Goal: Task Accomplishment & Management: Manage account settings

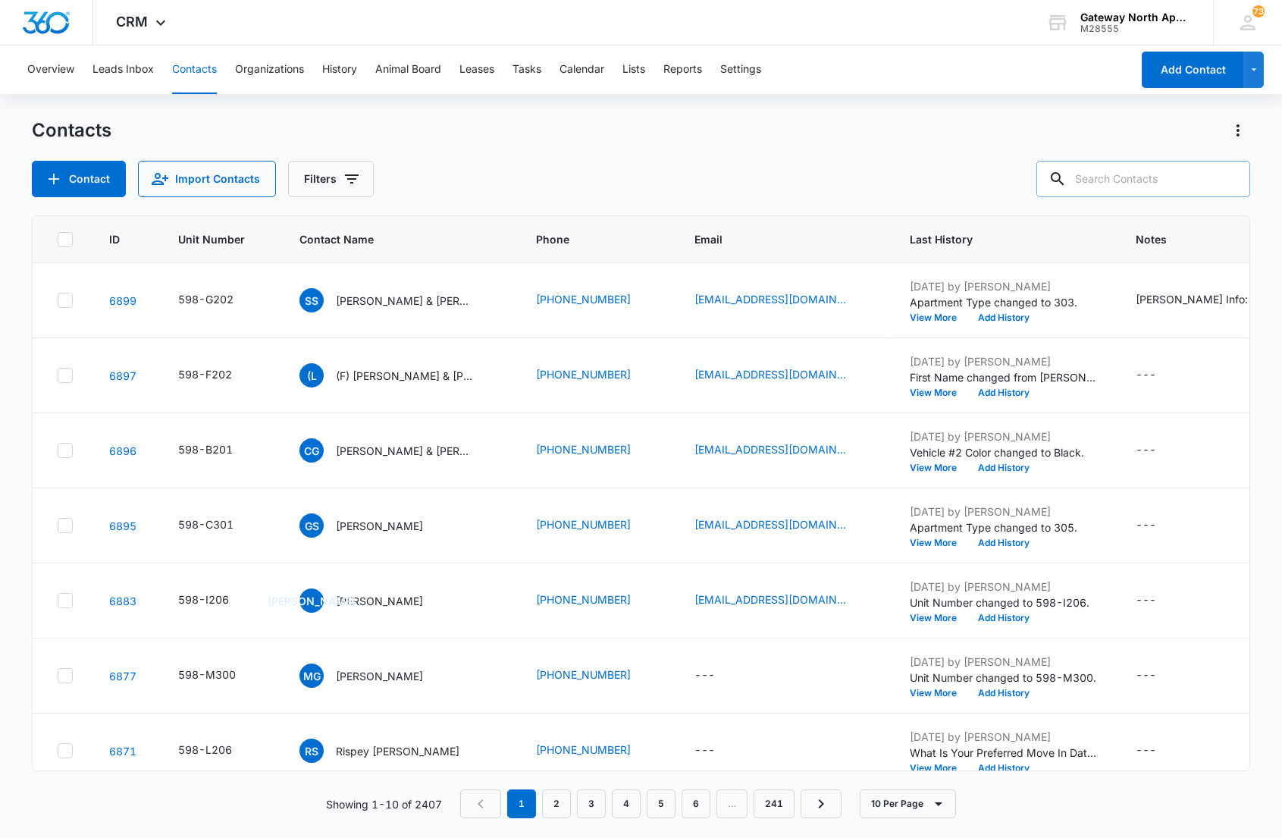
click at [1156, 173] on input "text" at bounding box center [1143, 179] width 214 height 36
type input "b204"
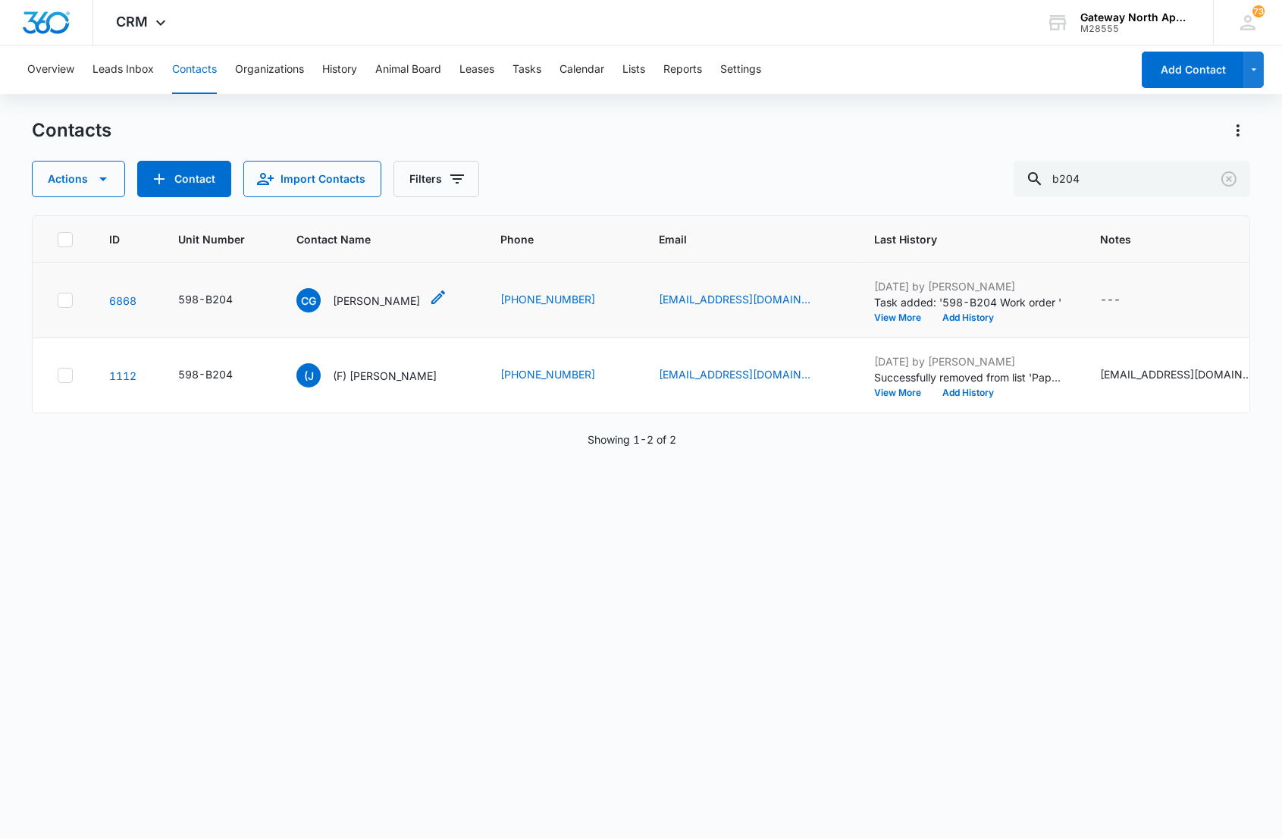
click at [340, 293] on p "[PERSON_NAME]" at bounding box center [376, 301] width 87 height 16
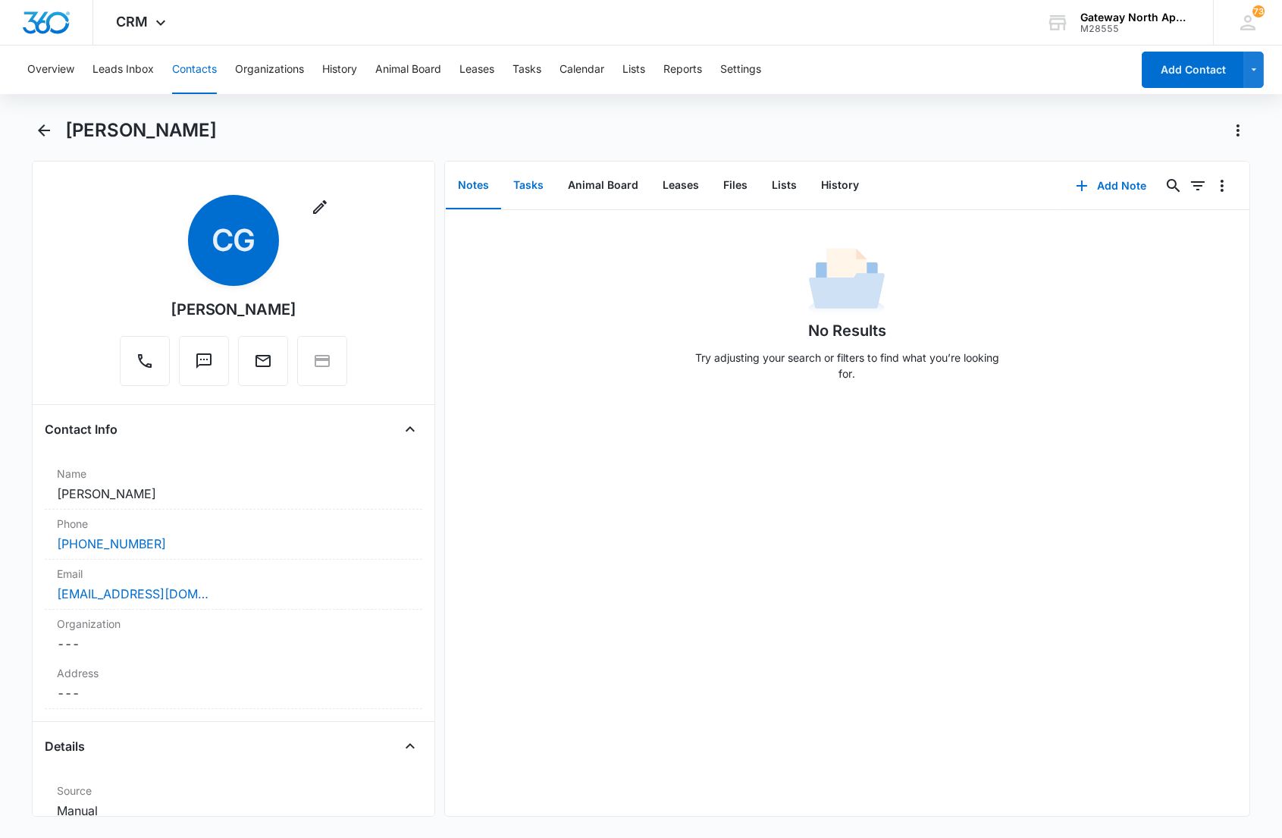
click at [527, 192] on button "Tasks" at bounding box center [528, 185] width 55 height 47
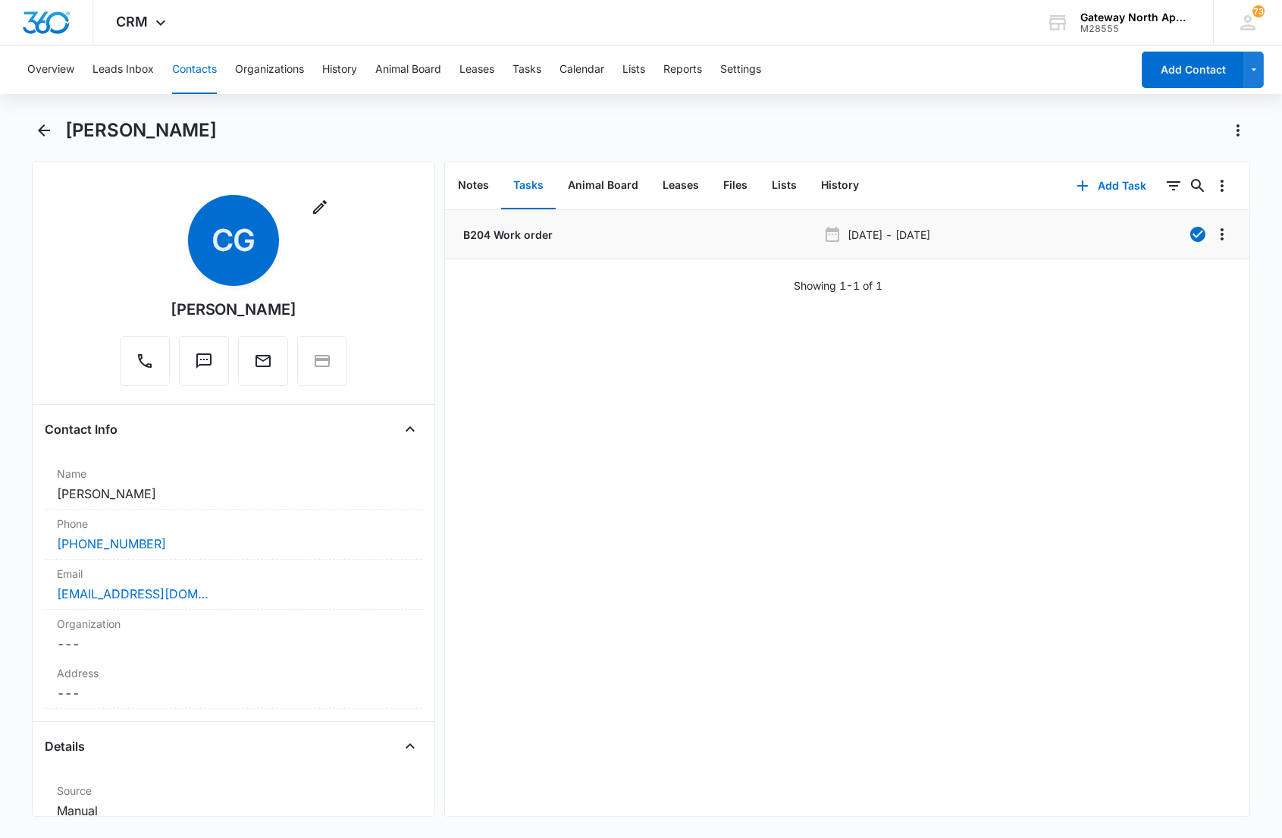
click at [528, 233] on p "B204 Work order" at bounding box center [506, 235] width 92 height 16
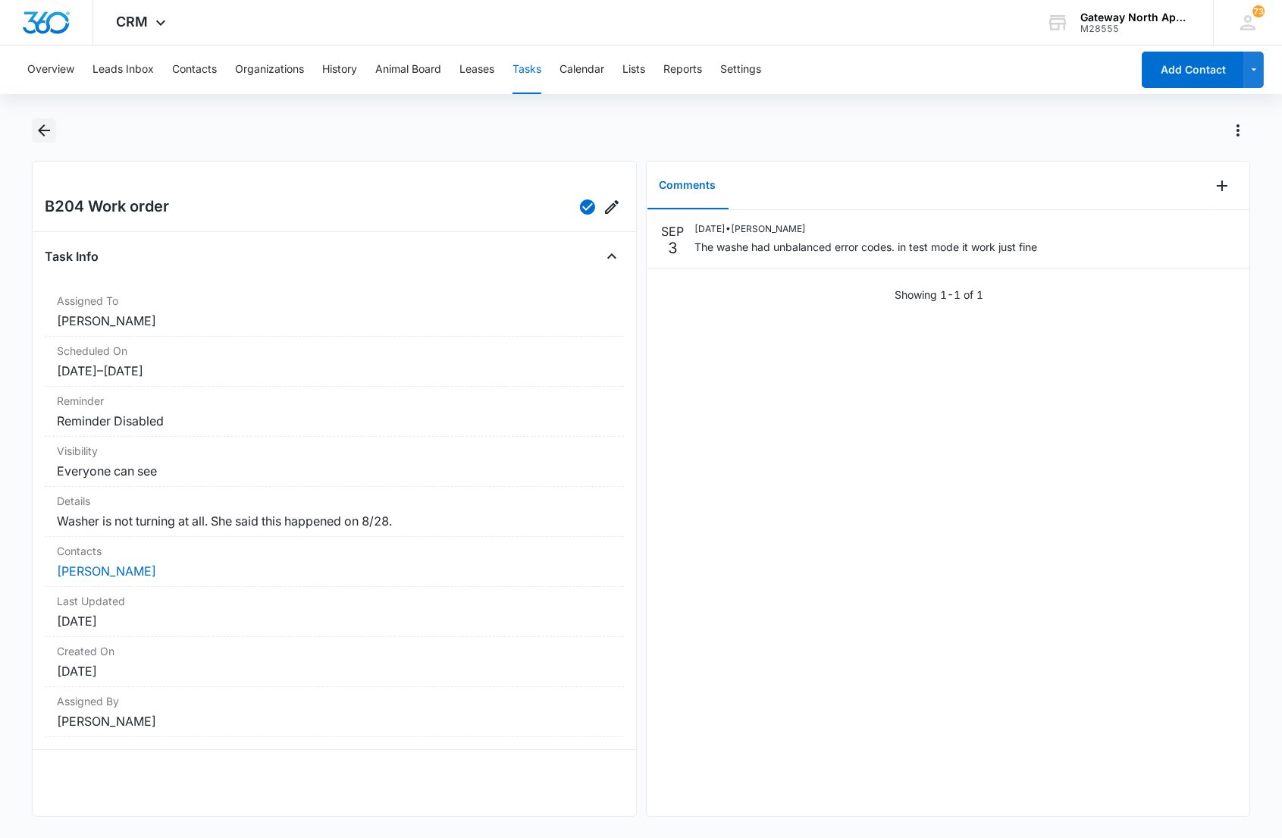
click at [39, 125] on icon "Back" at bounding box center [44, 130] width 18 height 18
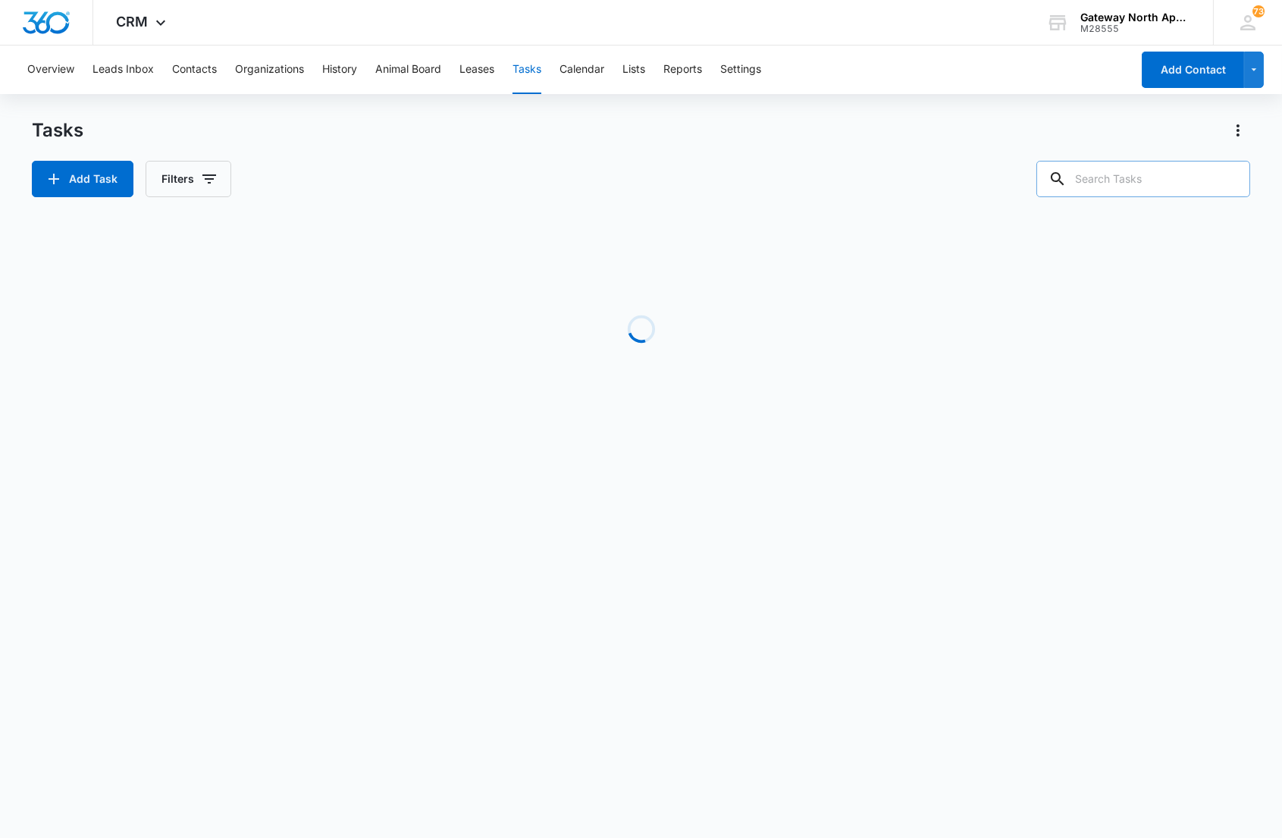
click at [1142, 178] on input "text" at bounding box center [1143, 179] width 214 height 36
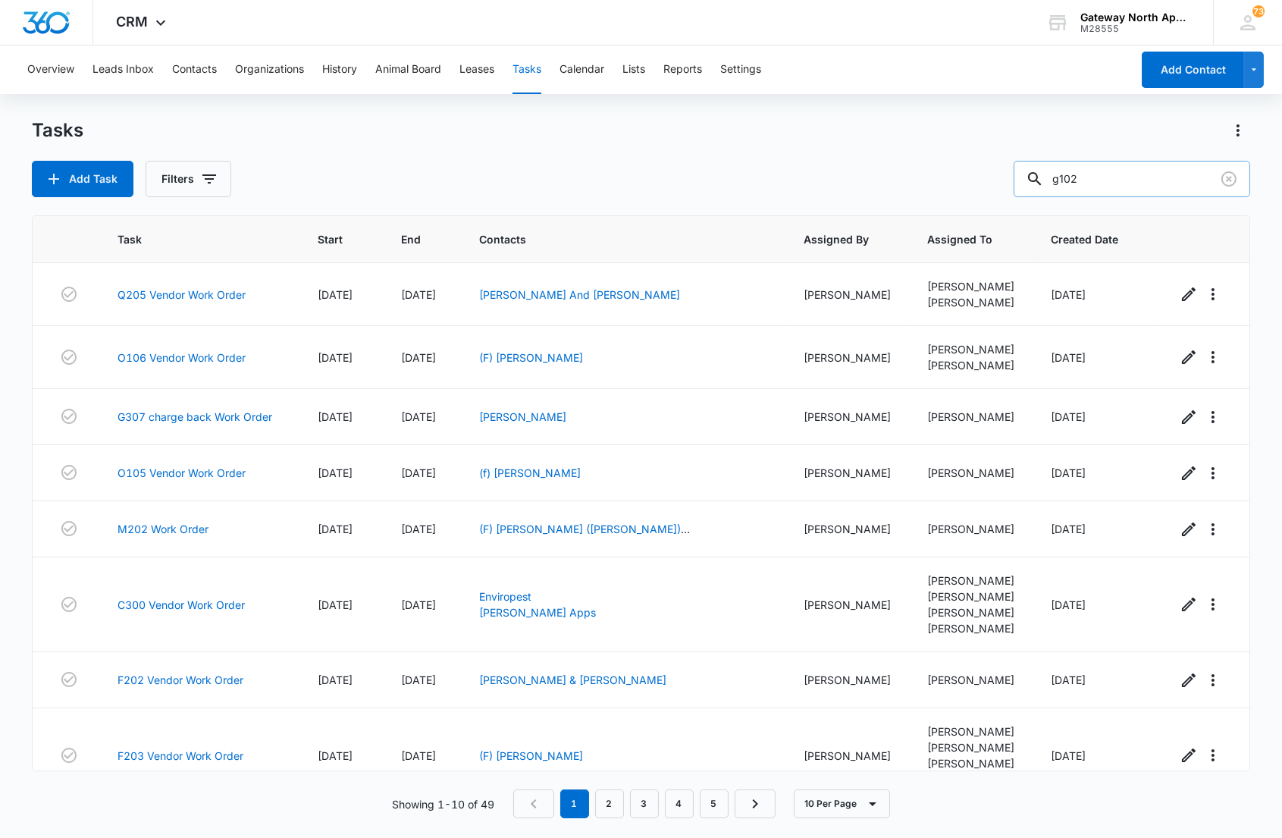
type input "g102"
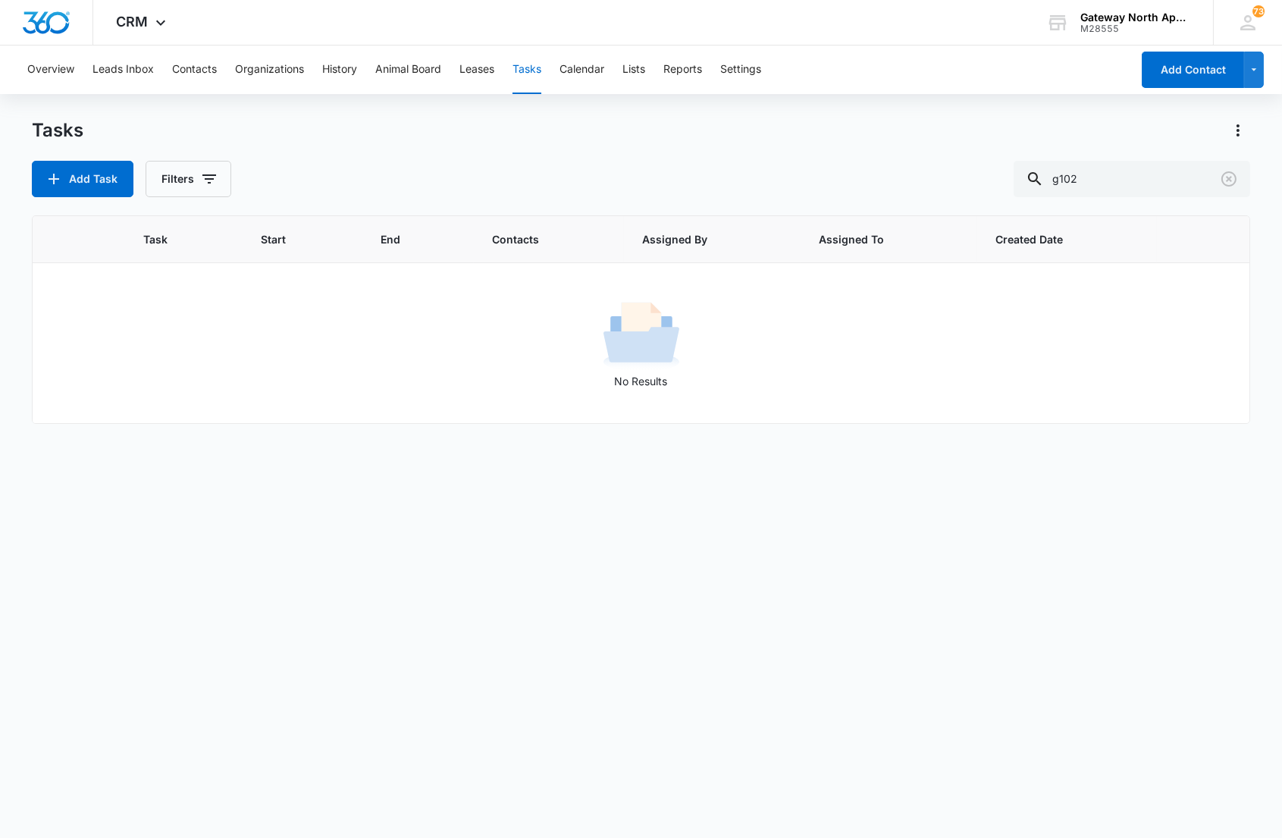
click at [106, 512] on div "Task Start End Contacts Assigned By Assigned To Created Date No Results" at bounding box center [640, 516] width 1217 height 603
click at [168, 66] on div "Overview Leads Inbox Contacts Organizations History Animal Board Leases Tasks C…" at bounding box center [574, 69] width 1113 height 49
click at [173, 66] on button "Contacts" at bounding box center [194, 69] width 45 height 49
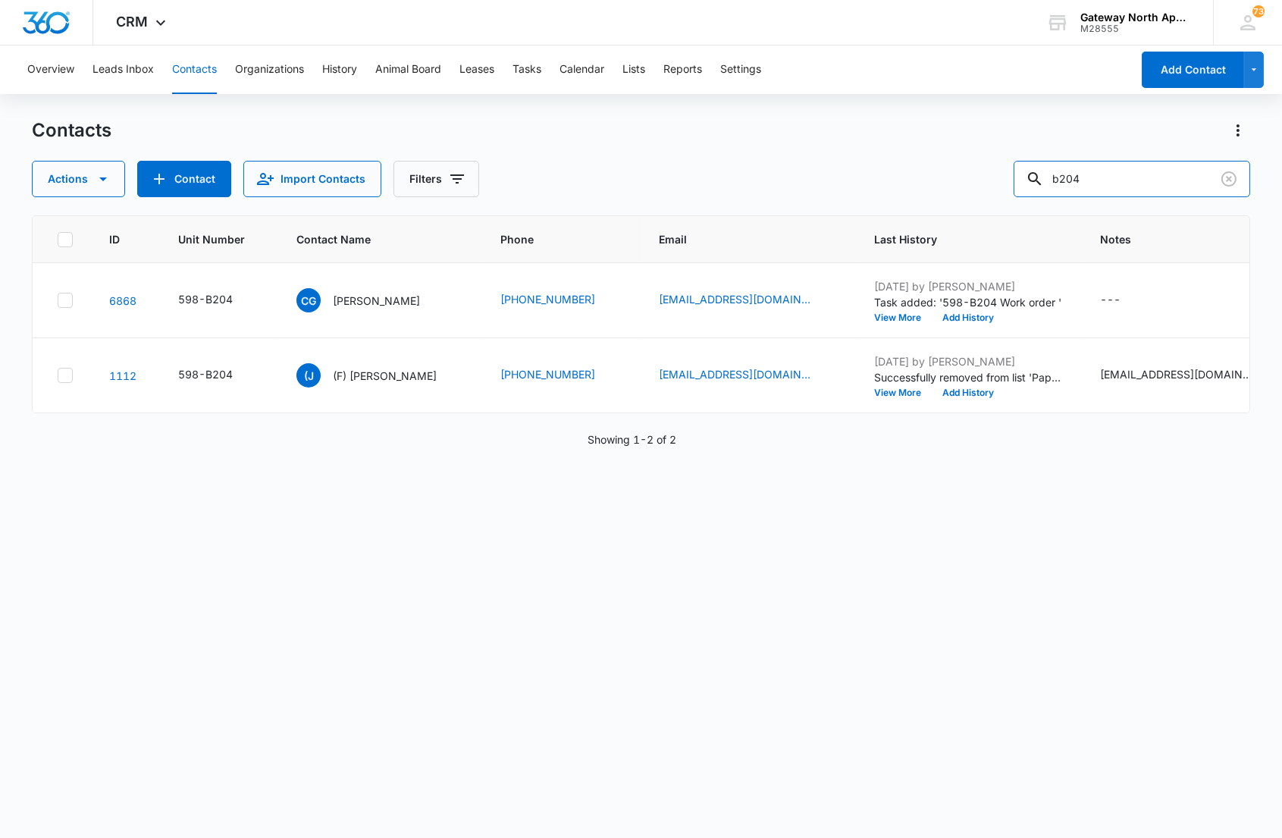
drag, startPoint x: 1095, startPoint y: 187, endPoint x: 895, endPoint y: 160, distance: 201.2
click at [895, 180] on div "Actions Contact Import Contacts Filters b204" at bounding box center [640, 179] width 1217 height 36
type input "g102"
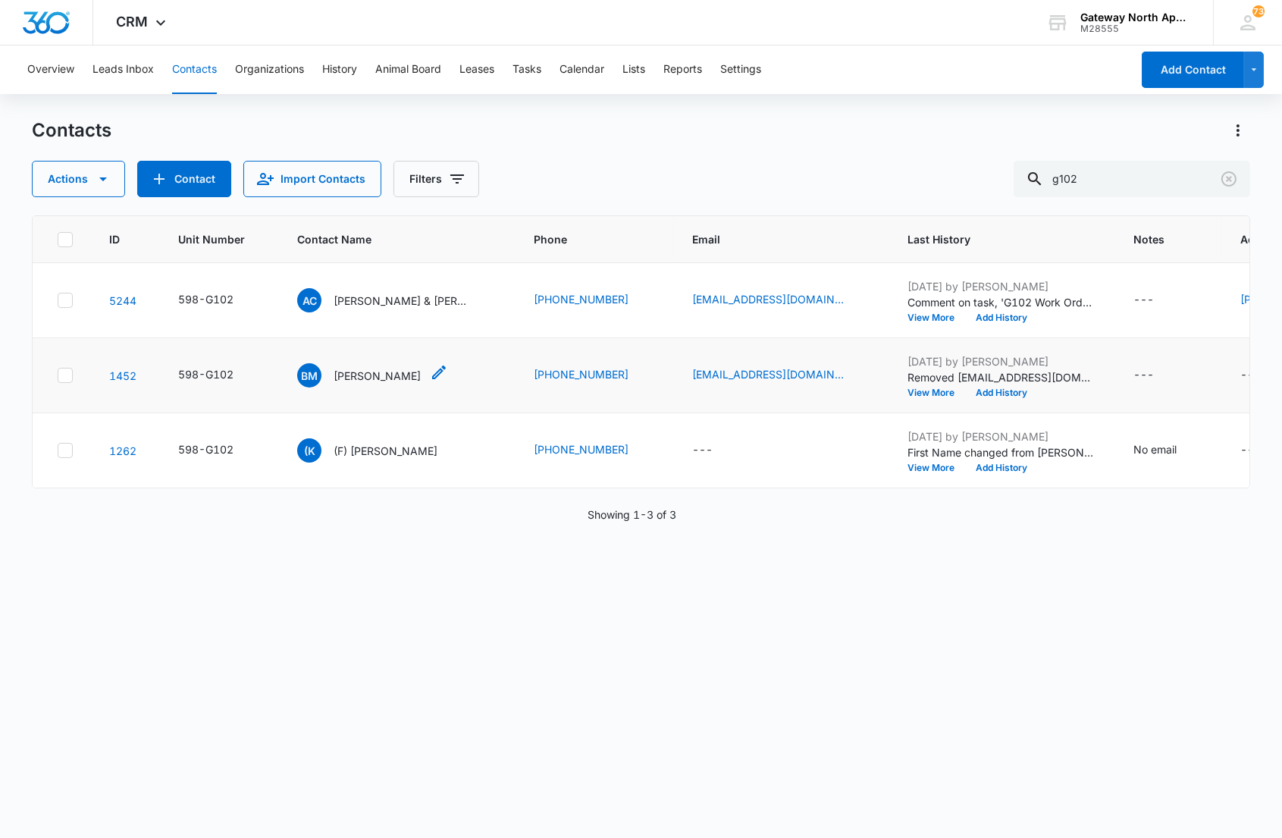
drag, startPoint x: 420, startPoint y: 577, endPoint x: 425, endPoint y: 387, distance: 189.6
click at [417, 559] on div "ID Unit Number Contact Name Phone Email Last History Notes Additional Phone Add…" at bounding box center [640, 516] width 1217 height 603
click at [414, 299] on p "[PERSON_NAME] & [PERSON_NAME]" at bounding box center [402, 301] width 136 height 16
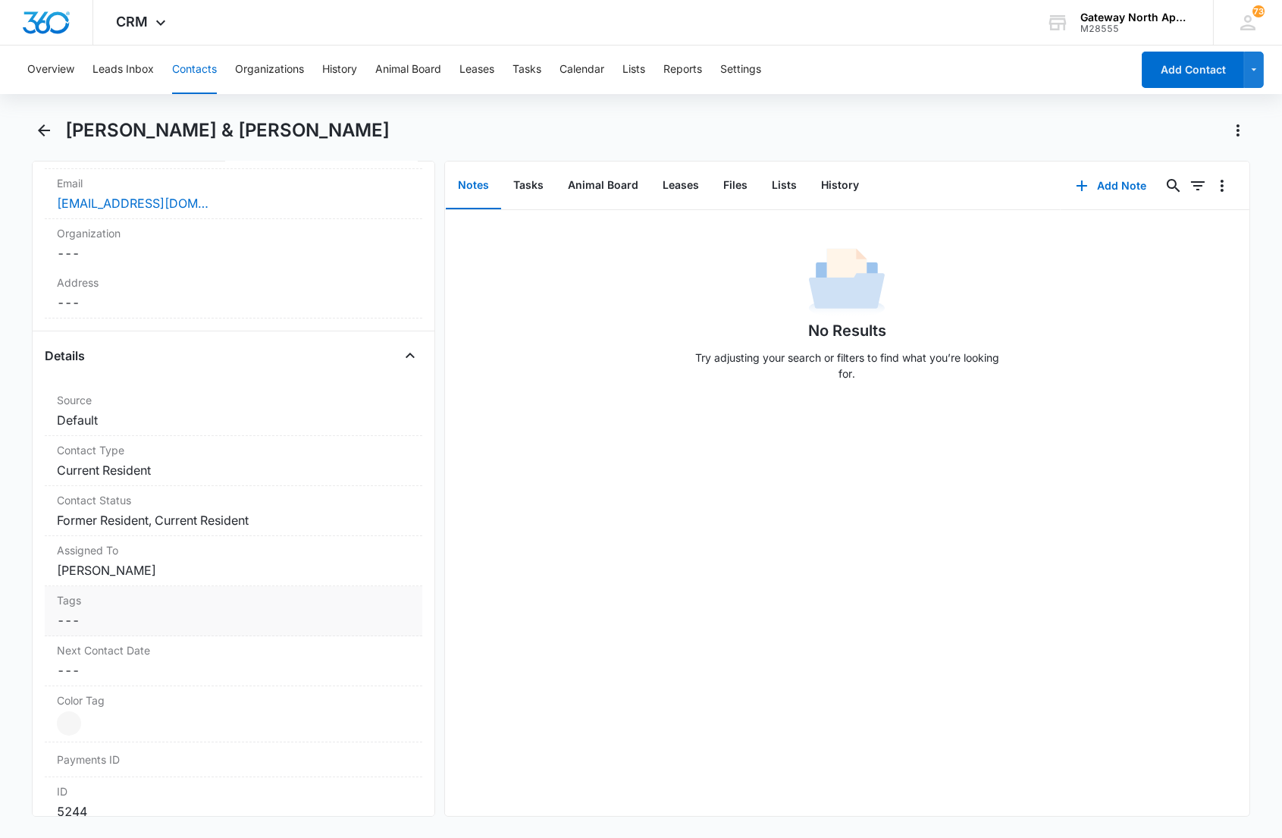
scroll to position [421, 0]
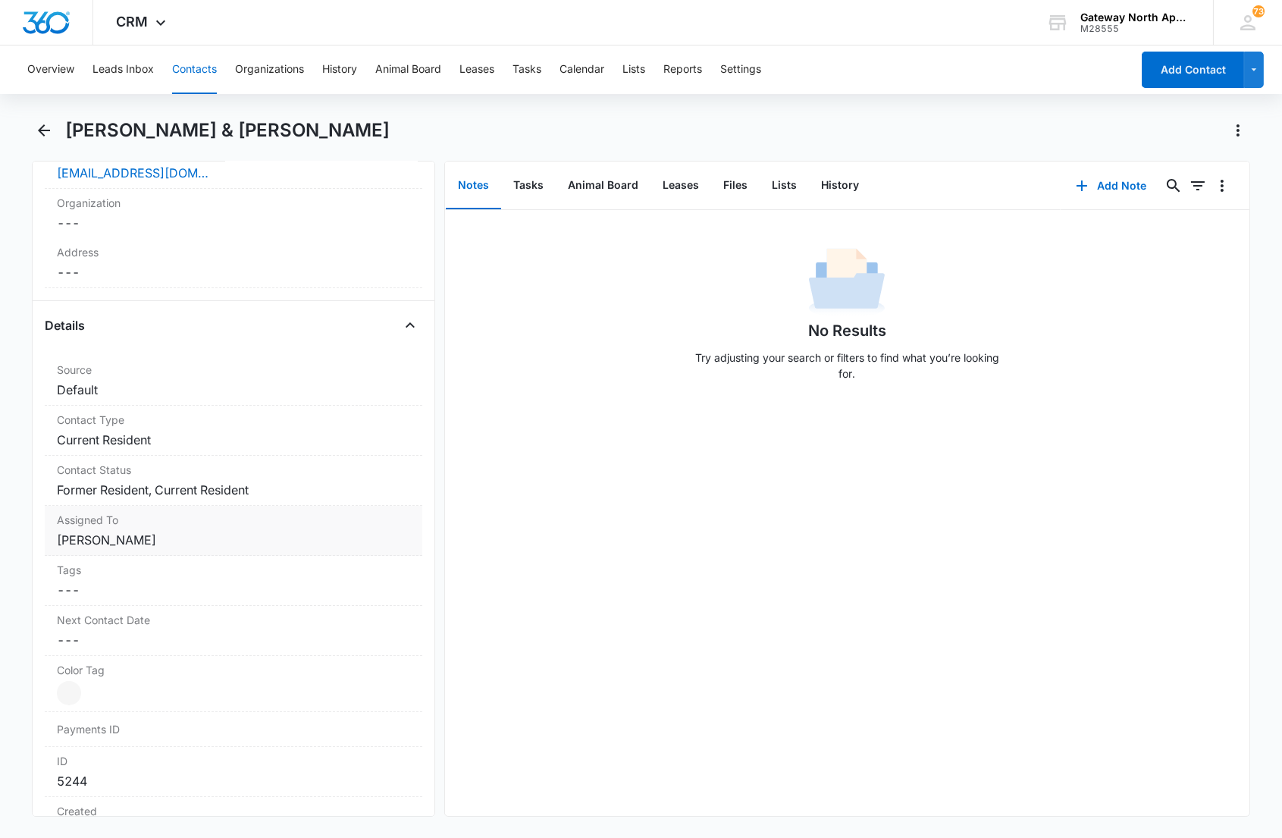
click at [246, 528] on div "Assigned To Cancel Save Changes [PERSON_NAME]" at bounding box center [233, 531] width 377 height 50
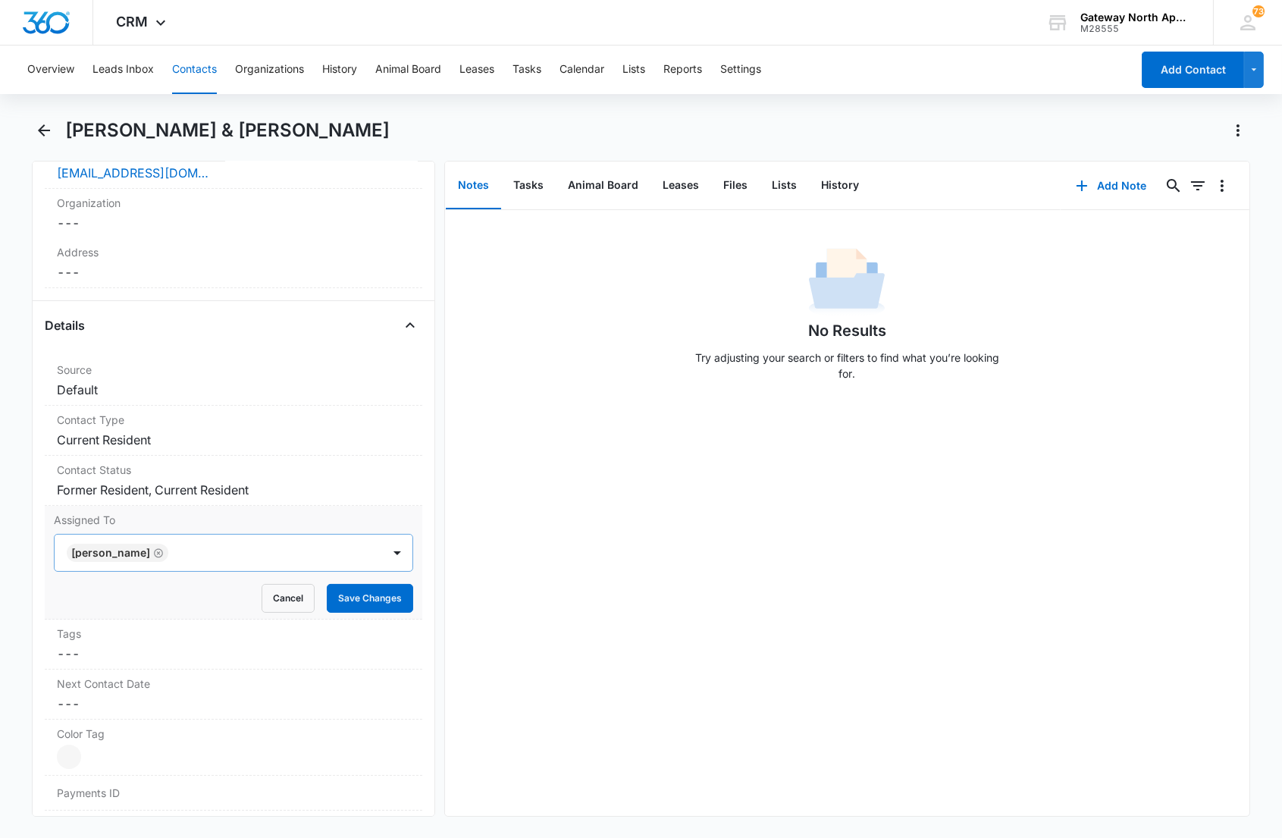
click at [153, 556] on icon "Remove Haley Jacobs" at bounding box center [158, 552] width 11 height 11
click at [368, 599] on button "Save Changes" at bounding box center [370, 598] width 86 height 29
click at [220, 443] on dd "Cancel Save Changes Current Resident" at bounding box center [233, 440] width 352 height 18
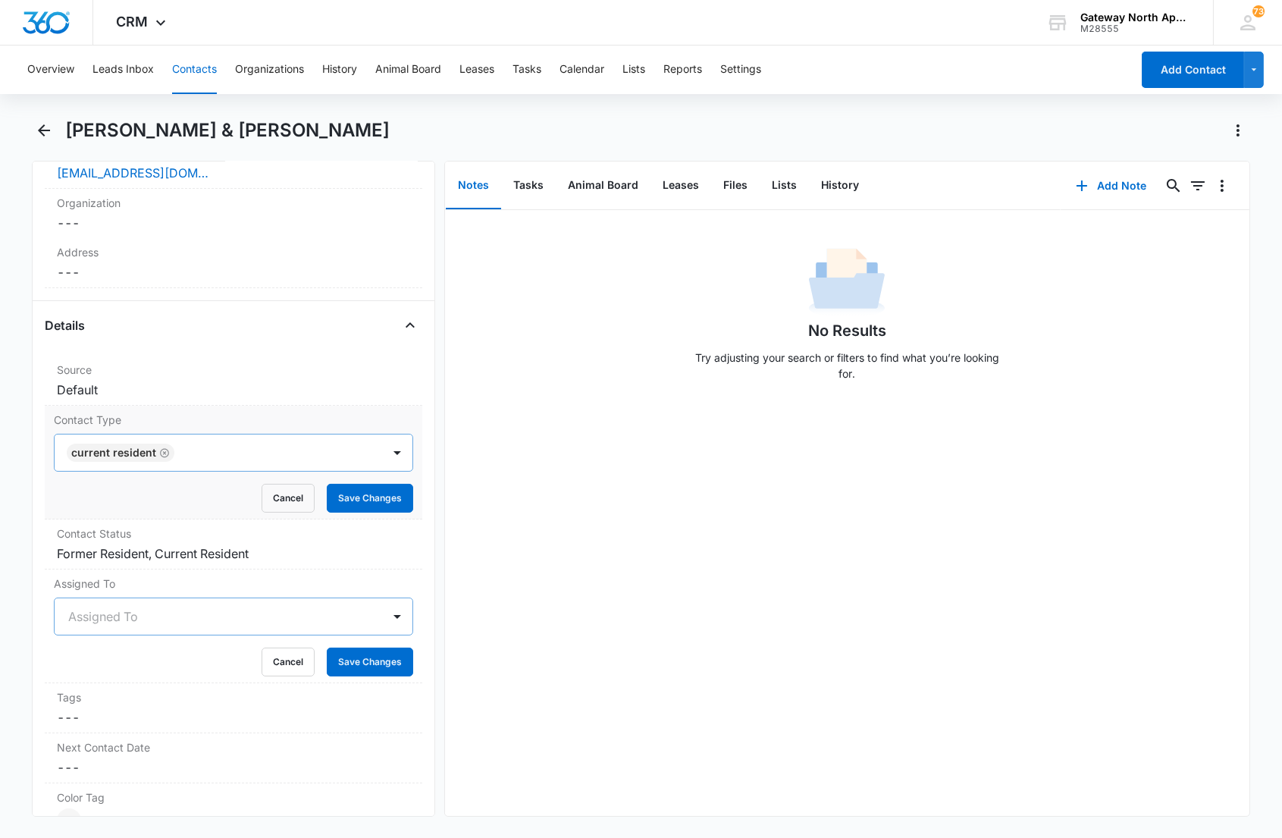
click at [210, 453] on div at bounding box center [270, 452] width 183 height 21
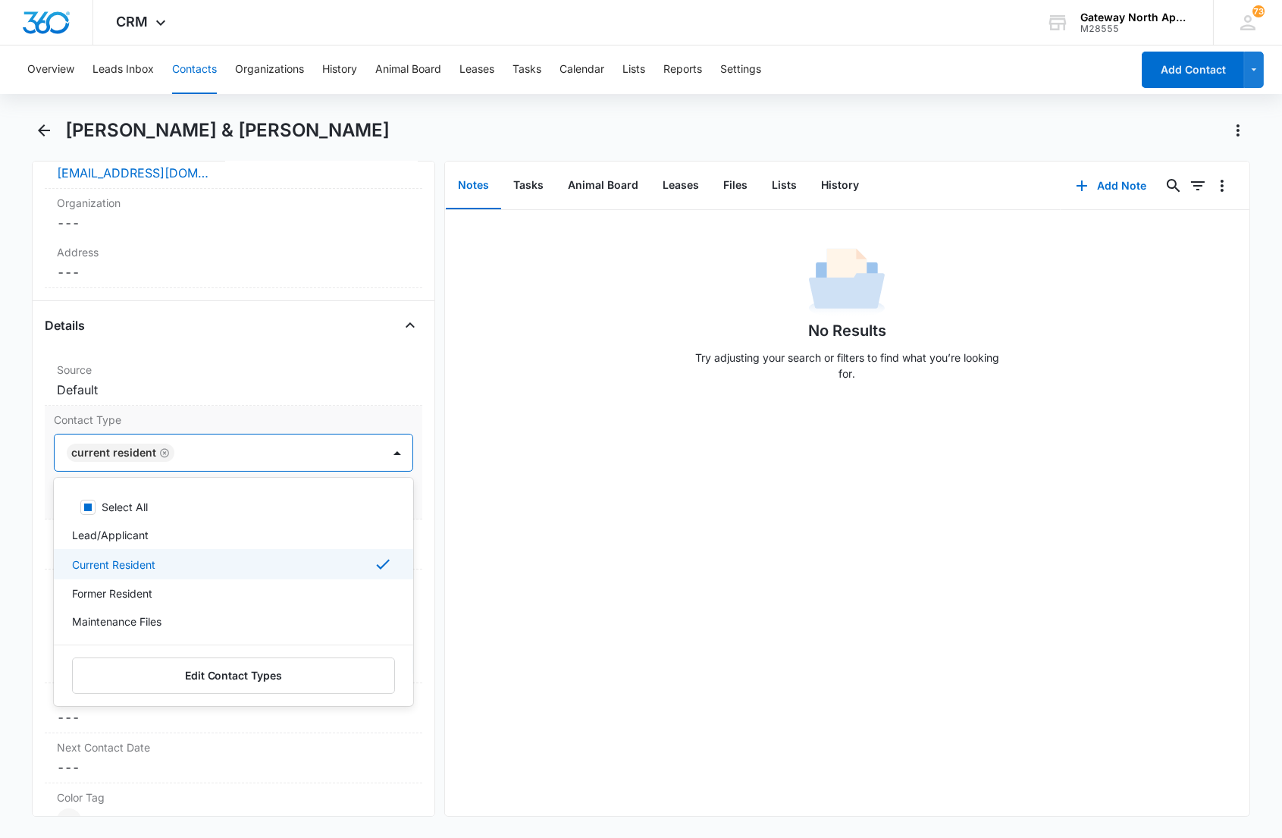
click at [145, 557] on p "Current Resident" at bounding box center [113, 564] width 83 height 16
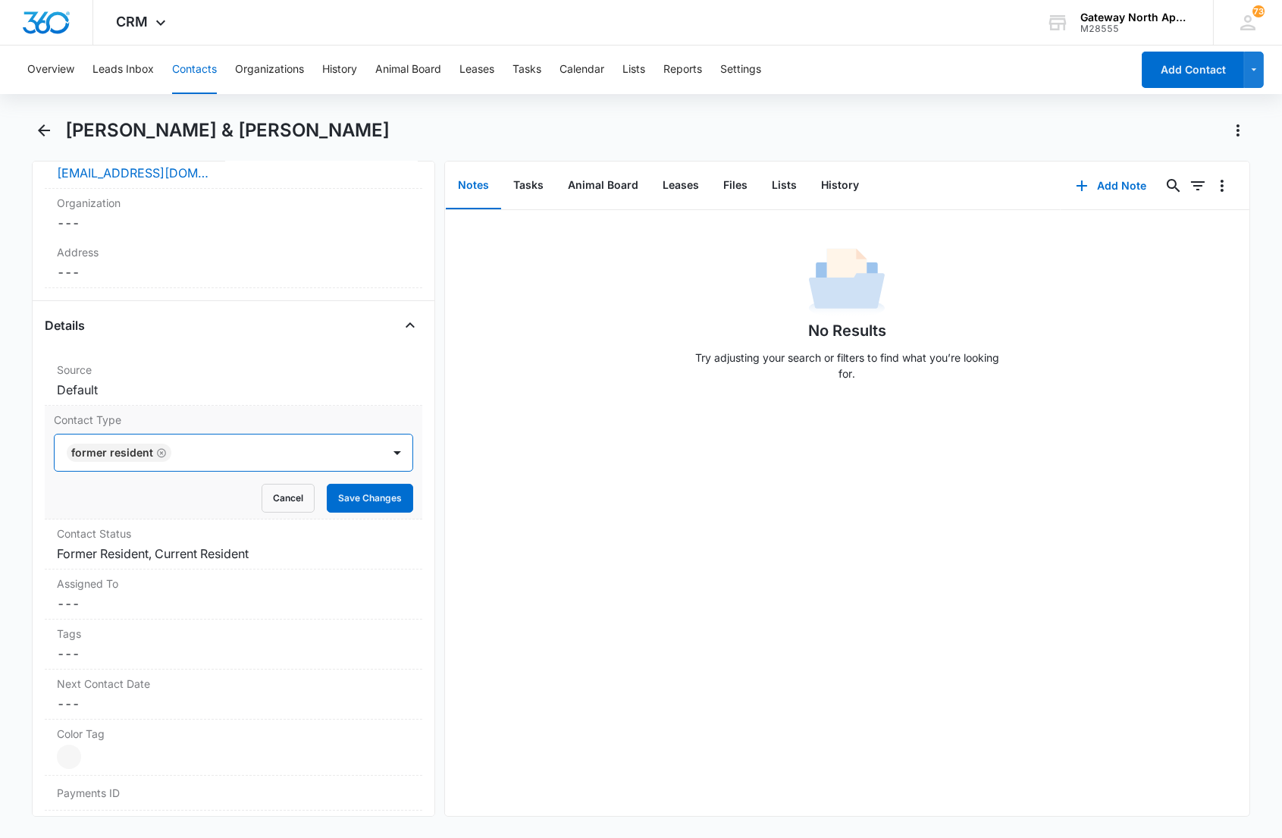
click at [223, 451] on div at bounding box center [269, 452] width 186 height 21
click at [334, 490] on button "Save Changes" at bounding box center [370, 498] width 86 height 29
click at [287, 541] on div "Contact Status Cancel Save Changes Former Resident, Current Resident" at bounding box center [233, 544] width 377 height 50
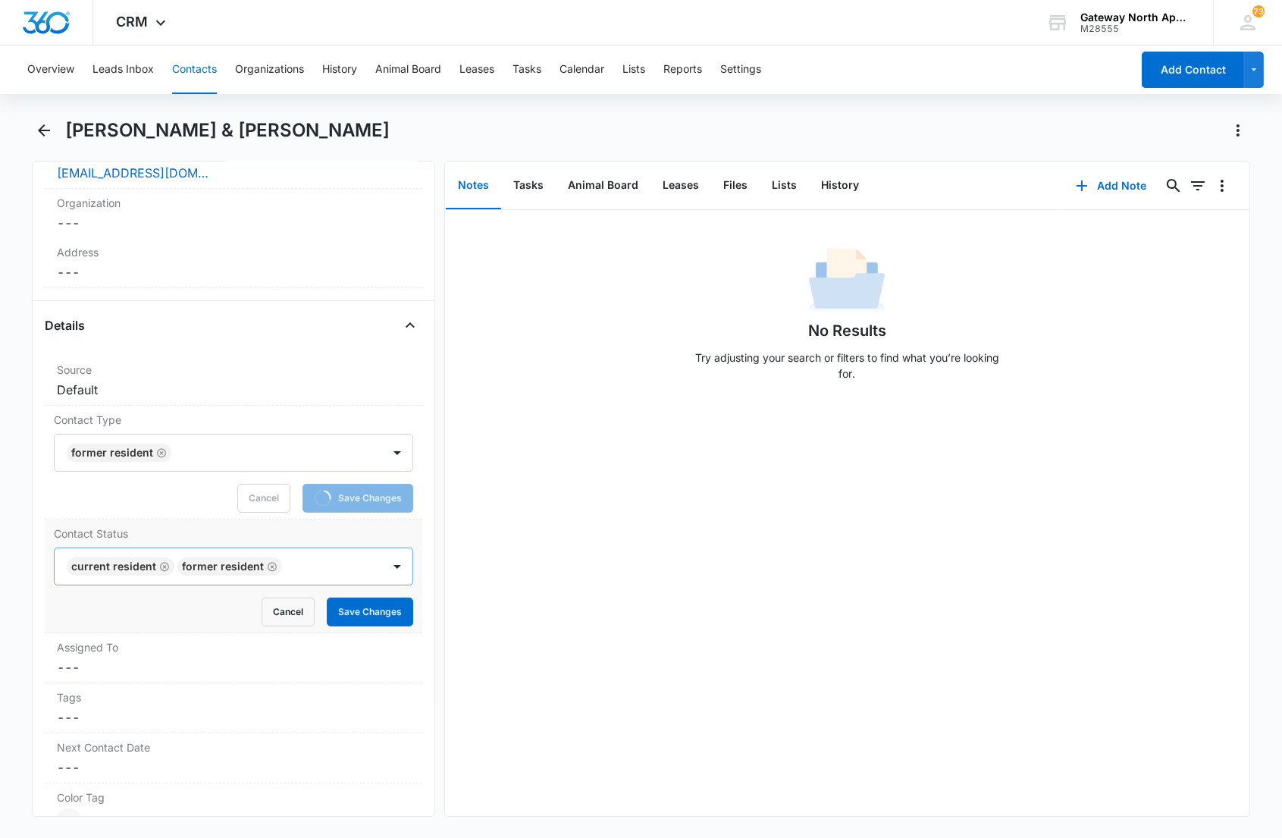
click at [322, 564] on div at bounding box center [324, 566] width 75 height 21
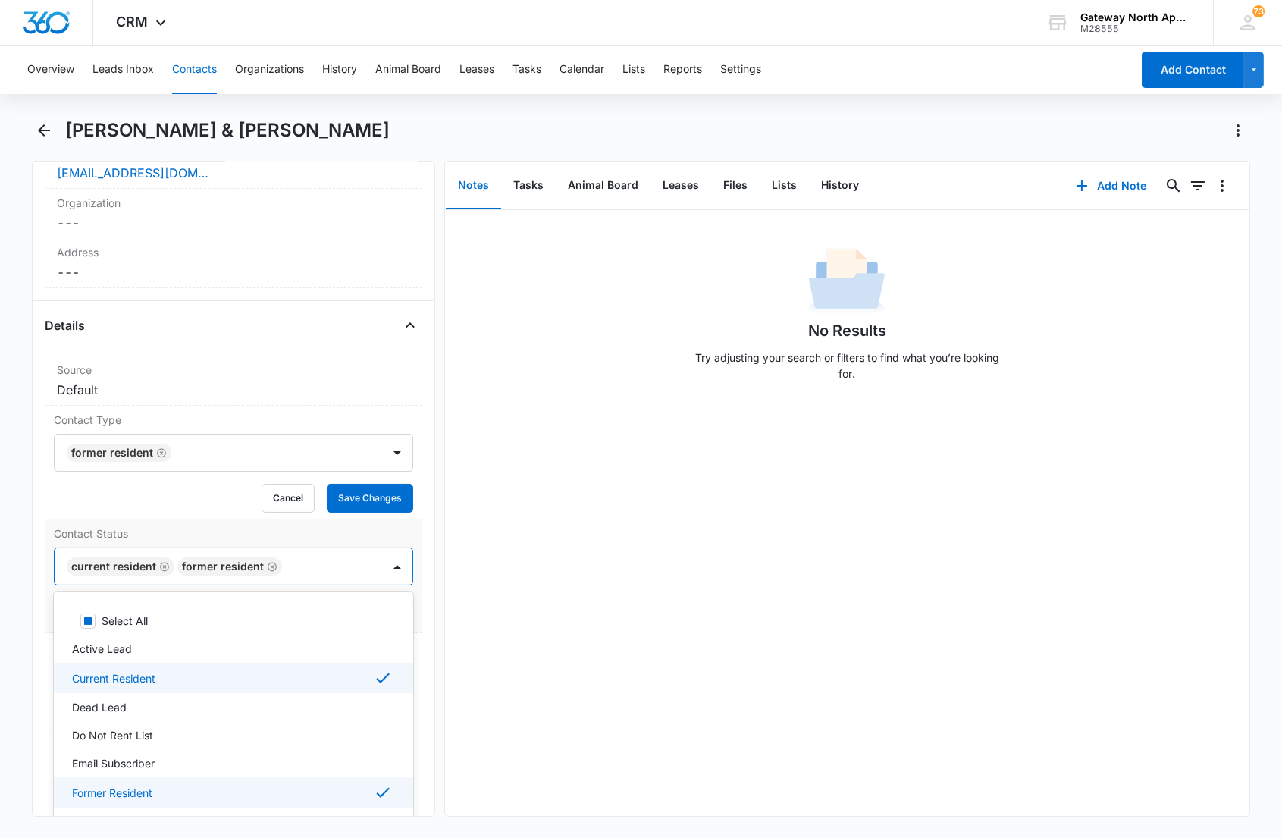
click at [115, 671] on p "Current Resident" at bounding box center [113, 678] width 83 height 16
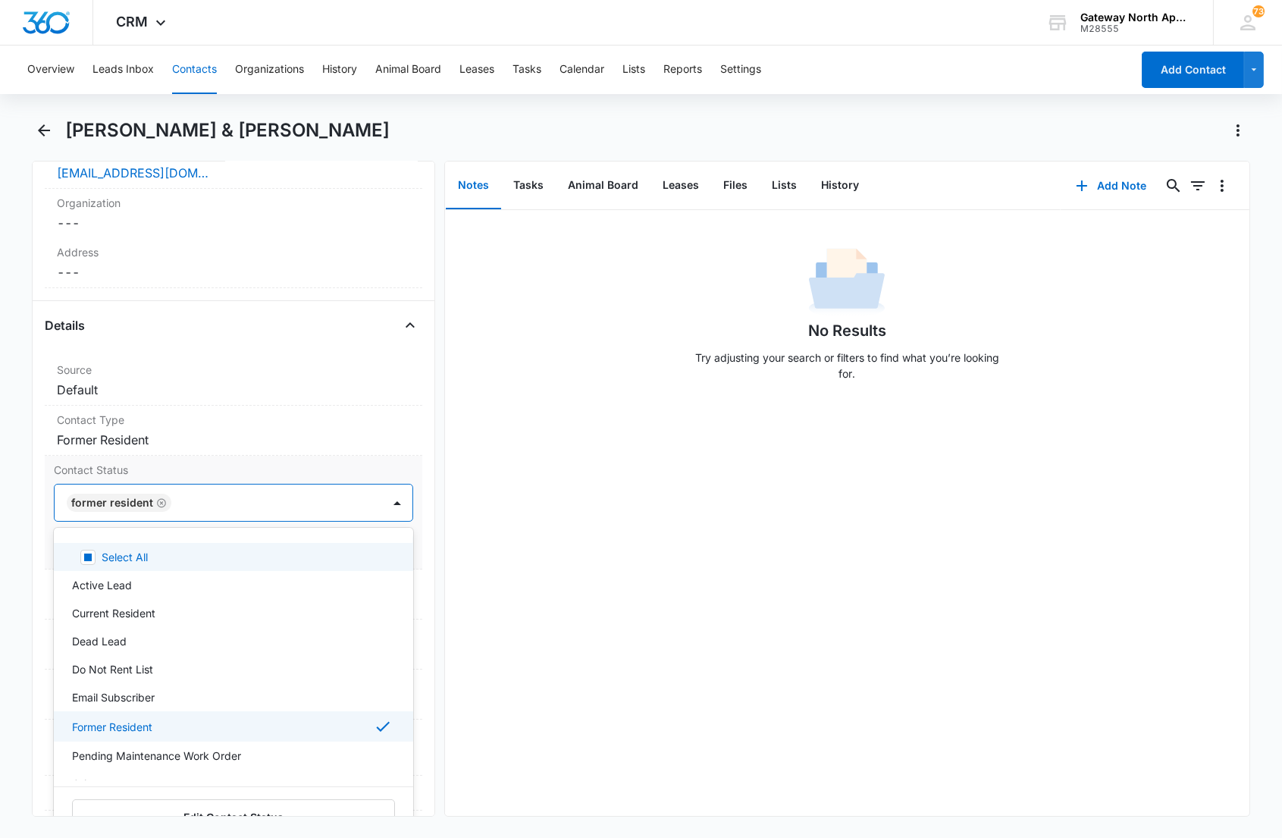
click at [217, 505] on div at bounding box center [269, 502] width 186 height 21
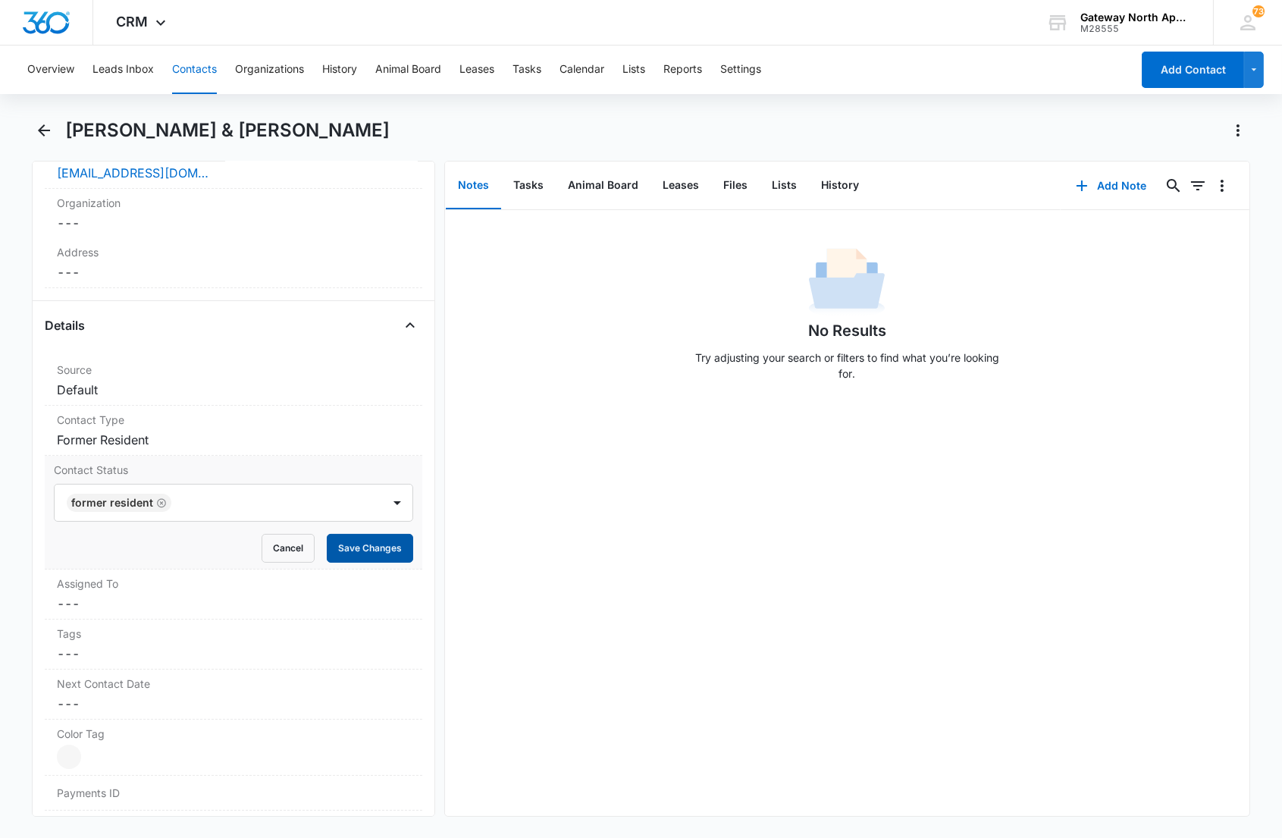
click at [330, 546] on button "Save Changes" at bounding box center [370, 548] width 86 height 29
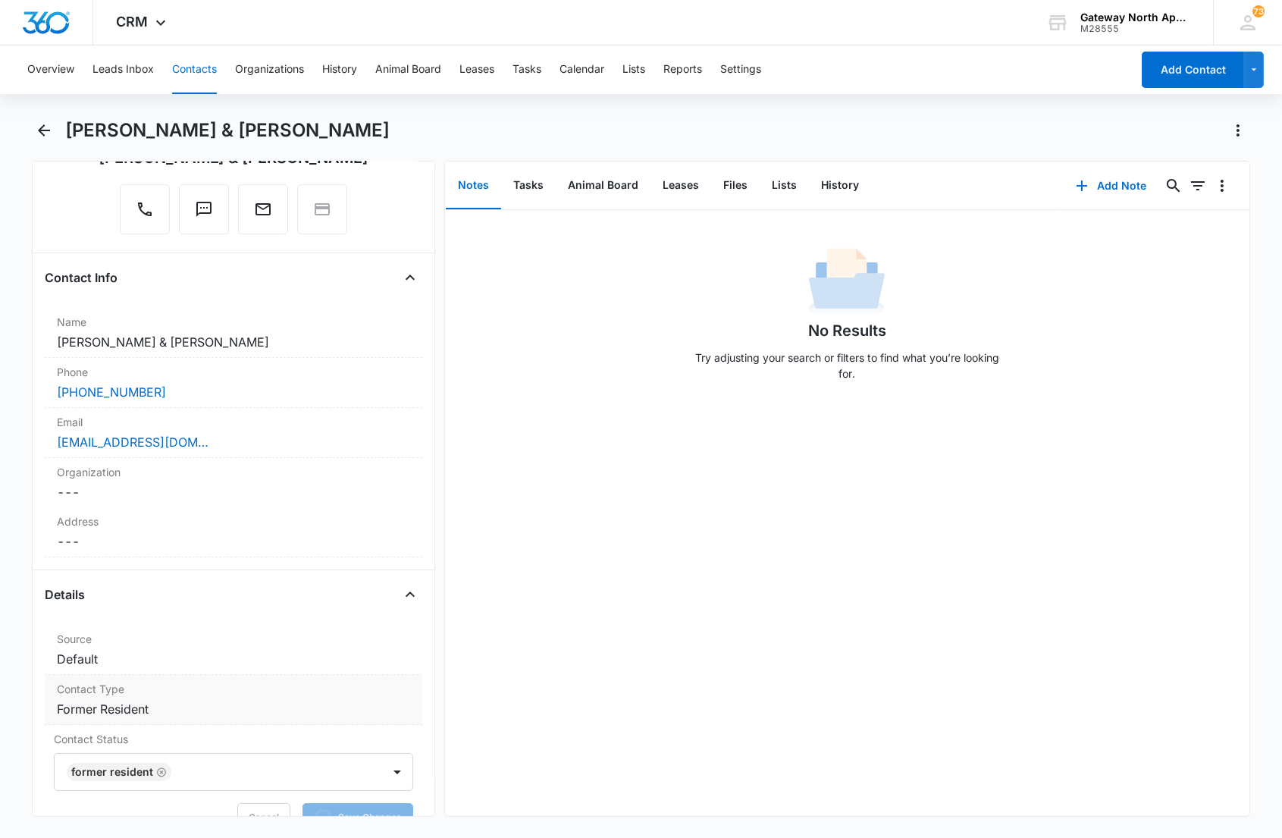
scroll to position [0, 0]
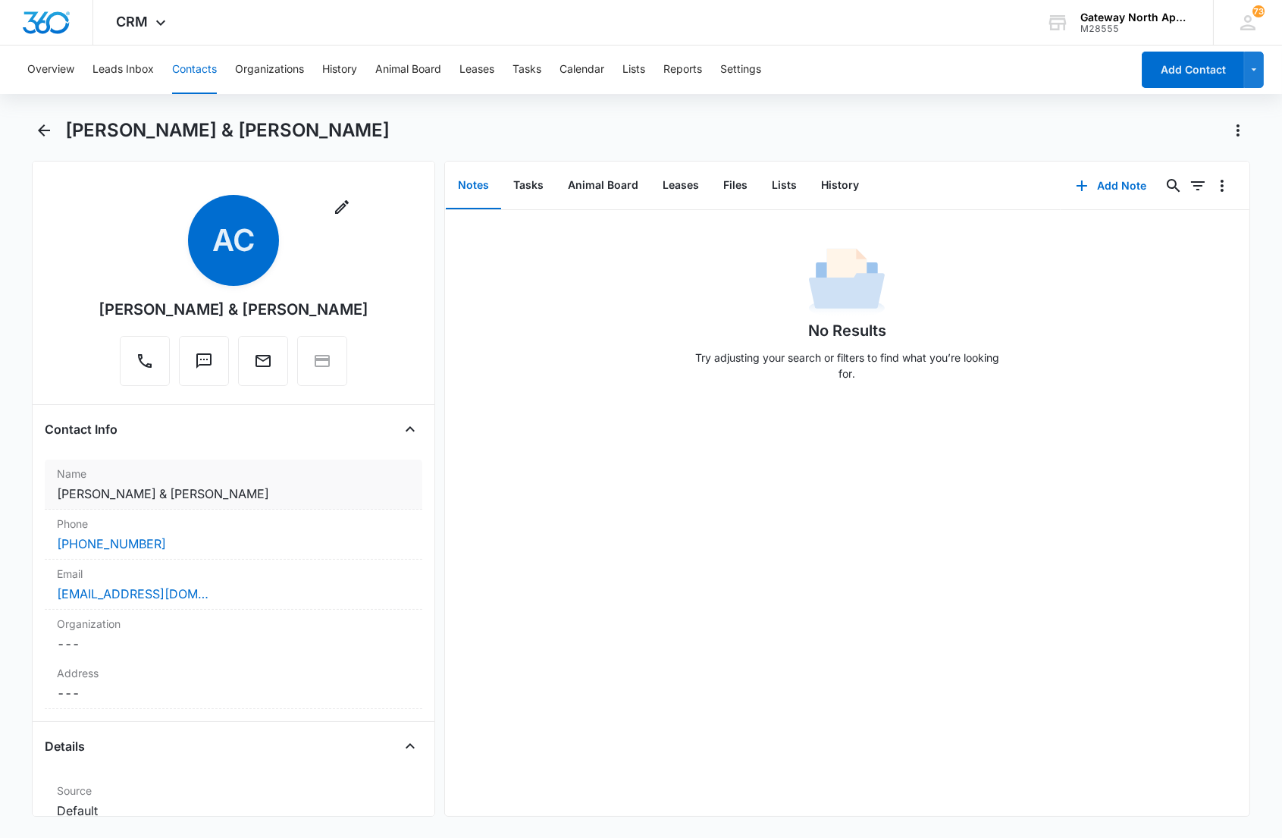
click at [271, 480] on label "Name" at bounding box center [233, 473] width 352 height 16
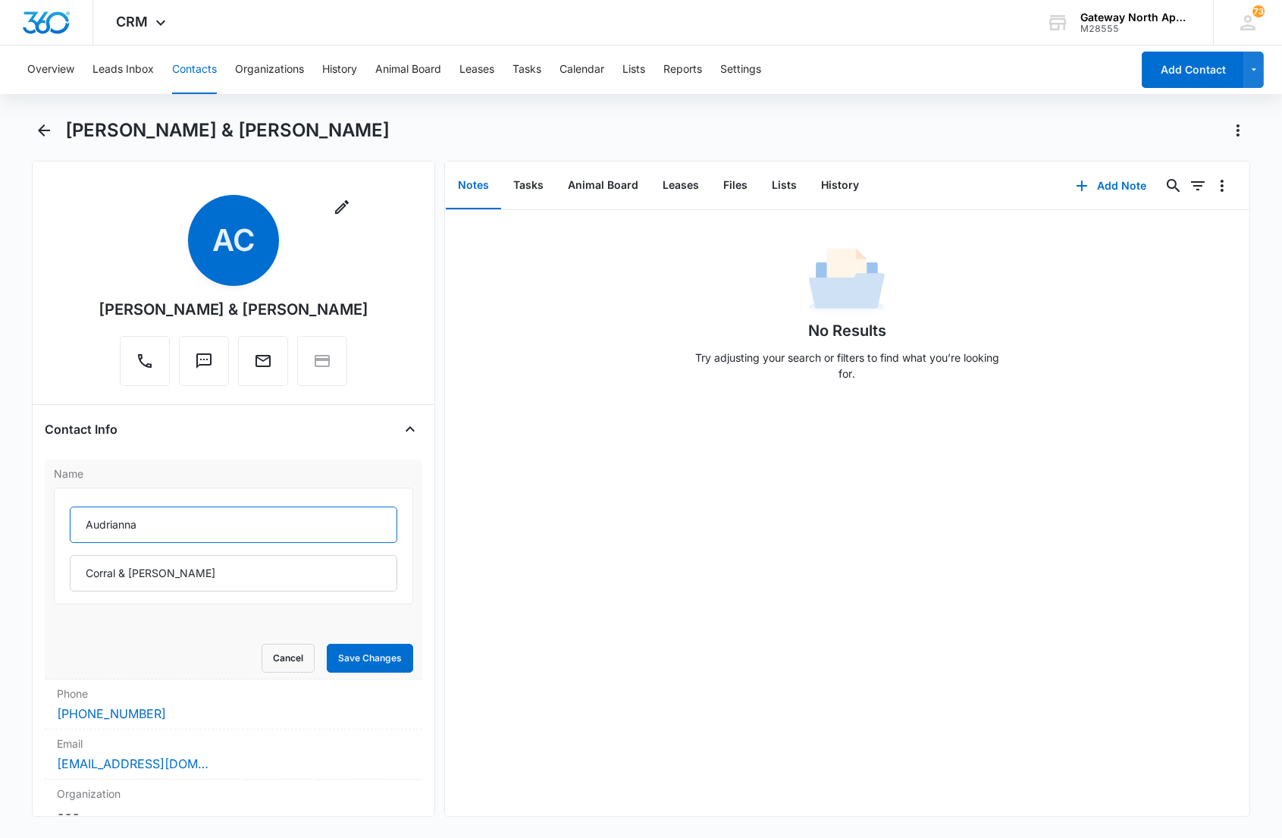
click at [76, 524] on input "Audrianna" at bounding box center [233, 524] width 327 height 36
type input "(F) [PERSON_NAME]"
click at [370, 658] on button "Save Changes" at bounding box center [370, 658] width 86 height 29
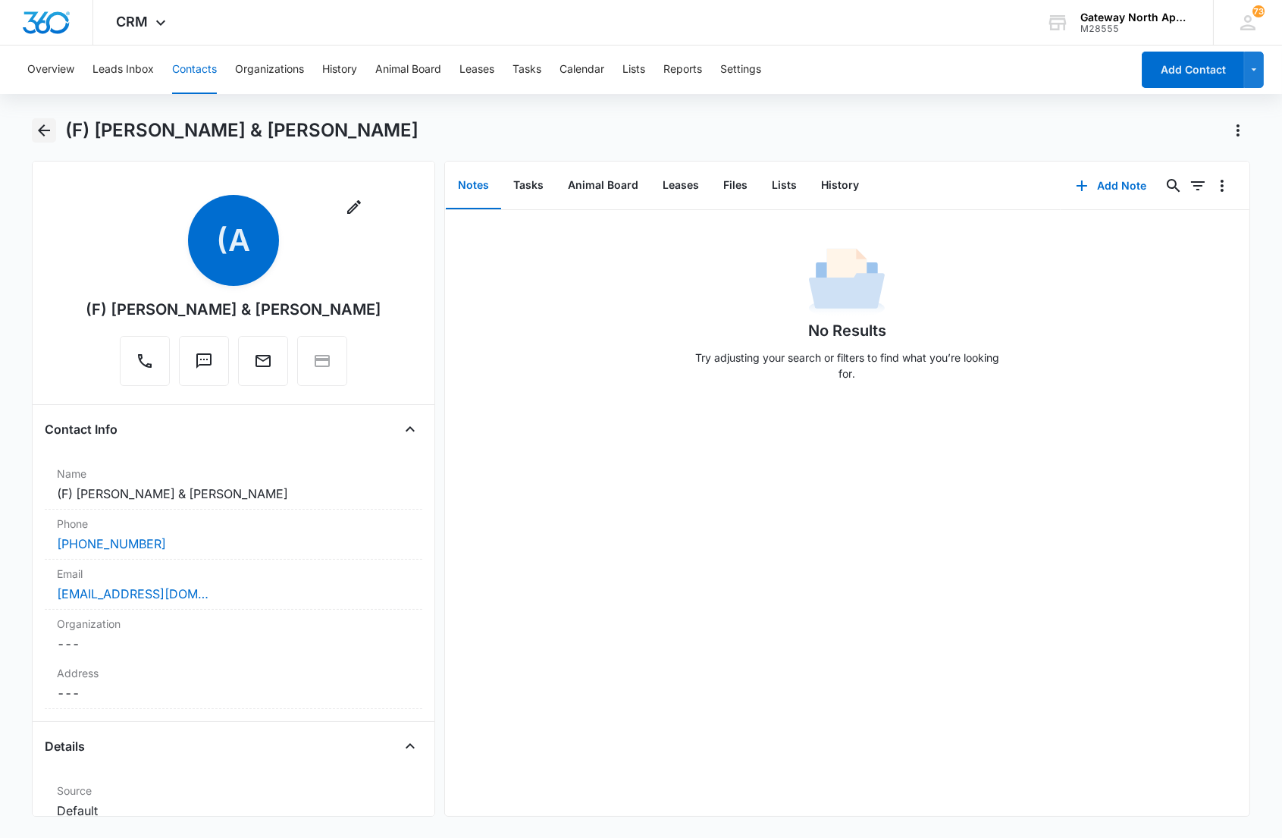
click at [49, 131] on icon "Back" at bounding box center [44, 130] width 18 height 18
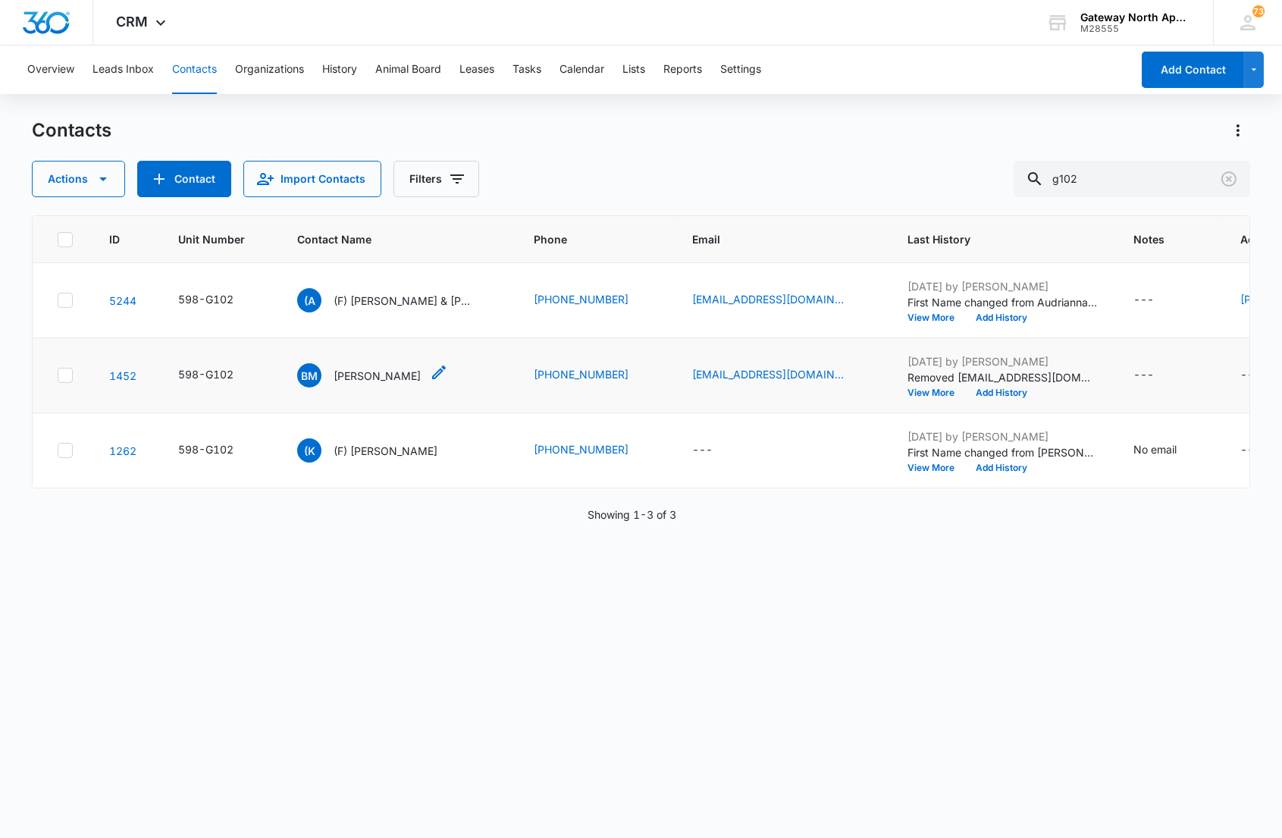
click at [379, 370] on p "[PERSON_NAME]" at bounding box center [377, 376] width 87 height 16
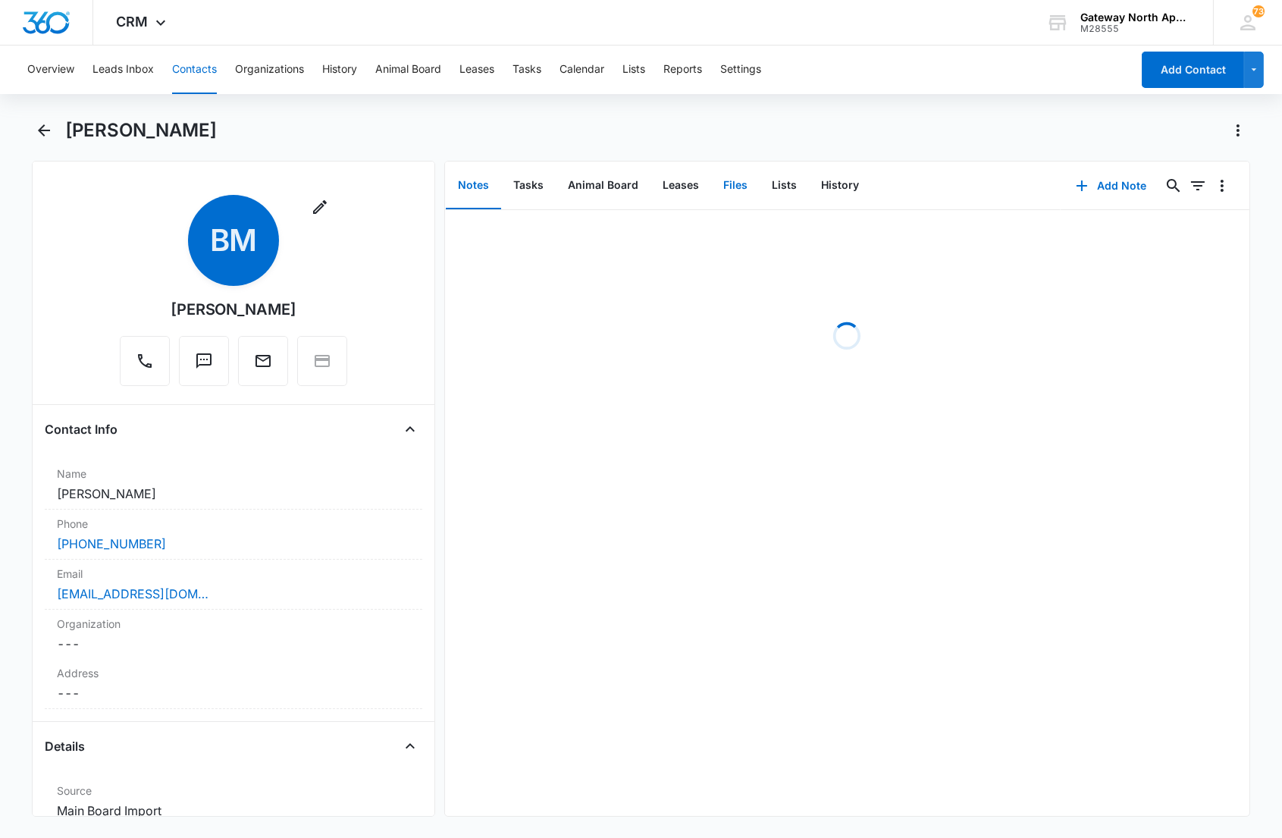
click at [732, 195] on button "Files" at bounding box center [735, 185] width 49 height 47
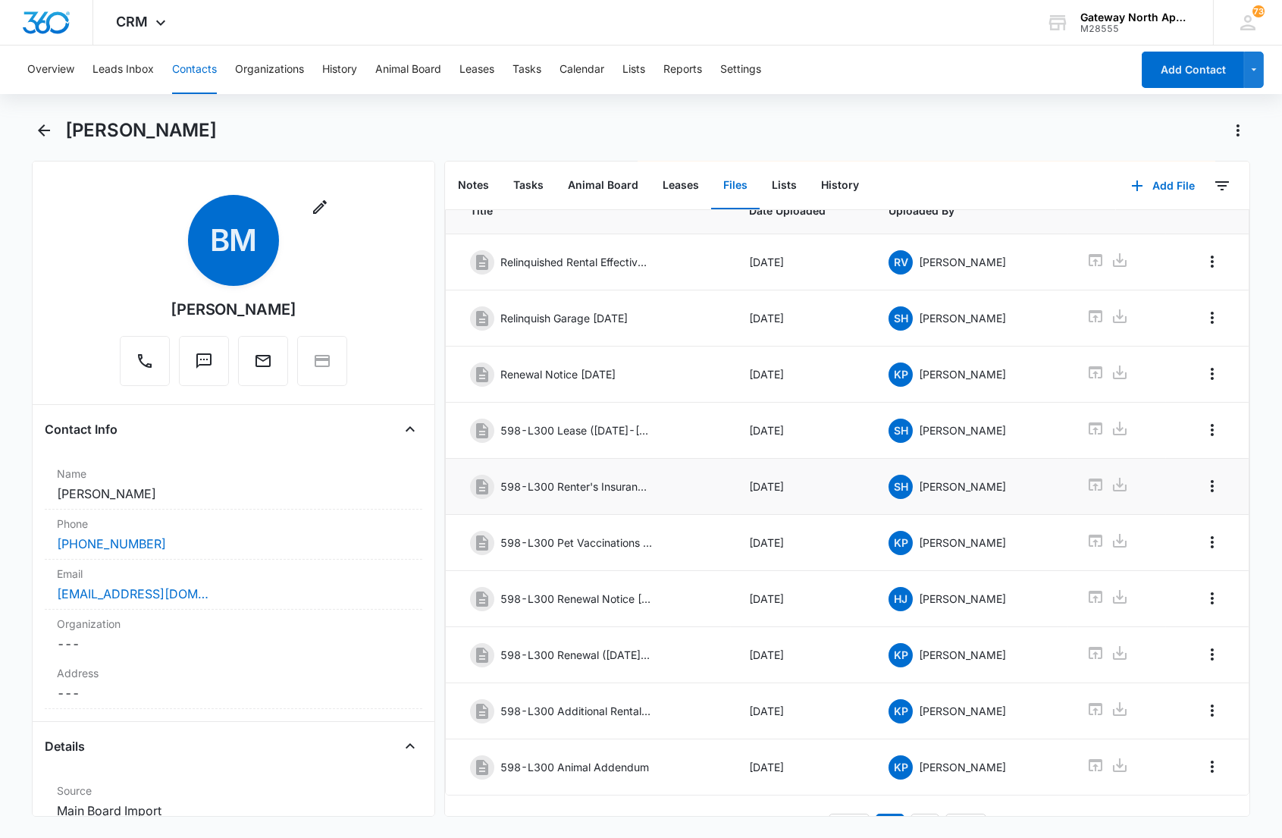
scroll to position [105, 0]
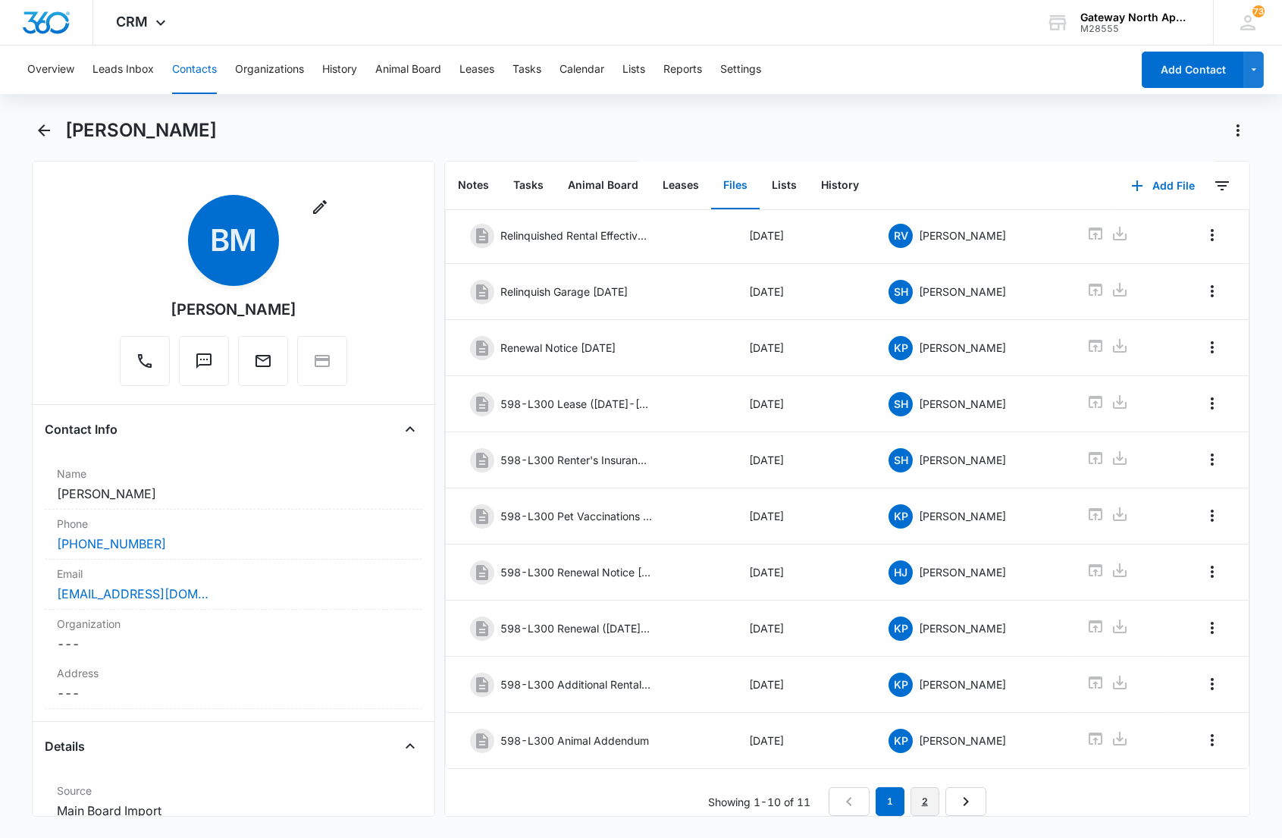
click at [917, 787] on link "2" at bounding box center [924, 801] width 29 height 29
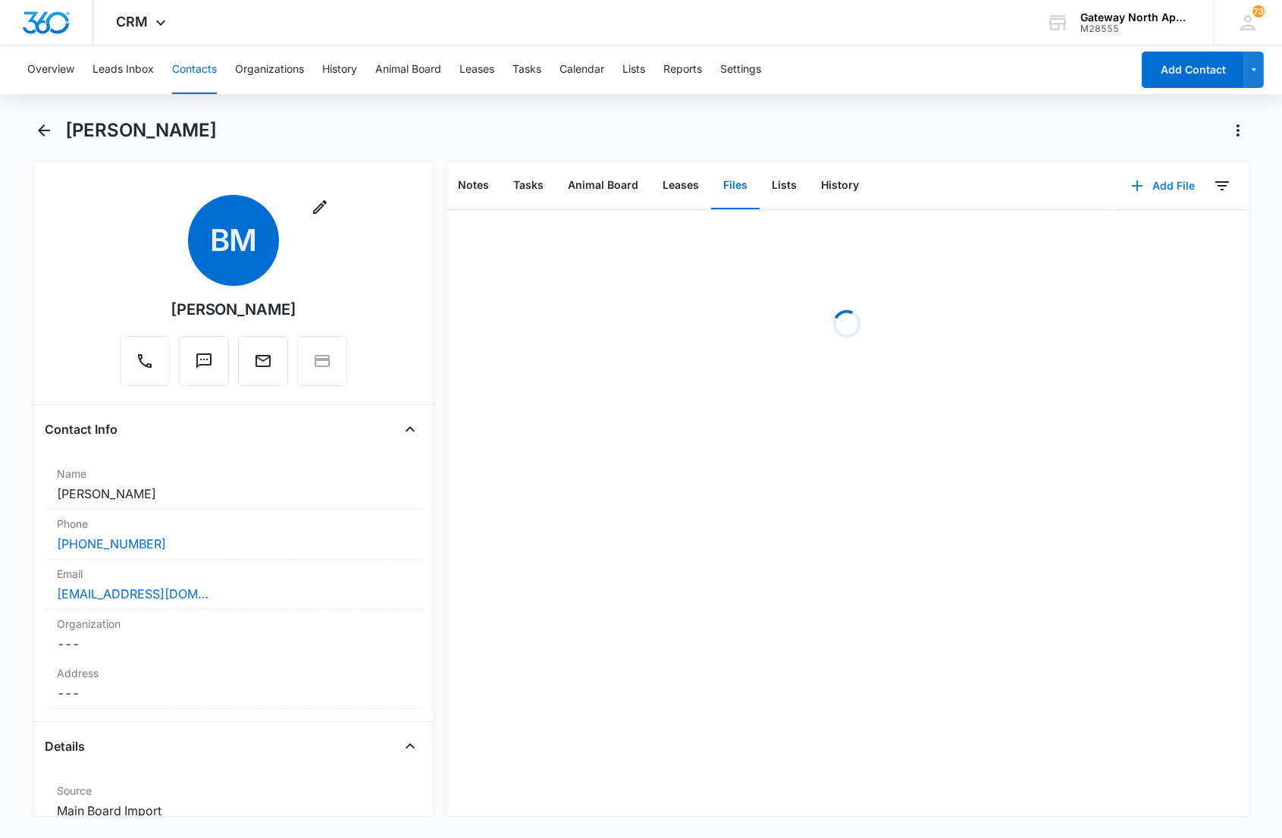
click at [1154, 170] on button "Add File" at bounding box center [1163, 186] width 94 height 36
click at [1129, 229] on div "Upload Files" at bounding box center [1141, 233] width 61 height 11
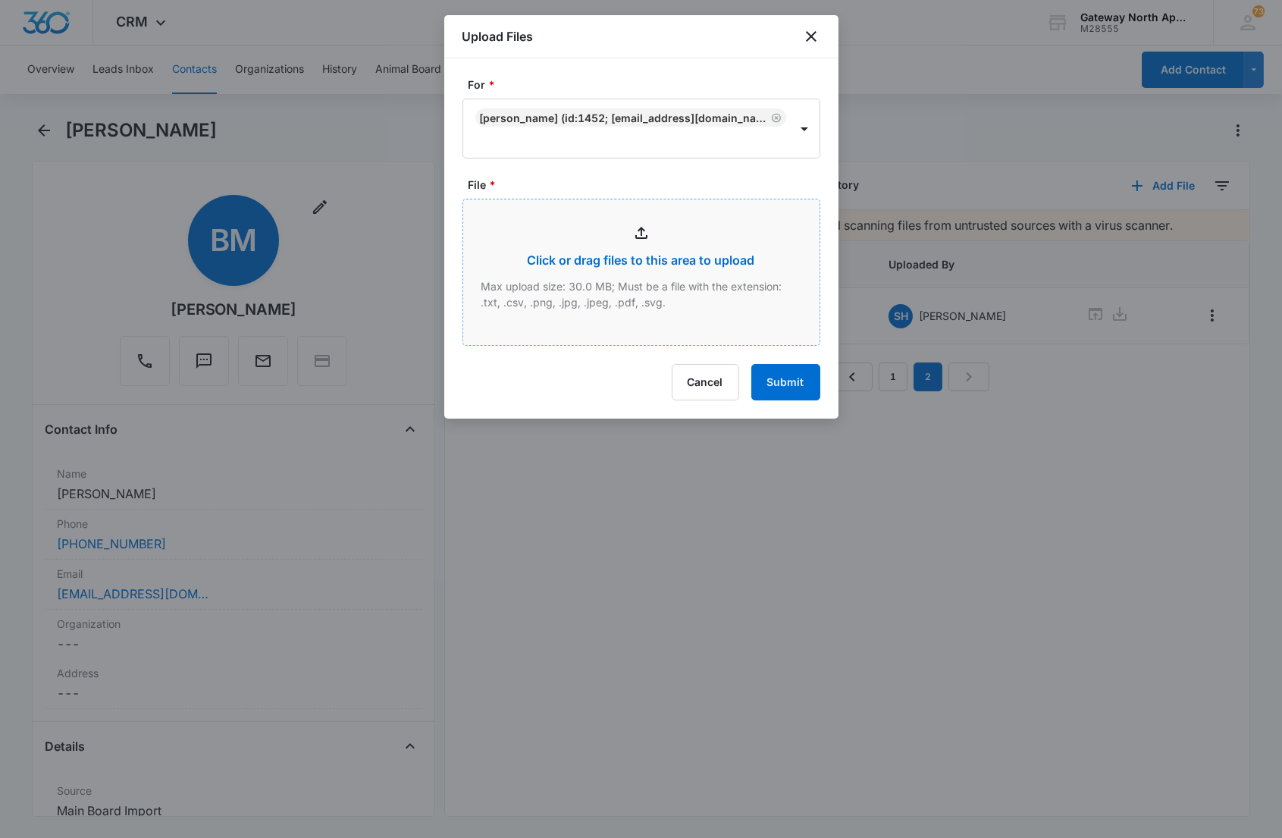
type input "C:\fakepath\G102_09032025150832.pdf"
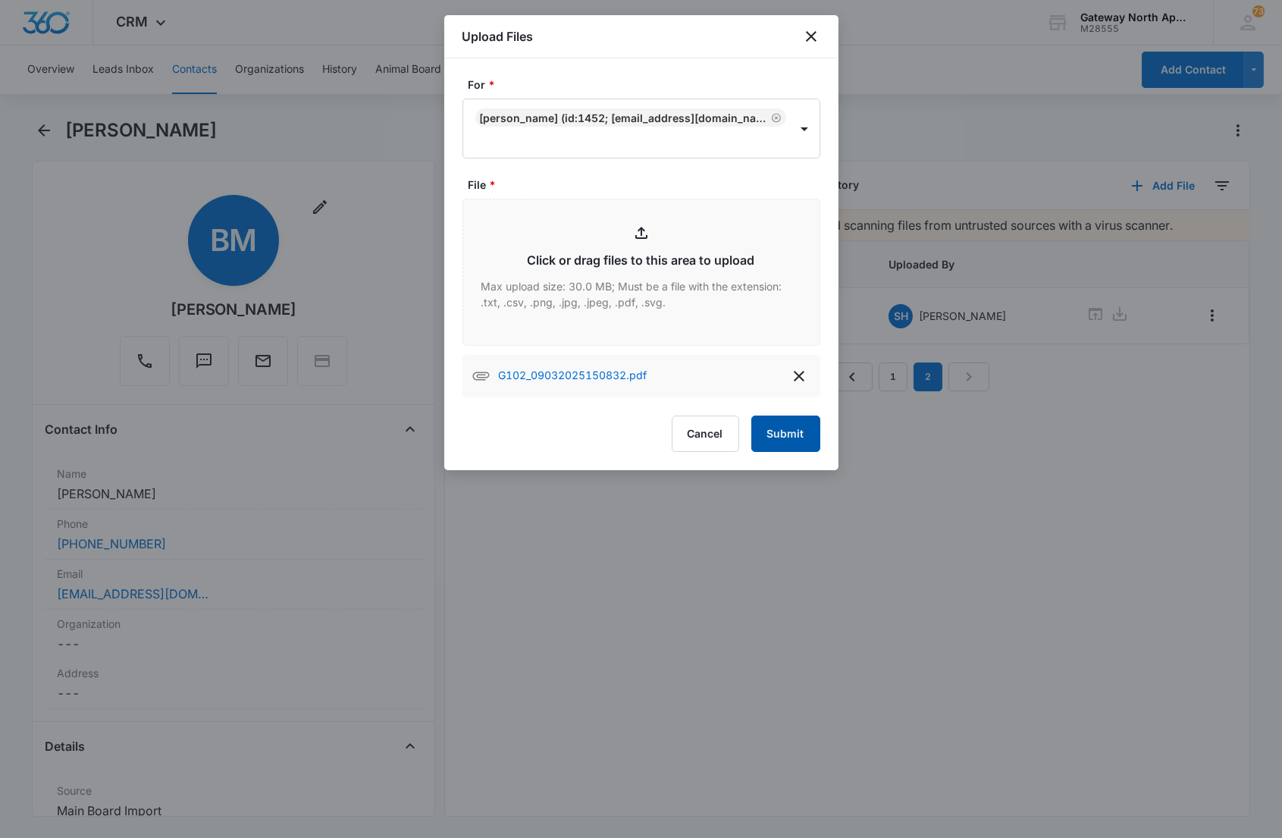
click at [781, 419] on button "Submit" at bounding box center [785, 433] width 69 height 36
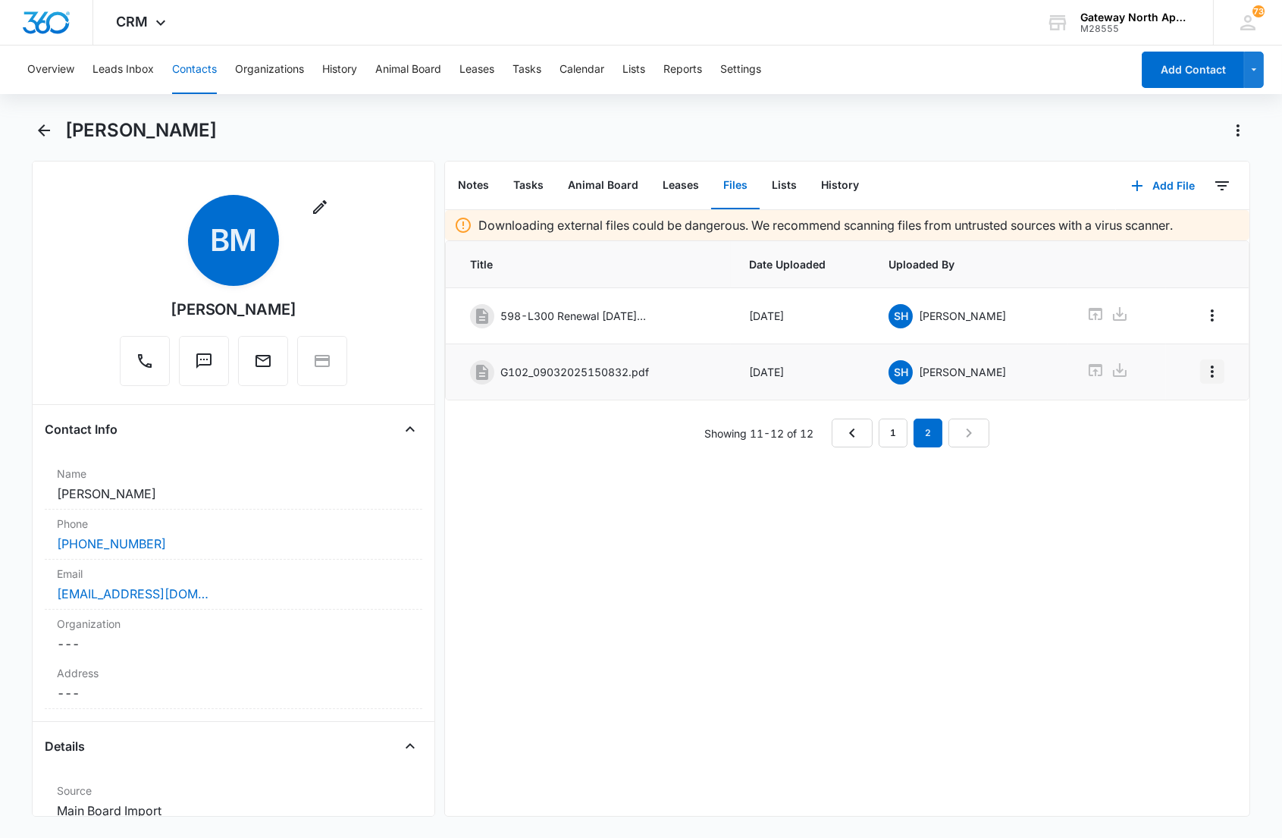
click at [1203, 370] on icon "Overflow Menu" at bounding box center [1212, 371] width 18 height 18
click at [1168, 415] on div "Edit" at bounding box center [1158, 415] width 32 height 11
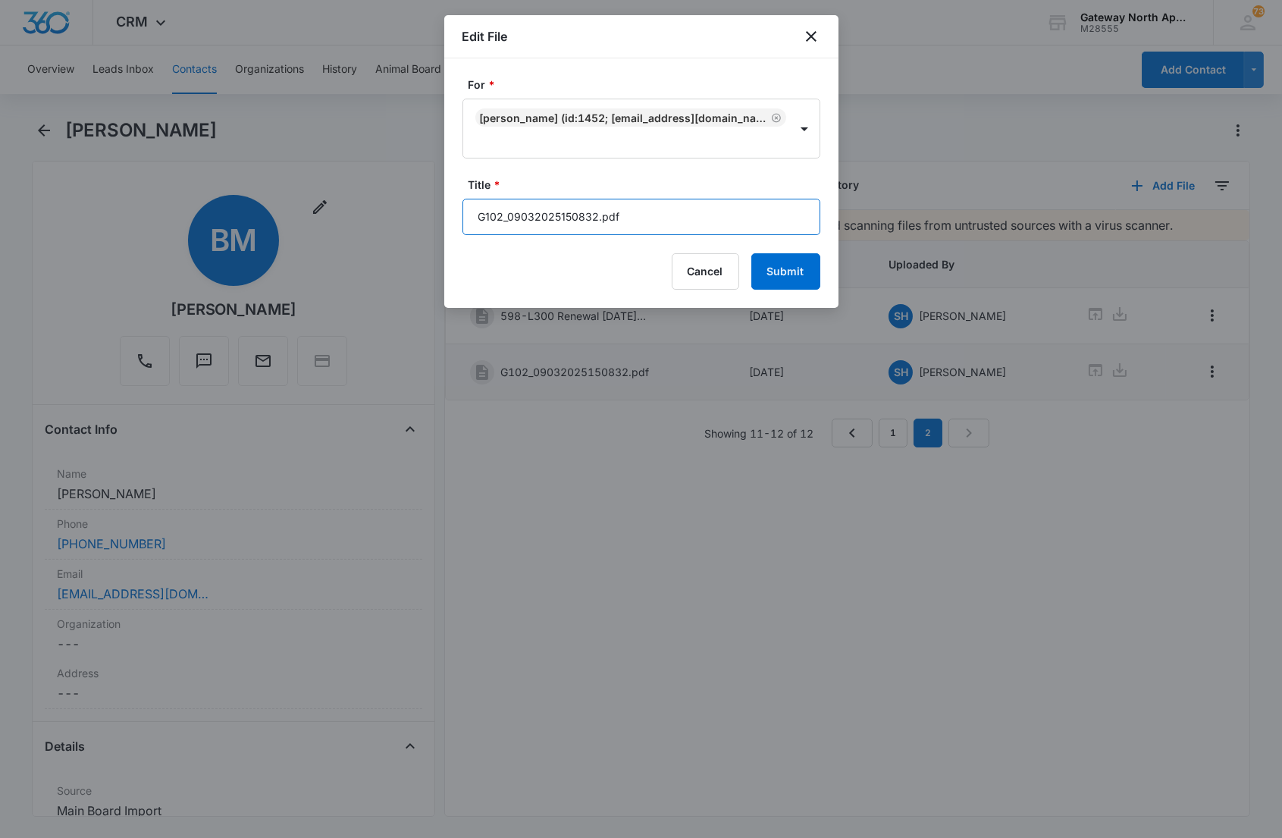
drag, startPoint x: 660, startPoint y: 215, endPoint x: 382, endPoint y: 171, distance: 281.6
click at [382, 187] on body "CRM Apps Reputation Websites Forms CRM Email Social Content Ads Intelligence Fi…" at bounding box center [641, 419] width 1282 height 838
type input "598-G102 Application"
click at [751, 253] on button "Submit" at bounding box center [785, 271] width 69 height 36
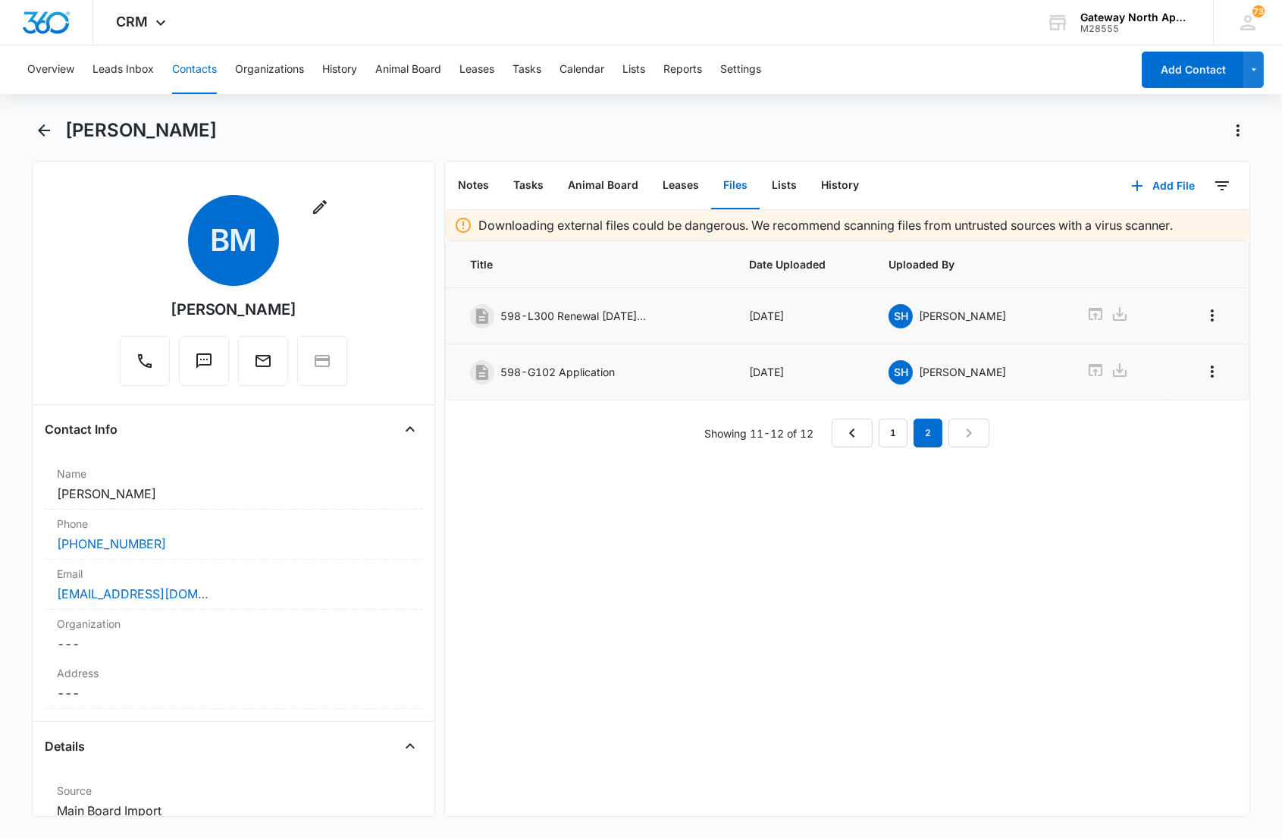
click at [612, 504] on div "Downloading external files could be dangerous. We recommend scanning files from…" at bounding box center [847, 513] width 804 height 606
click at [47, 131] on icon "Back" at bounding box center [44, 130] width 18 height 18
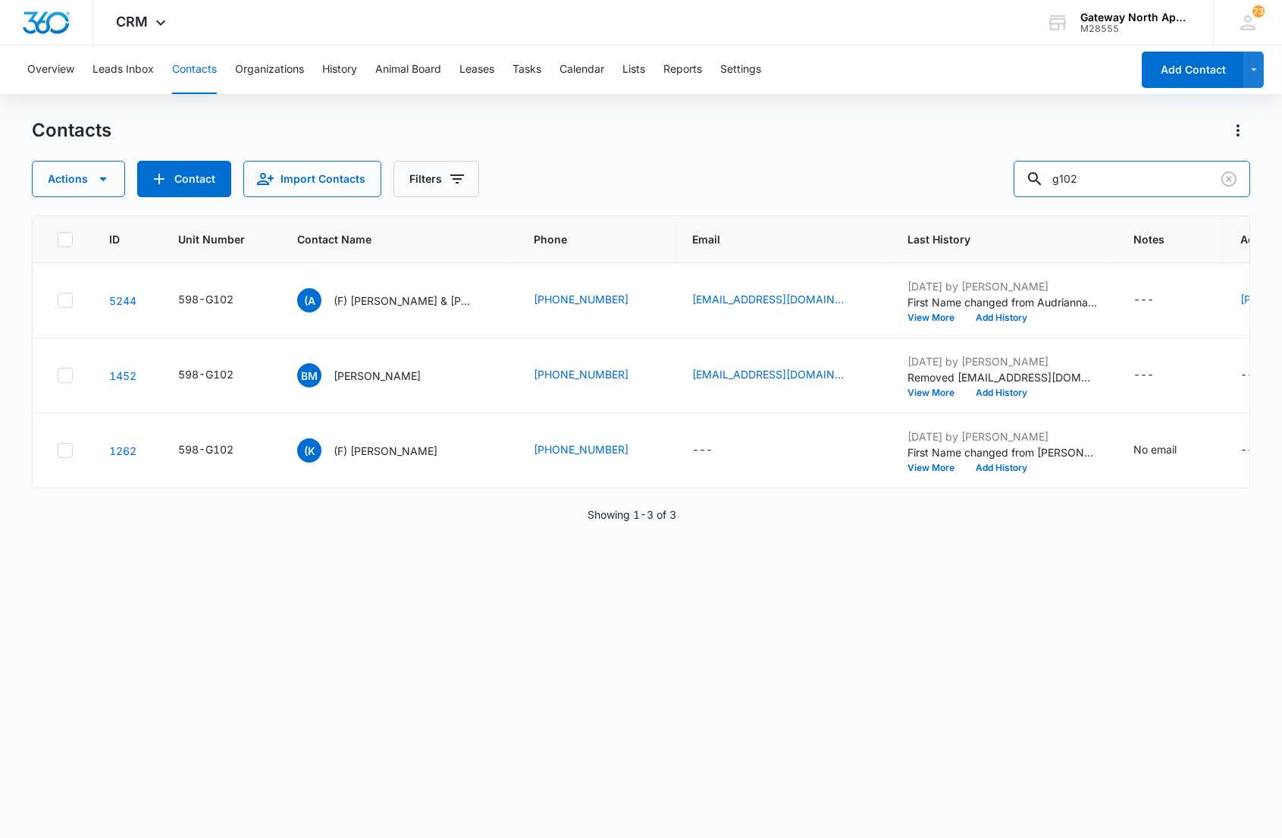
drag, startPoint x: 1102, startPoint y: 180, endPoint x: 855, endPoint y: 155, distance: 248.3
click at [858, 170] on div "Actions Contact Import Contacts Filters g102" at bounding box center [640, 179] width 1217 height 36
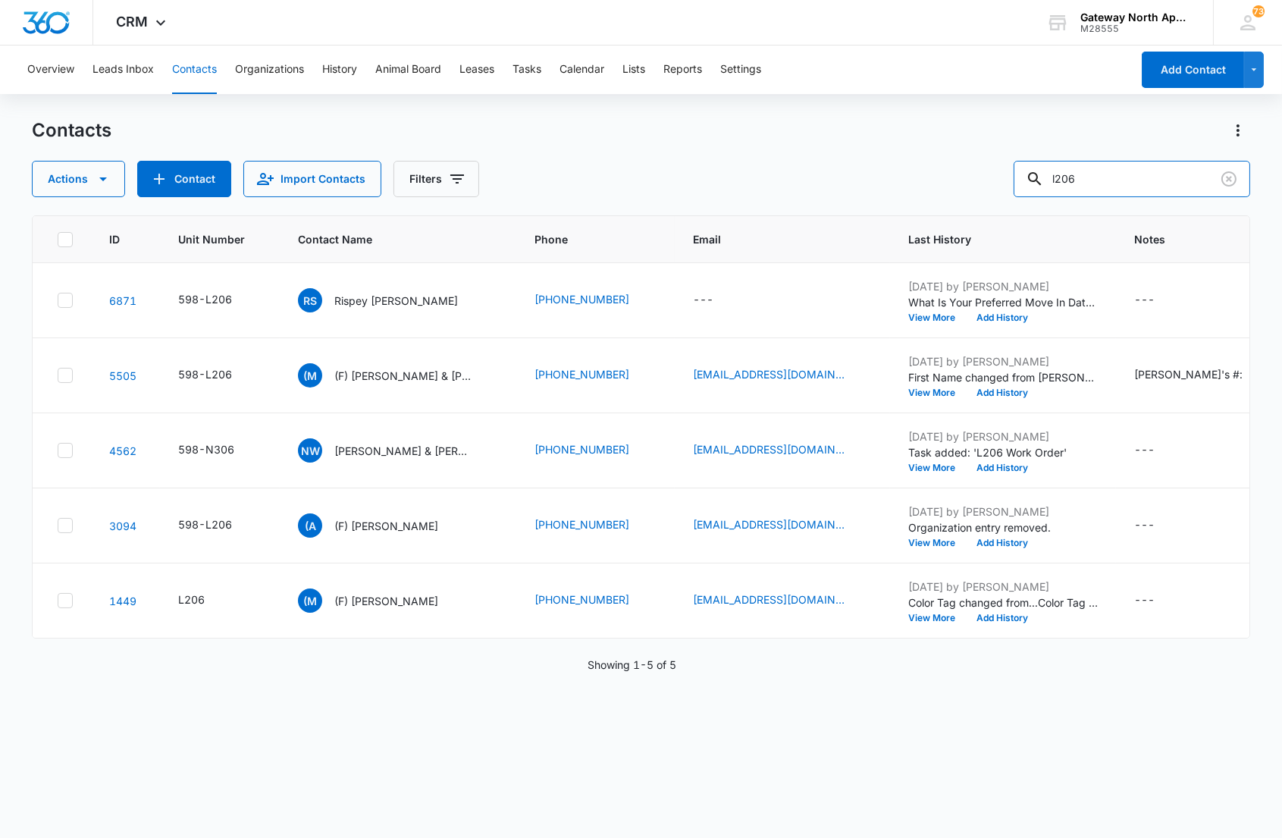
drag, startPoint x: 1046, startPoint y: 182, endPoint x: 972, endPoint y: 178, distance: 74.4
click at [973, 179] on div "Actions Contact Import Contacts Filters l206" at bounding box center [640, 179] width 1217 height 36
type input "i206"
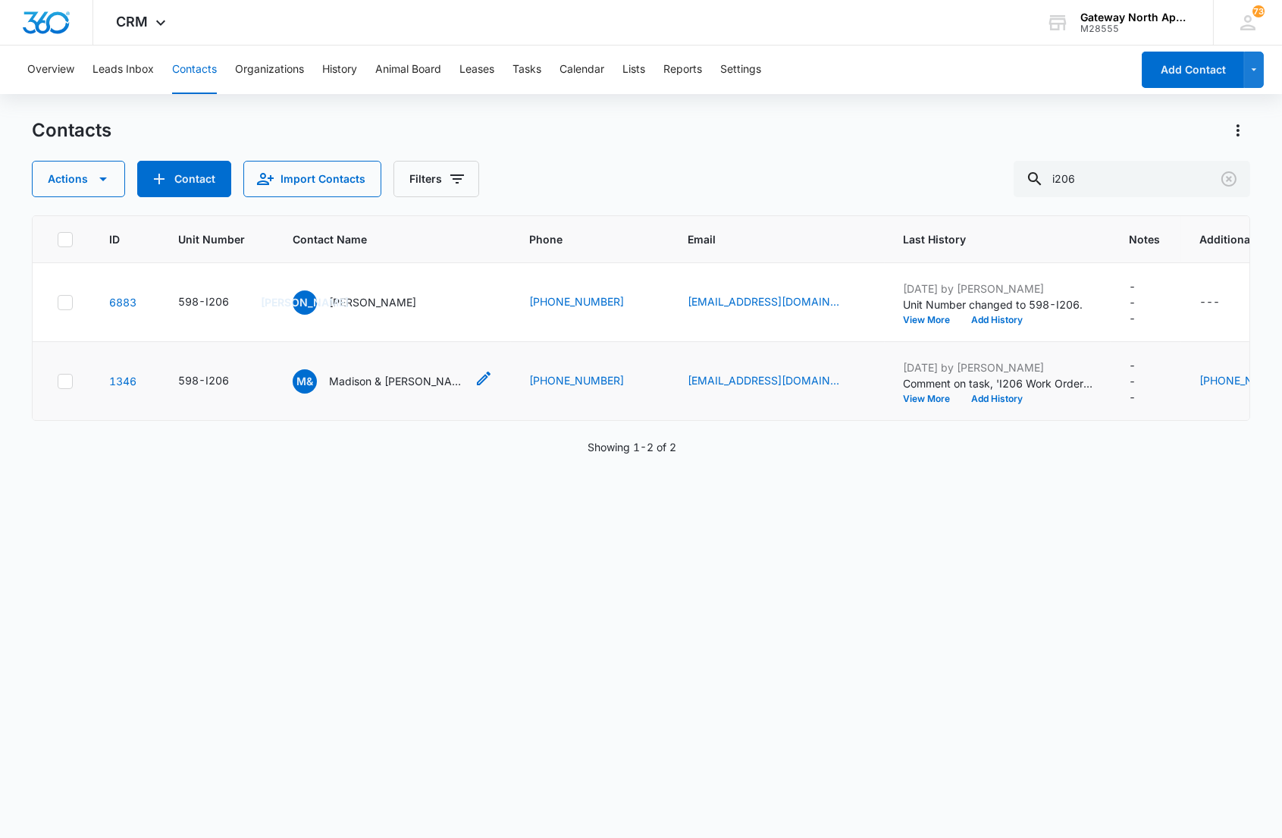
click at [359, 382] on p "Madison & [PERSON_NAME]" at bounding box center [397, 381] width 136 height 16
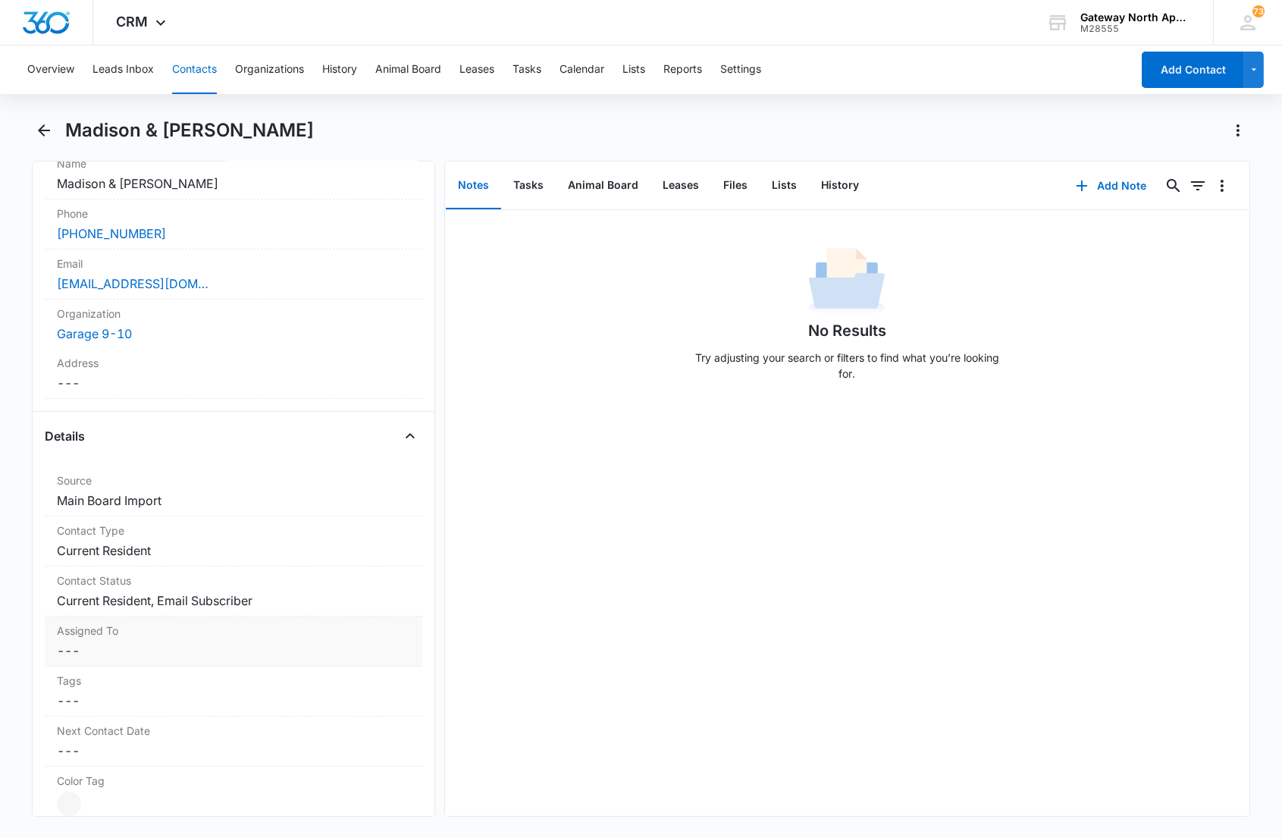
scroll to position [421, 0]
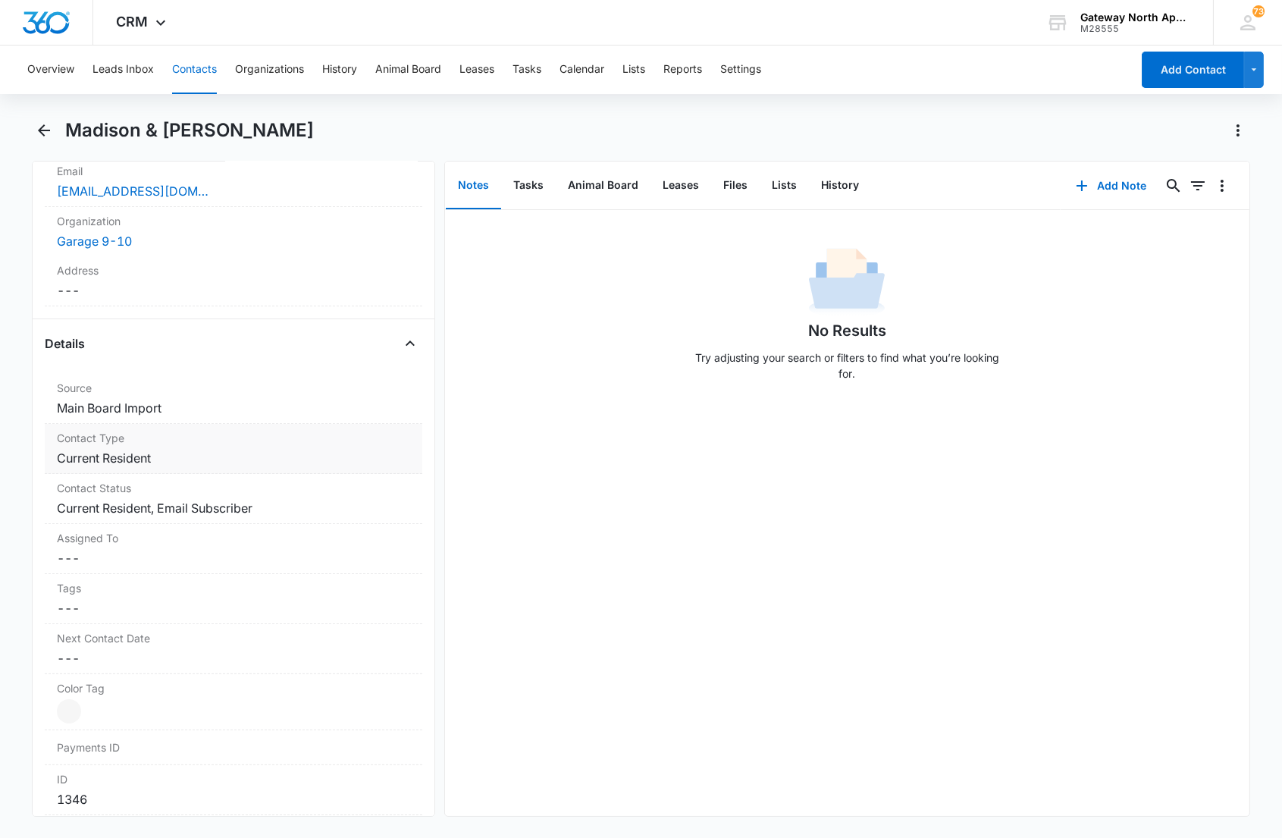
click at [192, 465] on dd "Cancel Save Changes Current Resident" at bounding box center [233, 458] width 352 height 18
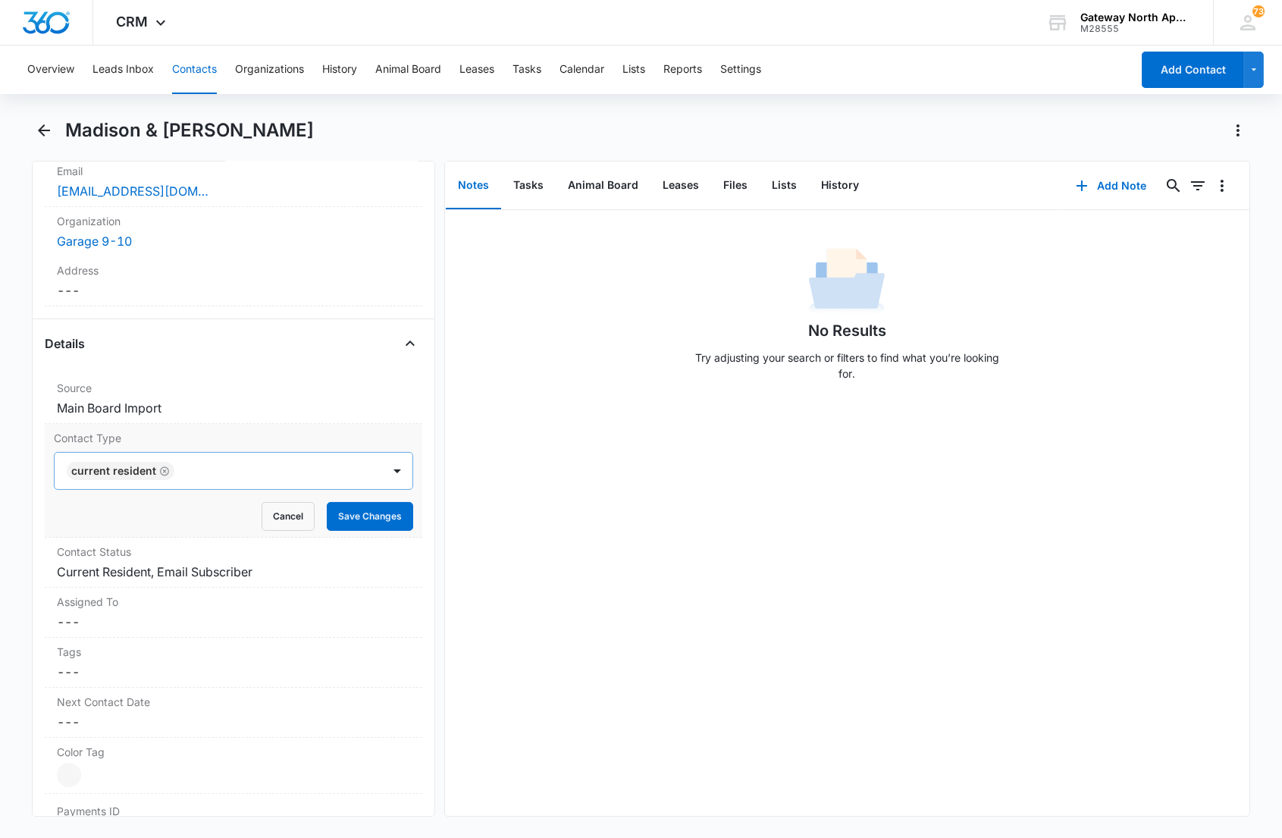
click at [218, 471] on div at bounding box center [270, 470] width 183 height 21
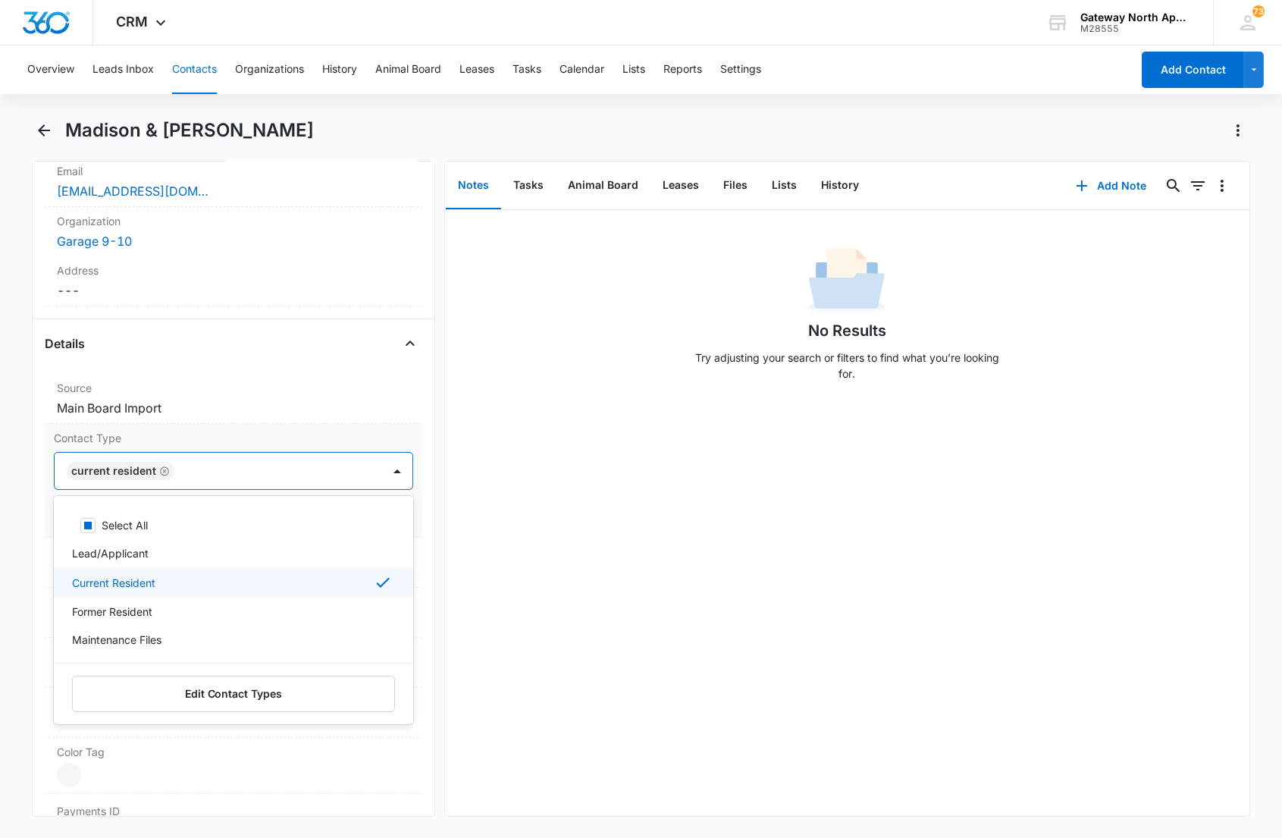
click at [140, 584] on p "Current Resident" at bounding box center [113, 583] width 83 height 16
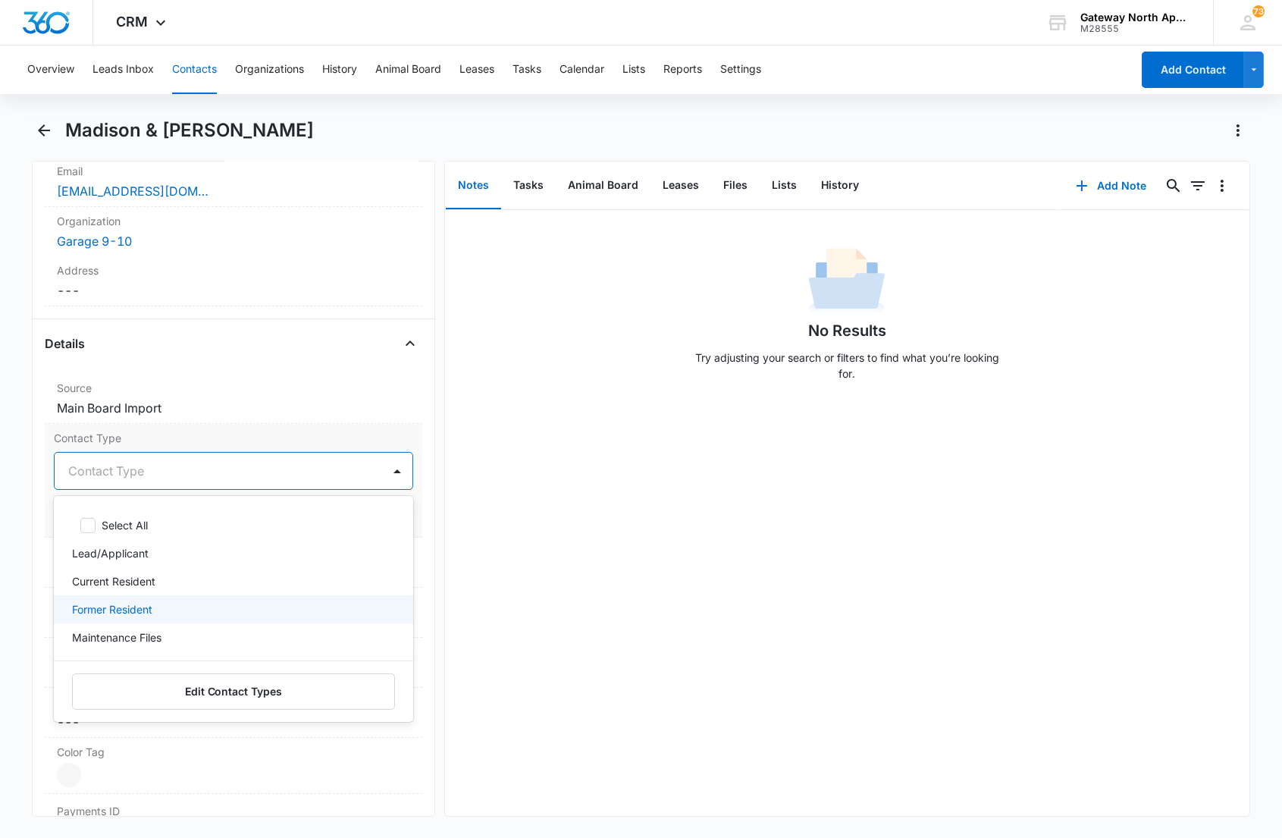
click at [152, 610] on p "Former Resident" at bounding box center [112, 609] width 80 height 16
click at [246, 473] on div at bounding box center [269, 470] width 186 height 21
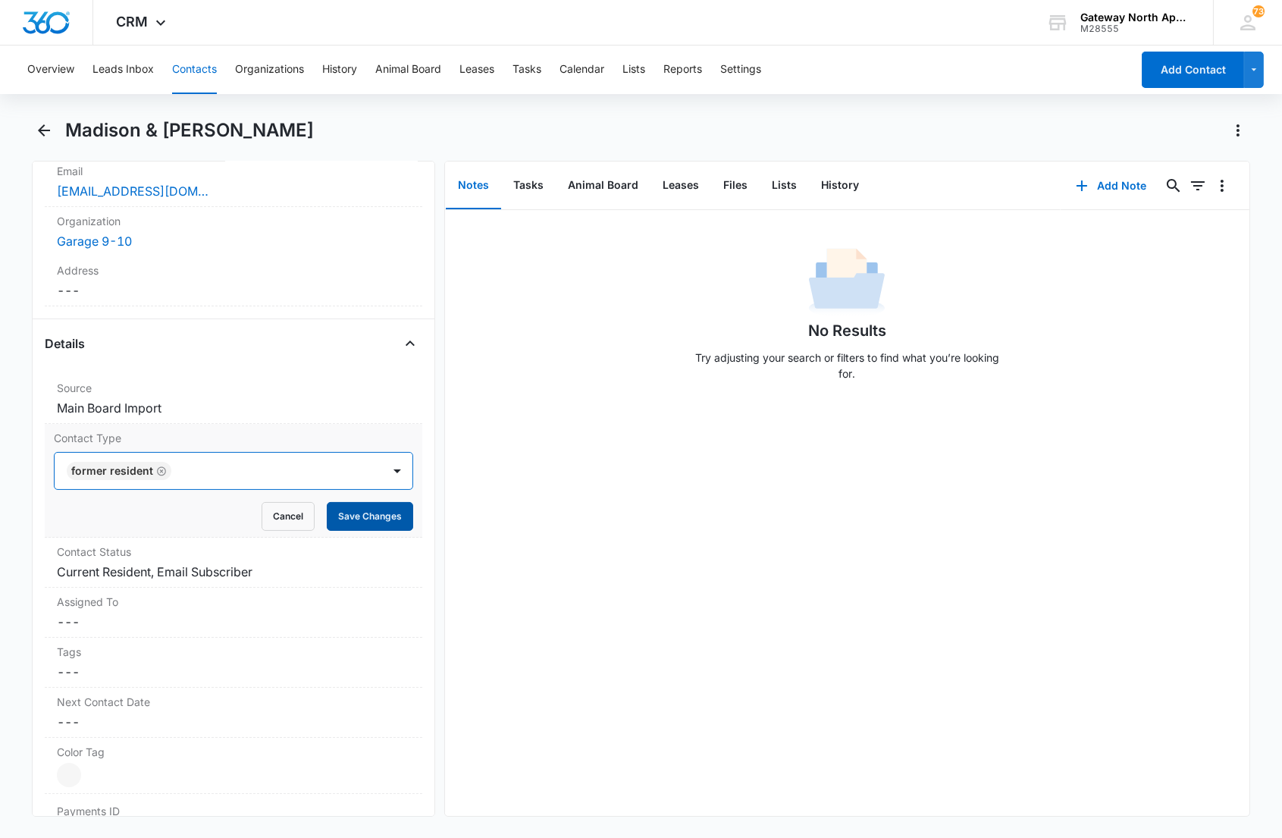
click at [361, 509] on button "Save Changes" at bounding box center [370, 516] width 86 height 29
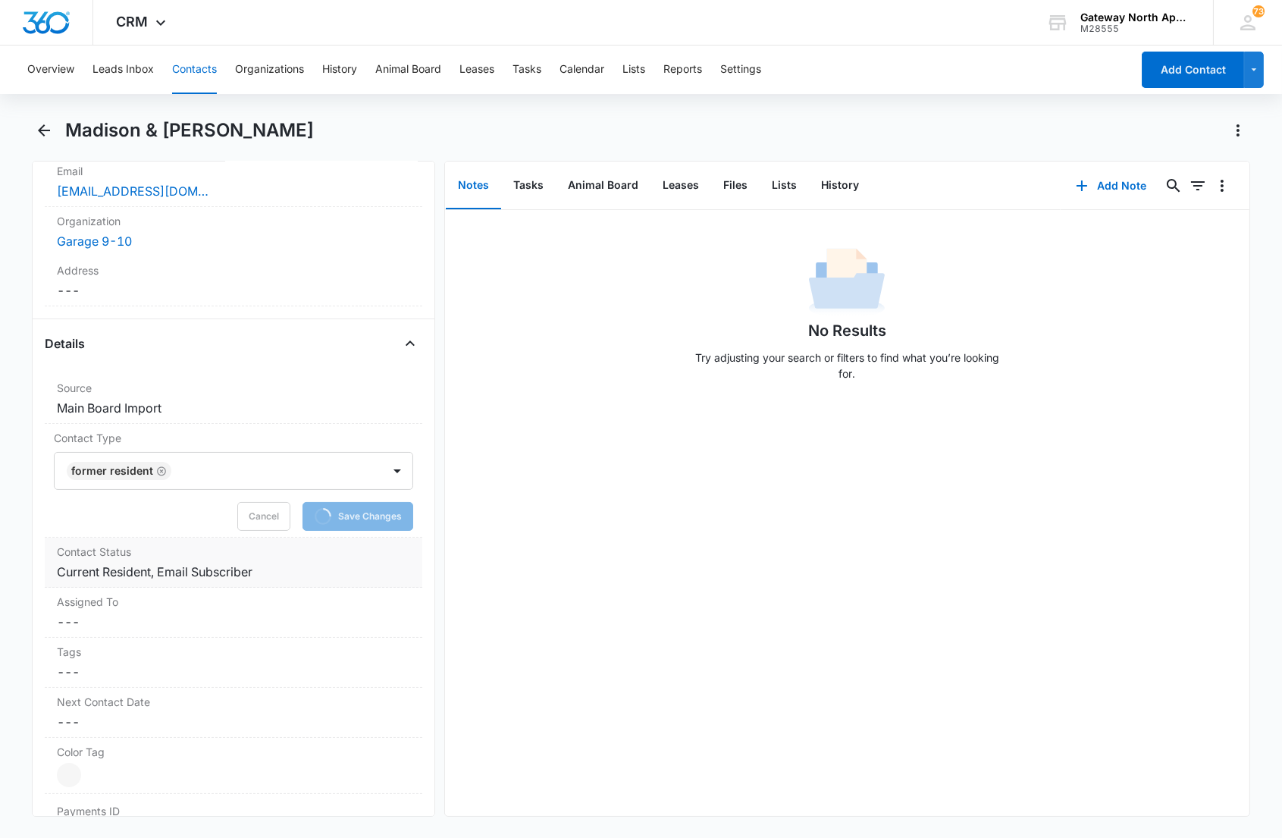
click at [271, 565] on dd "Cancel Save Changes Current Resident, Email Subscriber" at bounding box center [233, 571] width 352 height 18
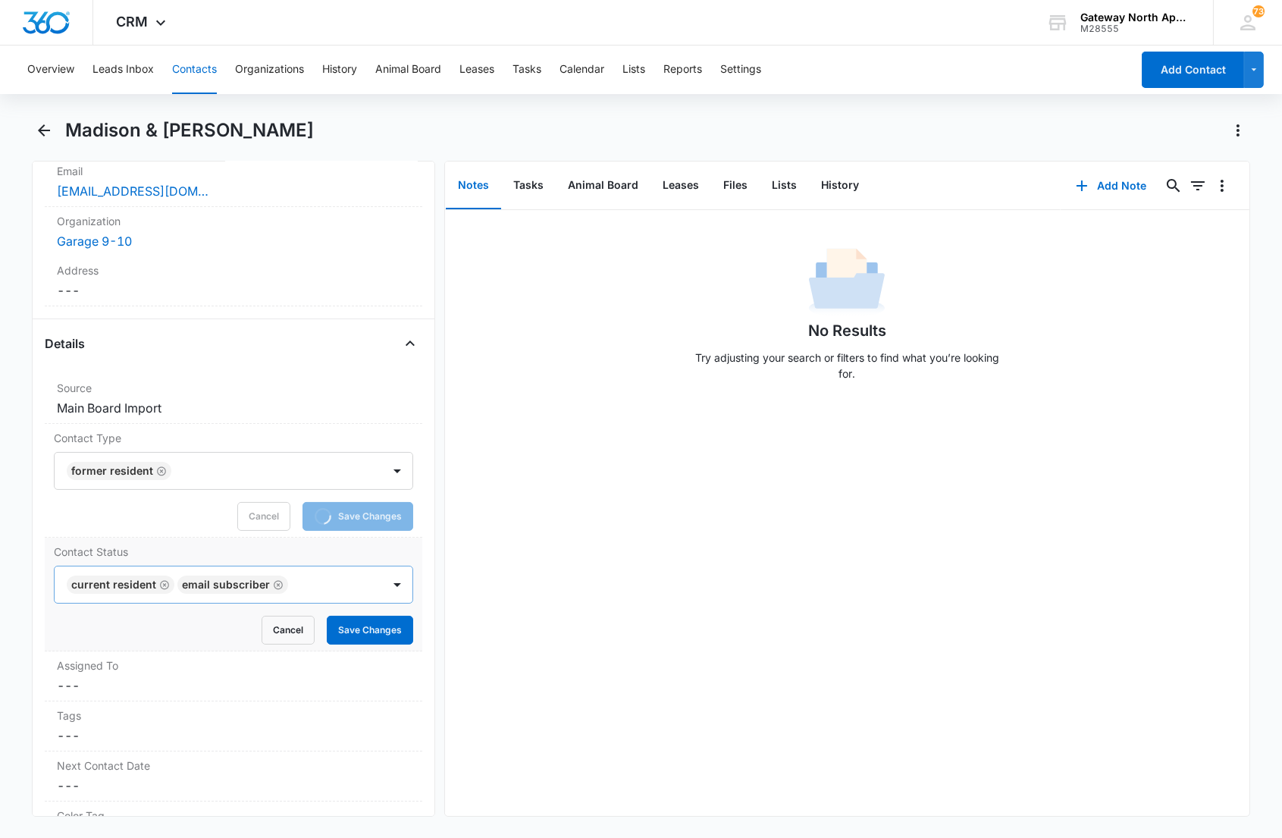
click at [285, 578] on div "Current Resident Email Subscriber" at bounding box center [218, 584] width 327 height 36
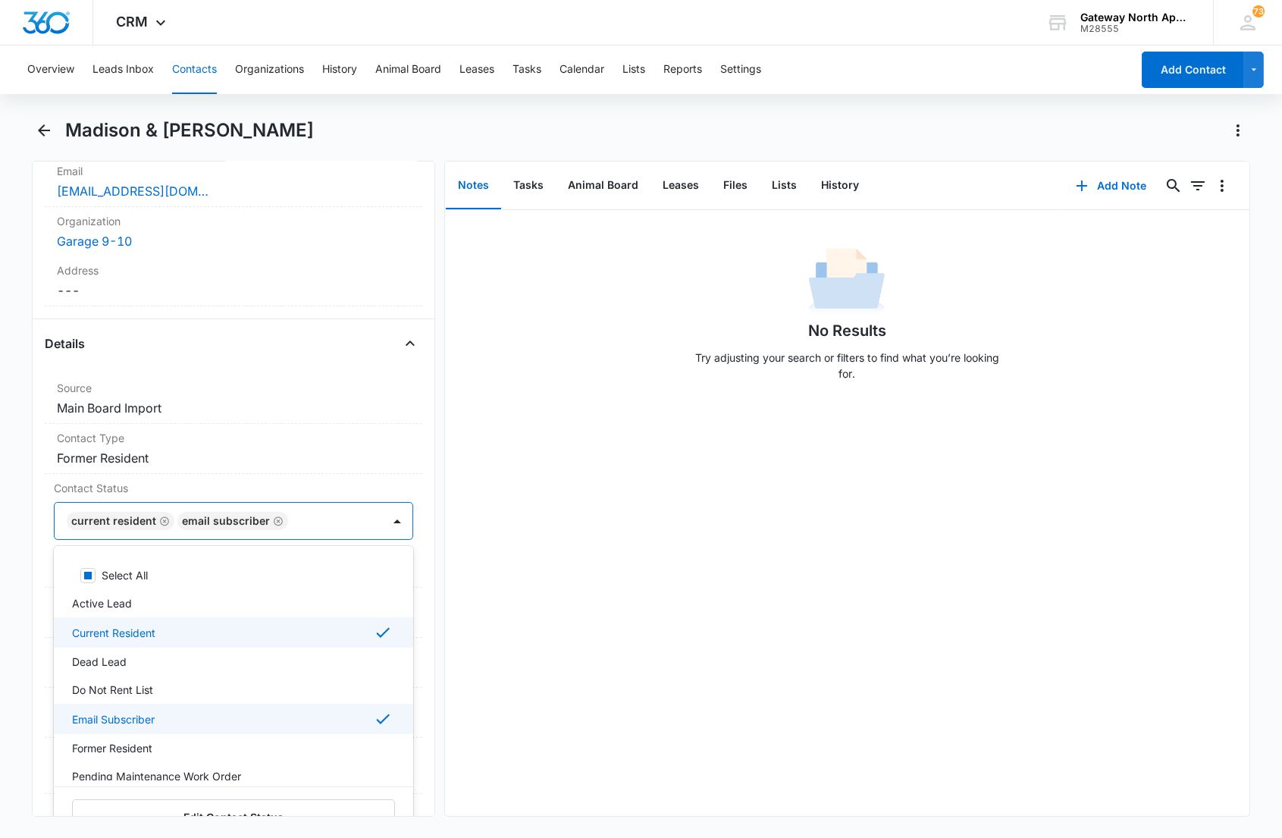
click at [99, 625] on p "Current Resident" at bounding box center [113, 633] width 83 height 16
drag, startPoint x: 99, startPoint y: 711, endPoint x: 95, endPoint y: 738, distance: 27.7
click at [99, 713] on p "Email Subscriber" at bounding box center [113, 717] width 83 height 16
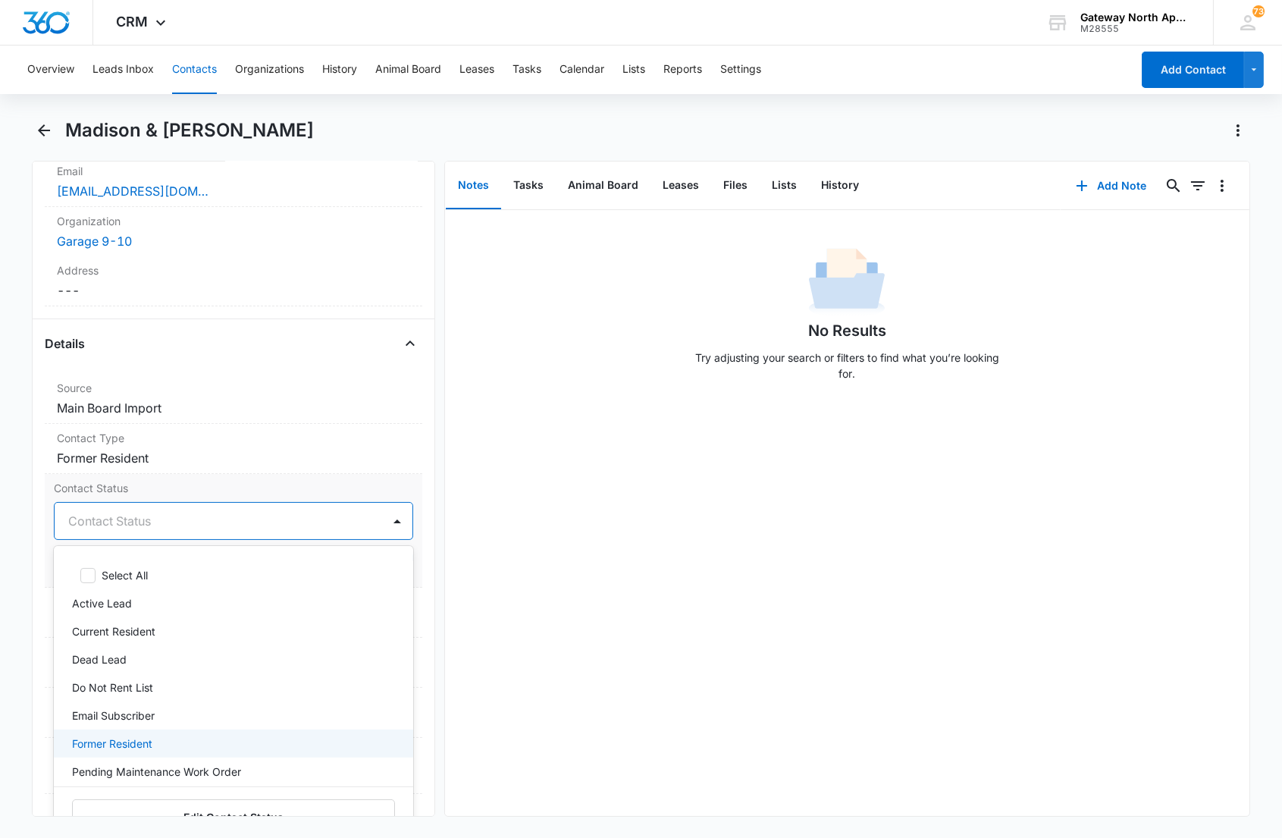
click at [94, 741] on p "Former Resident" at bounding box center [112, 743] width 80 height 16
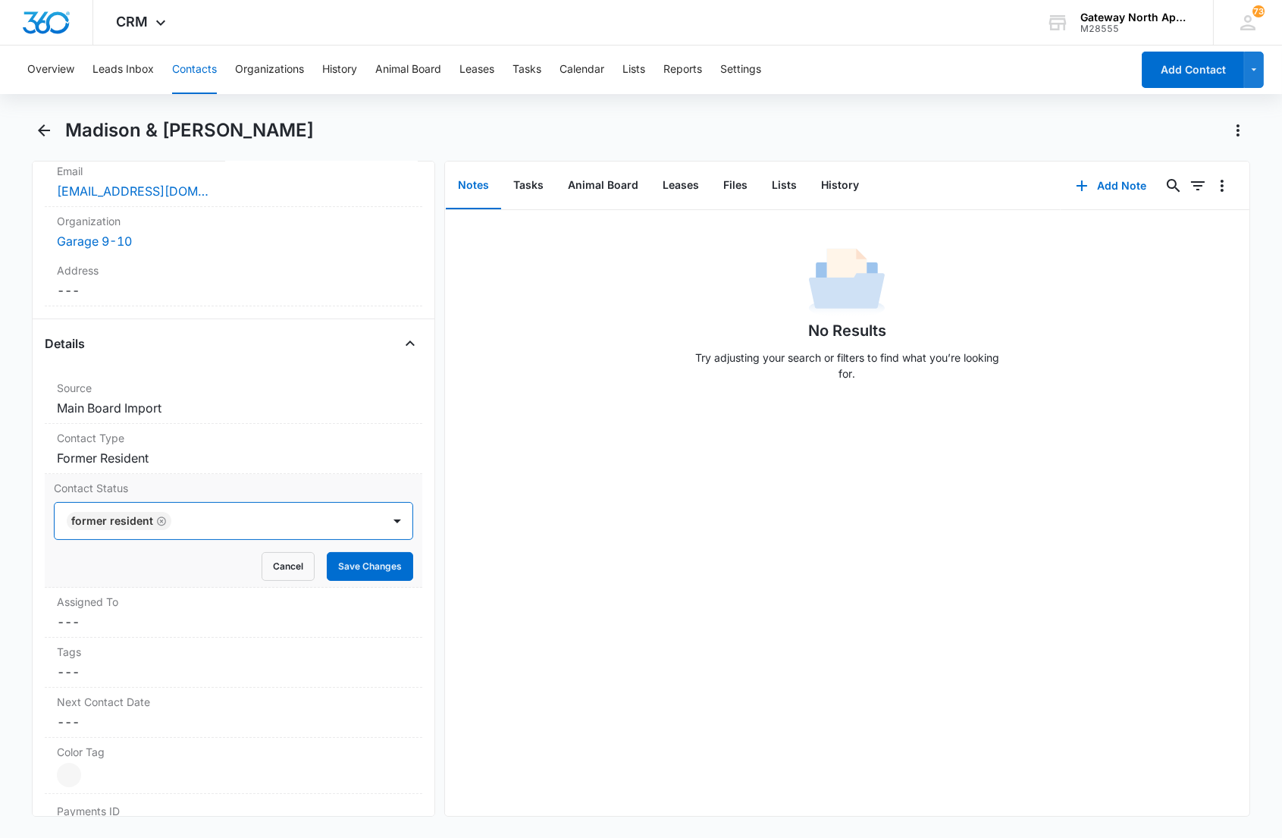
drag, startPoint x: 227, startPoint y: 518, endPoint x: 338, endPoint y: 534, distance: 111.9
click at [229, 516] on div at bounding box center [269, 520] width 186 height 21
click at [368, 571] on button "Save Changes" at bounding box center [370, 566] width 86 height 29
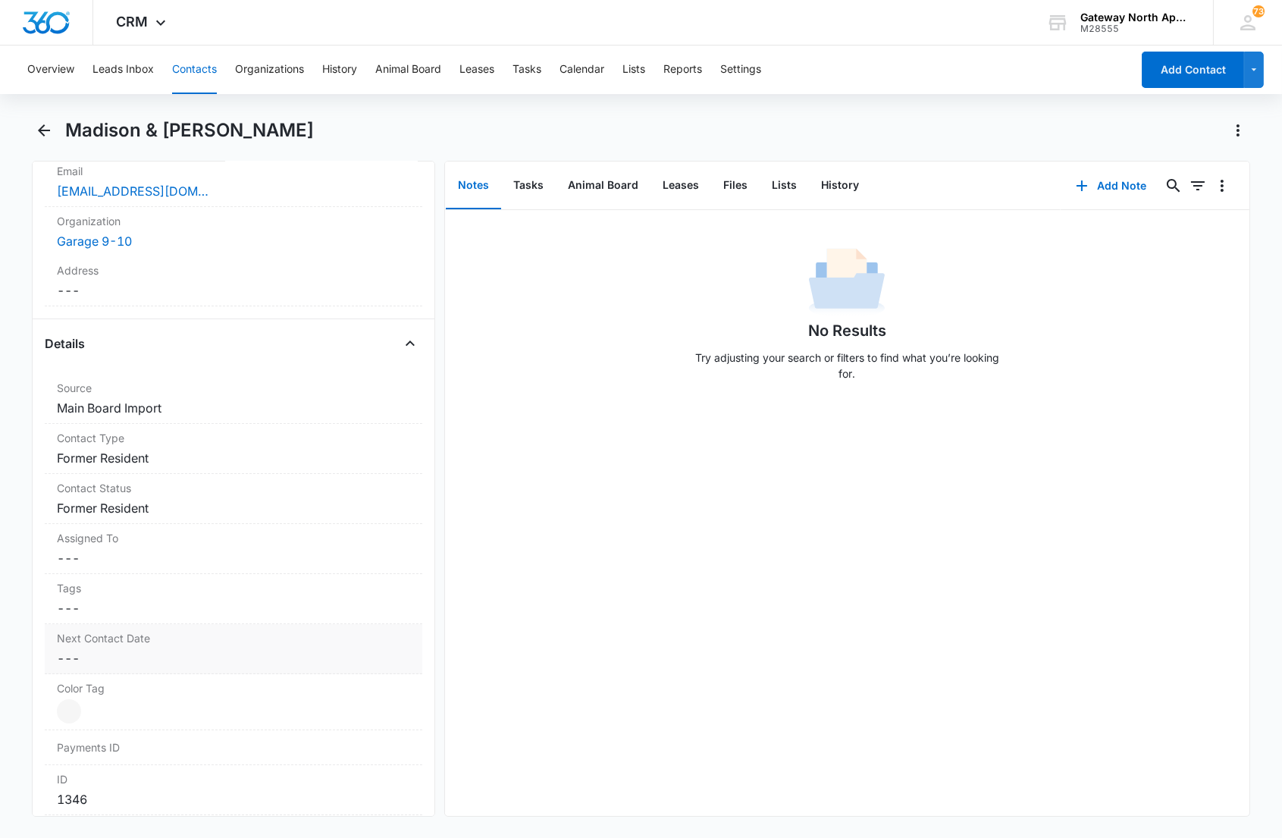
scroll to position [0, 0]
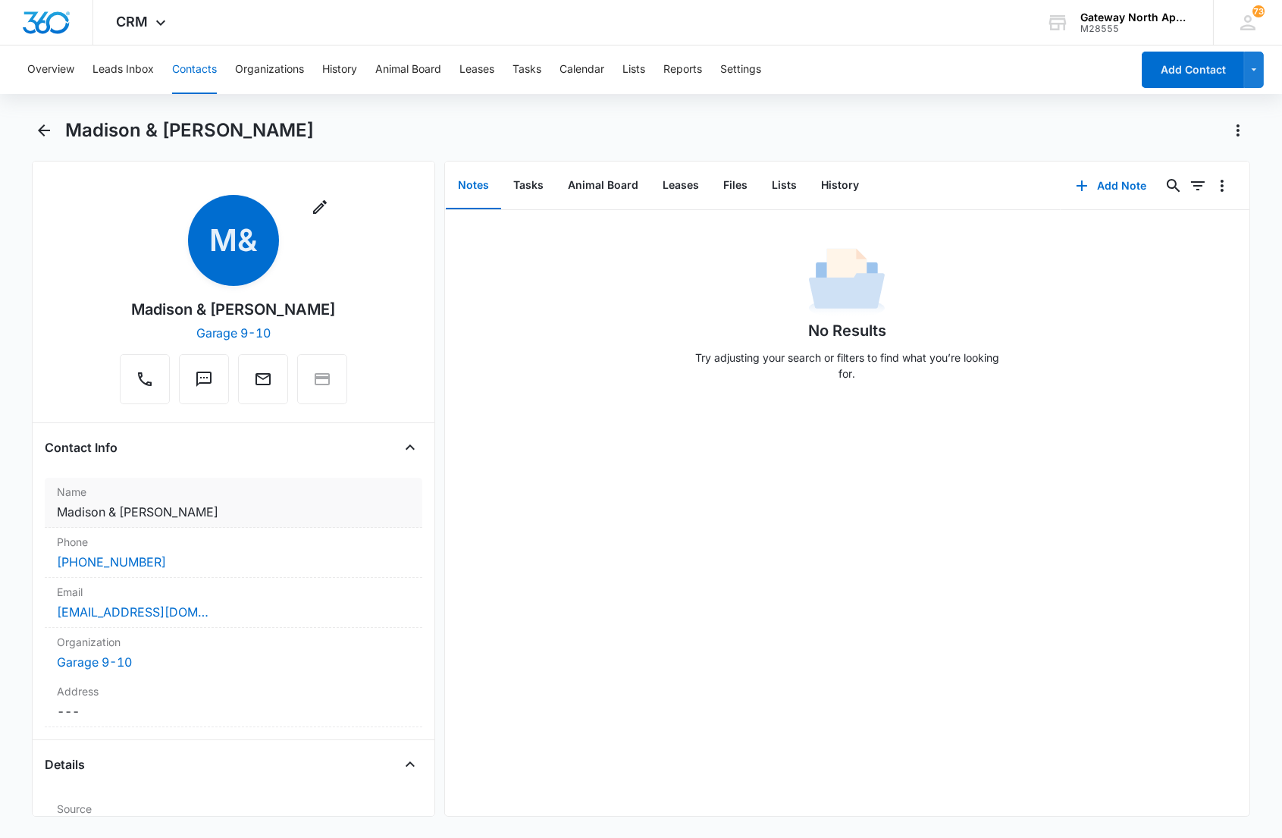
click at [232, 513] on dd "Cancel Save Changes [PERSON_NAME] & [PERSON_NAME]" at bounding box center [233, 512] width 352 height 18
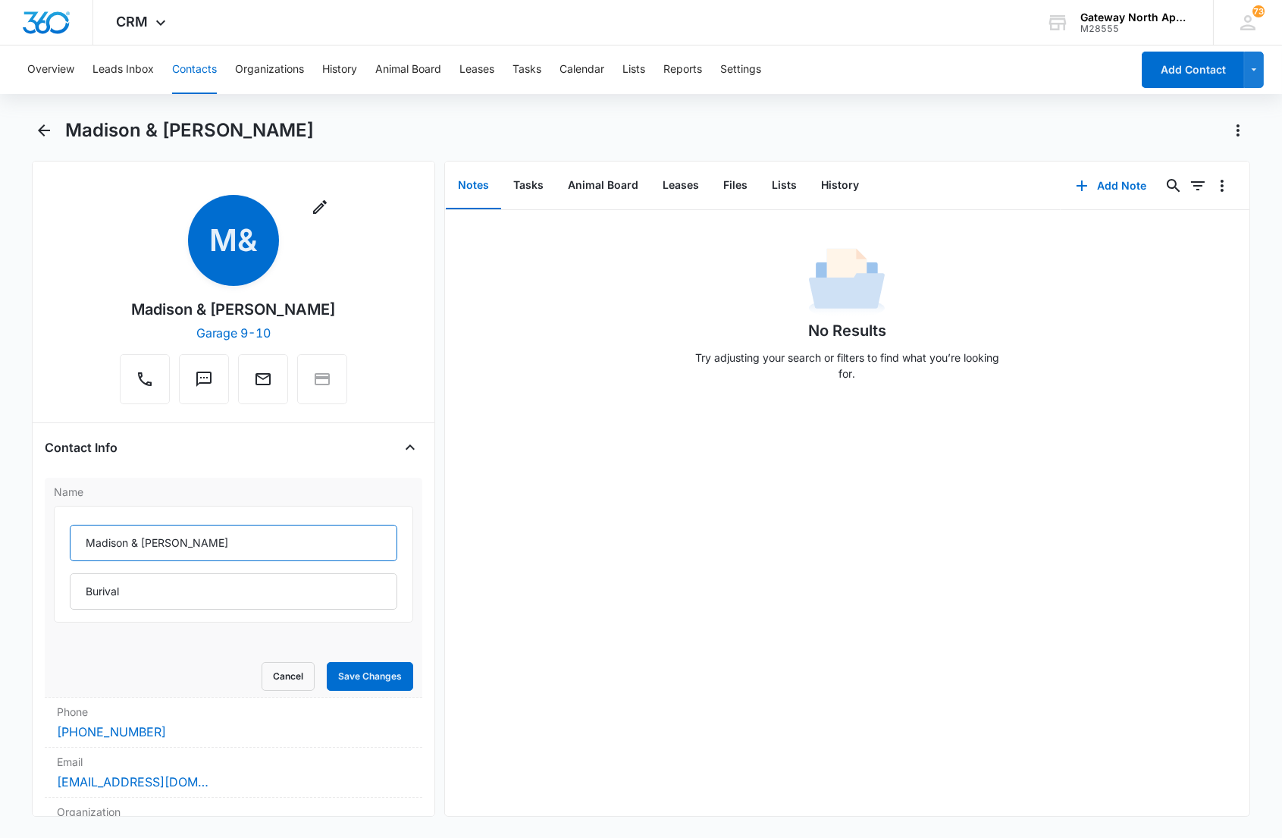
click at [78, 544] on input "Madison & [PERSON_NAME]" at bounding box center [233, 543] width 327 height 36
type input "(F) Madison & [PERSON_NAME]"
click at [364, 678] on button "Save Changes" at bounding box center [370, 676] width 86 height 29
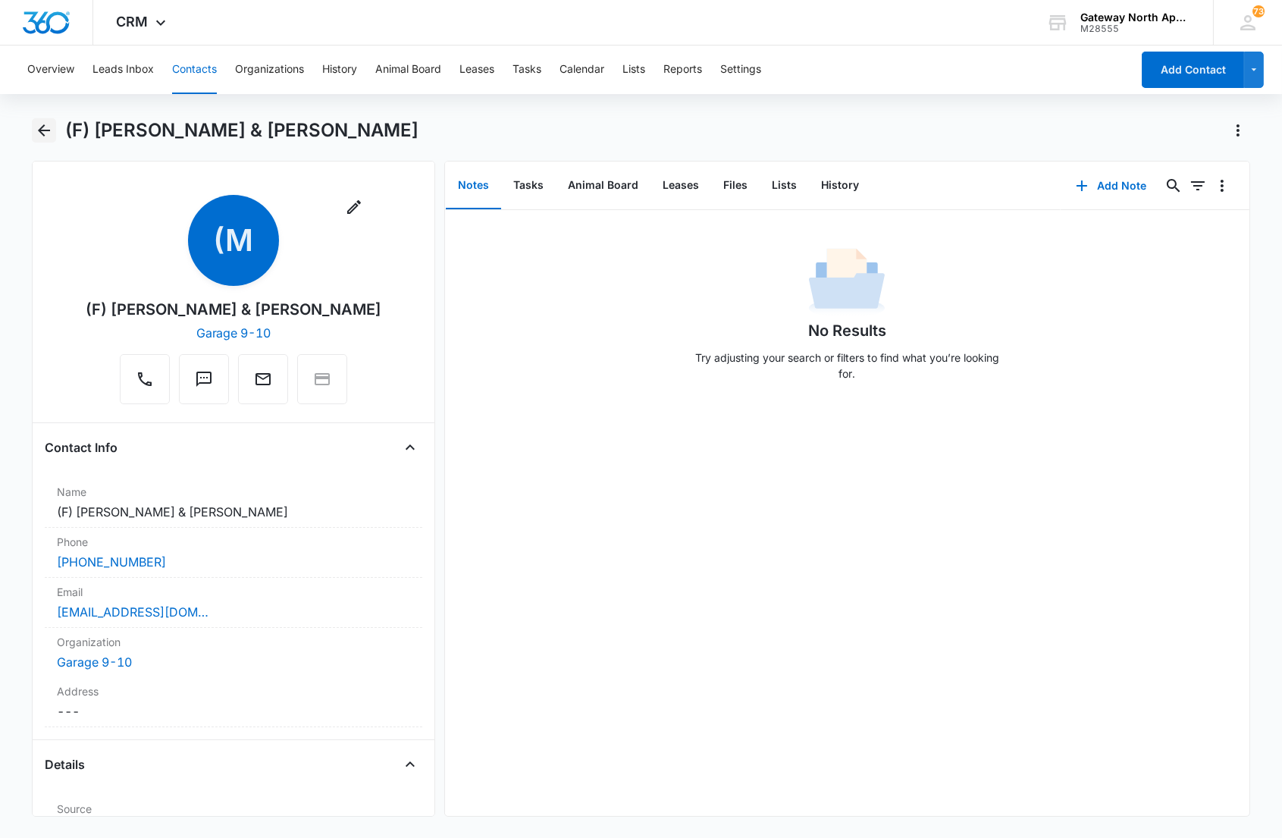
click at [46, 130] on icon "Back" at bounding box center [44, 130] width 12 height 12
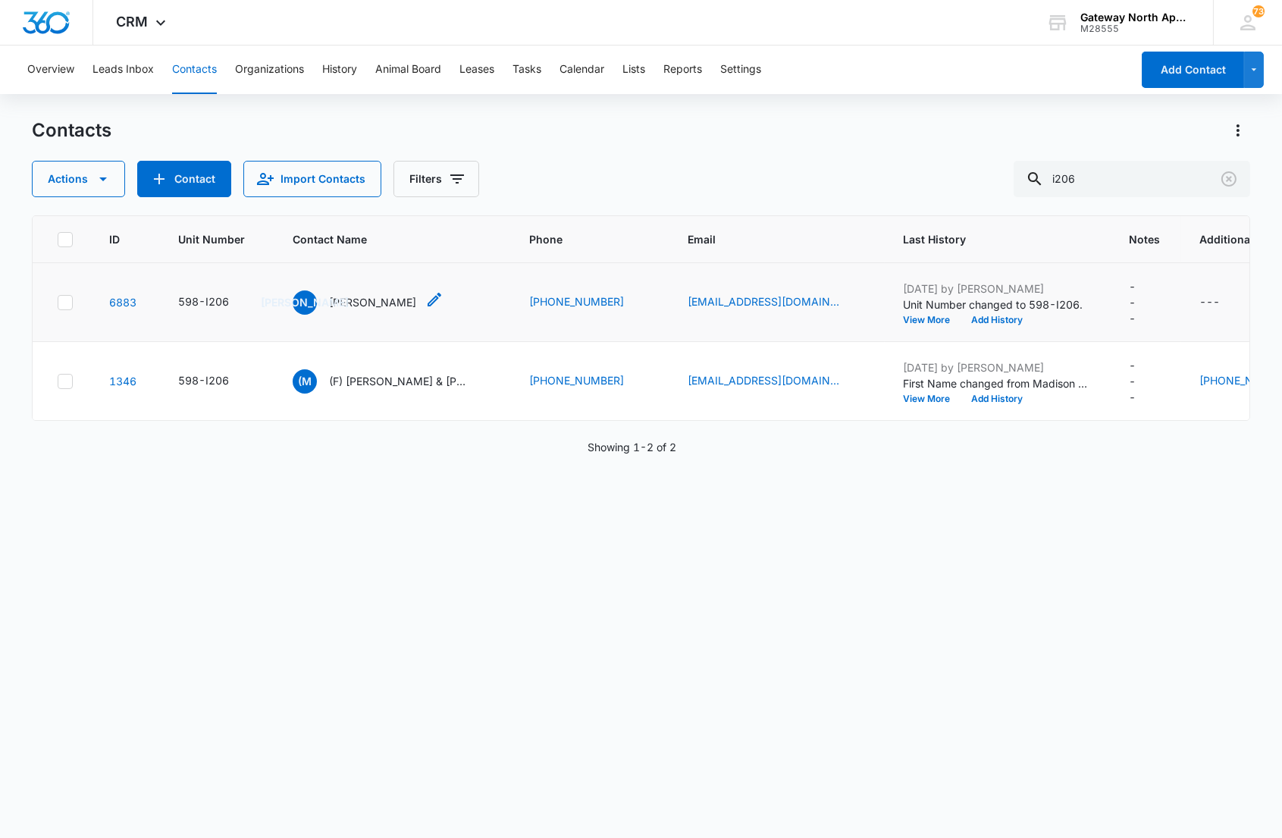
click at [368, 296] on p "[PERSON_NAME]" at bounding box center [372, 302] width 87 height 16
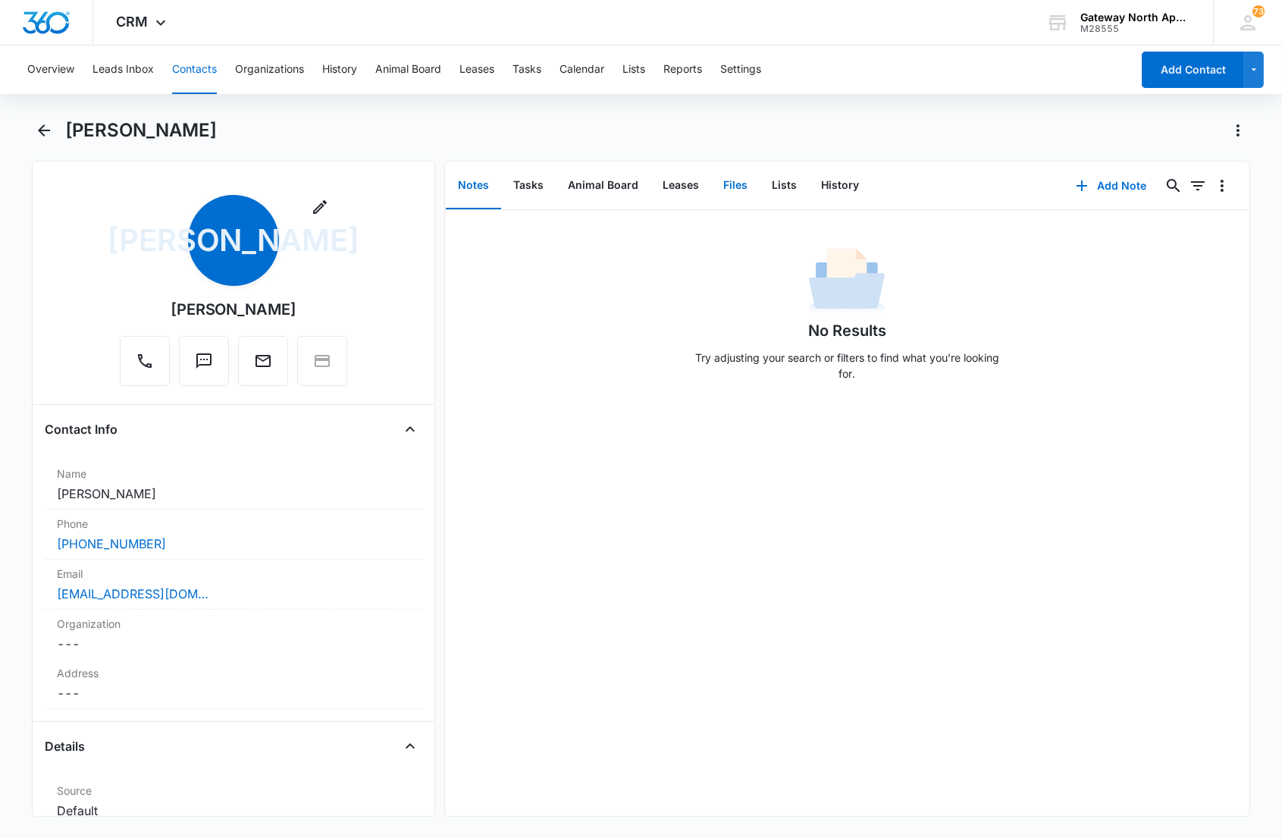
click at [732, 183] on button "Files" at bounding box center [735, 185] width 49 height 47
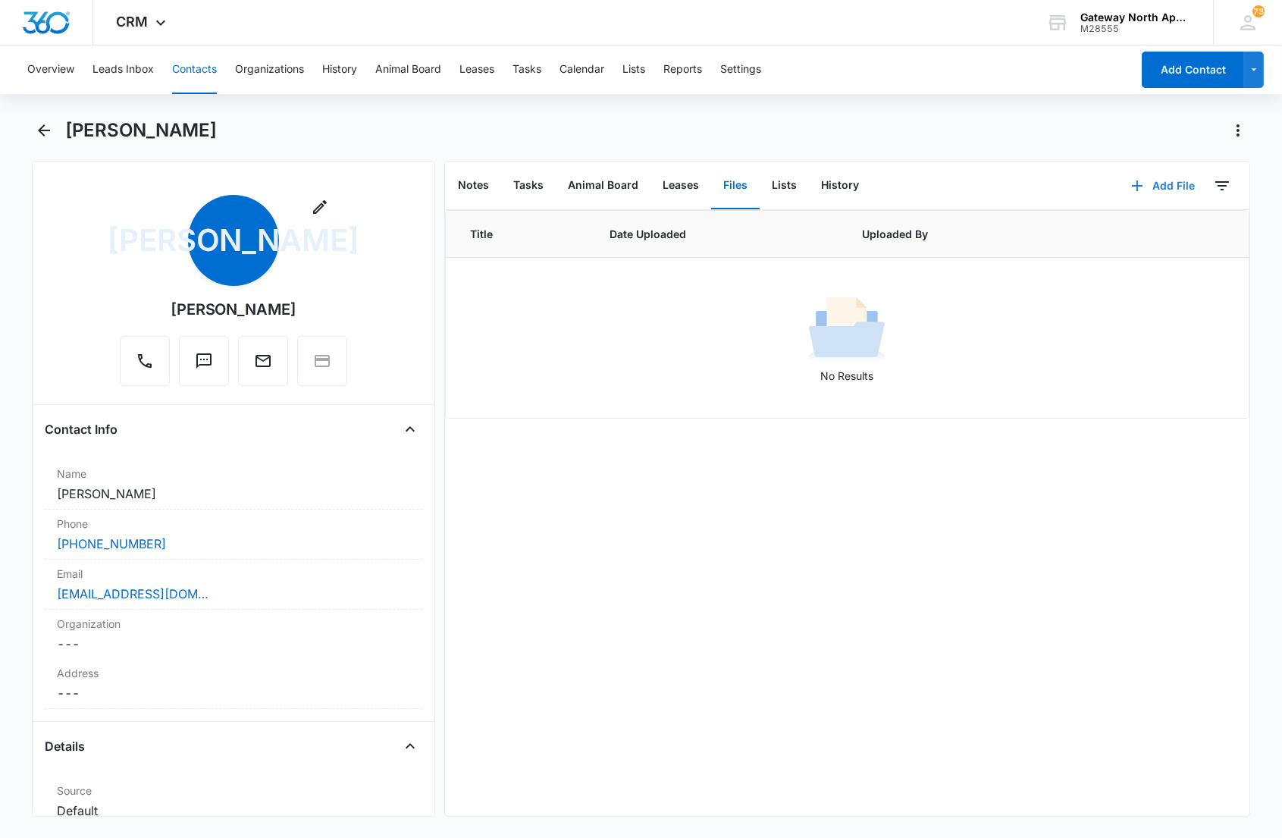
click at [1151, 183] on button "Add File" at bounding box center [1163, 186] width 94 height 36
click at [1115, 232] on div "Upload Files" at bounding box center [1141, 233] width 61 height 11
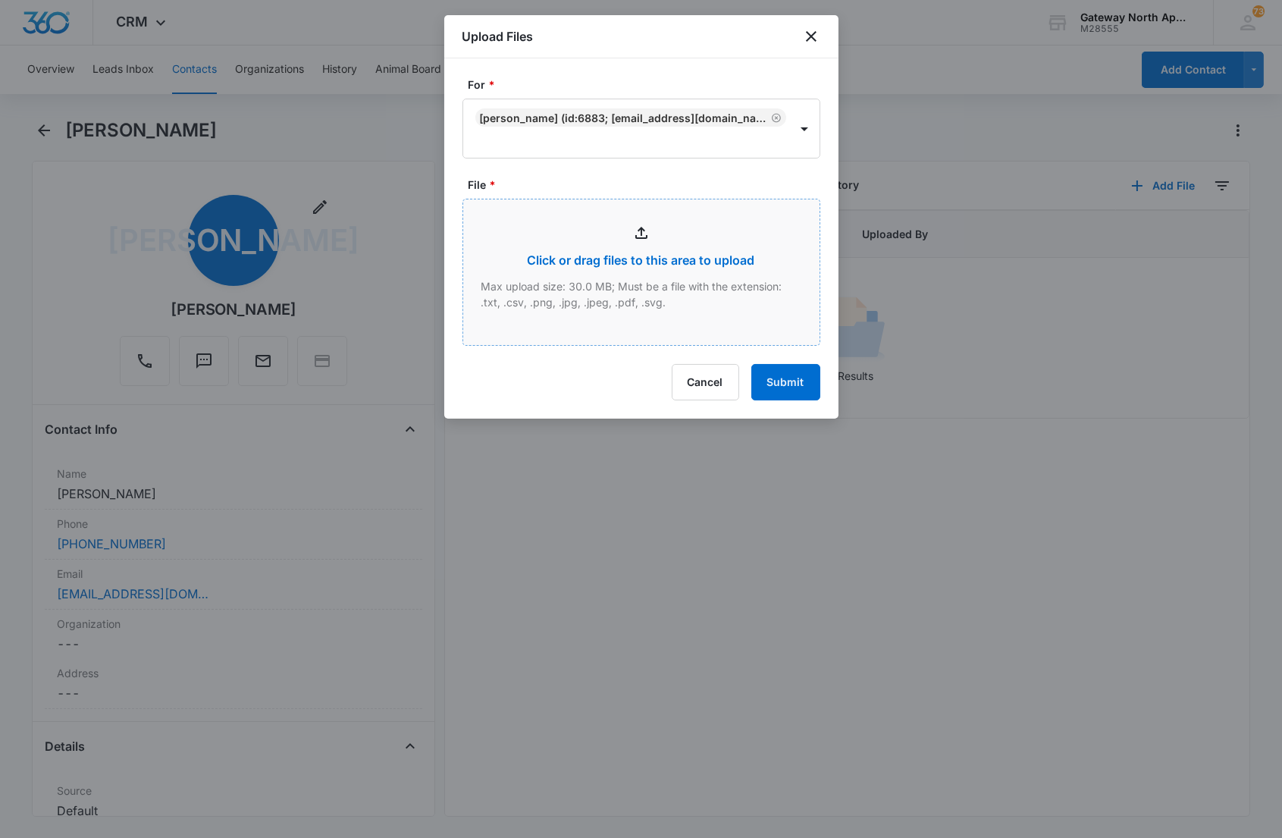
type input "C:\fakepath\I206_09032025150918.pdf"
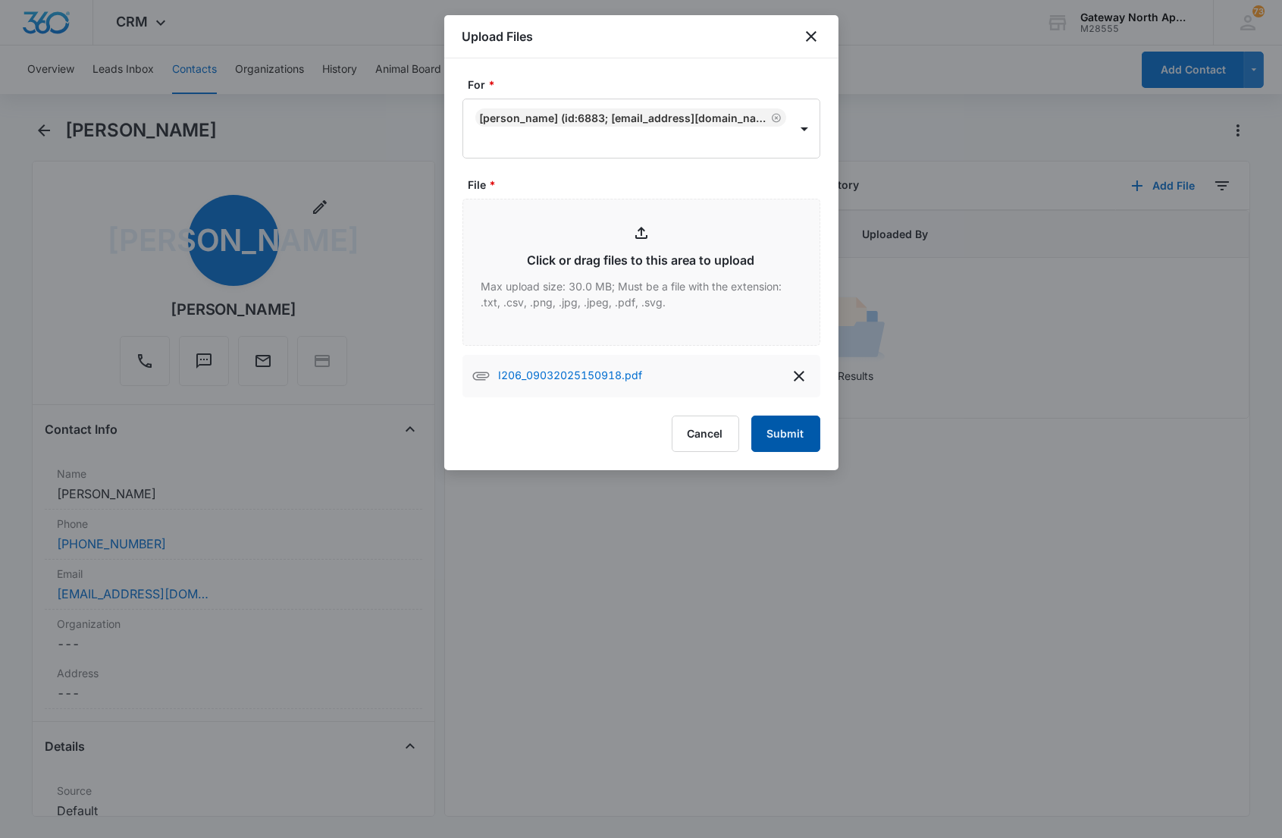
click at [783, 391] on div "I206_09032025150918.pdf" at bounding box center [641, 376] width 358 height 42
click at [785, 419] on button "Submit" at bounding box center [785, 433] width 69 height 36
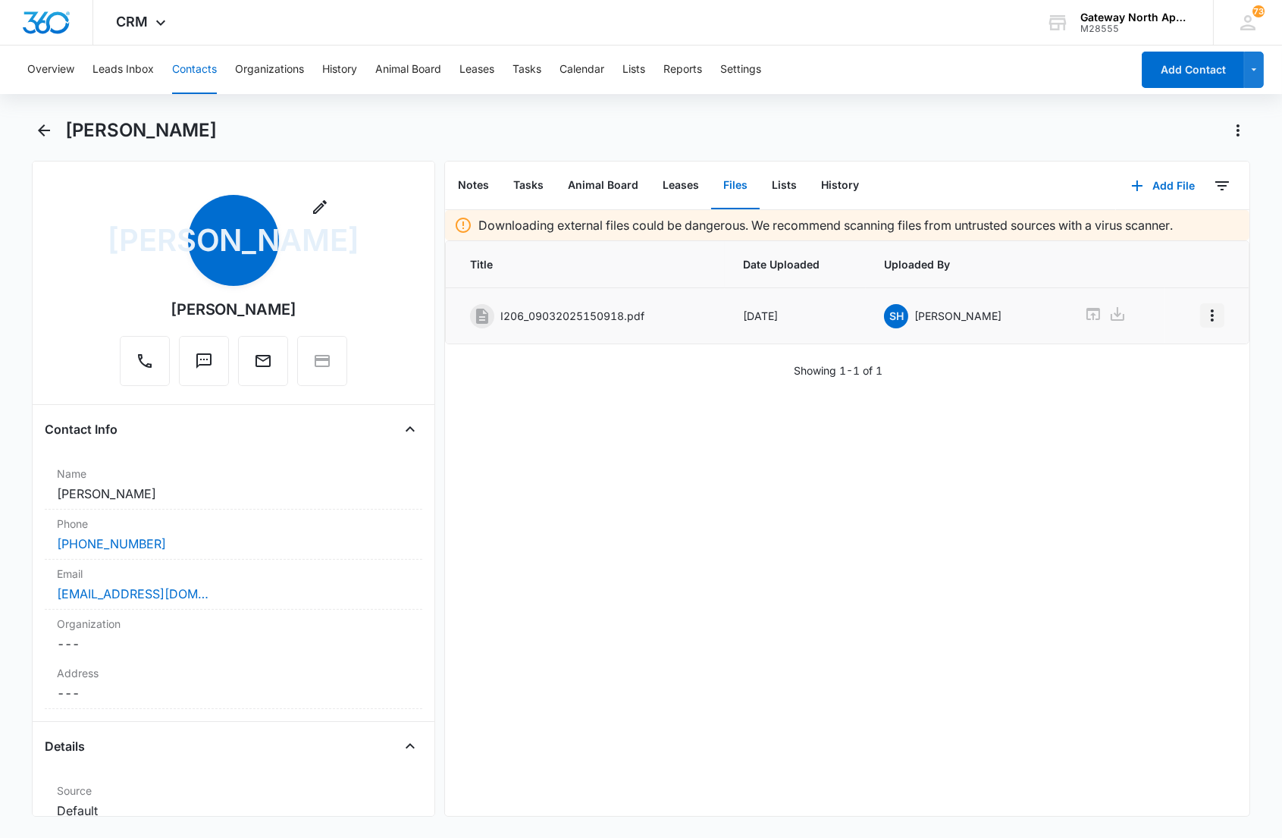
click at [1203, 314] on icon "Overflow Menu" at bounding box center [1212, 315] width 18 height 18
click at [1163, 359] on div "Edit" at bounding box center [1158, 357] width 32 height 11
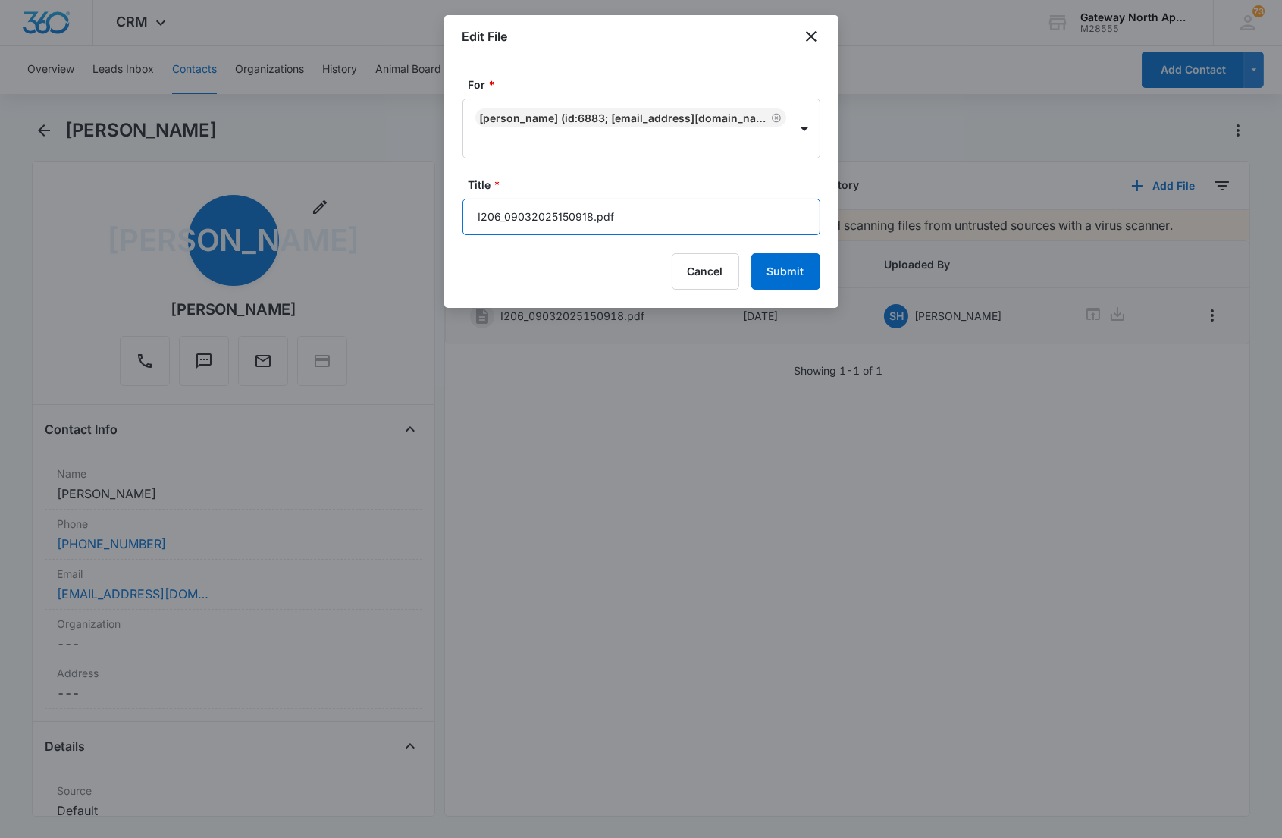
drag, startPoint x: 732, startPoint y: 224, endPoint x: 294, endPoint y: 212, distance: 438.3
click at [294, 218] on body "CRM Apps Reputation Websites Forms CRM Email Social Content Ads Intelligence Fi…" at bounding box center [641, 419] width 1282 height 838
type input "598-I206 Application"
click at [751, 253] on button "Submit" at bounding box center [785, 271] width 69 height 36
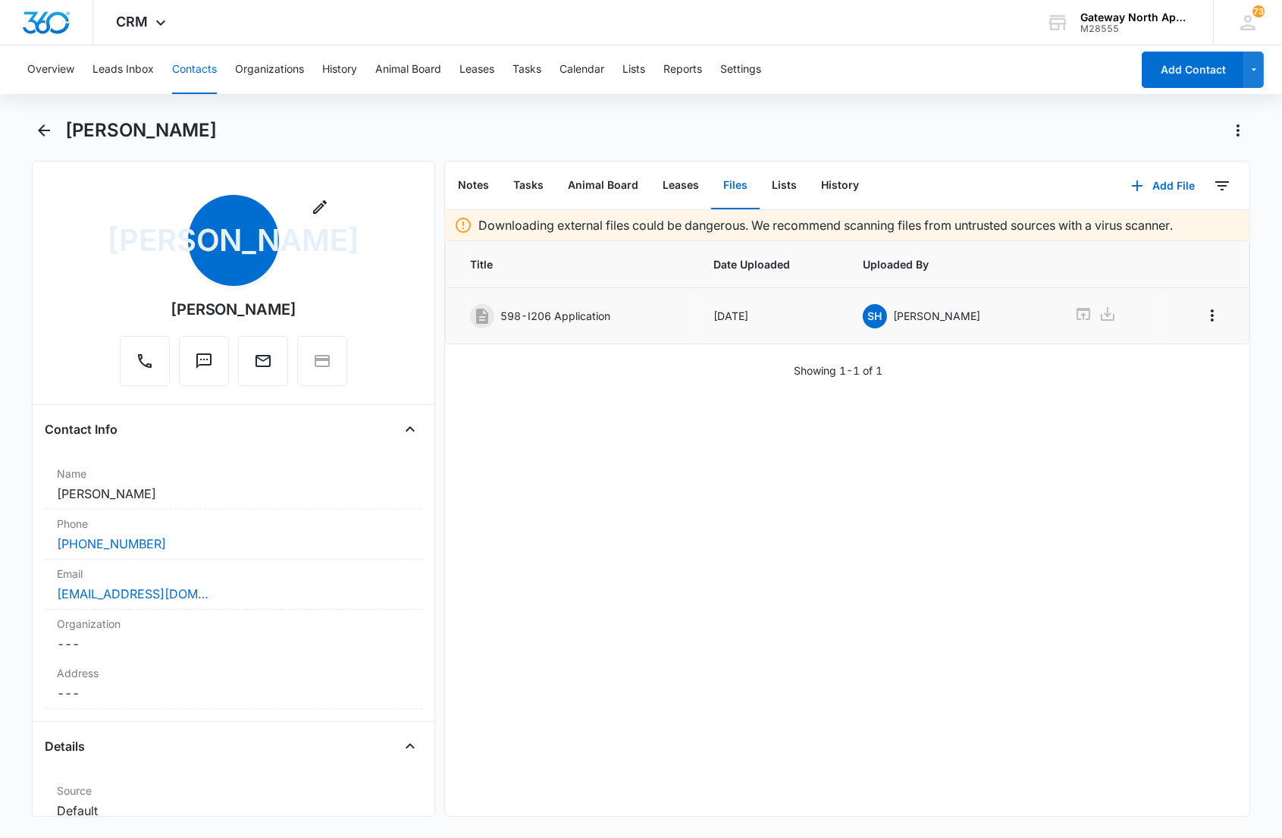
drag, startPoint x: 553, startPoint y: 445, endPoint x: 357, endPoint y: 280, distance: 256.1
click at [548, 441] on div "Downloading external files could be dangerous. We recommend scanning files from…" at bounding box center [847, 513] width 804 height 606
click at [42, 127] on icon "Back" at bounding box center [44, 130] width 12 height 12
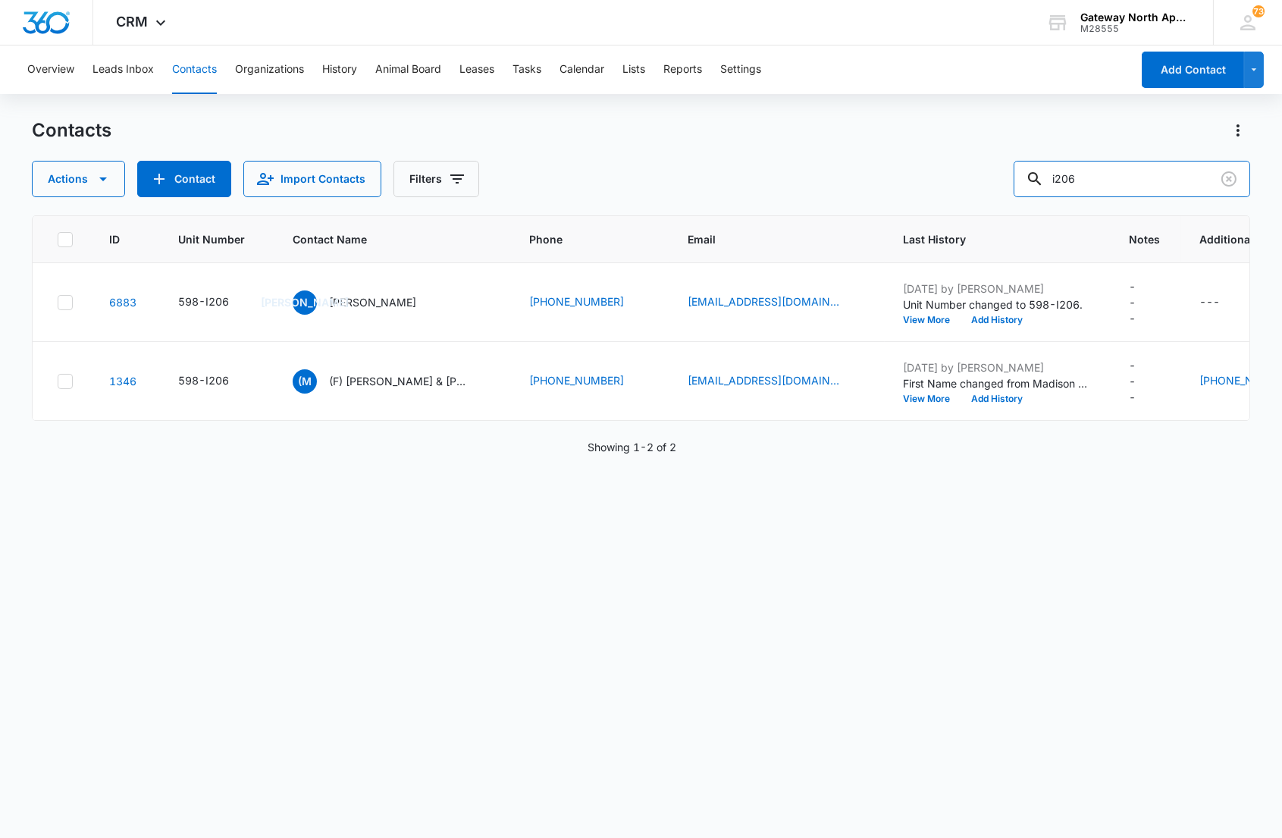
drag, startPoint x: 1117, startPoint y: 172, endPoint x: 938, endPoint y: 183, distance: 178.5
click at [938, 183] on div "Actions Contact Import Contacts Filters i206" at bounding box center [640, 179] width 1217 height 36
type input "b201"
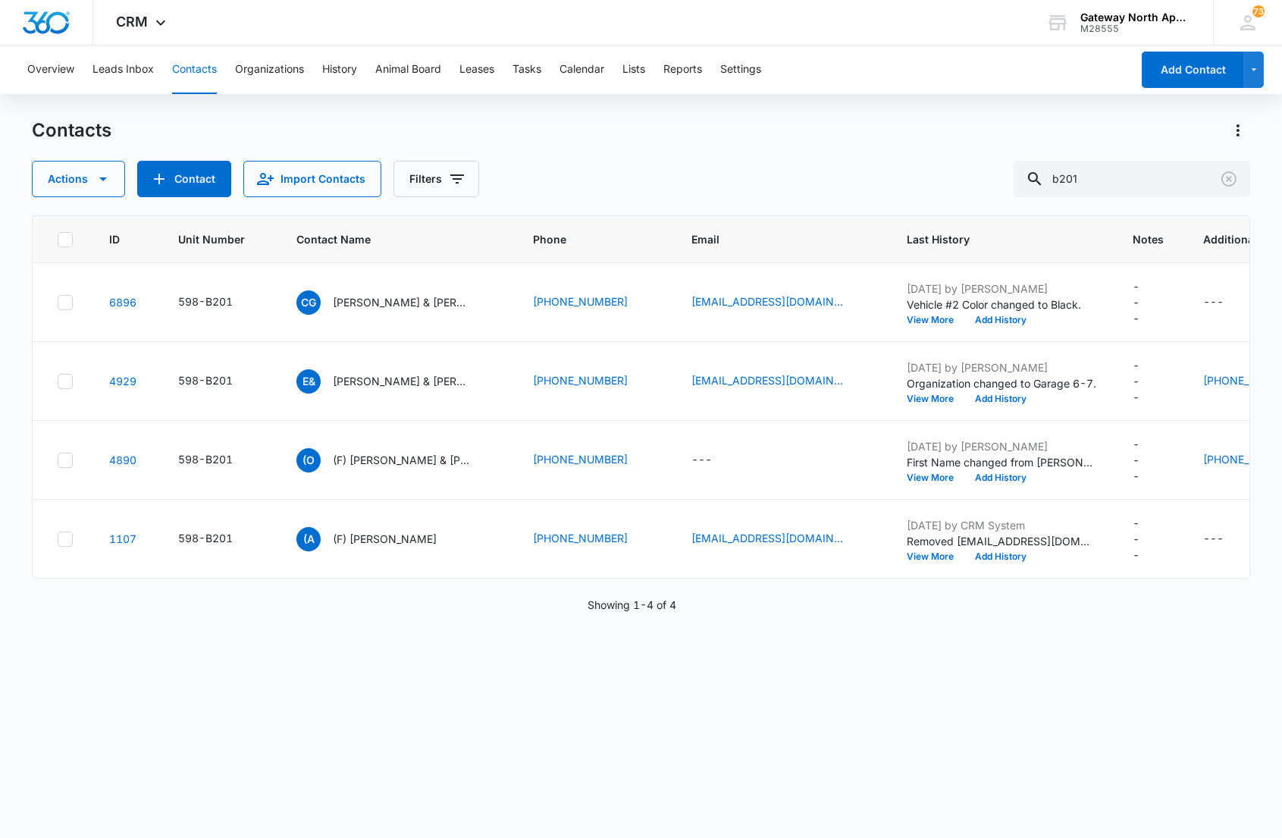
click at [373, 684] on div "ID Unit Number Contact Name Phone Email Last History Notes Additional Phone Add…" at bounding box center [640, 516] width 1217 height 603
click at [368, 380] on p "[PERSON_NAME] & [PERSON_NAME]" at bounding box center [401, 381] width 136 height 16
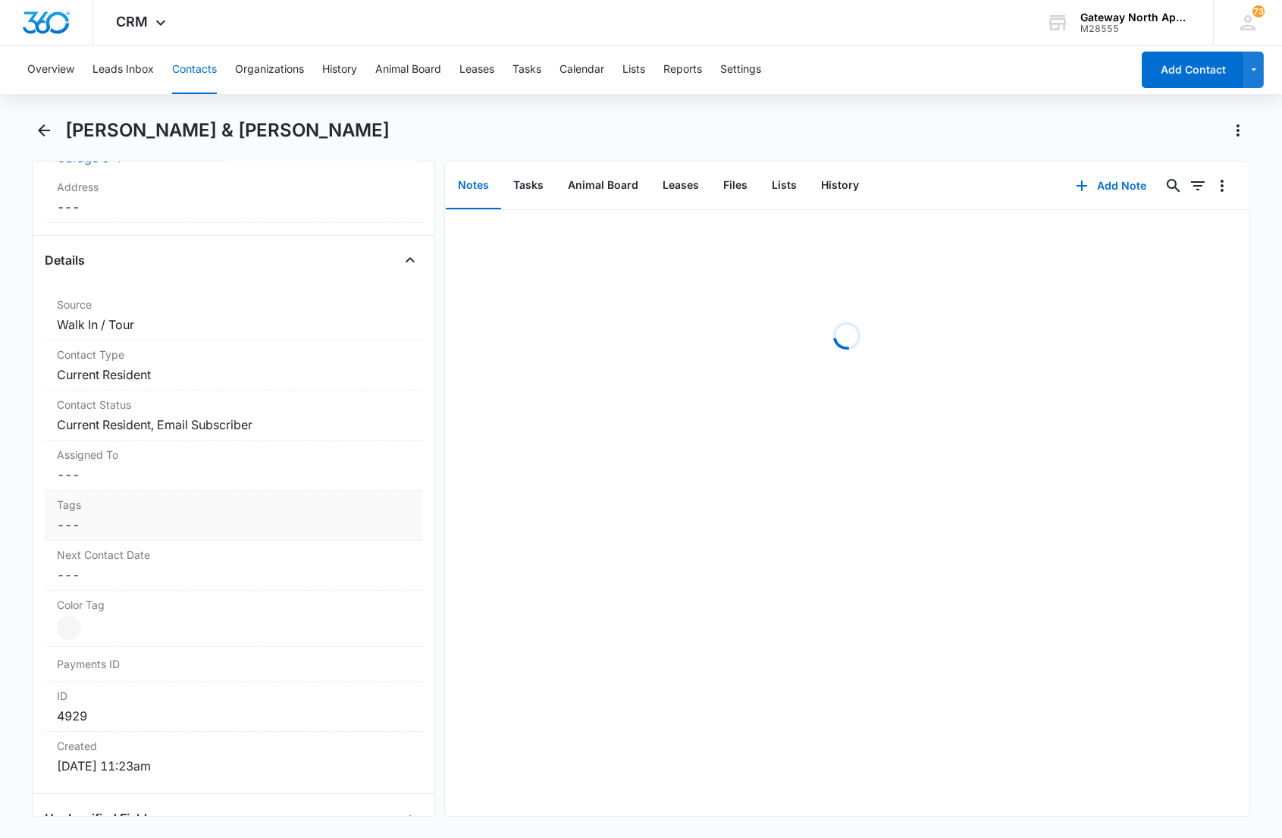
scroll to position [505, 0]
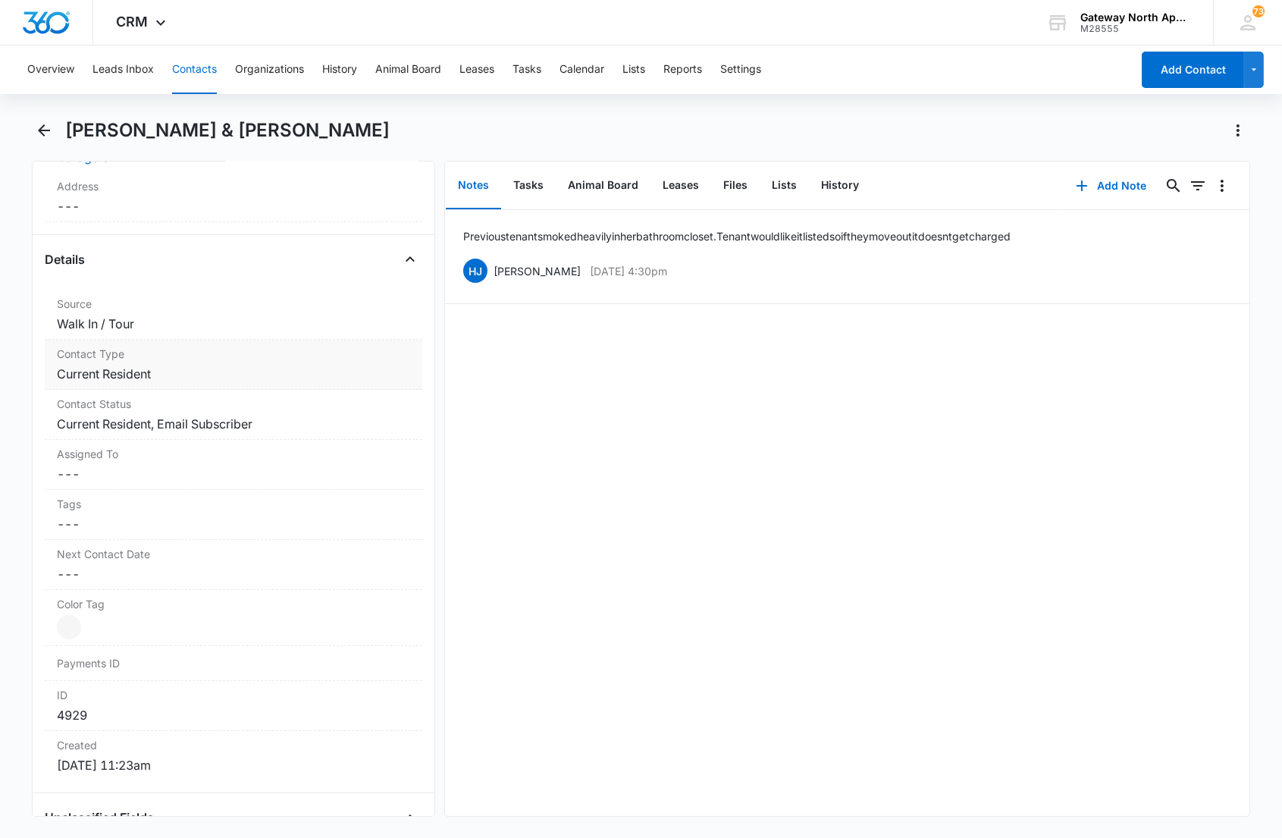
click at [228, 369] on dd "Cancel Save Changes Current Resident" at bounding box center [233, 374] width 352 height 18
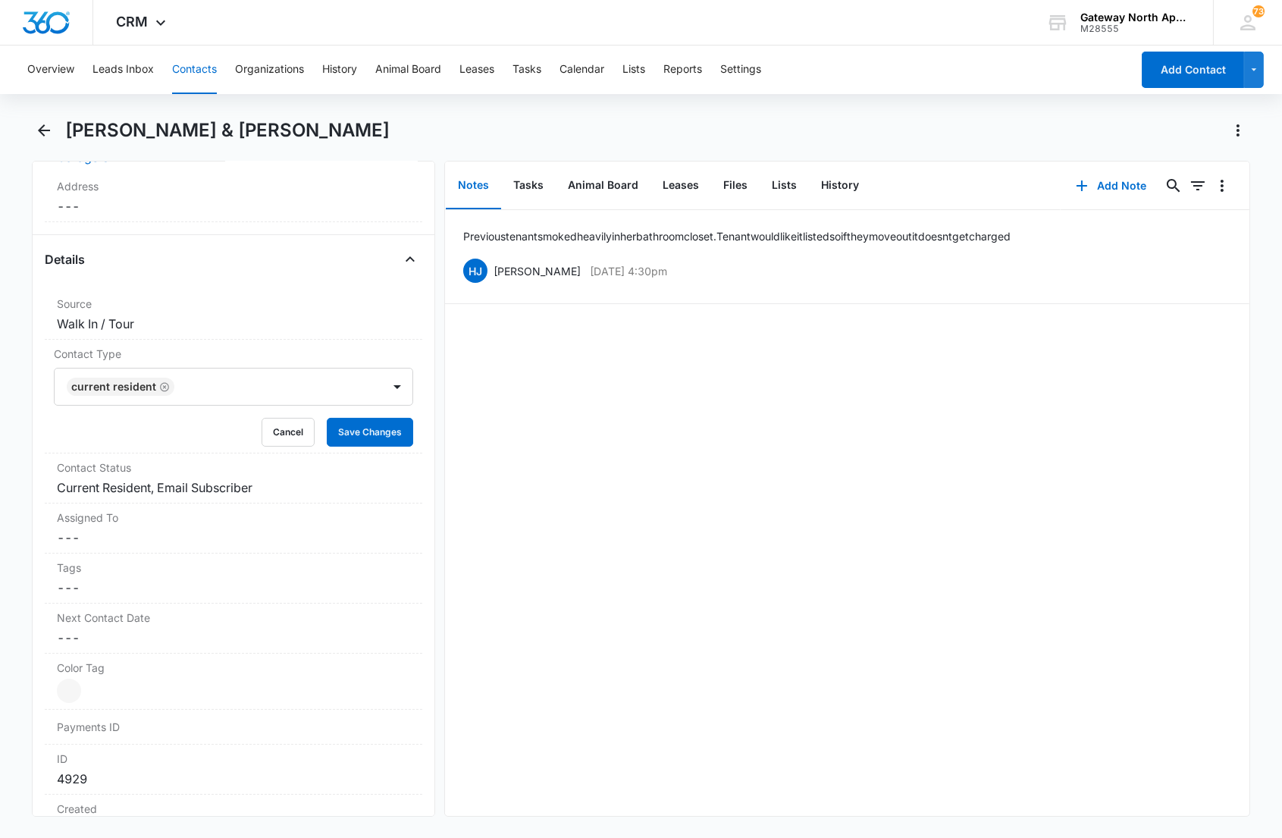
click at [240, 377] on div at bounding box center [270, 386] width 183 height 21
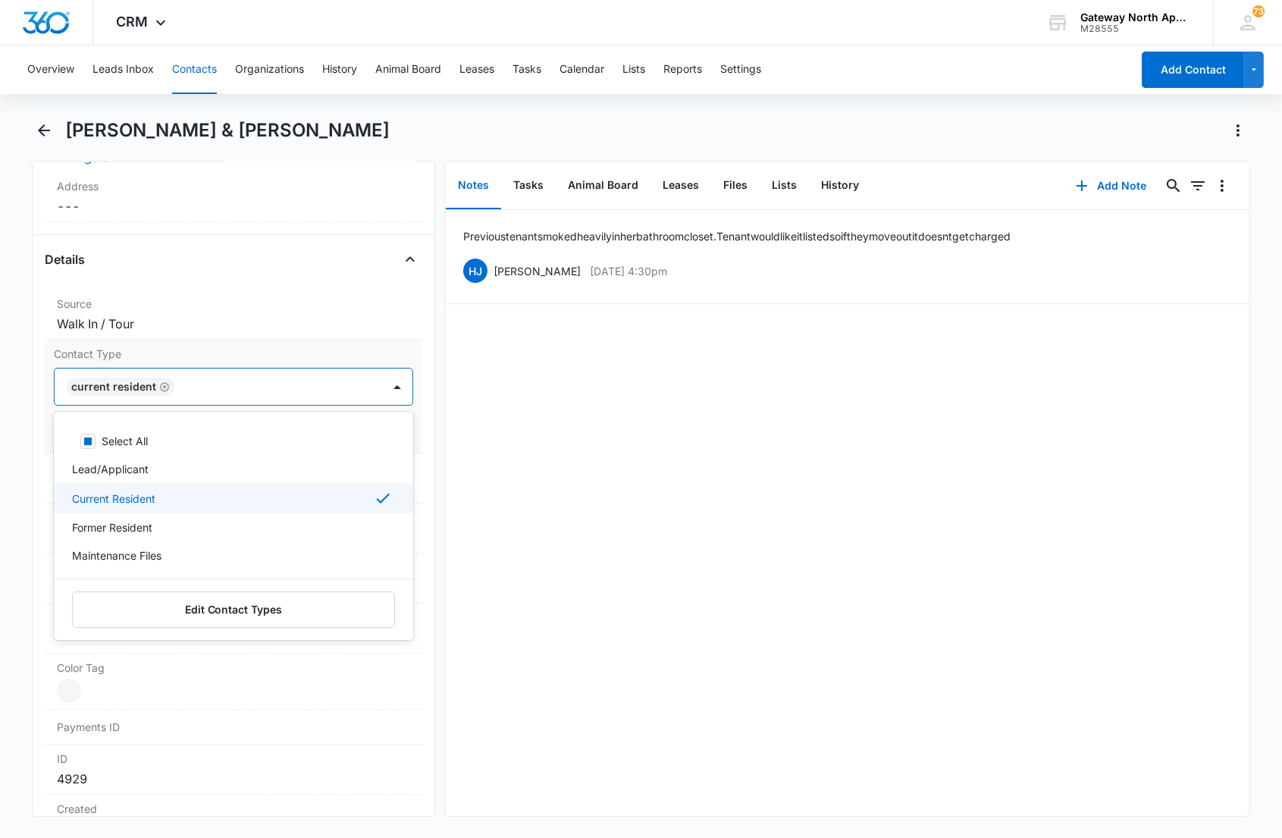
click at [154, 495] on p "Current Resident" at bounding box center [113, 498] width 83 height 16
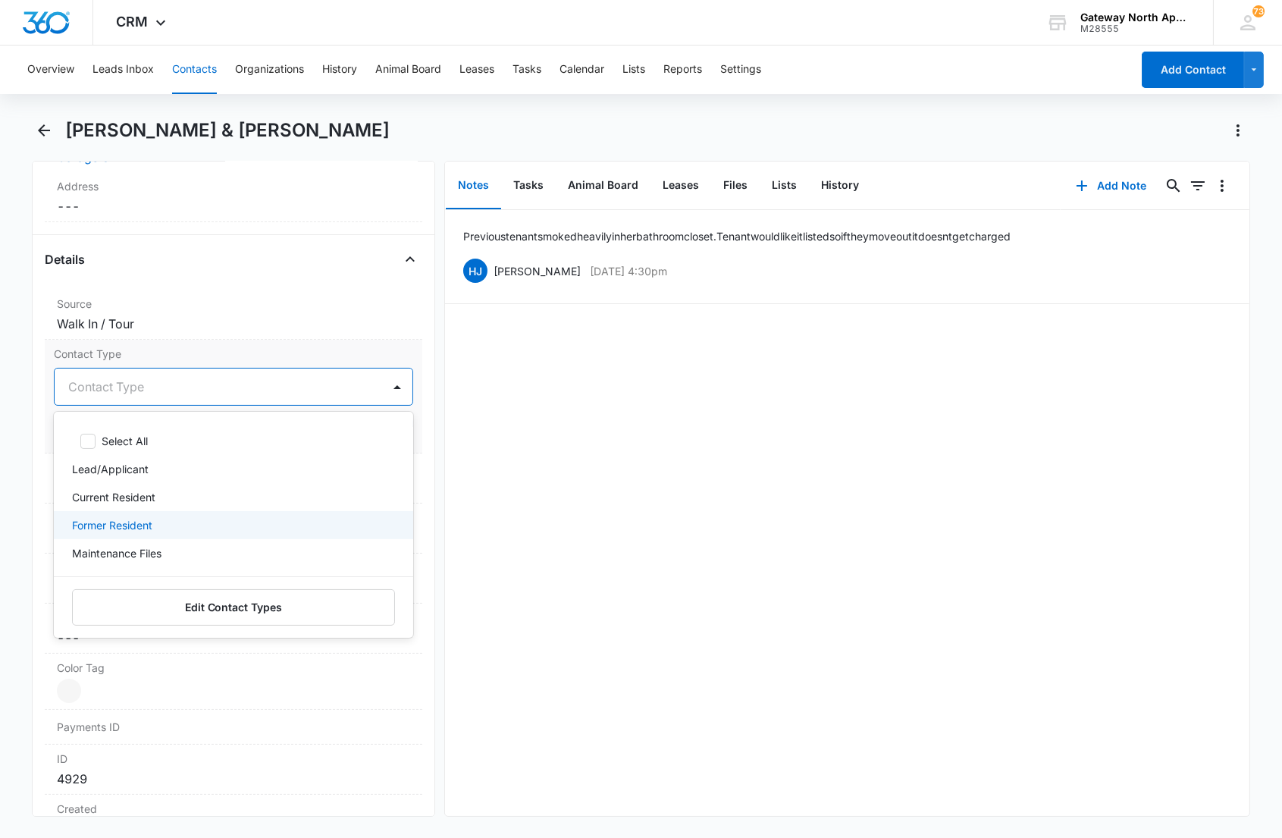
click at [138, 526] on p "Former Resident" at bounding box center [112, 525] width 80 height 16
click at [218, 382] on div at bounding box center [269, 386] width 186 height 21
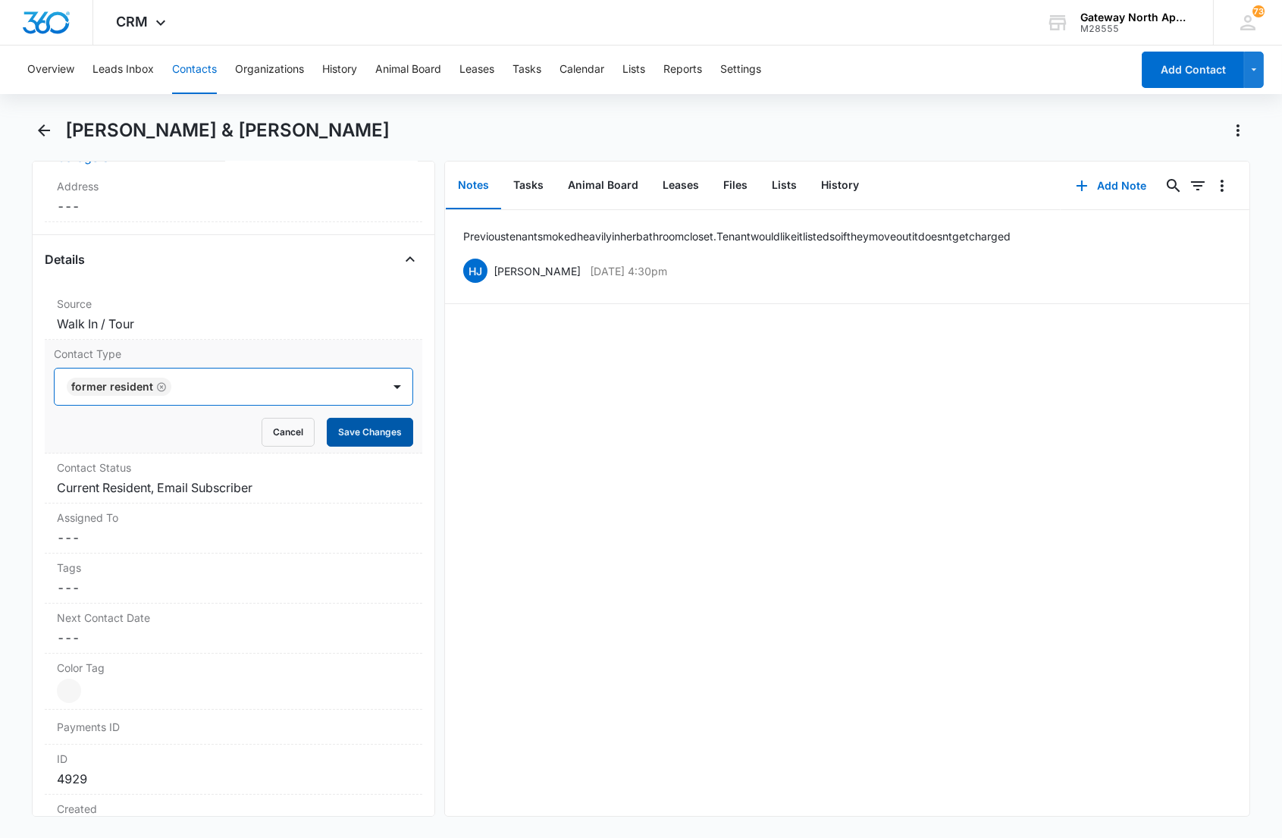
click at [346, 431] on button "Save Changes" at bounding box center [370, 432] width 86 height 29
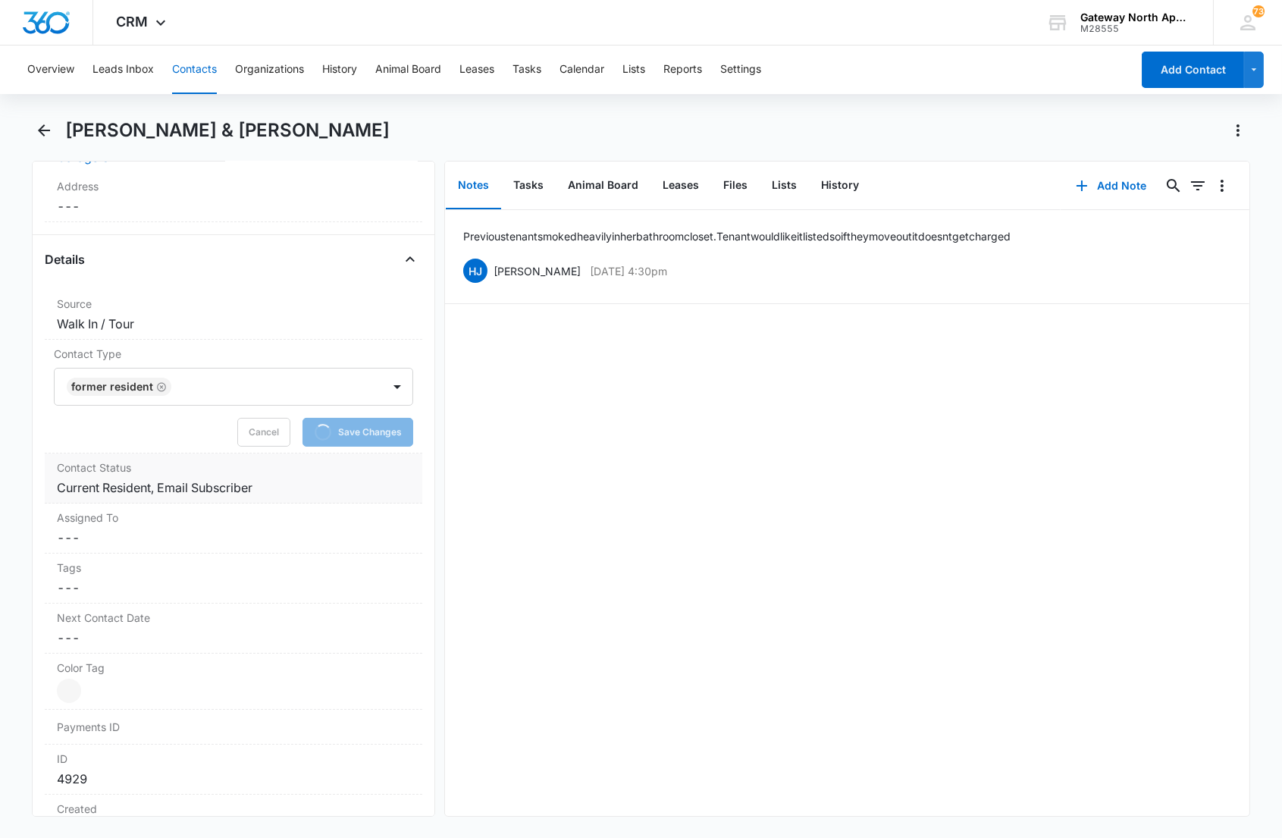
click at [298, 480] on dd "Cancel Save Changes Current Resident, Email Subscriber" at bounding box center [233, 487] width 352 height 18
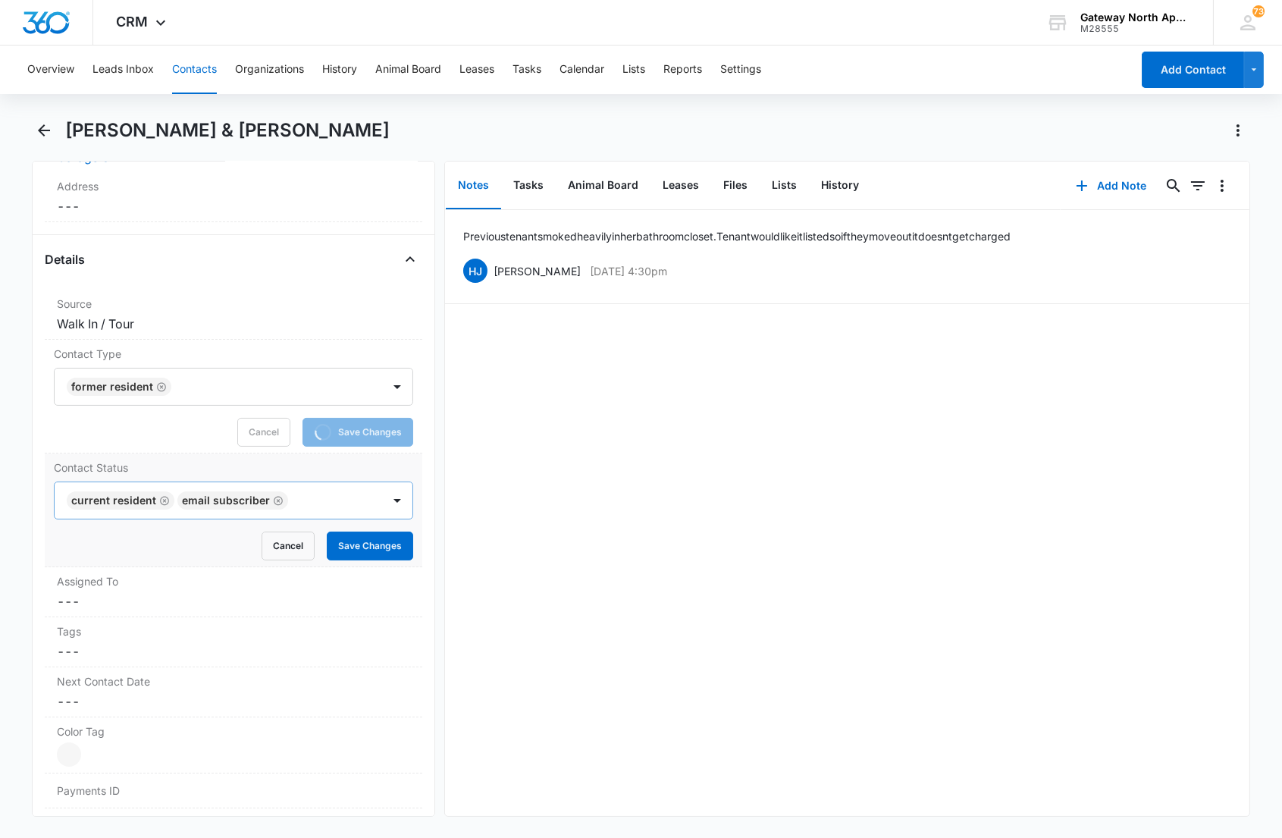
click at [293, 497] on input "text" at bounding box center [294, 500] width 3 height 18
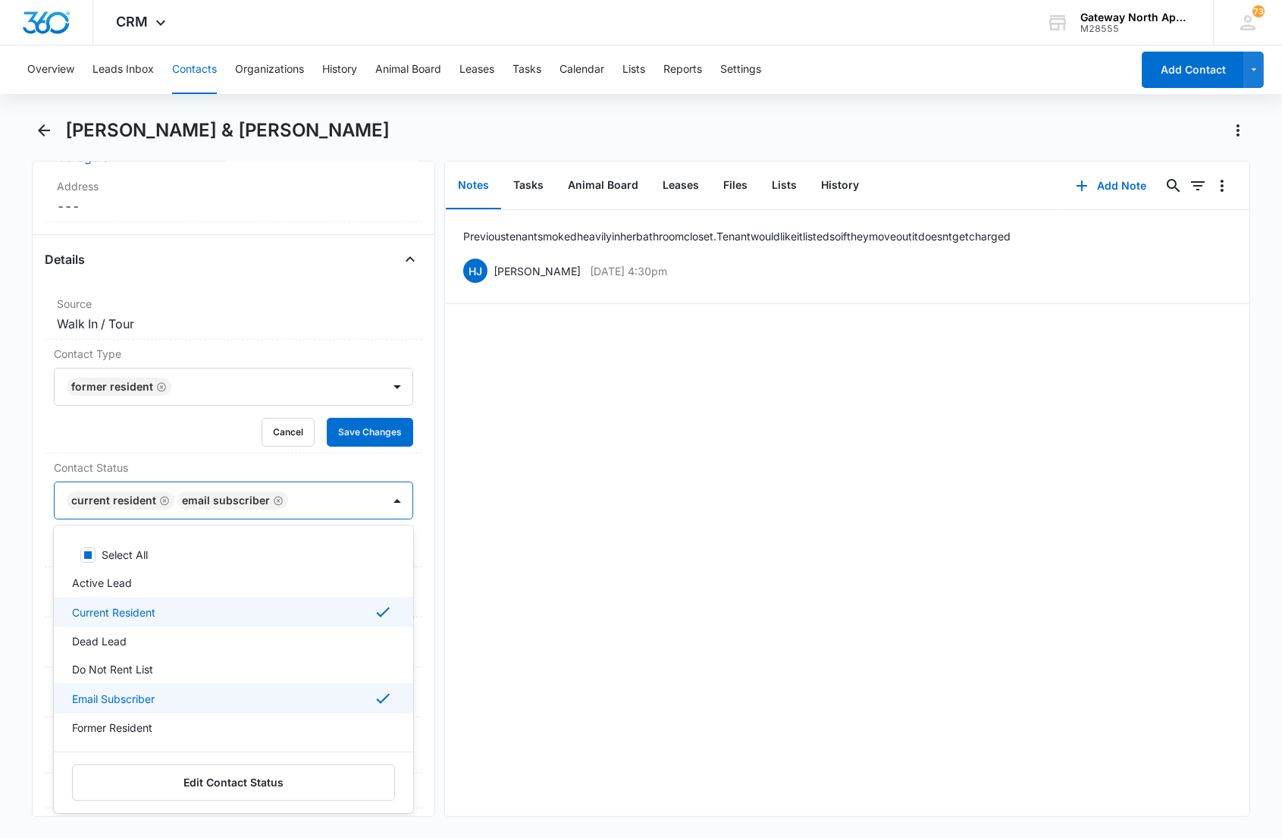
click at [152, 604] on p "Current Resident" at bounding box center [113, 612] width 83 height 16
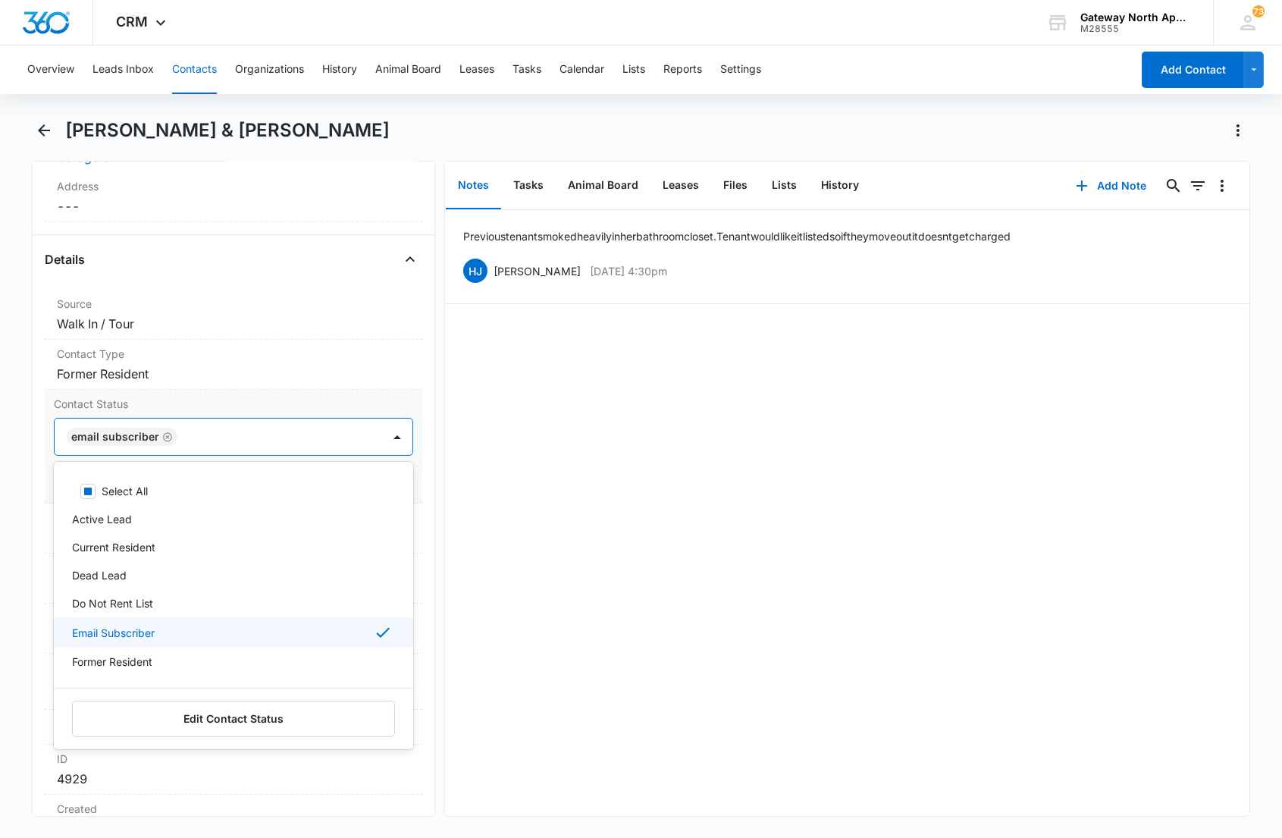
click at [139, 625] on p "Email Subscriber" at bounding box center [113, 633] width 83 height 16
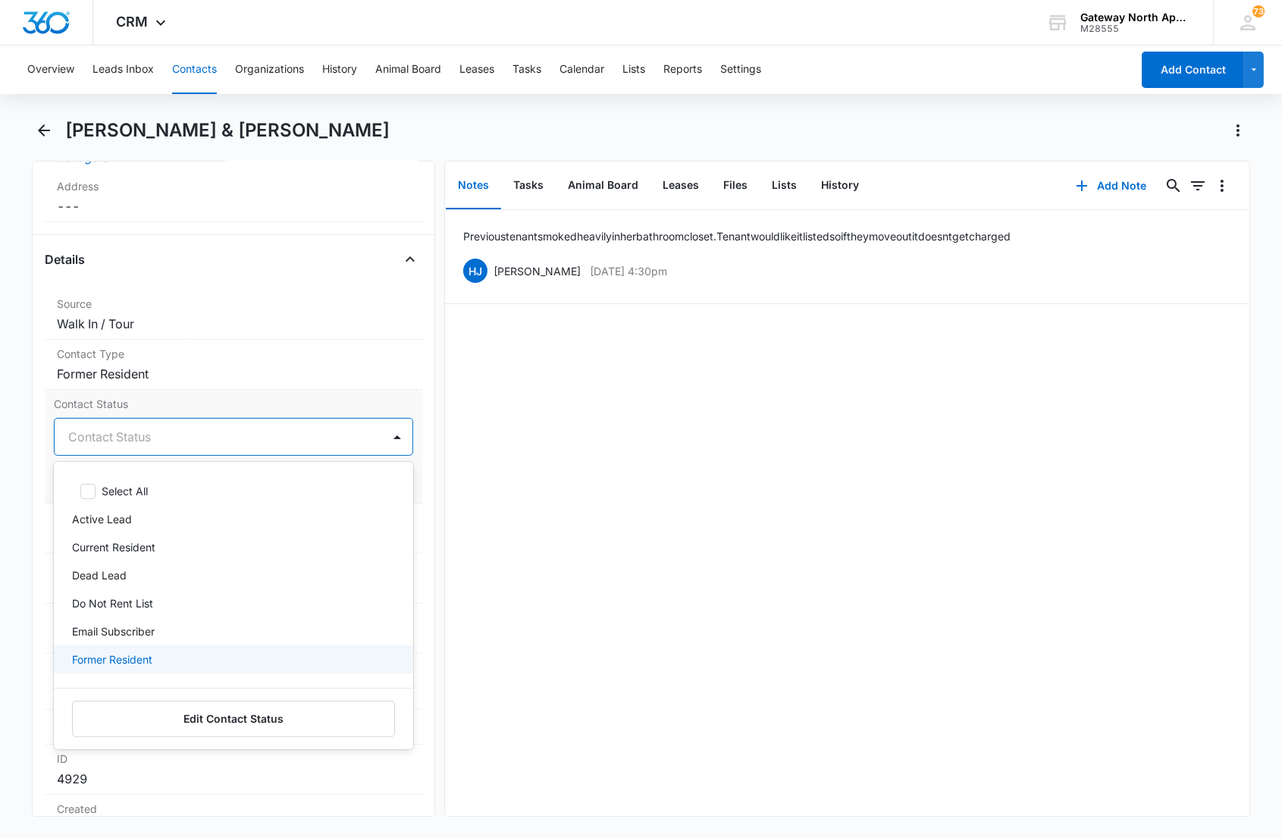
click at [130, 659] on p "Former Resident" at bounding box center [112, 659] width 80 height 16
click at [254, 422] on div "Former Resident" at bounding box center [218, 436] width 327 height 36
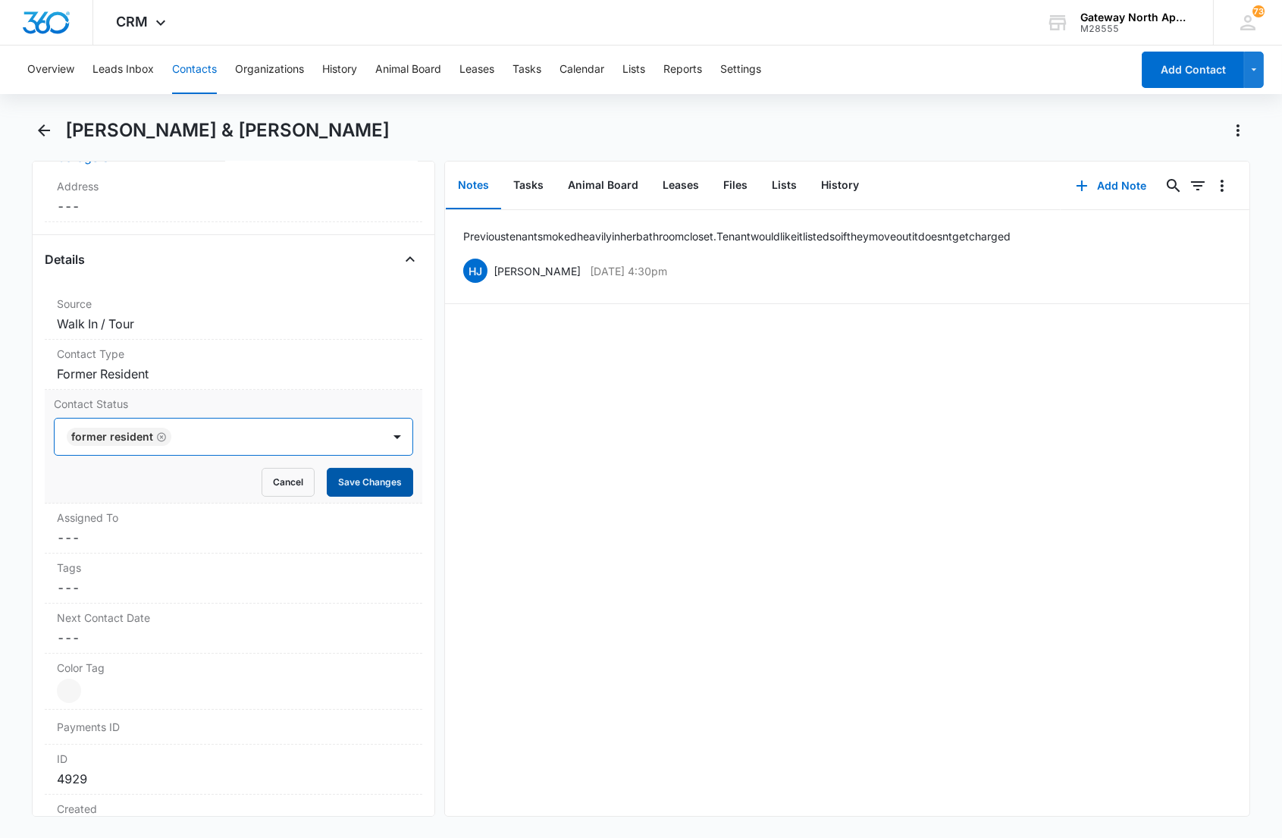
click at [335, 493] on button "Save Changes" at bounding box center [370, 482] width 86 height 29
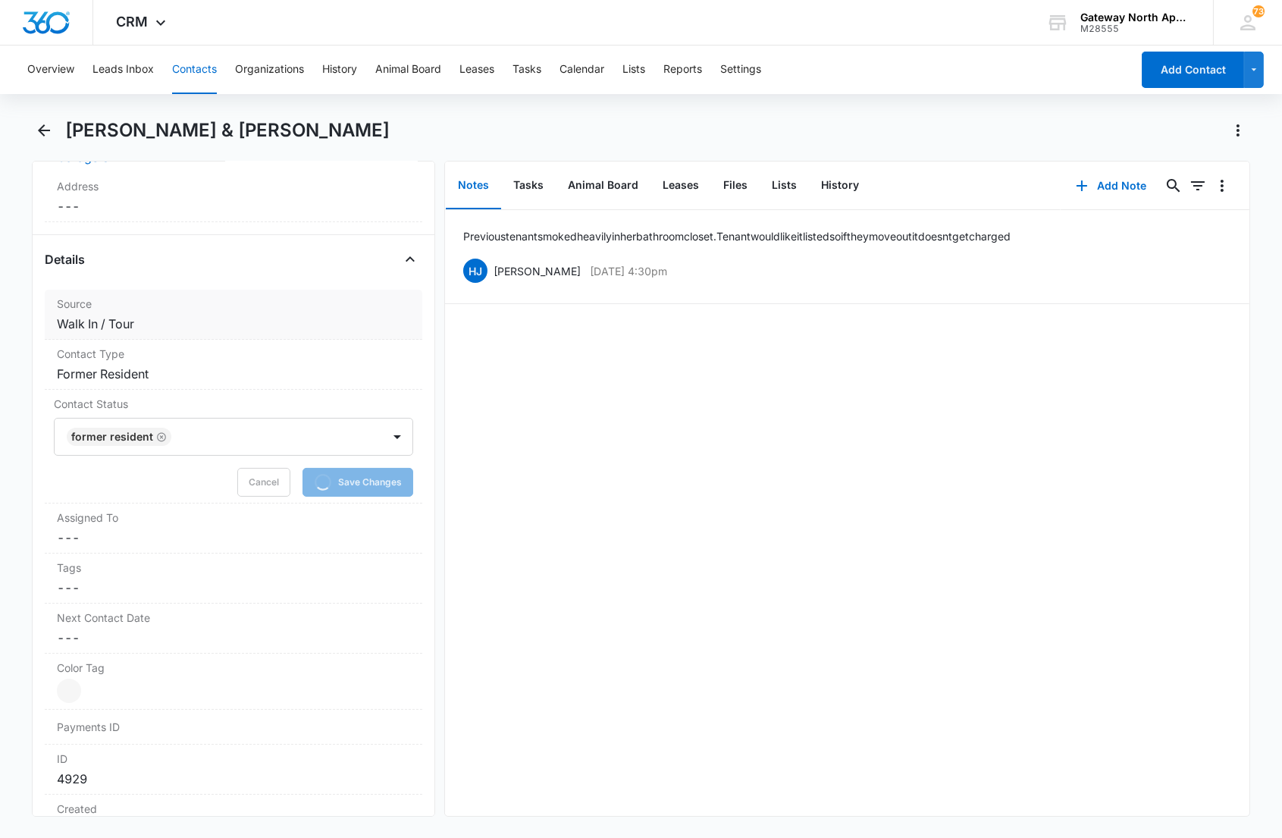
scroll to position [0, 0]
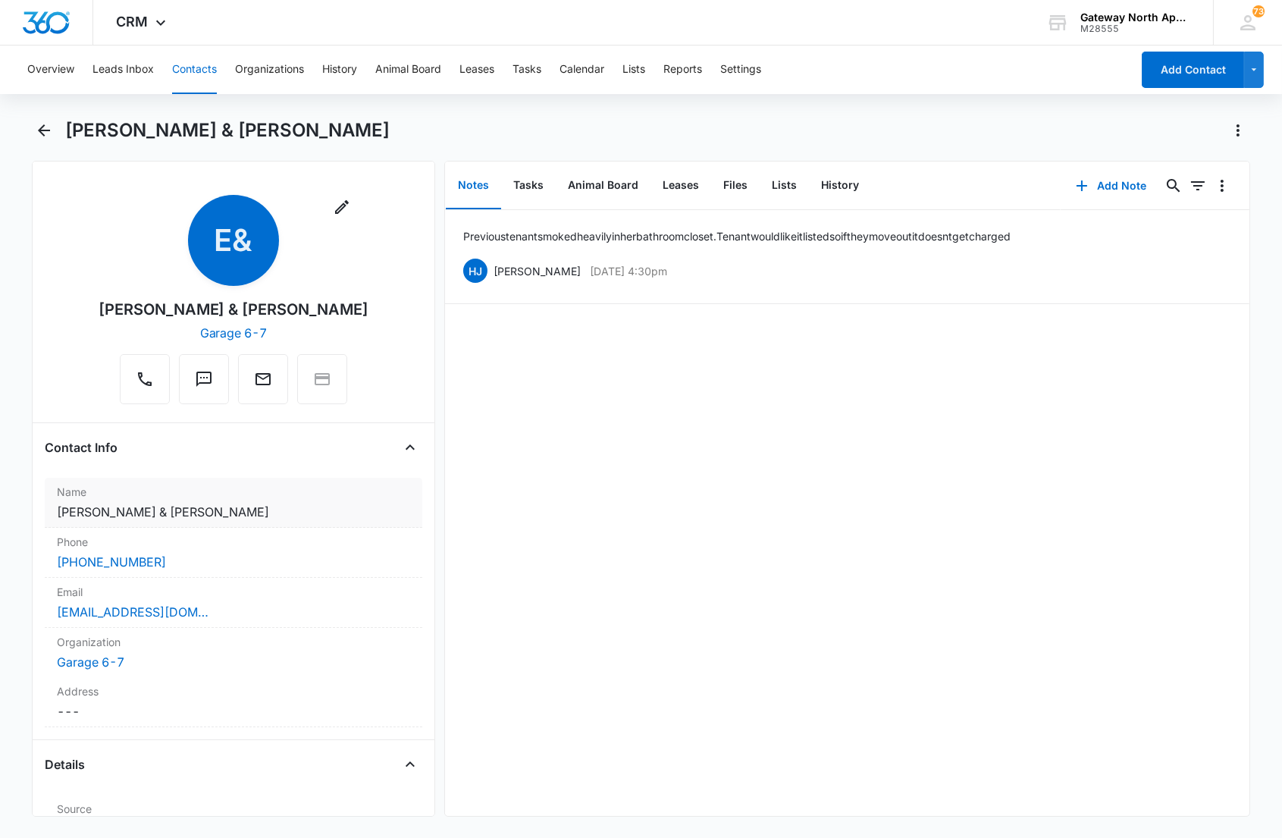
click at [217, 503] on div "Name Cancel Save Changes [PERSON_NAME] & [PERSON_NAME]" at bounding box center [233, 503] width 377 height 50
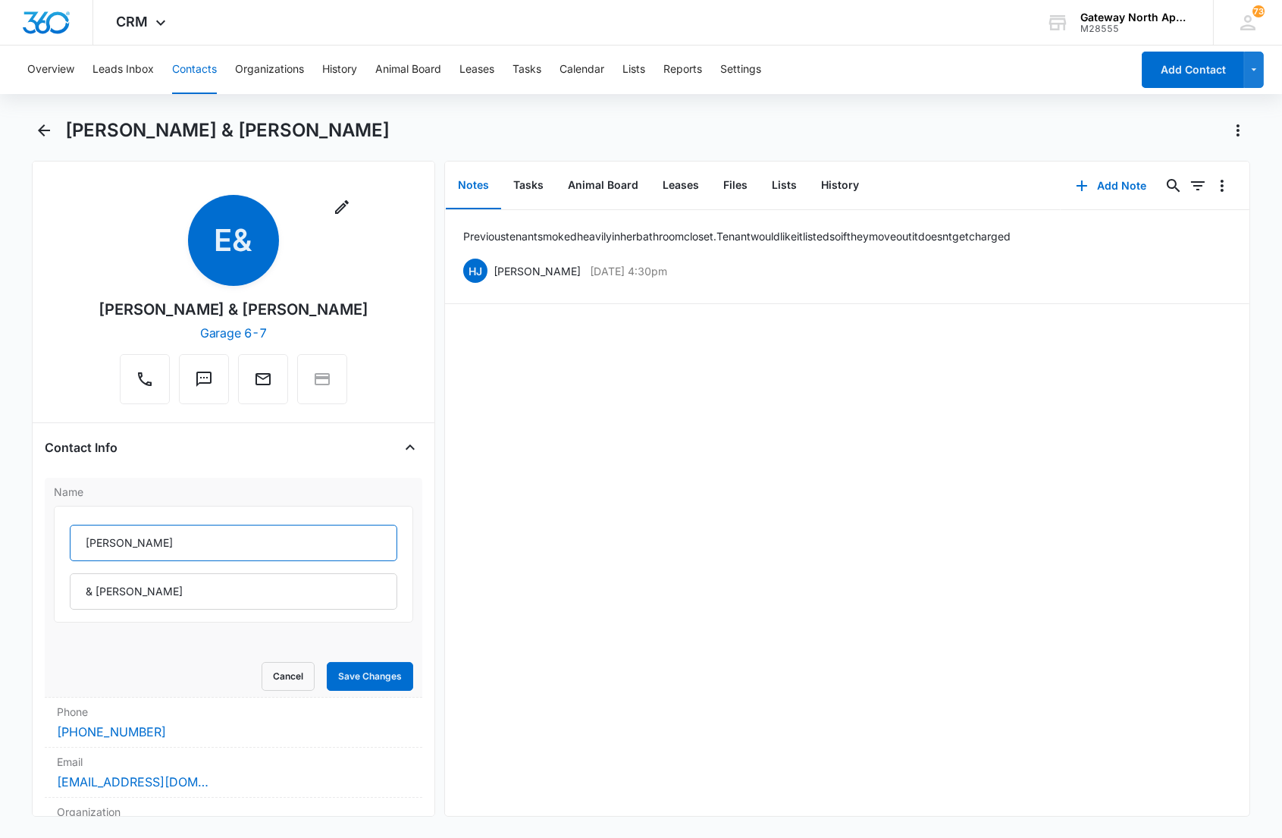
click at [77, 538] on input "[PERSON_NAME]" at bounding box center [233, 543] width 327 height 36
type input "(F) [PERSON_NAME]"
click at [364, 679] on button "Save Changes" at bounding box center [370, 676] width 86 height 29
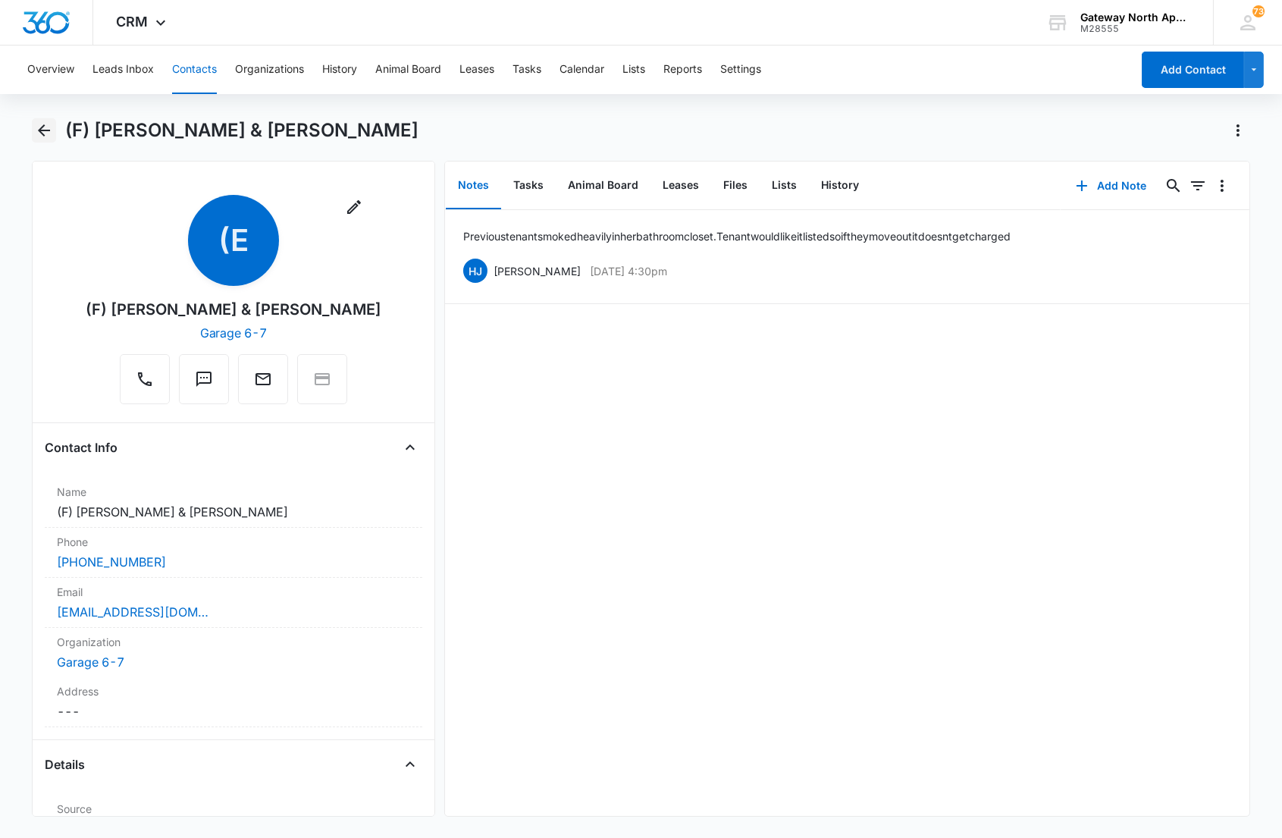
click at [49, 130] on icon "Back" at bounding box center [44, 130] width 12 height 12
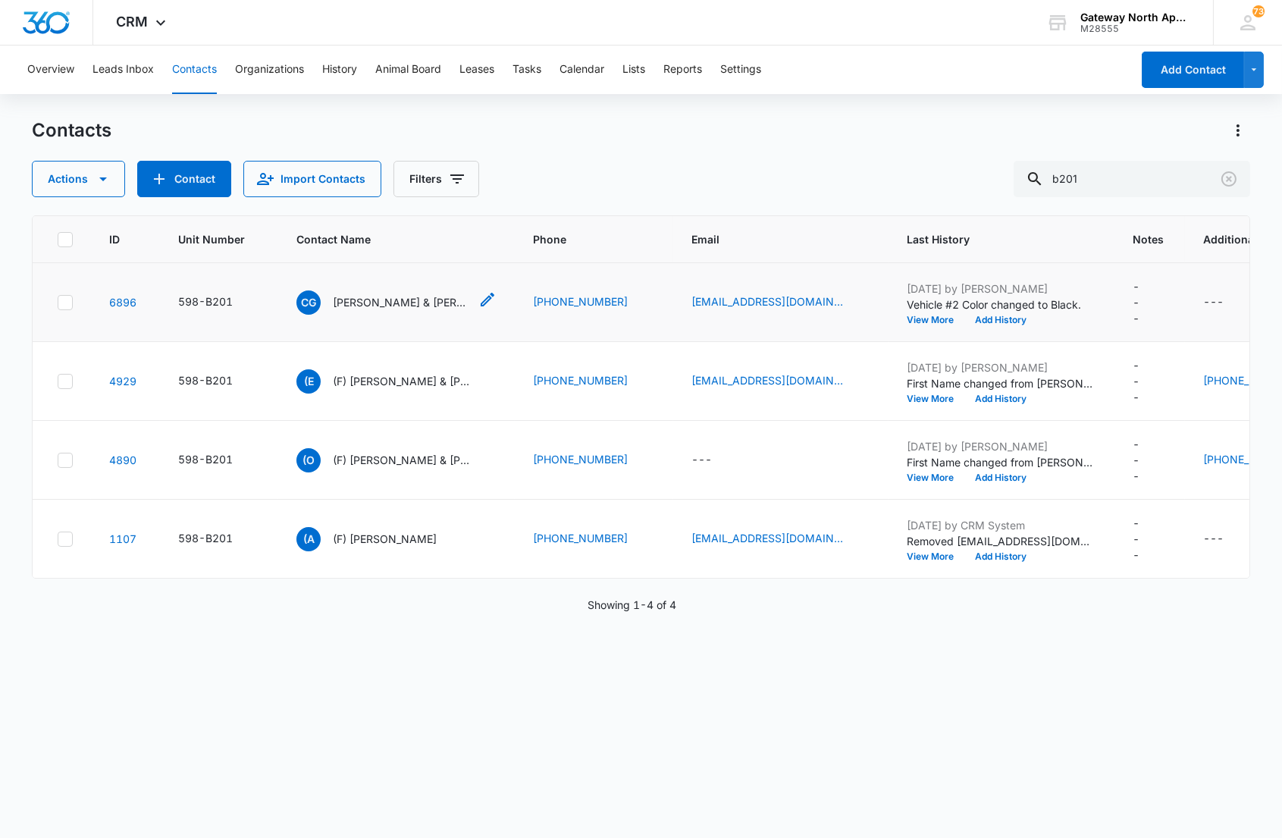
click at [370, 304] on p "[PERSON_NAME] & [PERSON_NAME]" at bounding box center [401, 302] width 136 height 16
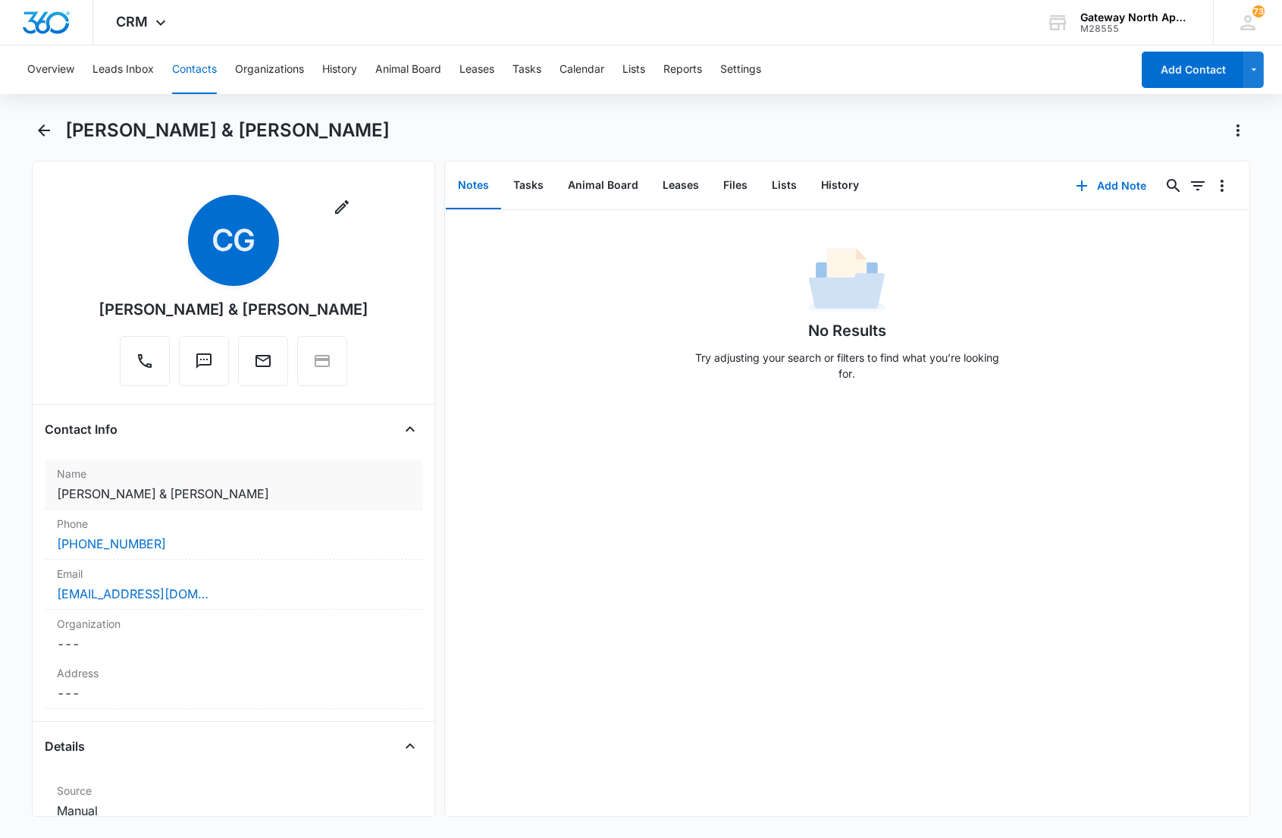
click at [313, 483] on div "Name Cancel Save Changes [PERSON_NAME] & [PERSON_NAME]" at bounding box center [233, 484] width 377 height 50
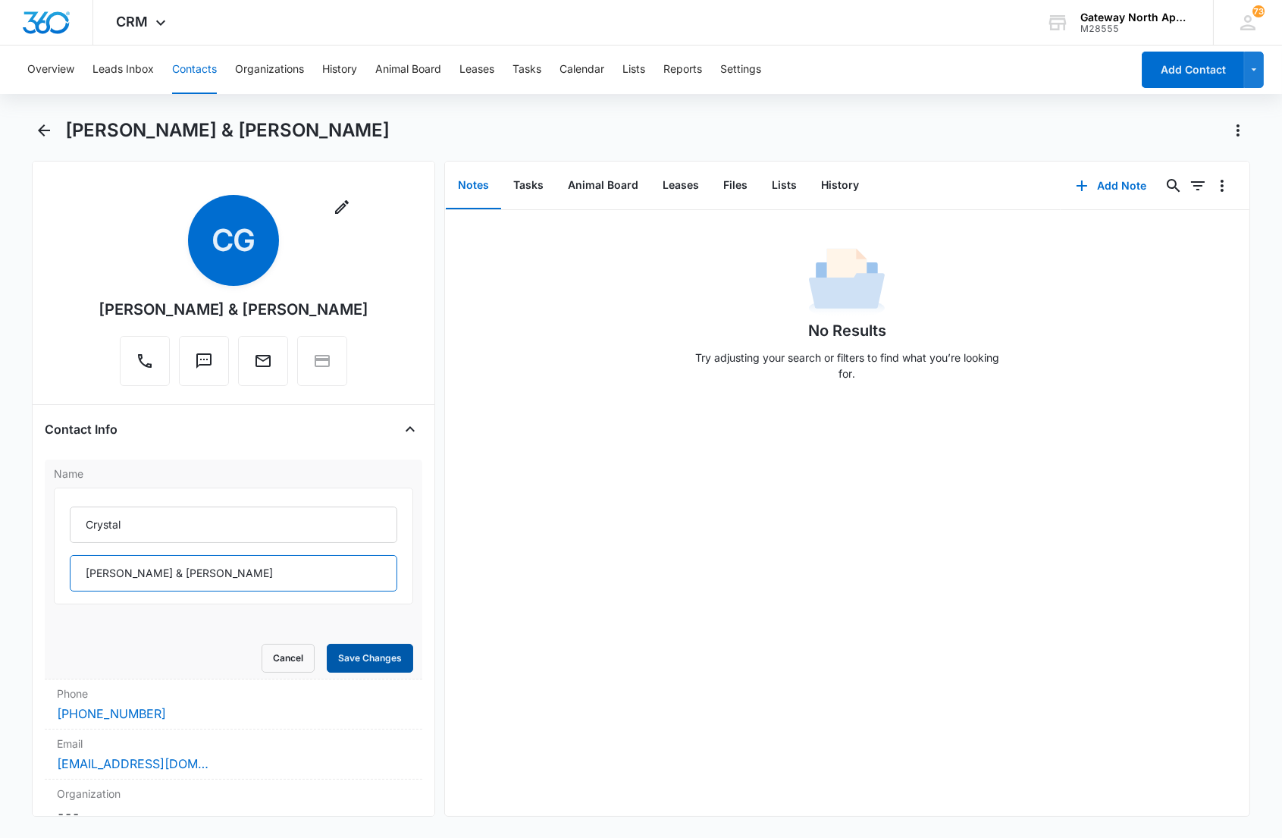
type input "[PERSON_NAME] & [PERSON_NAME]"
click at [340, 658] on button "Save Changes" at bounding box center [370, 658] width 86 height 29
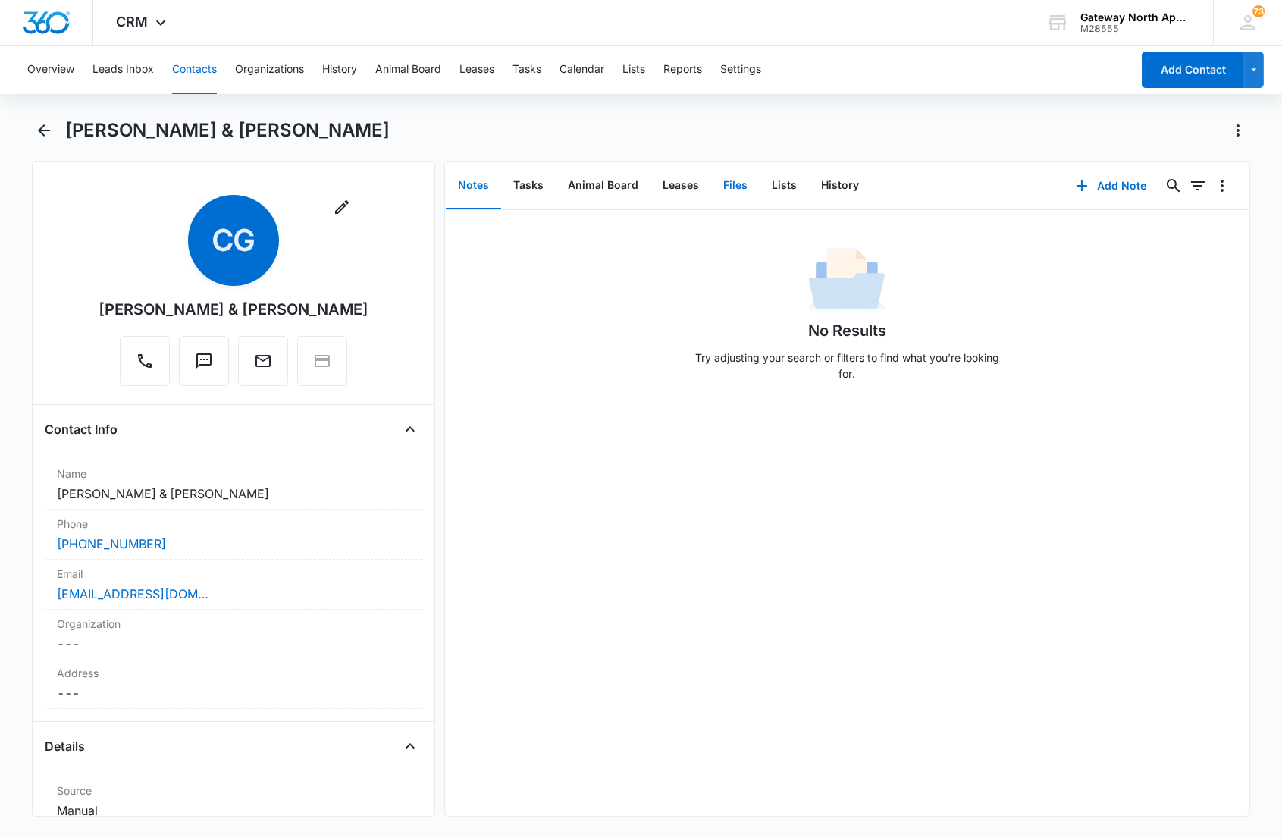
click at [738, 187] on button "Files" at bounding box center [735, 185] width 49 height 47
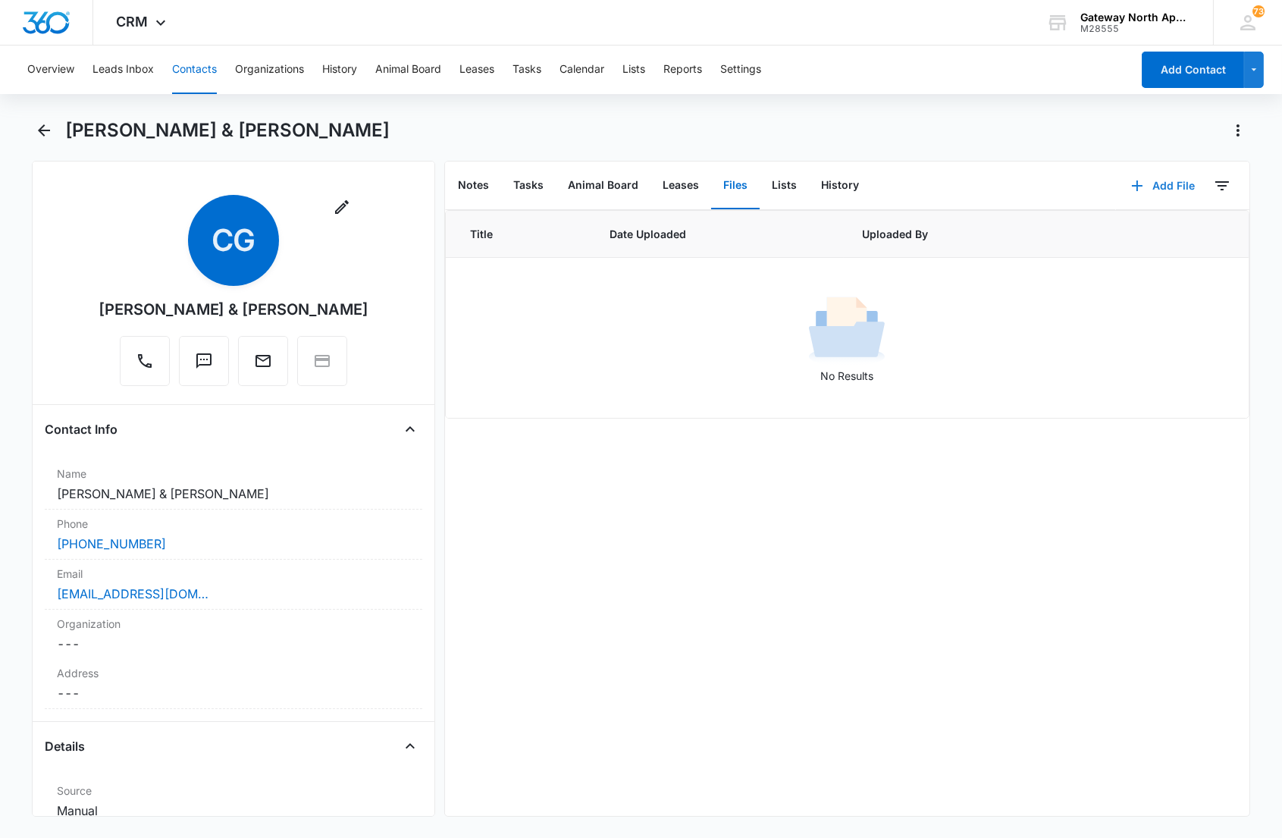
click at [1160, 184] on button "Add File" at bounding box center [1163, 186] width 94 height 36
click at [1120, 231] on div "Upload Files" at bounding box center [1141, 233] width 61 height 11
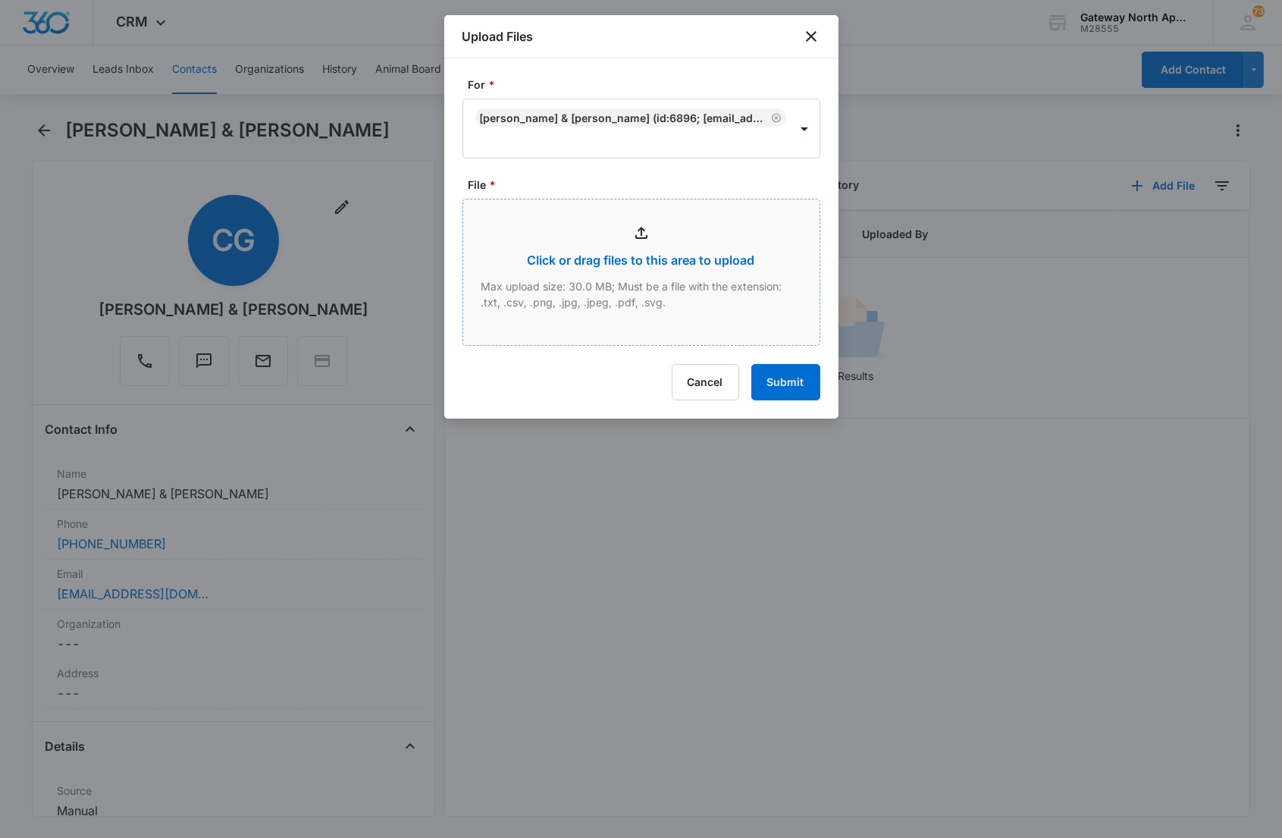
type input "C:\fakepath\B201_09032025151303.pdf"
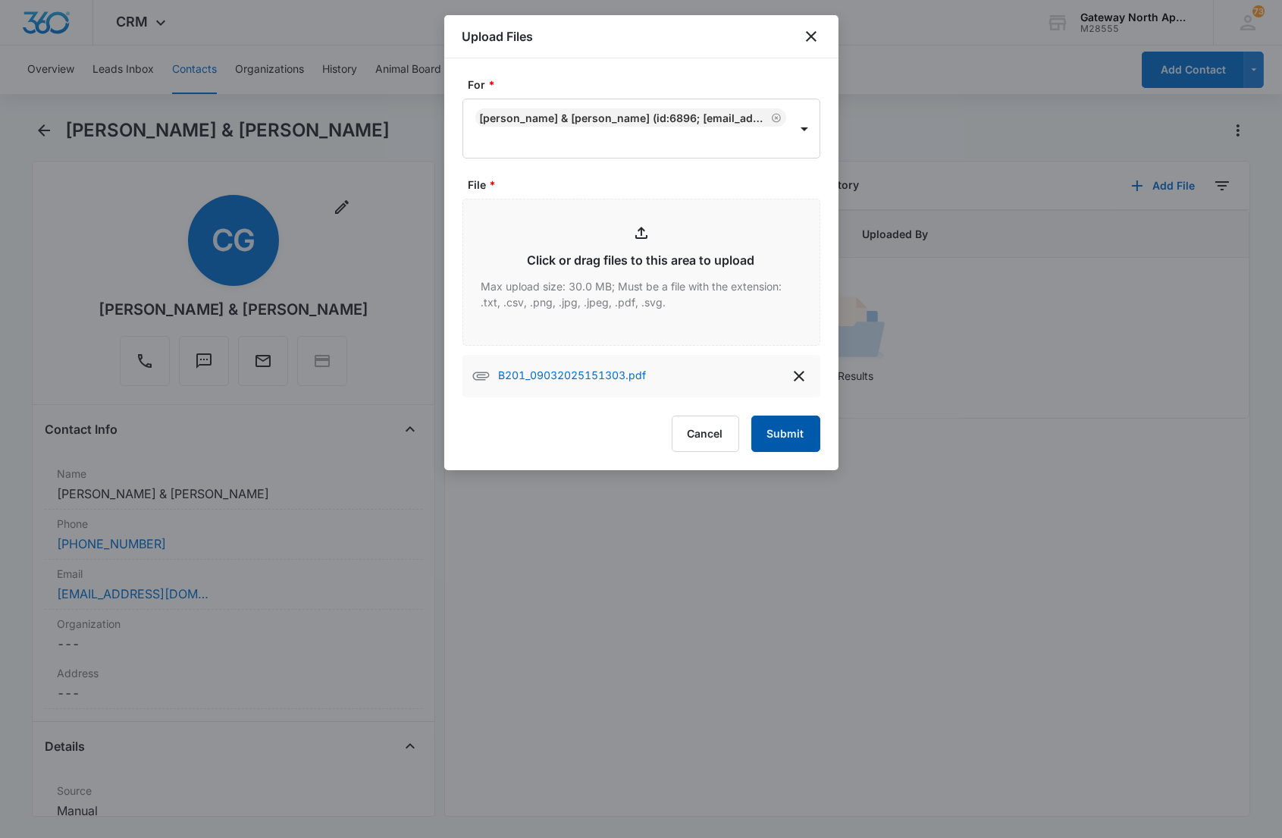
click at [775, 433] on button "Submit" at bounding box center [785, 433] width 69 height 36
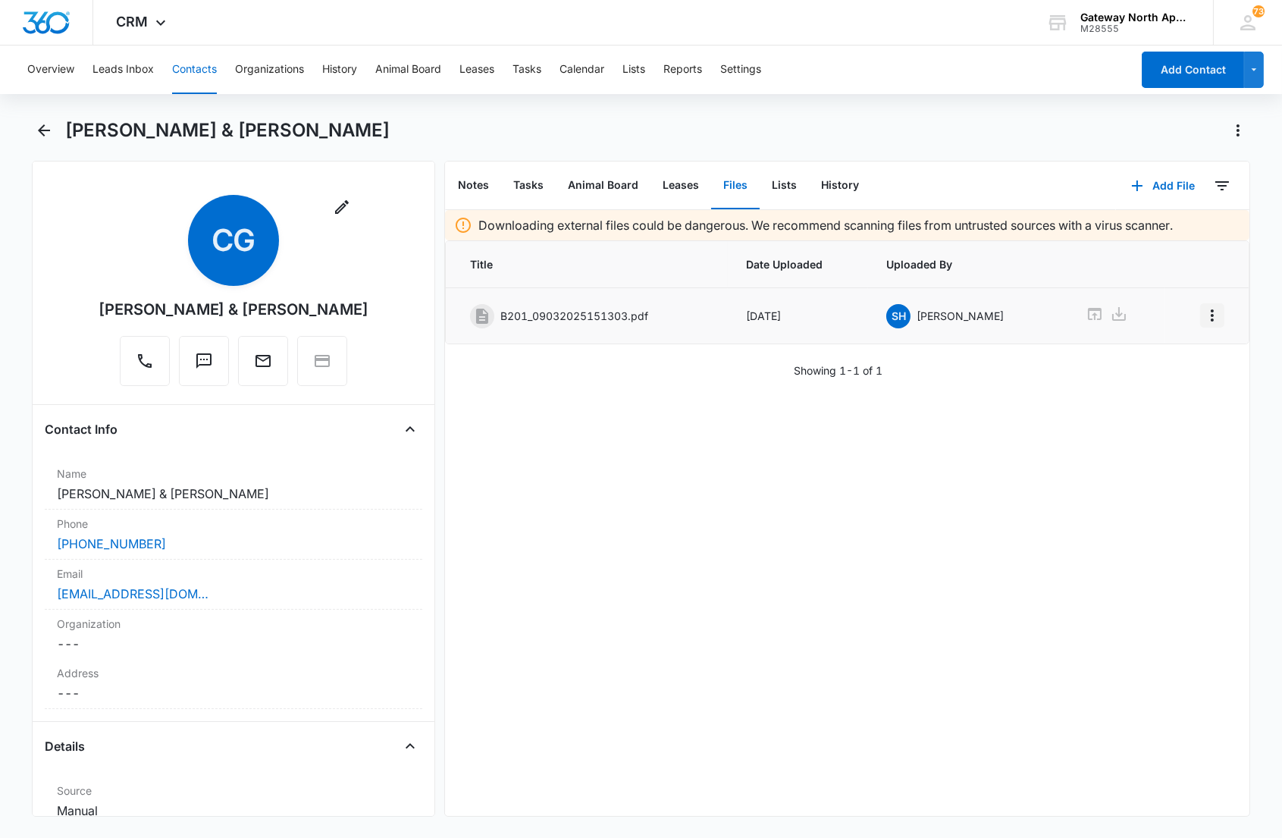
click at [1203, 315] on icon "Overflow Menu" at bounding box center [1212, 315] width 18 height 18
click at [1154, 361] on div "Edit" at bounding box center [1158, 357] width 32 height 11
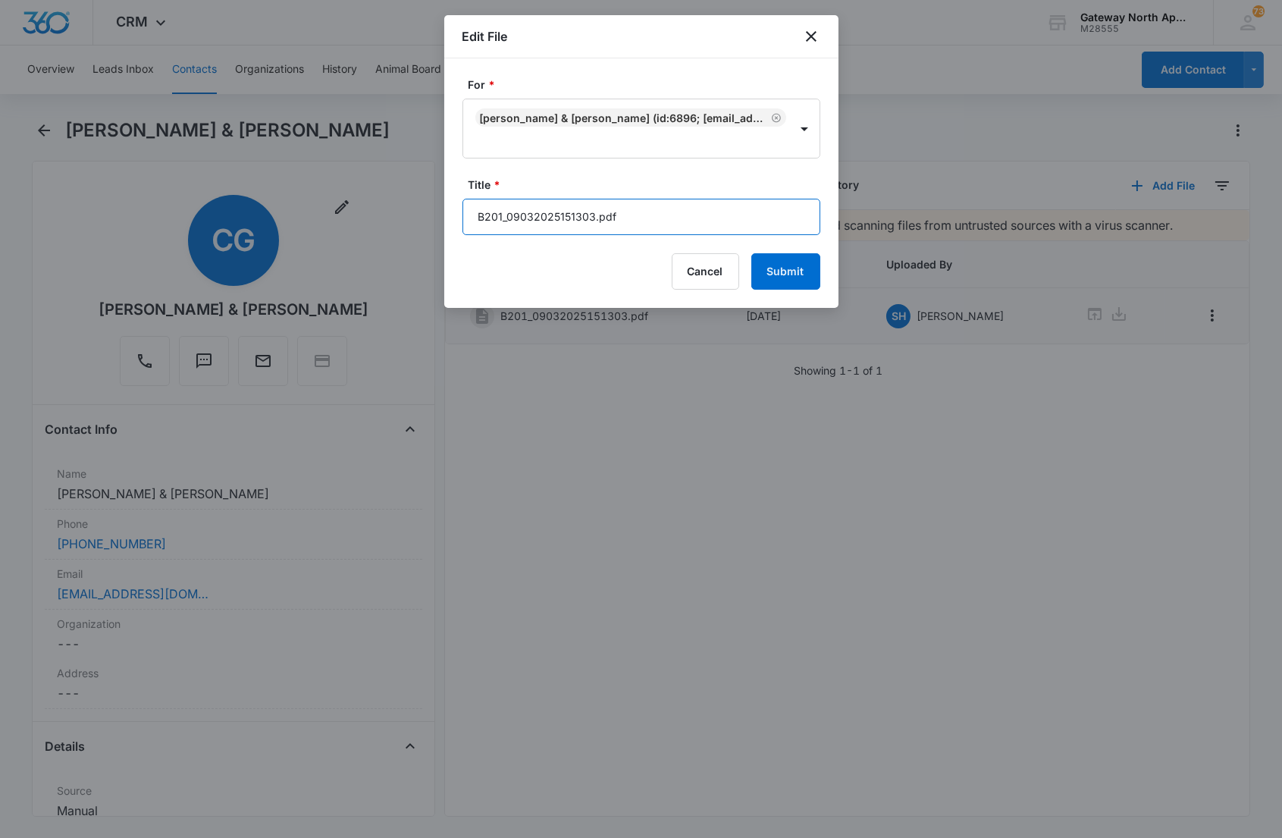
drag, startPoint x: 626, startPoint y: 220, endPoint x: 362, endPoint y: 202, distance: 264.4
click at [362, 205] on body "CRM Apps Reputation Websites Forms CRM Email Social Content Ads Intelligence Fi…" at bounding box center [641, 419] width 1282 height 838
type input "598-B201 Applications"
click at [751, 253] on button "Submit" at bounding box center [785, 271] width 69 height 36
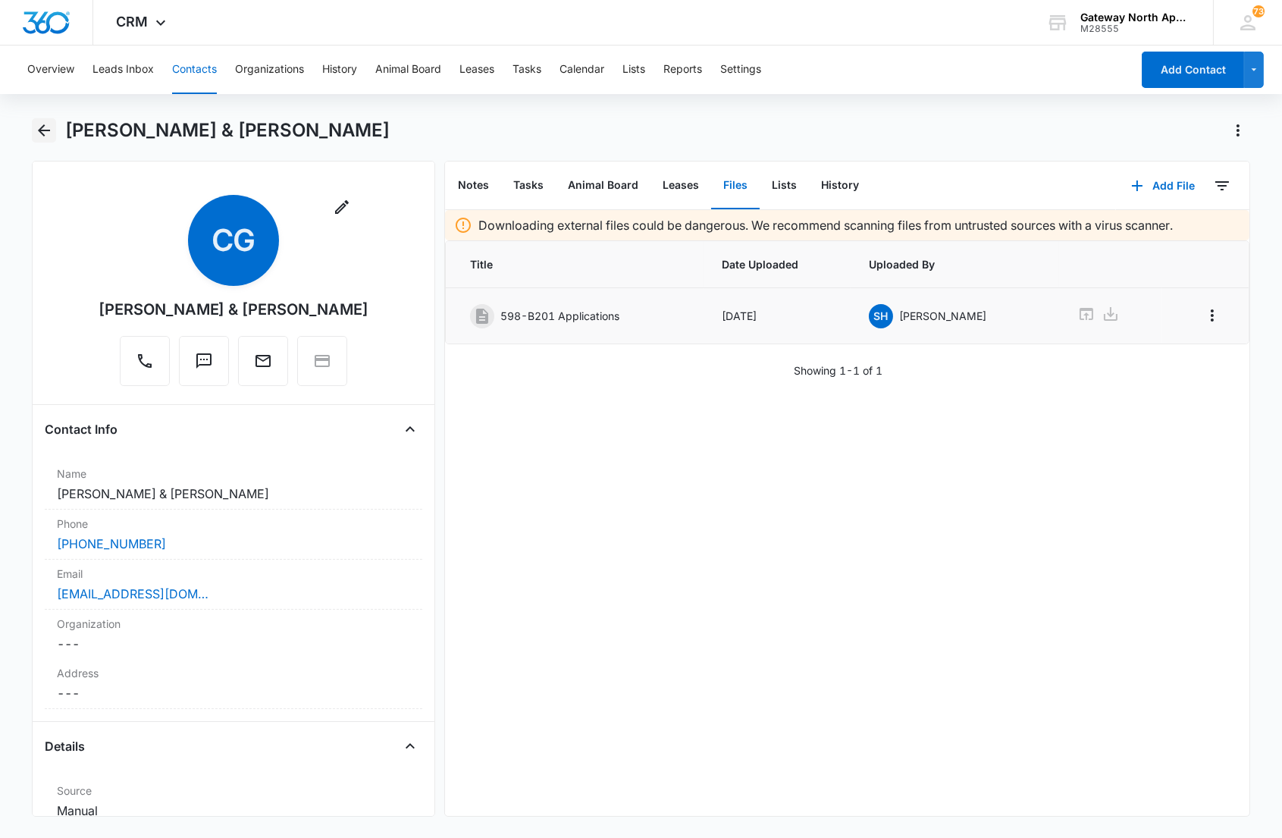
click at [50, 127] on icon "Back" at bounding box center [44, 130] width 18 height 18
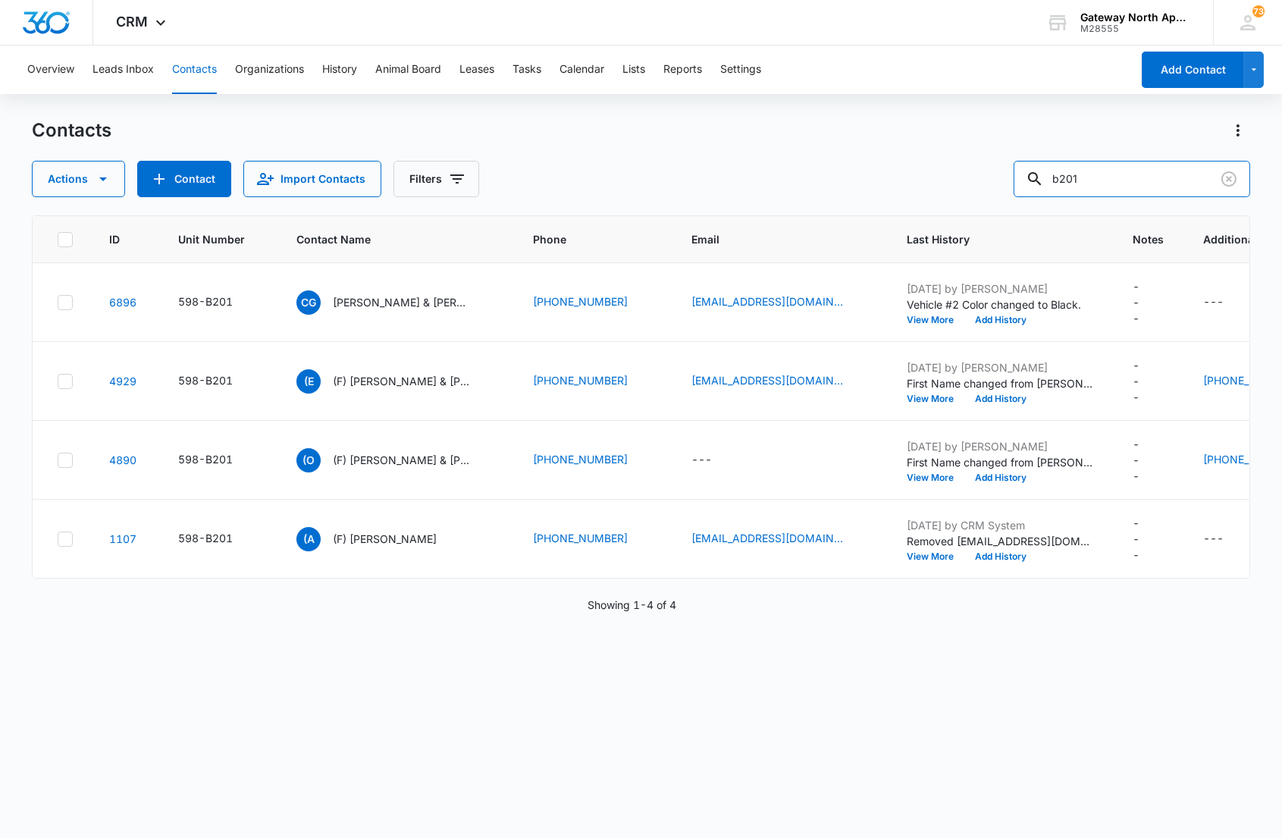
drag, startPoint x: 1119, startPoint y: 176, endPoint x: 933, endPoint y: 177, distance: 185.7
click at [933, 177] on div "Actions Contact Import Contacts Filters b201" at bounding box center [640, 179] width 1217 height 36
type input "m300"
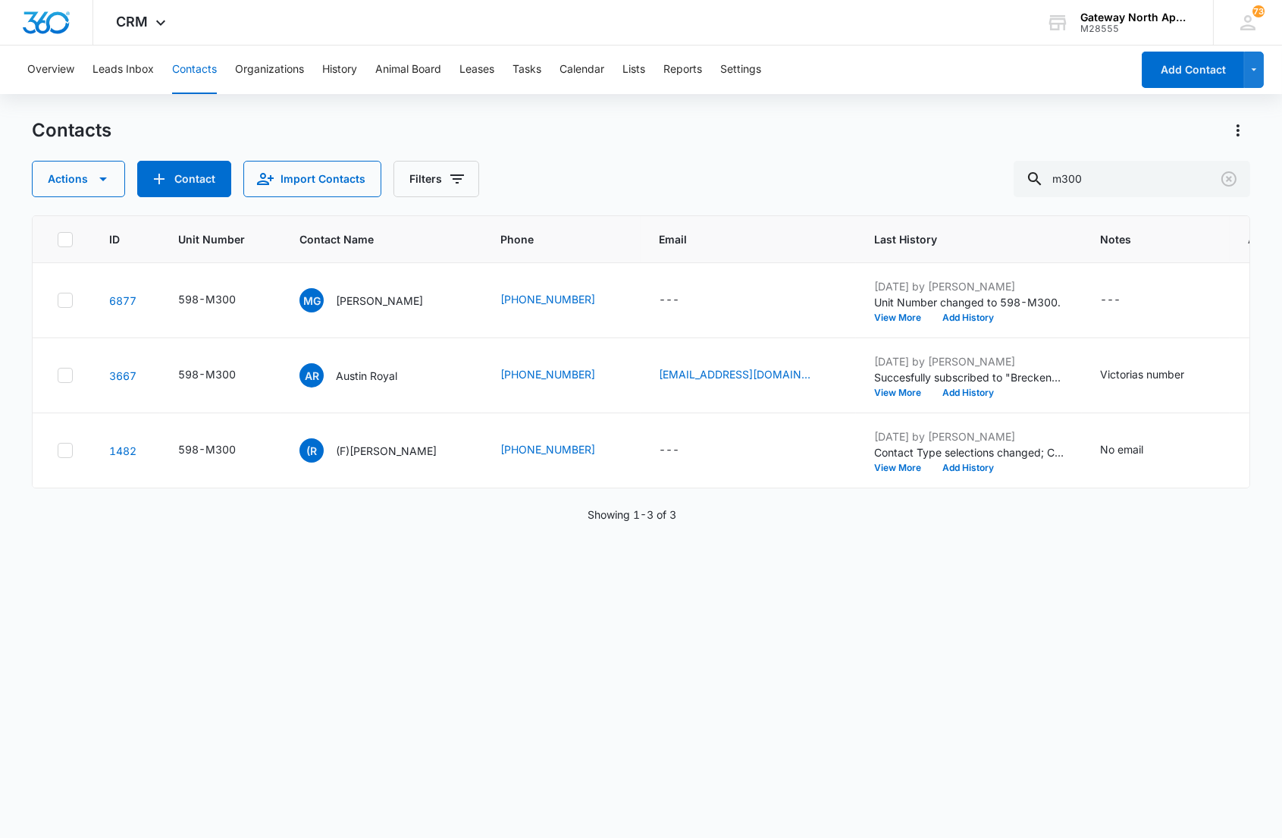
drag, startPoint x: 777, startPoint y: 594, endPoint x: 728, endPoint y: 562, distance: 59.1
click at [776, 594] on div "ID Unit Number Contact Name Phone Email Last History Notes Additional Phone Add…" at bounding box center [640, 516] width 1217 height 603
click at [346, 373] on p "Austin Royal" at bounding box center [366, 376] width 61 height 16
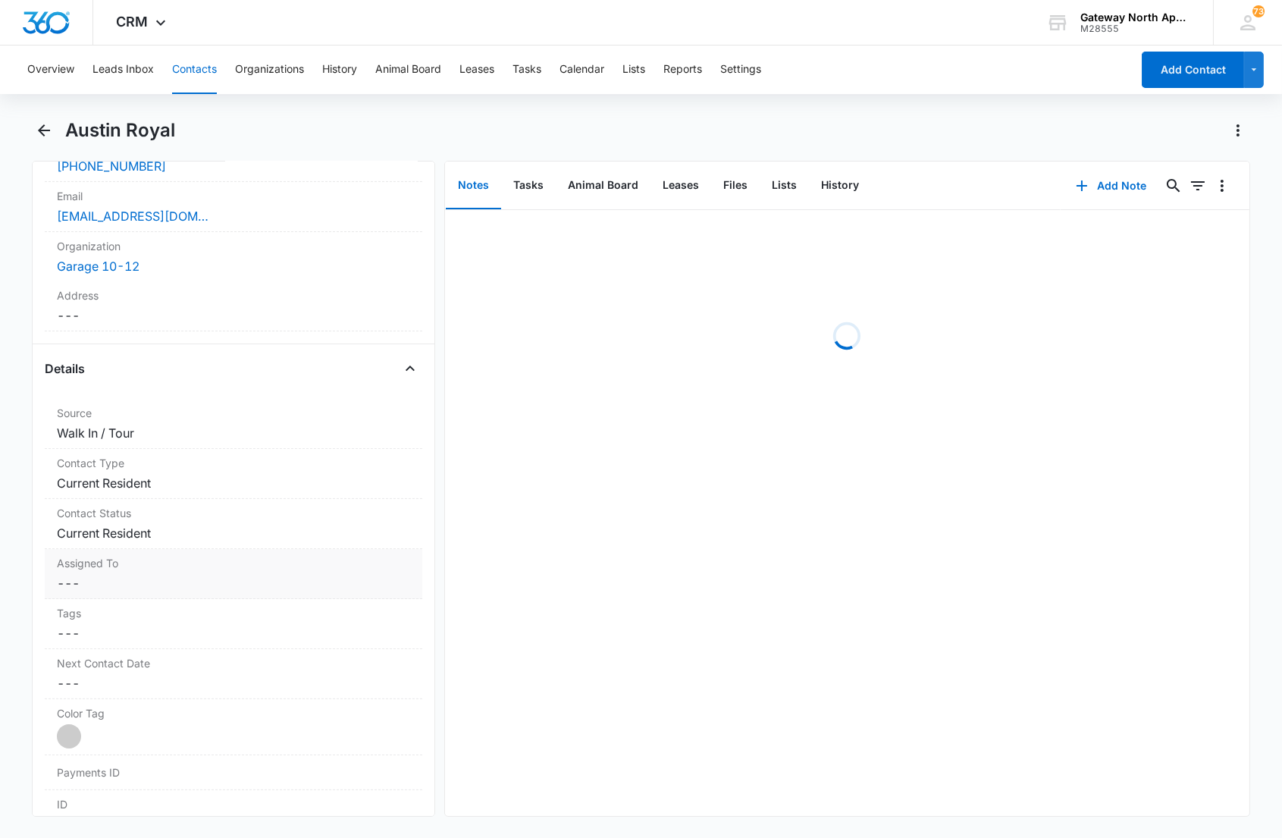
scroll to position [505, 0]
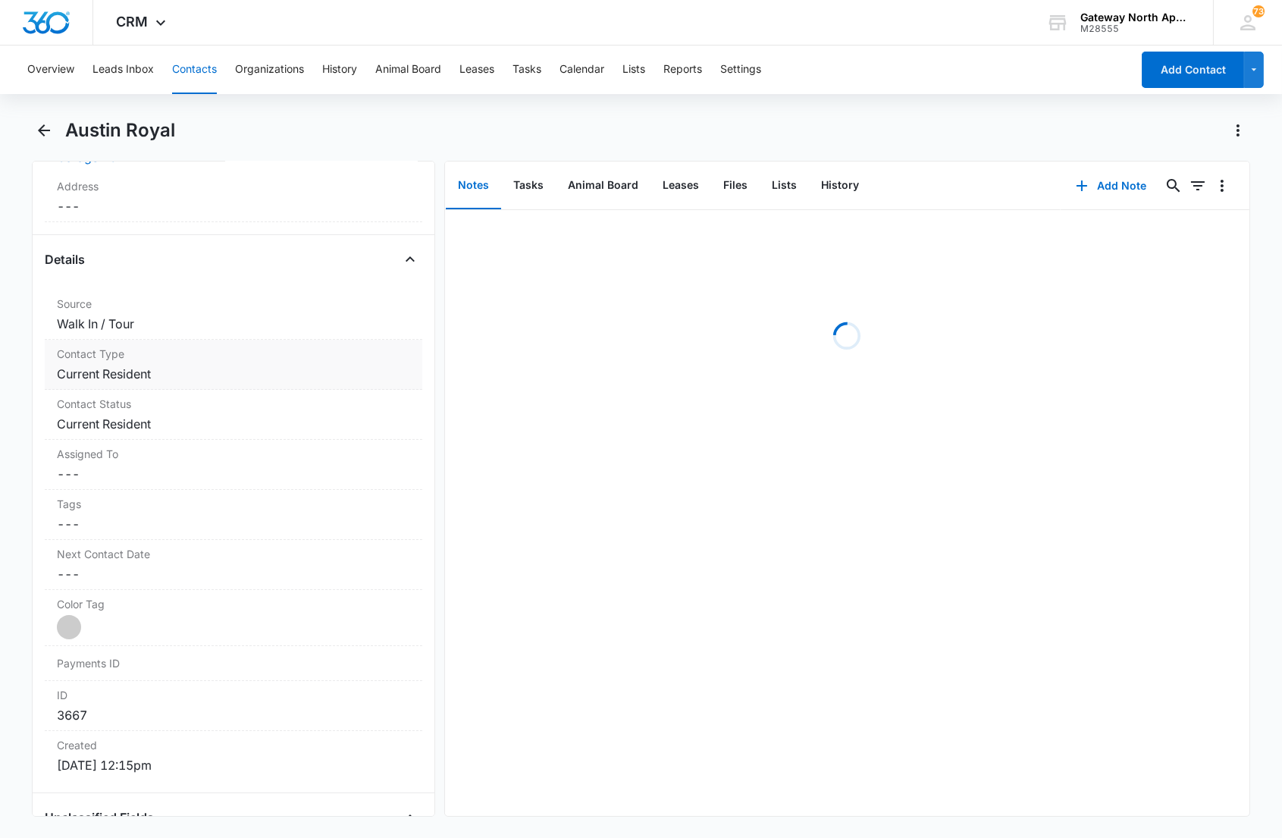
click at [169, 372] on dd "Cancel Save Changes Current Resident" at bounding box center [233, 374] width 352 height 18
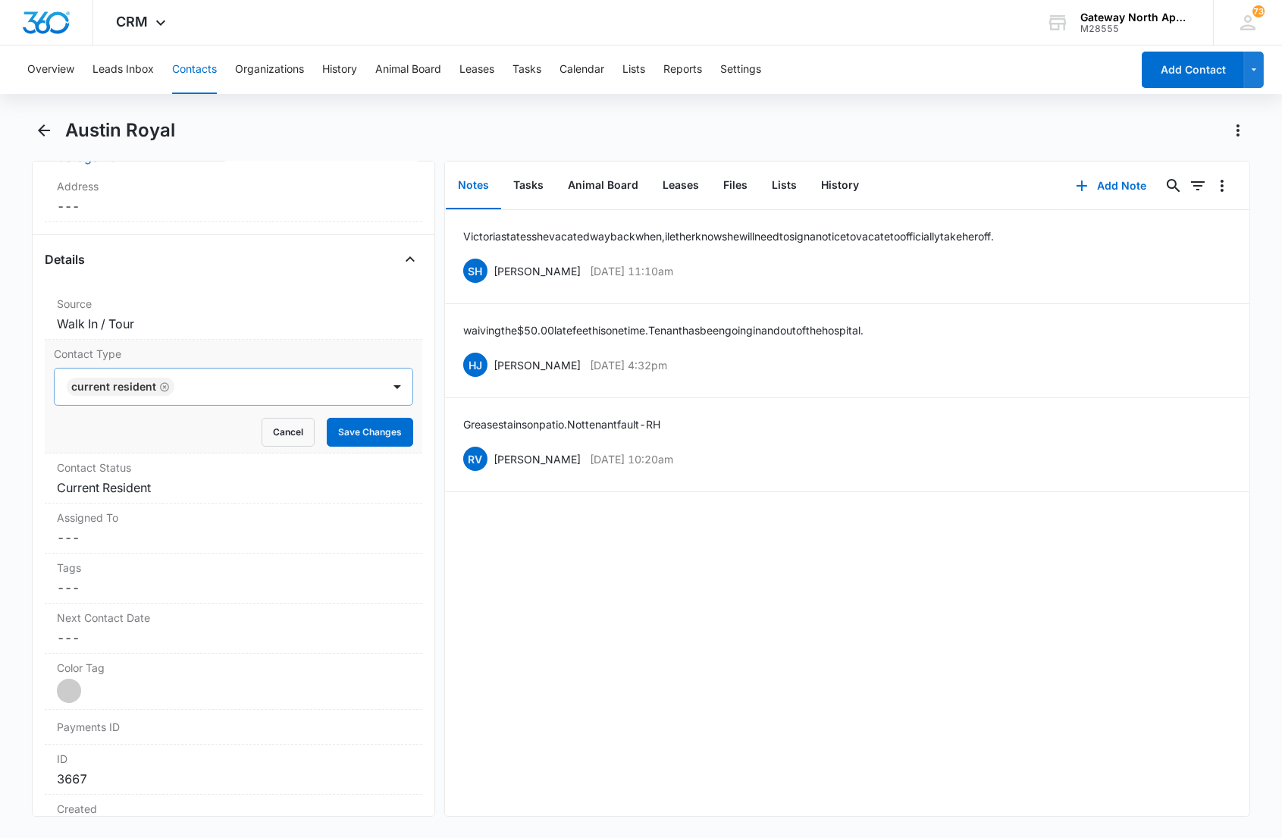
click at [212, 390] on div at bounding box center [270, 386] width 183 height 21
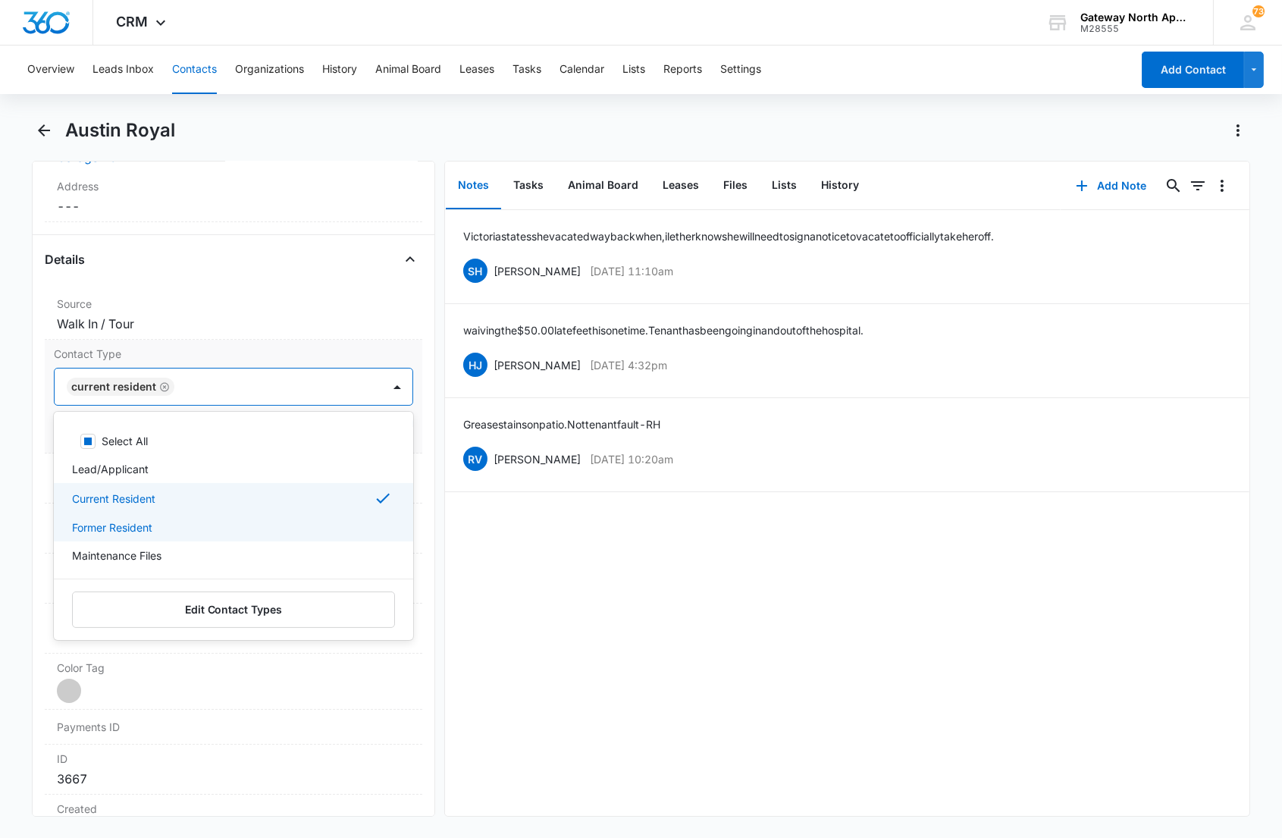
click at [136, 525] on p "Former Resident" at bounding box center [112, 527] width 80 height 16
click at [138, 501] on p "Current Resident" at bounding box center [113, 498] width 83 height 16
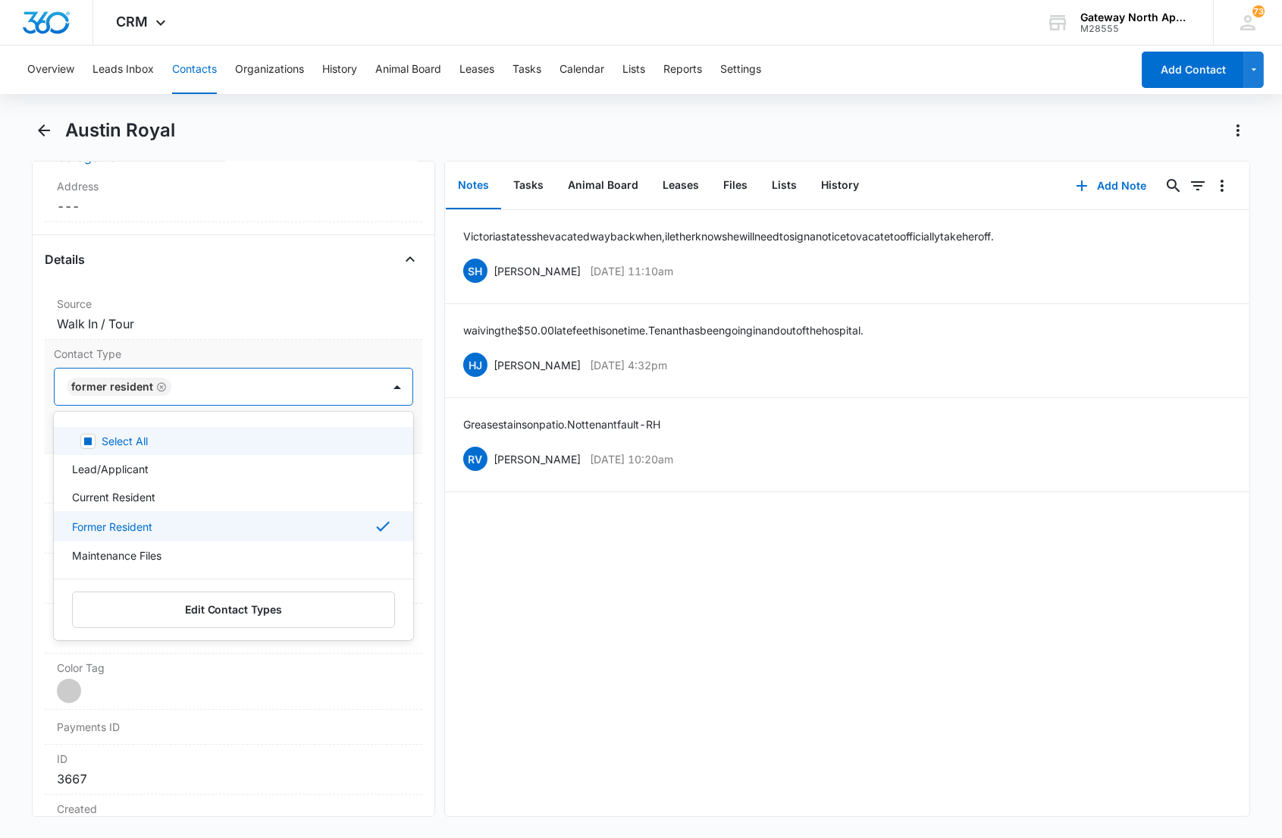
click at [312, 382] on div at bounding box center [269, 386] width 186 height 21
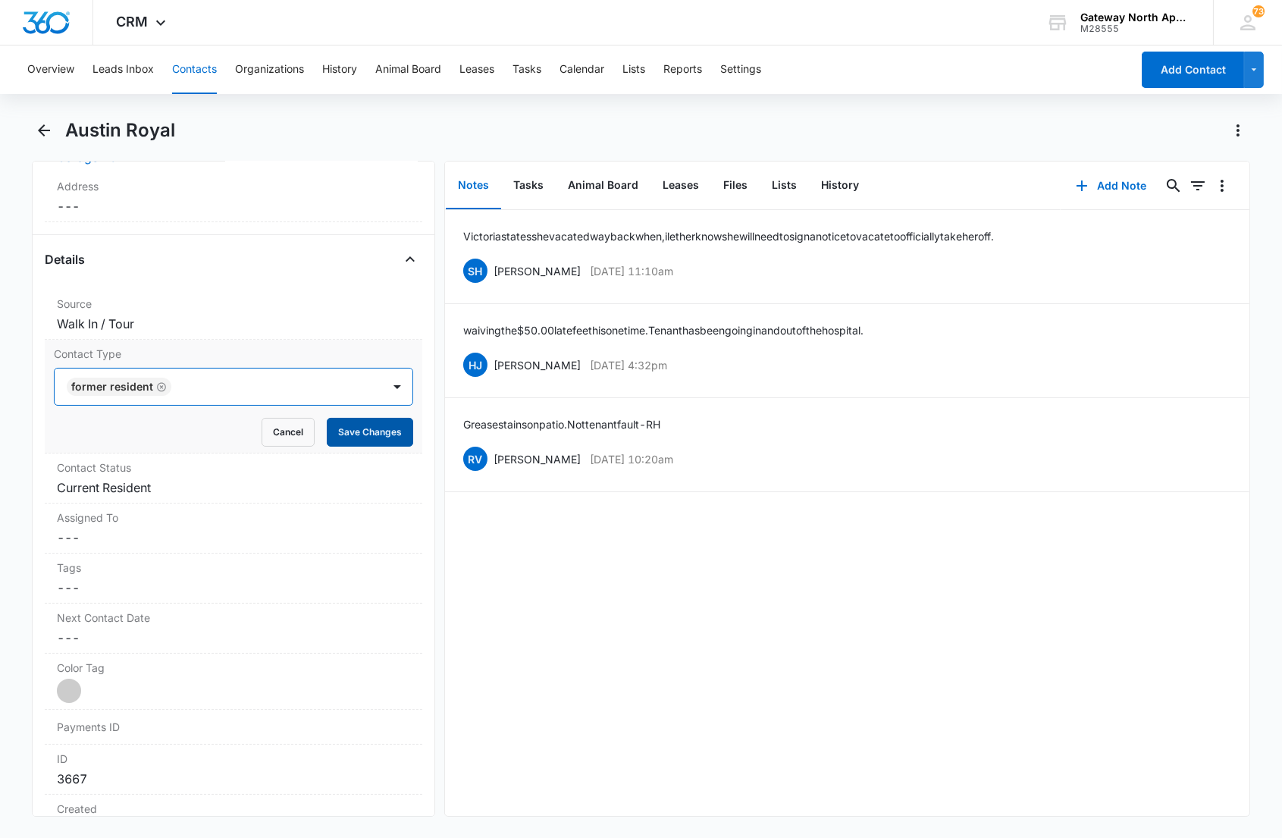
click at [327, 423] on button "Save Changes" at bounding box center [370, 432] width 86 height 29
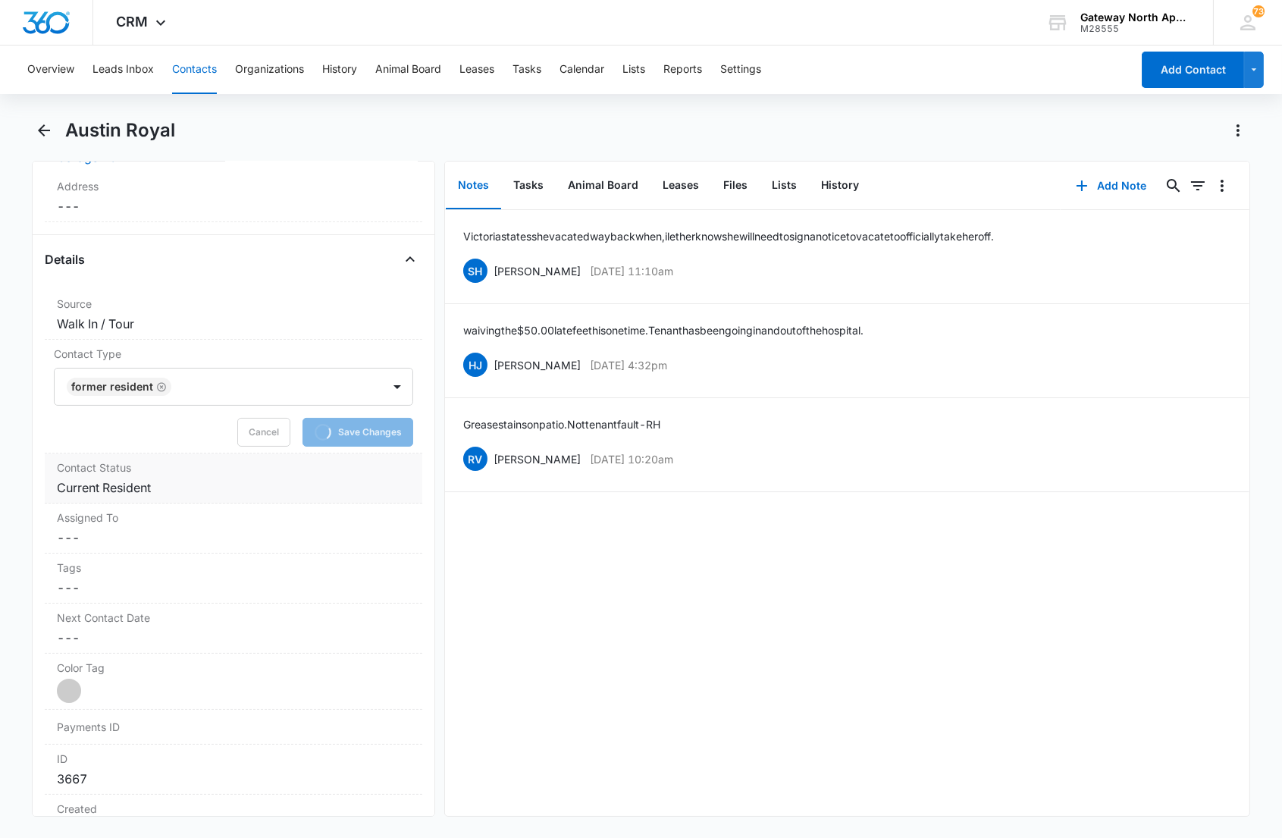
click at [226, 485] on dd "Cancel Save Changes Current Resident" at bounding box center [233, 487] width 352 height 18
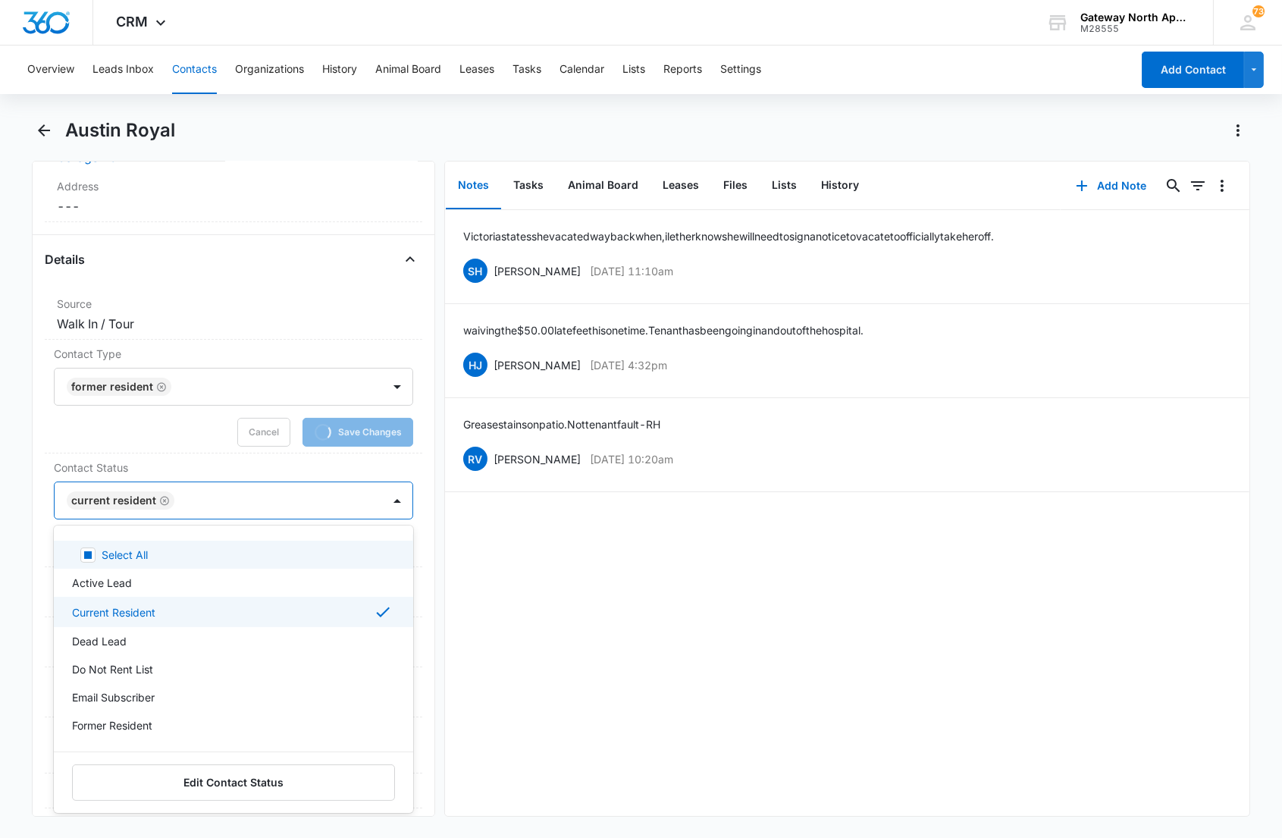
click at [180, 505] on div at bounding box center [270, 500] width 183 height 21
click at [161, 611] on div "Current Resident" at bounding box center [231, 612] width 319 height 18
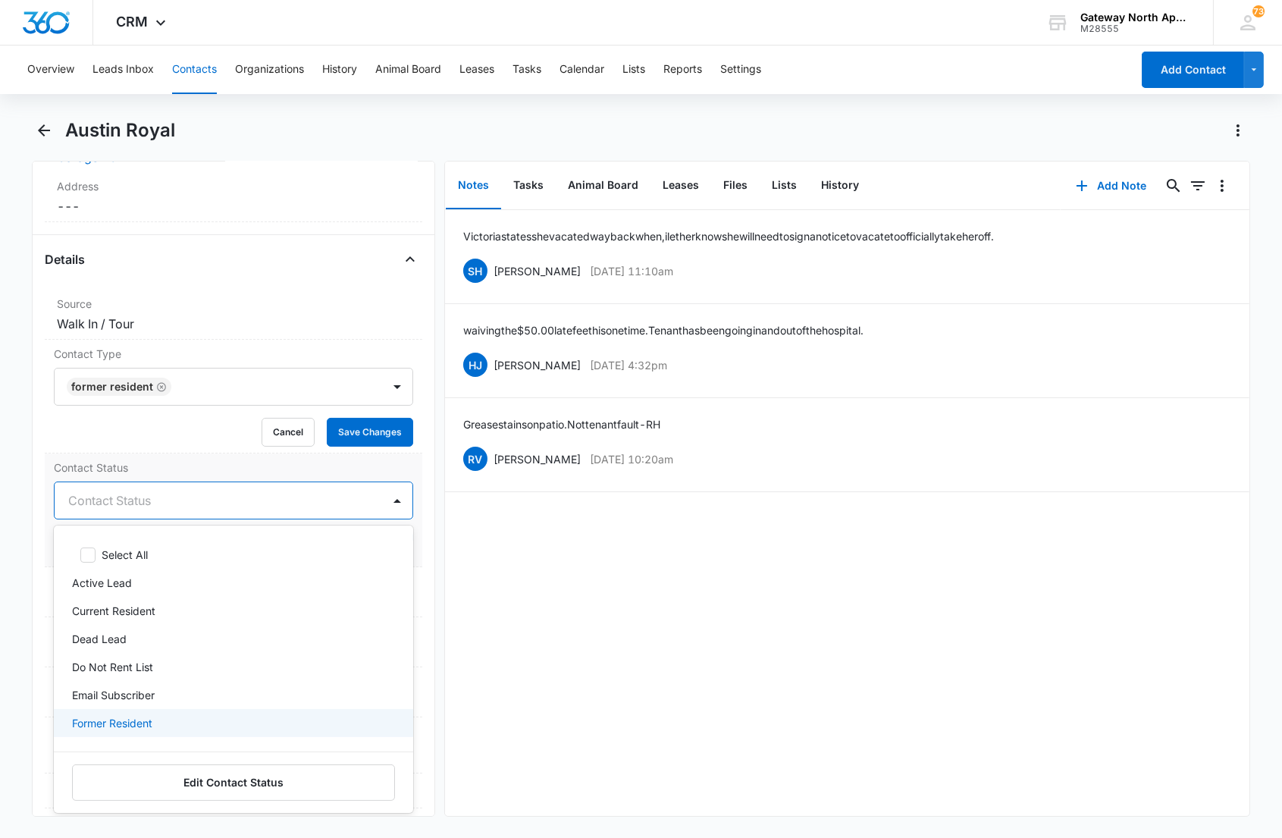
click at [146, 713] on div "Select All Active Lead Current Resident Dead Lead Do Not Rent List Email Subscr…" at bounding box center [233, 668] width 359 height 263
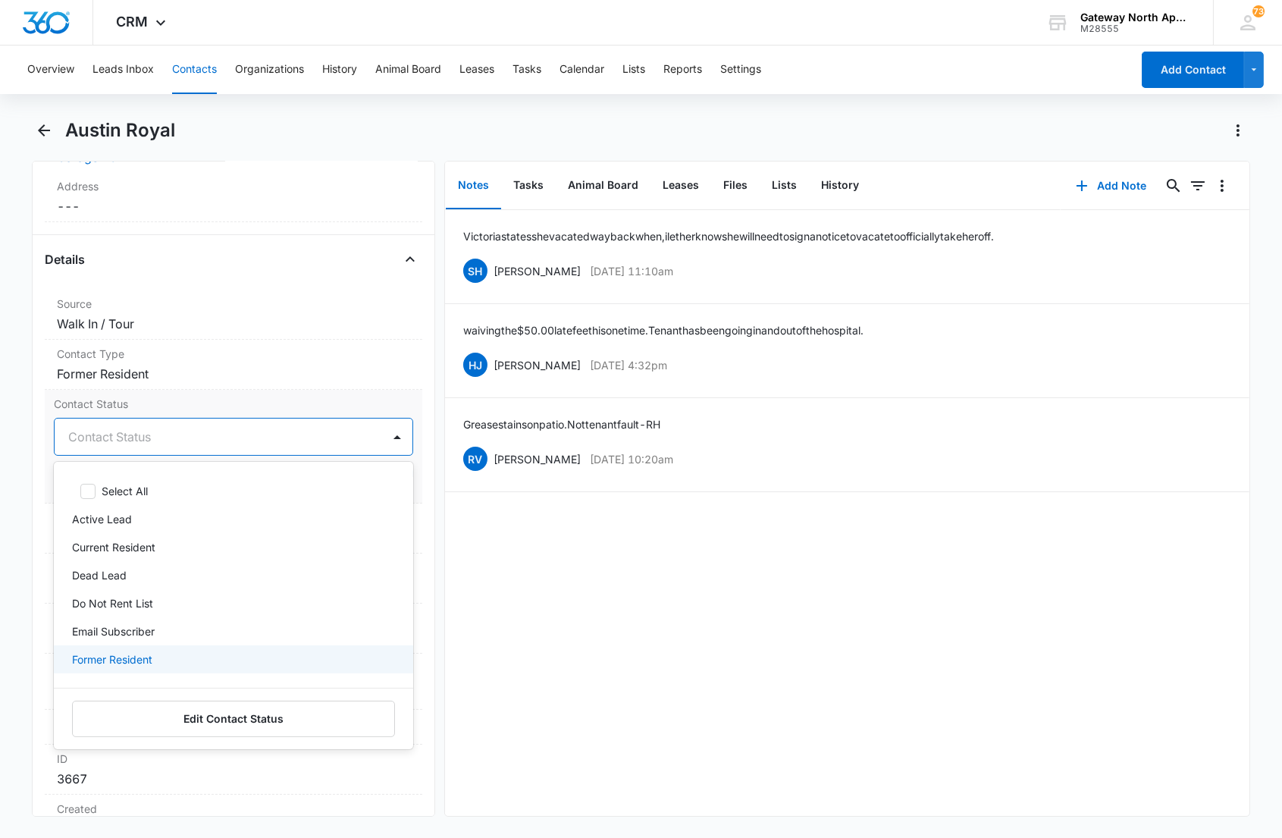
click at [138, 647] on div "Former Resident" at bounding box center [233, 659] width 359 height 28
click at [190, 428] on div at bounding box center [269, 436] width 186 height 21
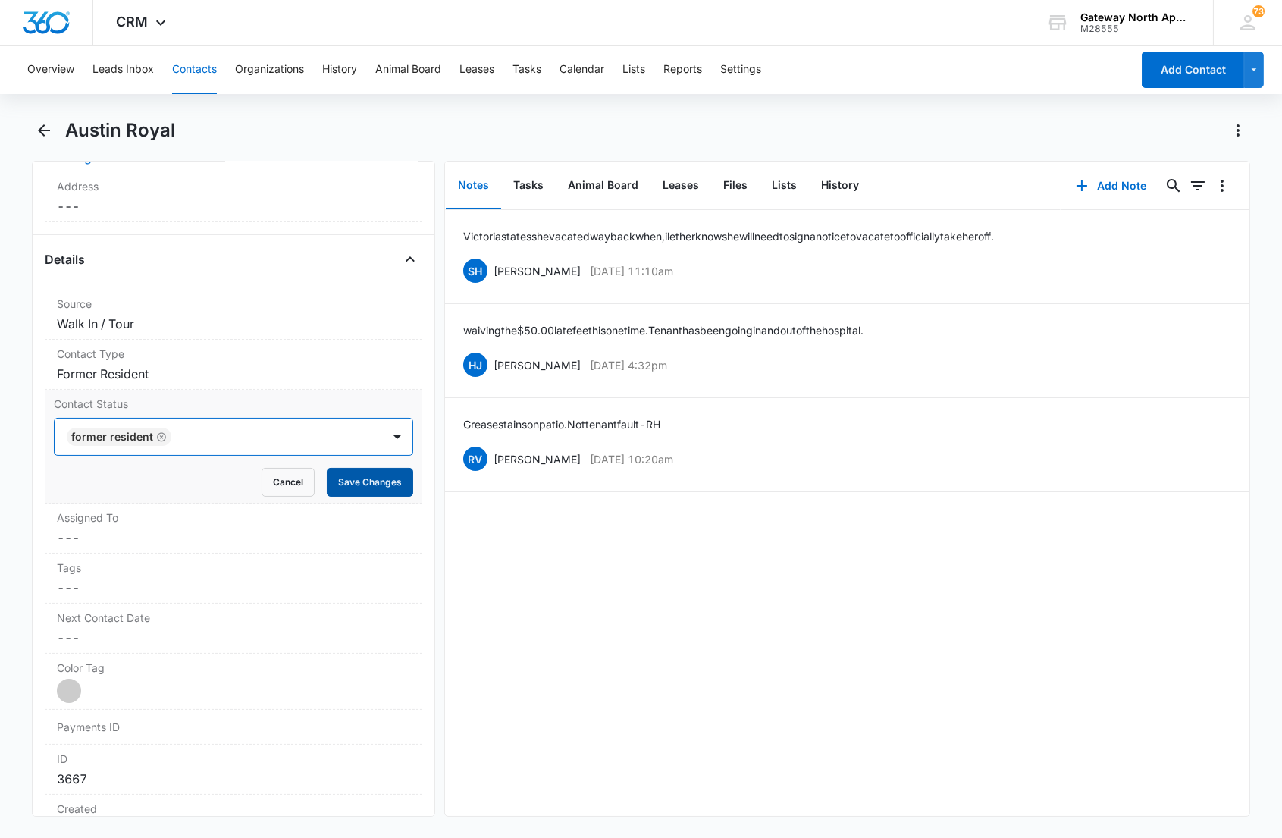
click at [358, 479] on button "Save Changes" at bounding box center [370, 482] width 86 height 29
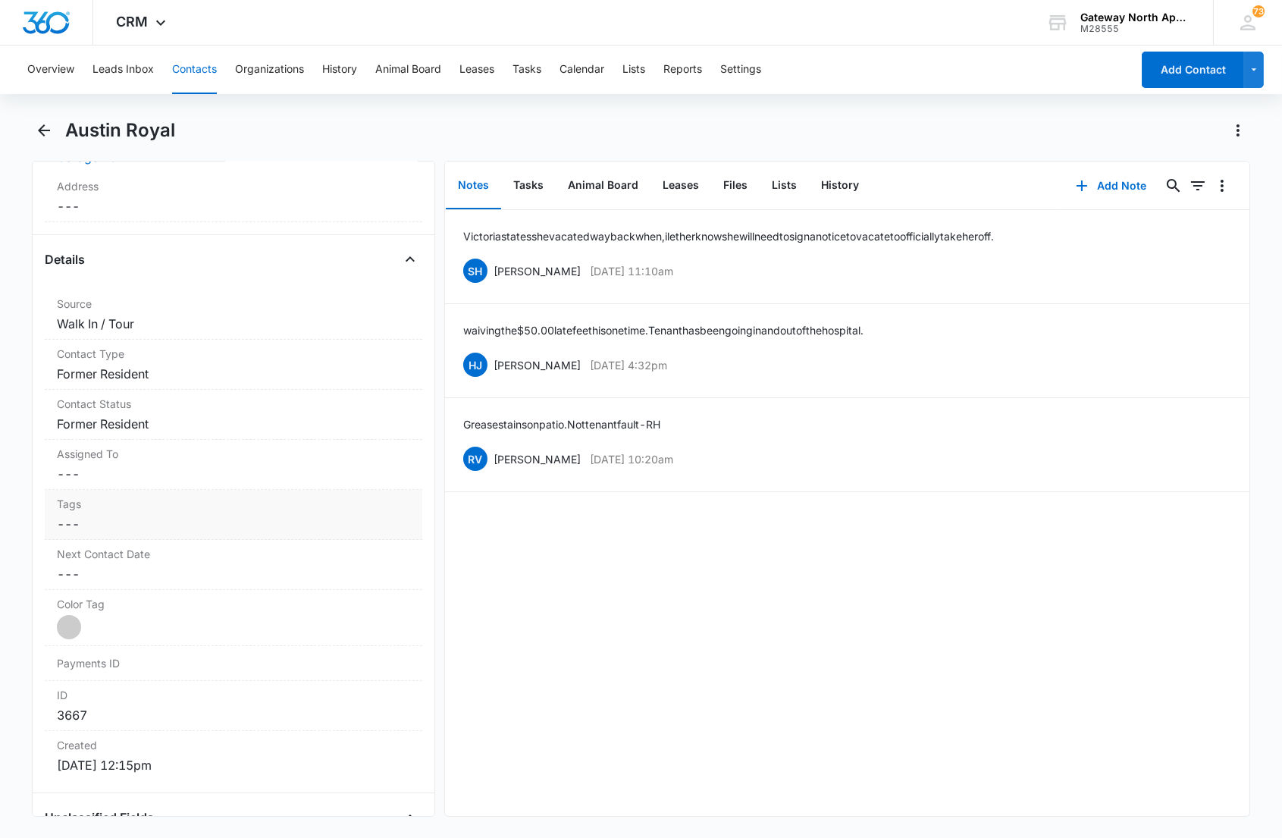
scroll to position [0, 0]
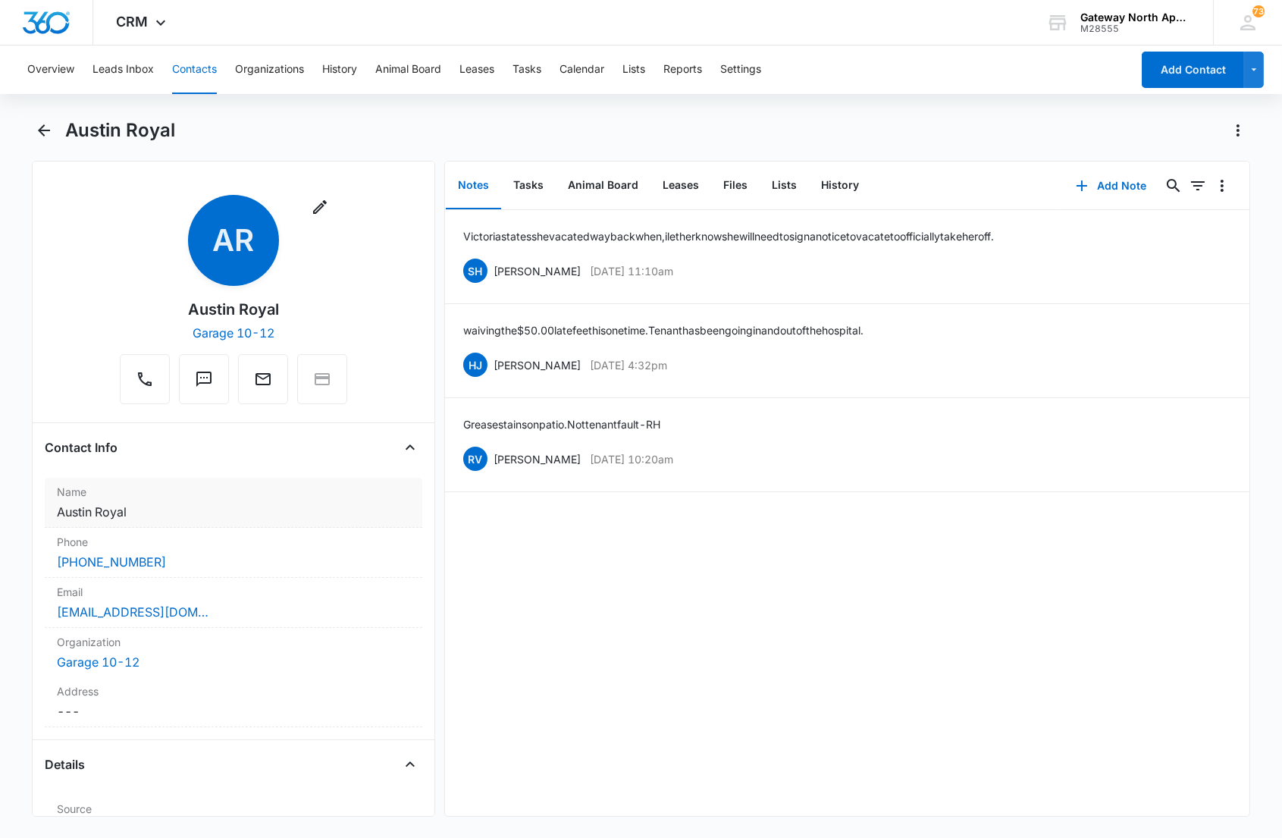
click at [193, 490] on label "Name" at bounding box center [233, 492] width 352 height 16
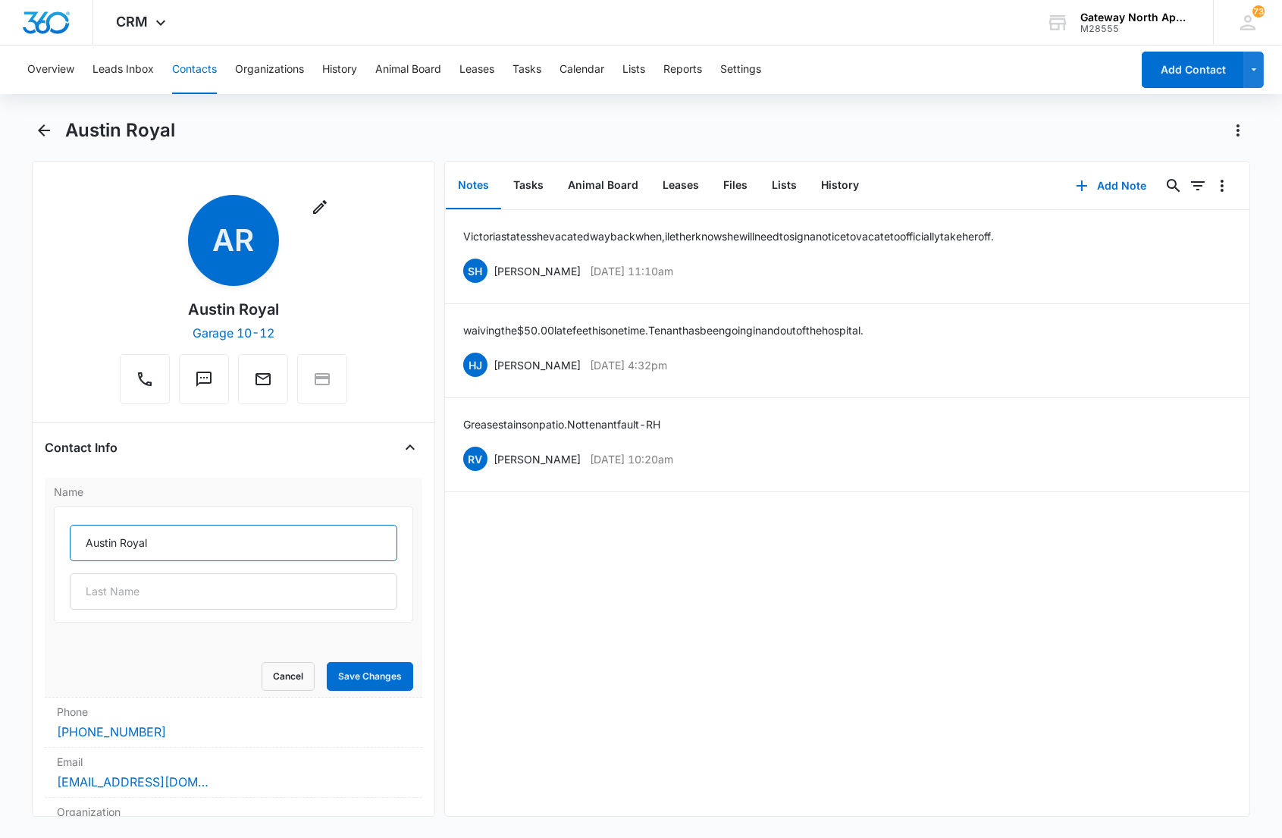
click at [74, 544] on input "Austin Royal" at bounding box center [233, 543] width 327 height 36
type input "(F) [PERSON_NAME]"
click at [368, 683] on button "Save Changes" at bounding box center [370, 676] width 86 height 29
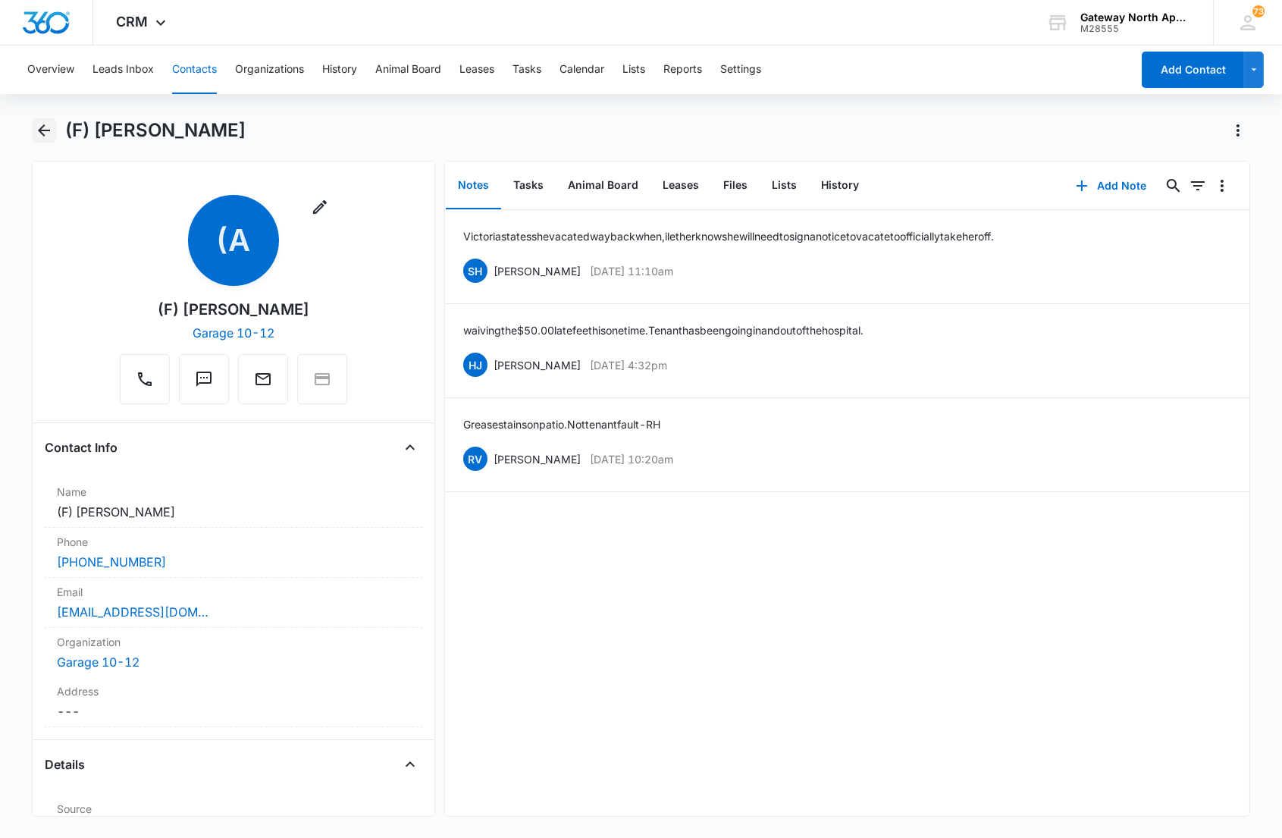
click at [47, 133] on icon "Back" at bounding box center [44, 130] width 18 height 18
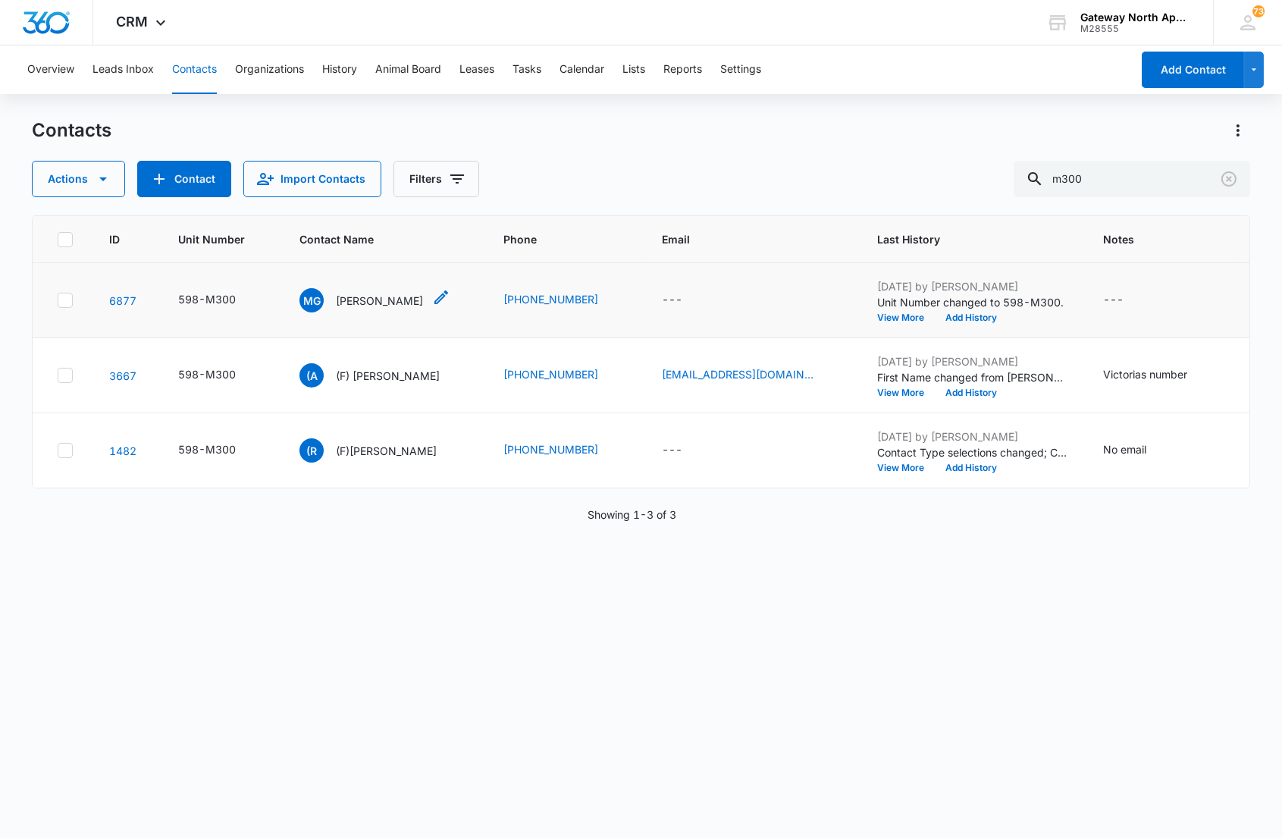
click at [373, 297] on p "[PERSON_NAME]" at bounding box center [379, 301] width 87 height 16
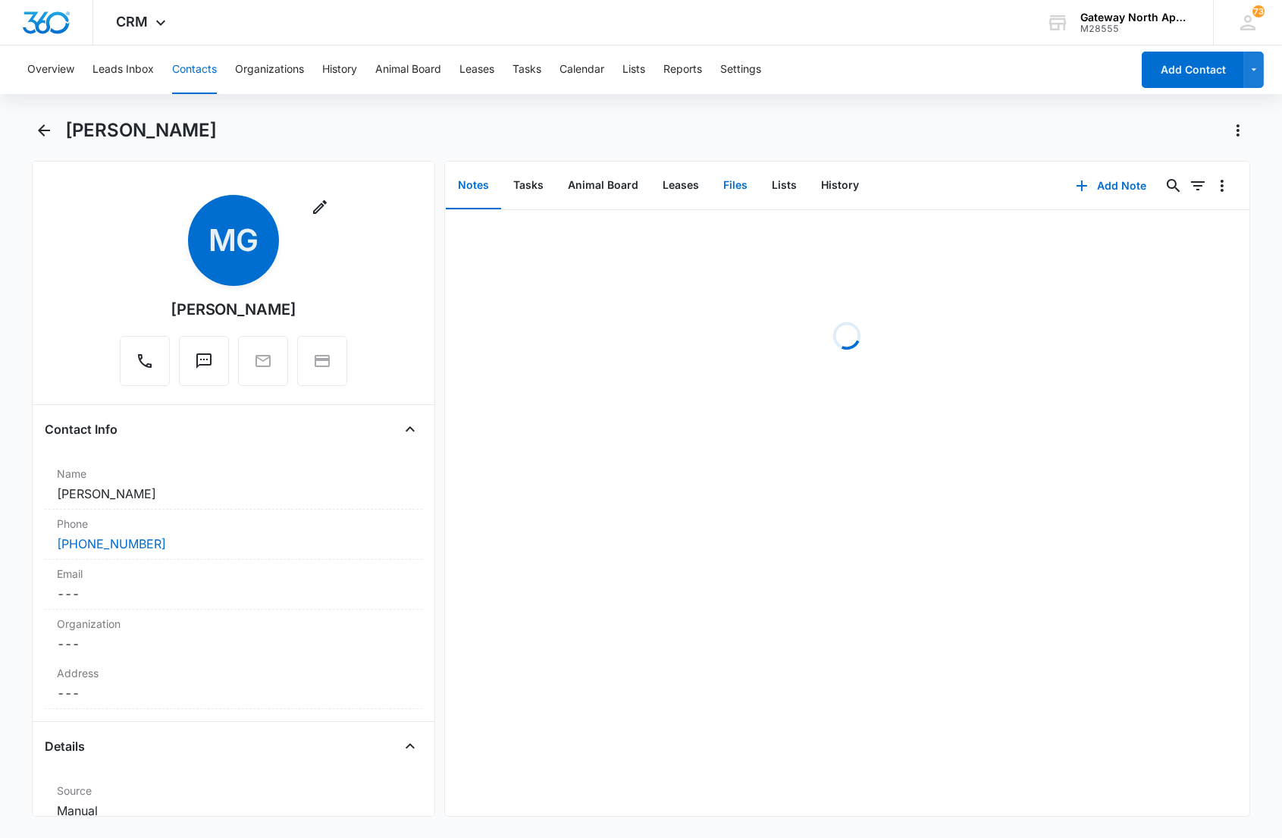
click at [743, 184] on button "Files" at bounding box center [735, 185] width 49 height 47
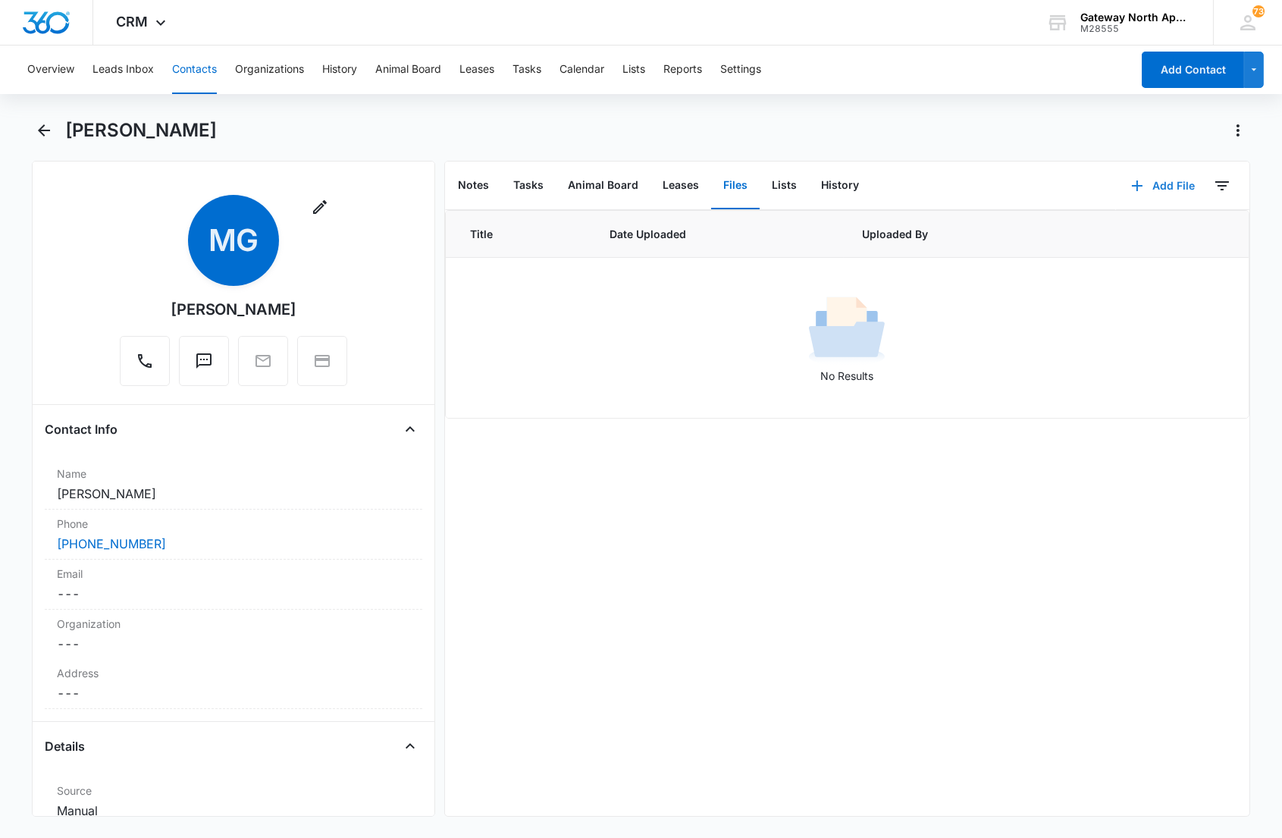
click at [1151, 180] on button "Add File" at bounding box center [1163, 186] width 94 height 36
click at [1131, 229] on div "Upload Files" at bounding box center [1141, 233] width 61 height 11
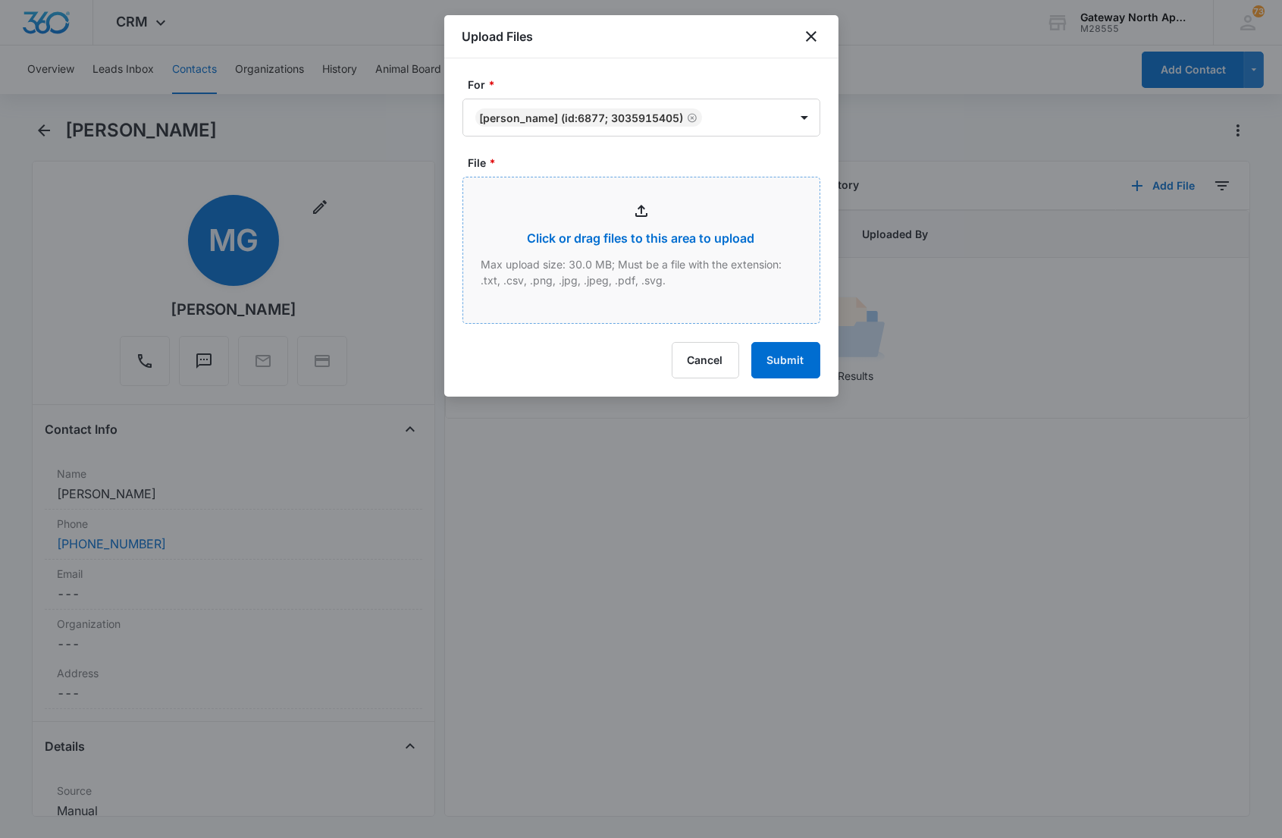
type input "C:\fakepath\M300_09032025151206.pdf"
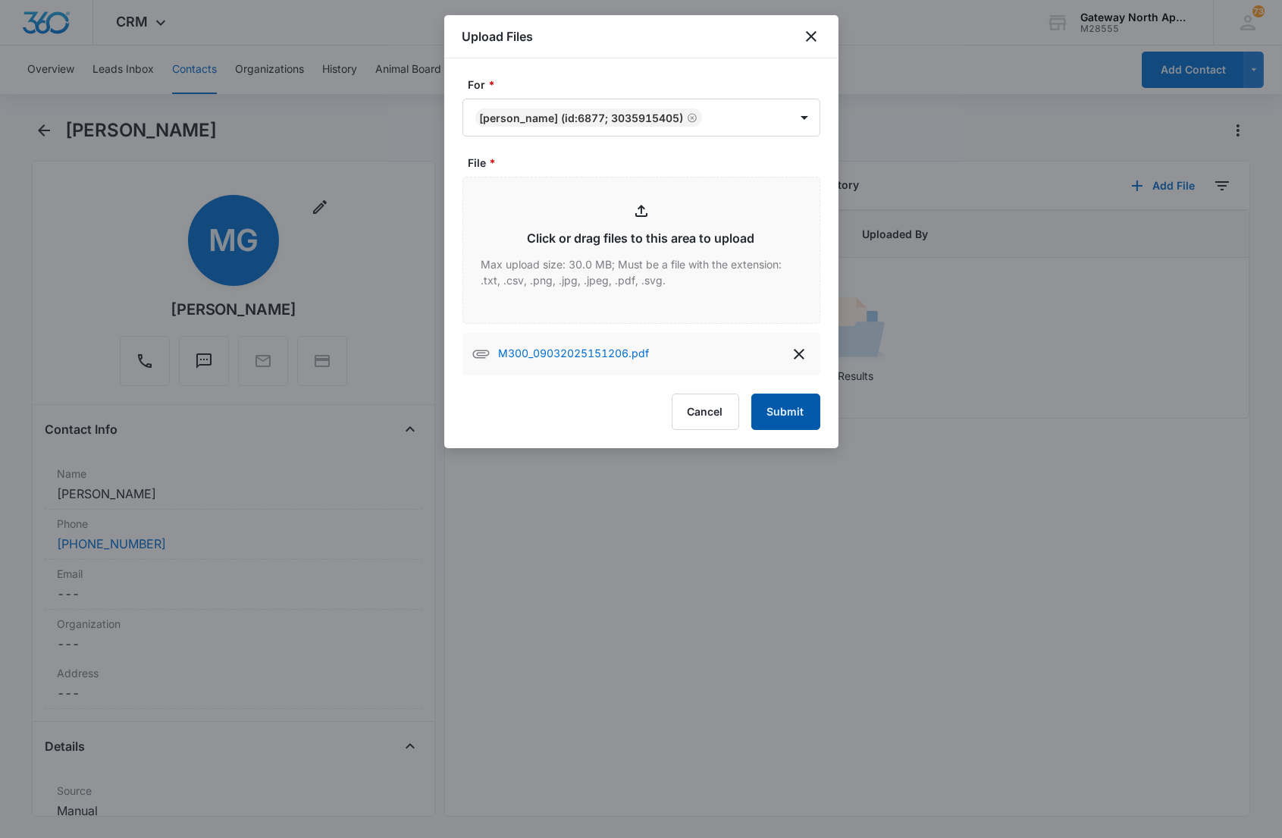
click at [775, 400] on button "Submit" at bounding box center [785, 411] width 69 height 36
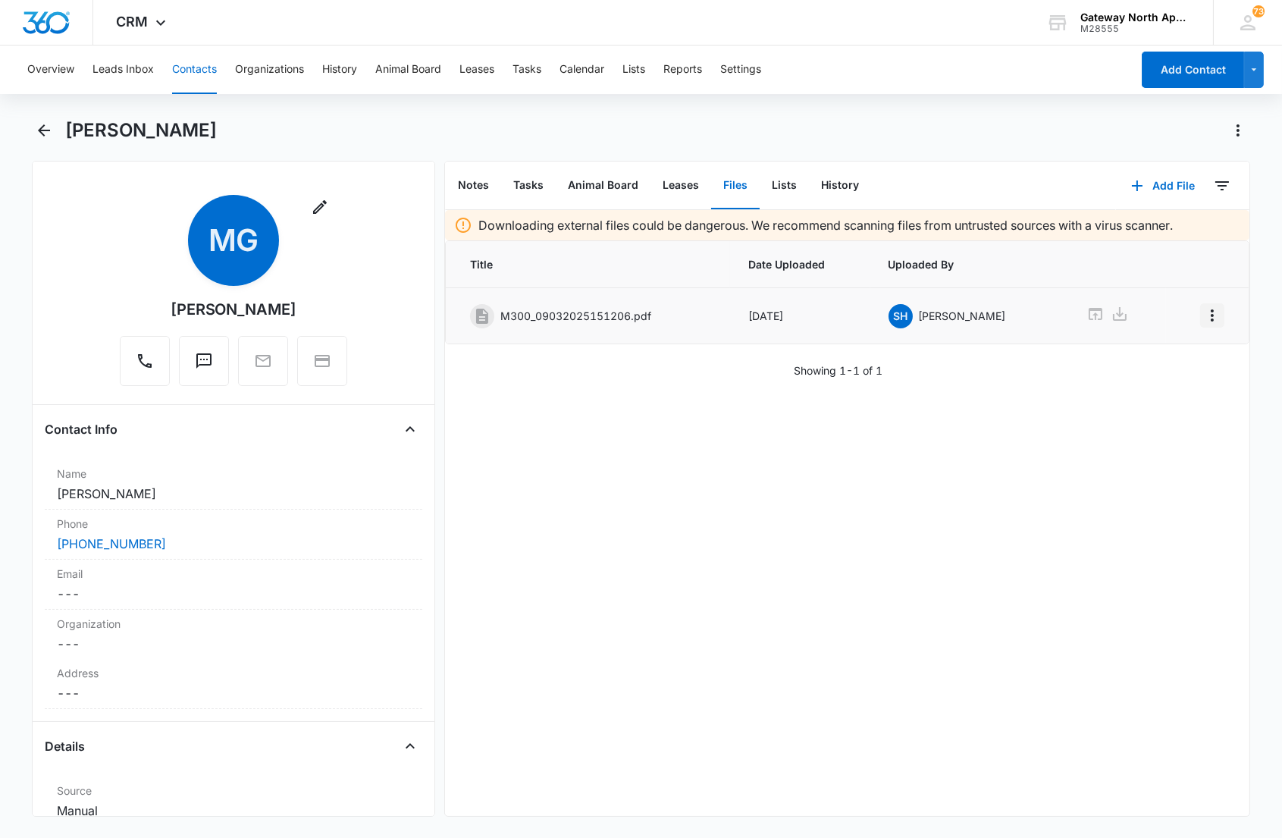
click at [1204, 318] on icon "Overflow Menu" at bounding box center [1212, 315] width 18 height 18
click at [1149, 359] on div "Edit" at bounding box center [1158, 357] width 32 height 11
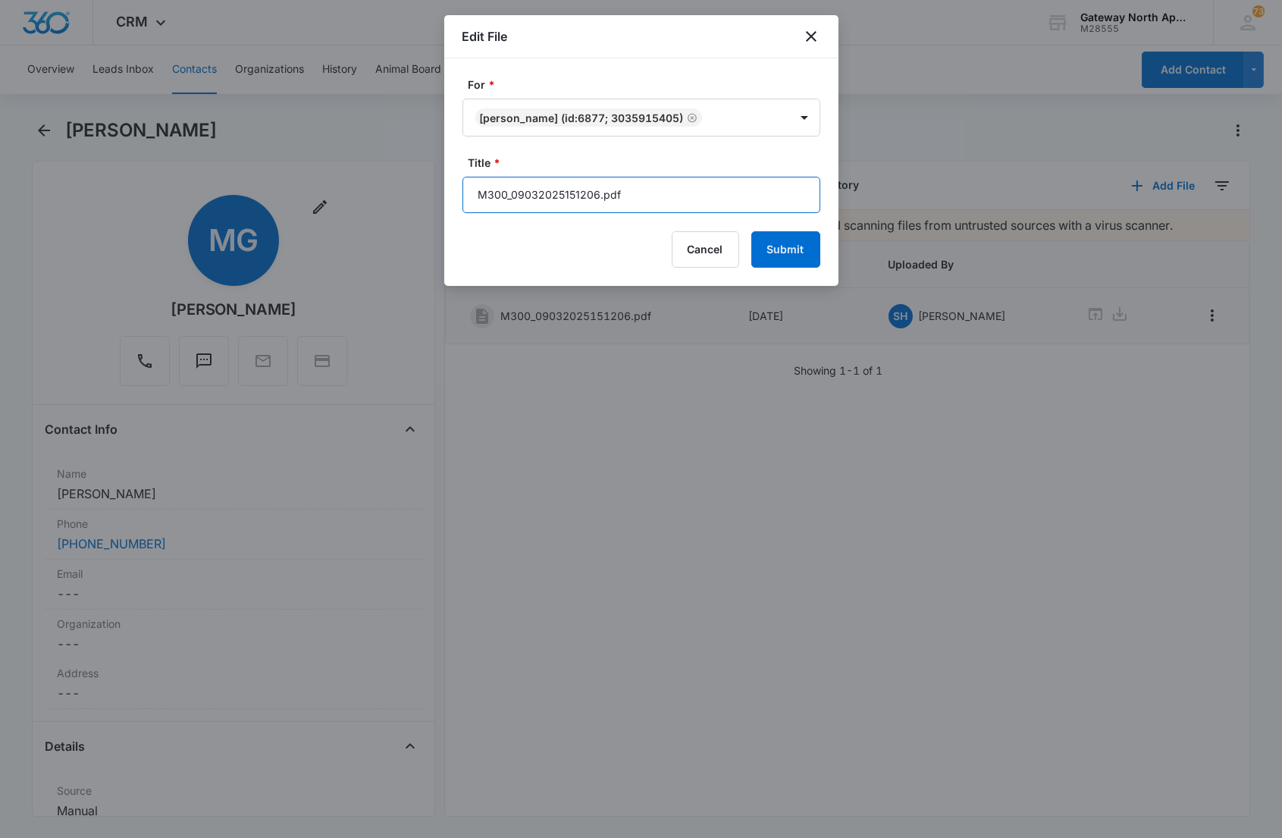
drag, startPoint x: 702, startPoint y: 185, endPoint x: 304, endPoint y: 184, distance: 398.0
click at [302, 193] on body "CRM Apps Reputation Websites Forms CRM Email Social Content Ads Intelligence Fi…" at bounding box center [641, 419] width 1282 height 838
type input "598-M300 Application"
click at [751, 231] on button "Submit" at bounding box center [785, 249] width 69 height 36
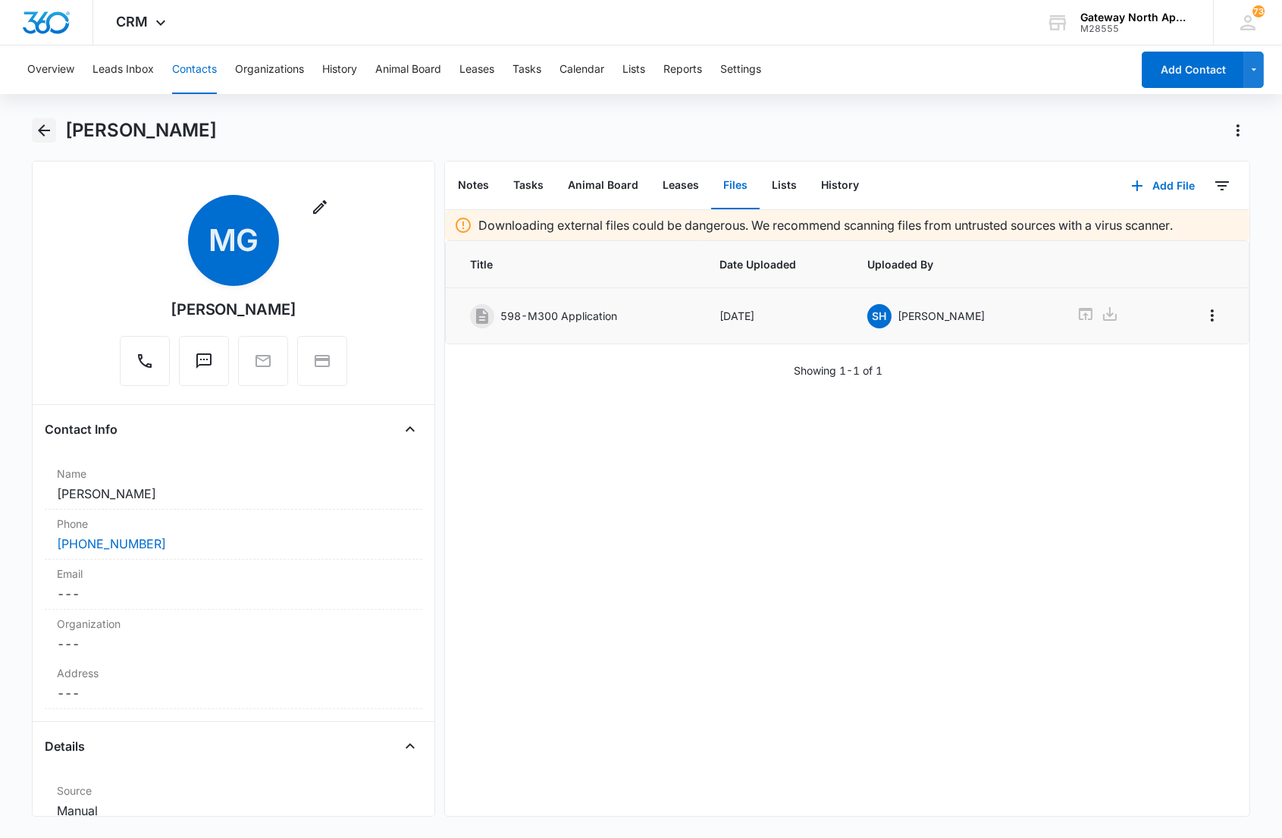
click at [42, 130] on icon "Back" at bounding box center [44, 130] width 12 height 12
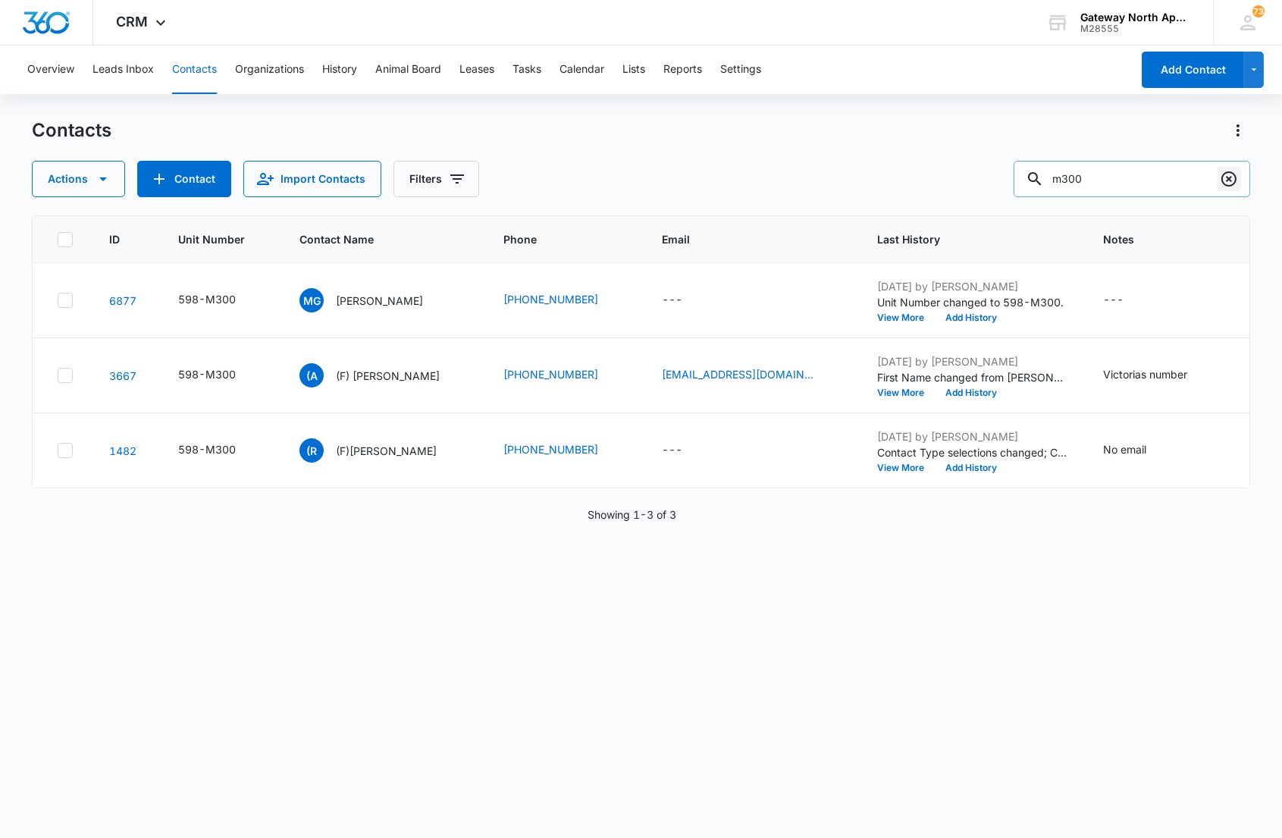
click at [1221, 177] on icon "Clear" at bounding box center [1228, 178] width 15 height 15
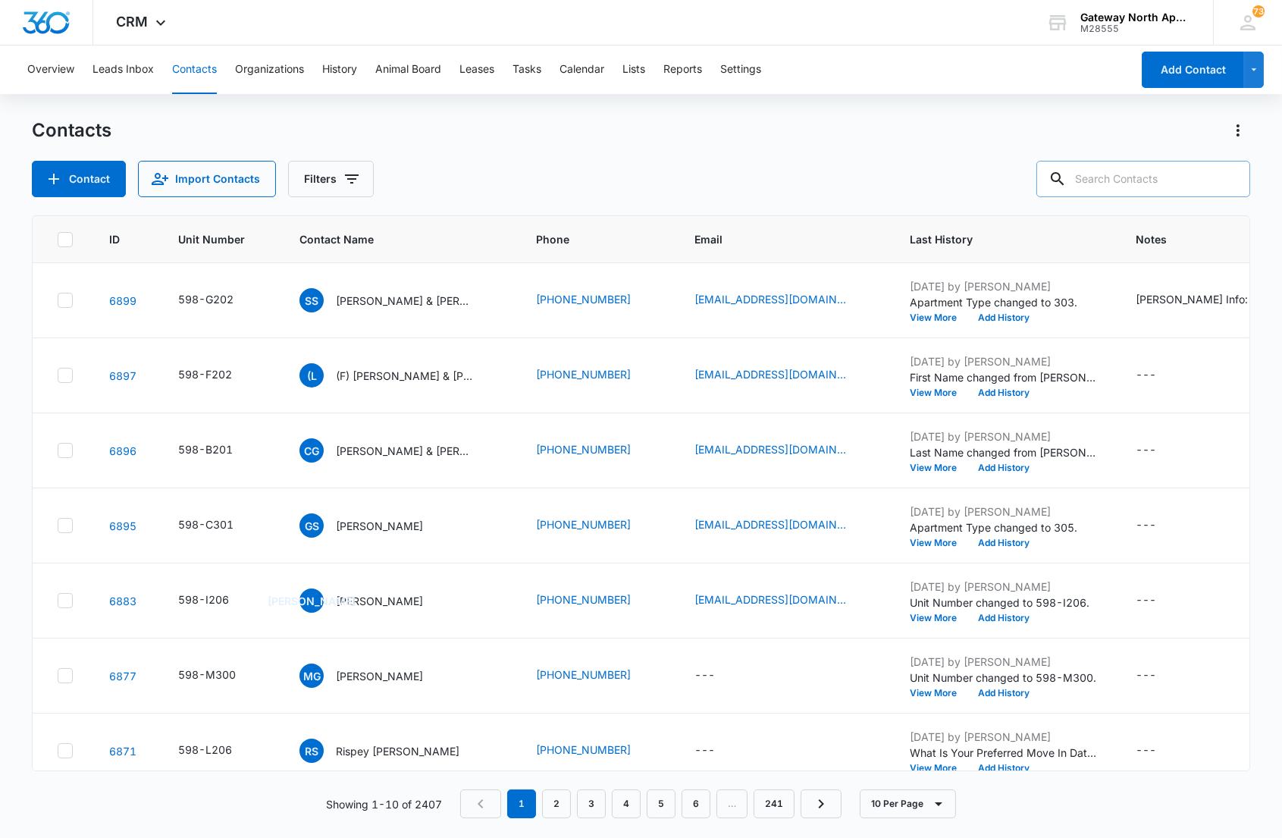
click at [596, 176] on div "Contact Import Contacts Filters" at bounding box center [640, 179] width 1217 height 36
click at [1126, 184] on input "text" at bounding box center [1143, 179] width 214 height 36
type input "n100"
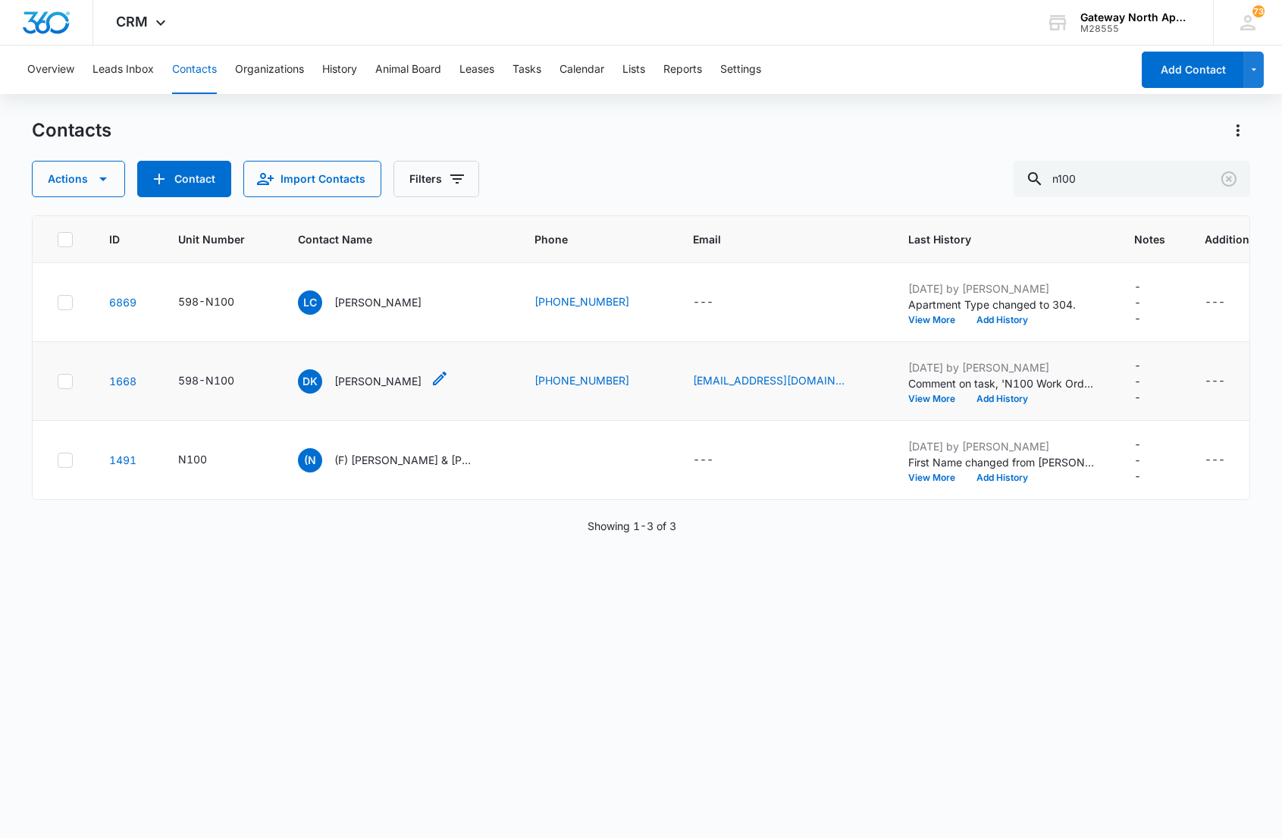
click at [340, 380] on p "[PERSON_NAME]" at bounding box center [377, 381] width 87 height 16
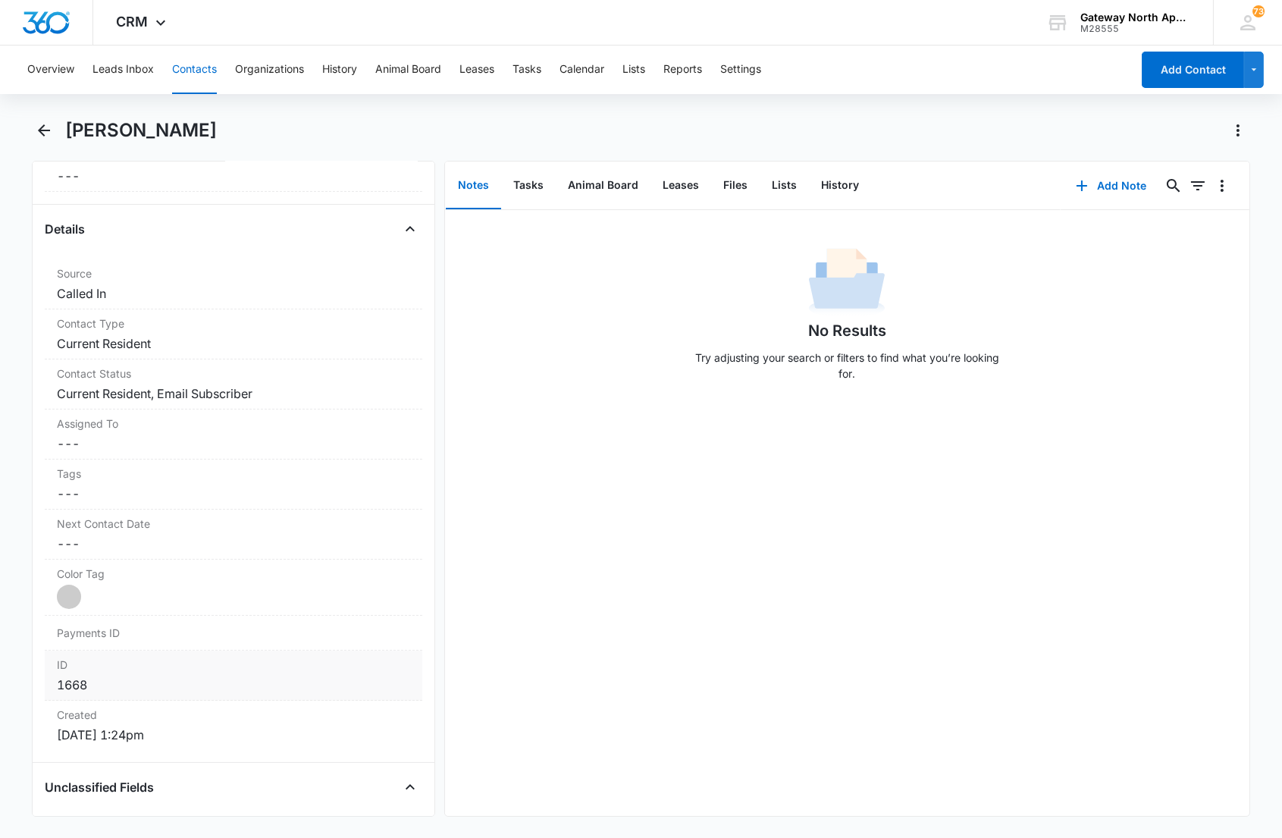
scroll to position [589, 0]
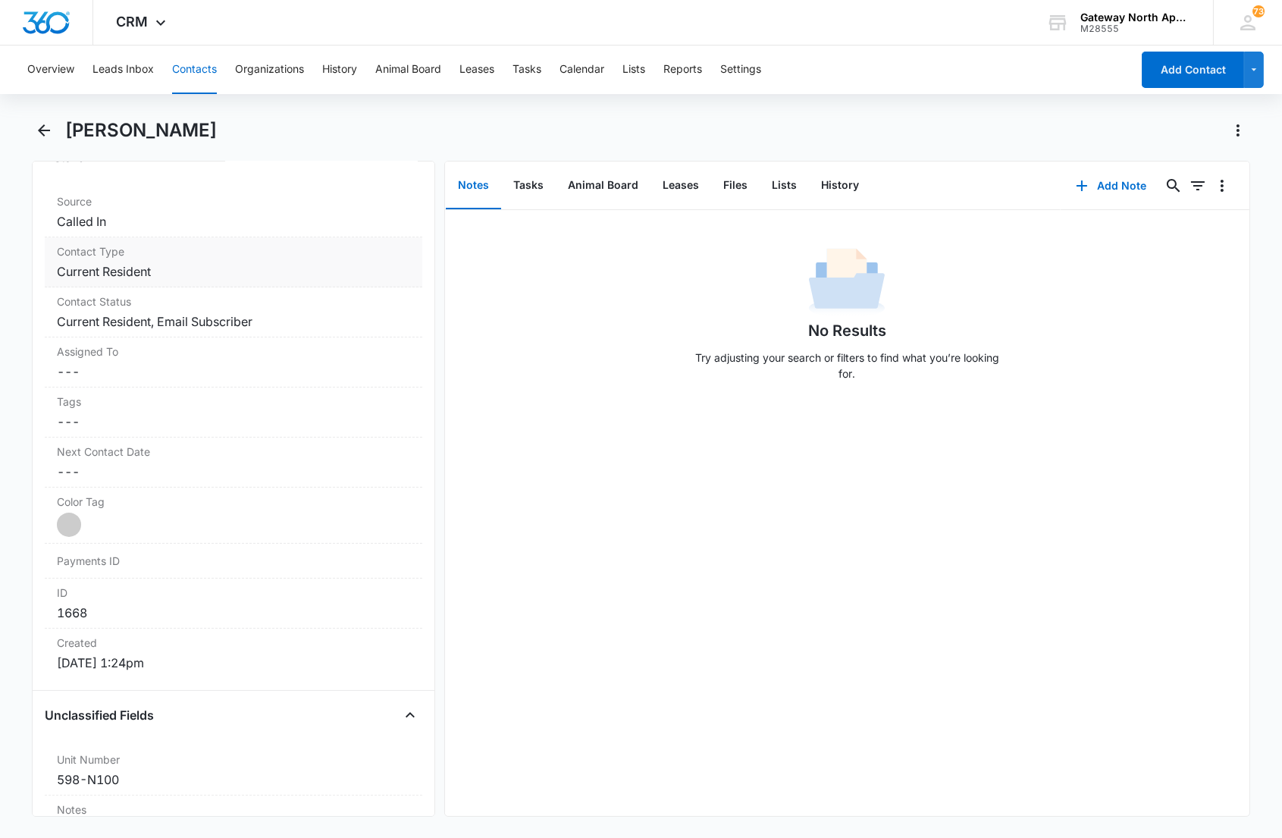
click at [228, 273] on dd "Cancel Save Changes Current Resident" at bounding box center [233, 271] width 352 height 18
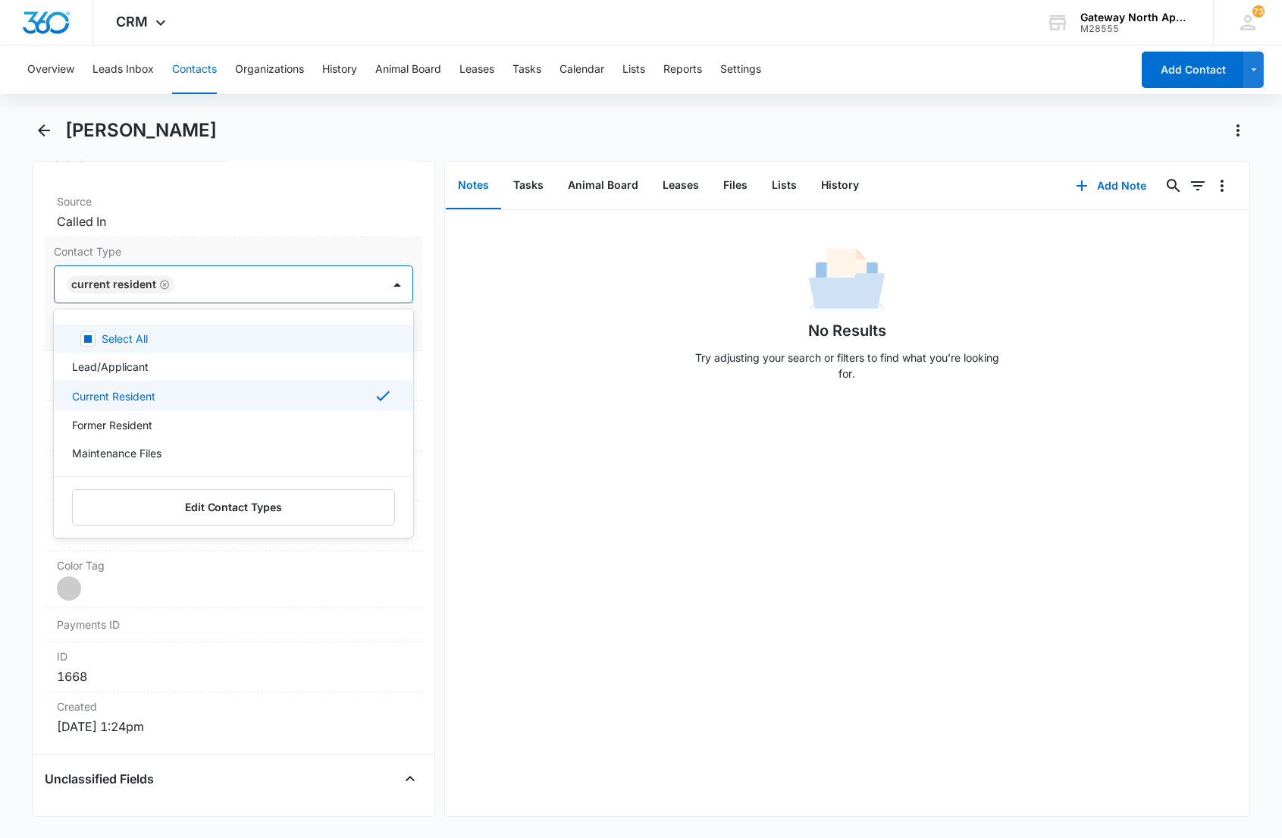
click at [275, 284] on div at bounding box center [270, 284] width 183 height 21
click at [180, 390] on div "Current Resident" at bounding box center [231, 396] width 319 height 18
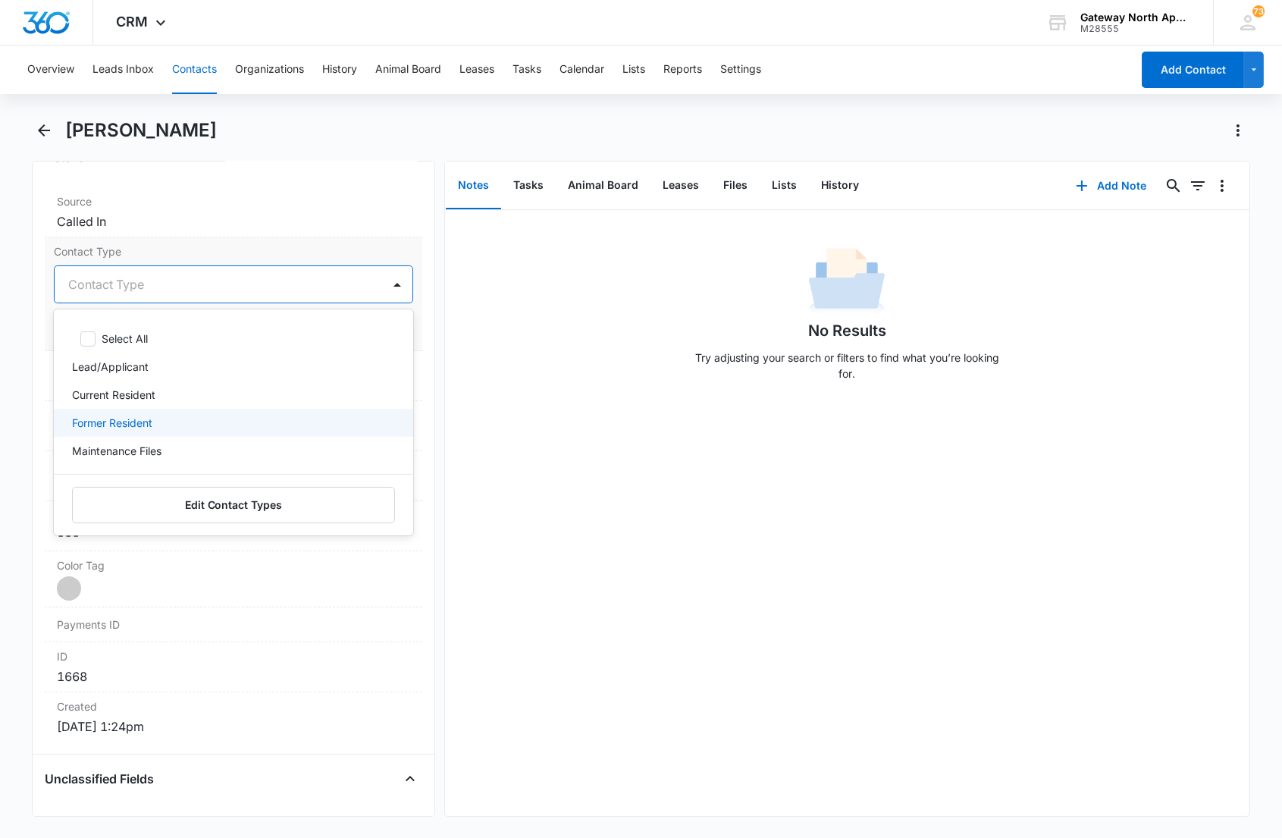
drag, startPoint x: 169, startPoint y: 428, endPoint x: 221, endPoint y: 309, distance: 130.4
click at [169, 428] on div "Former Resident" at bounding box center [231, 423] width 319 height 16
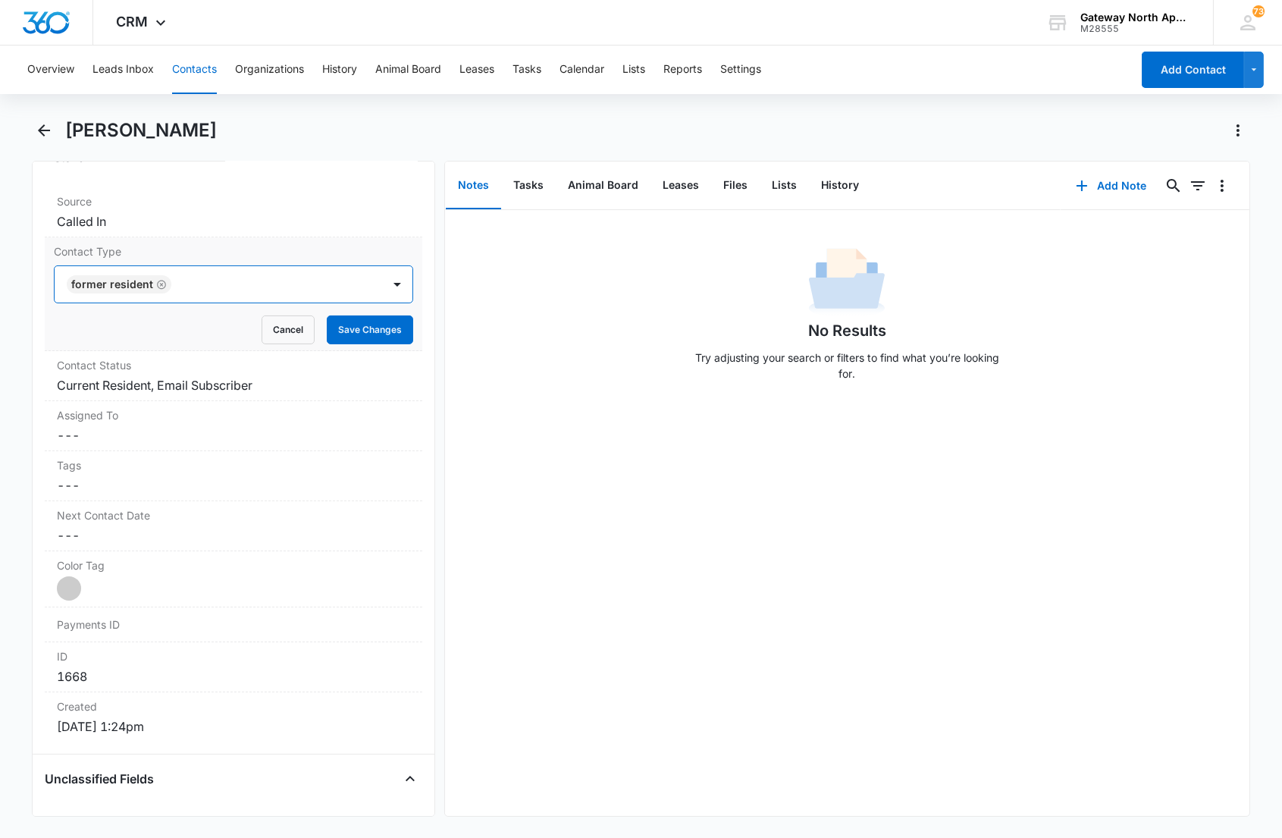
click at [227, 283] on div at bounding box center [269, 284] width 186 height 21
click at [345, 329] on button "Save Changes" at bounding box center [370, 329] width 86 height 29
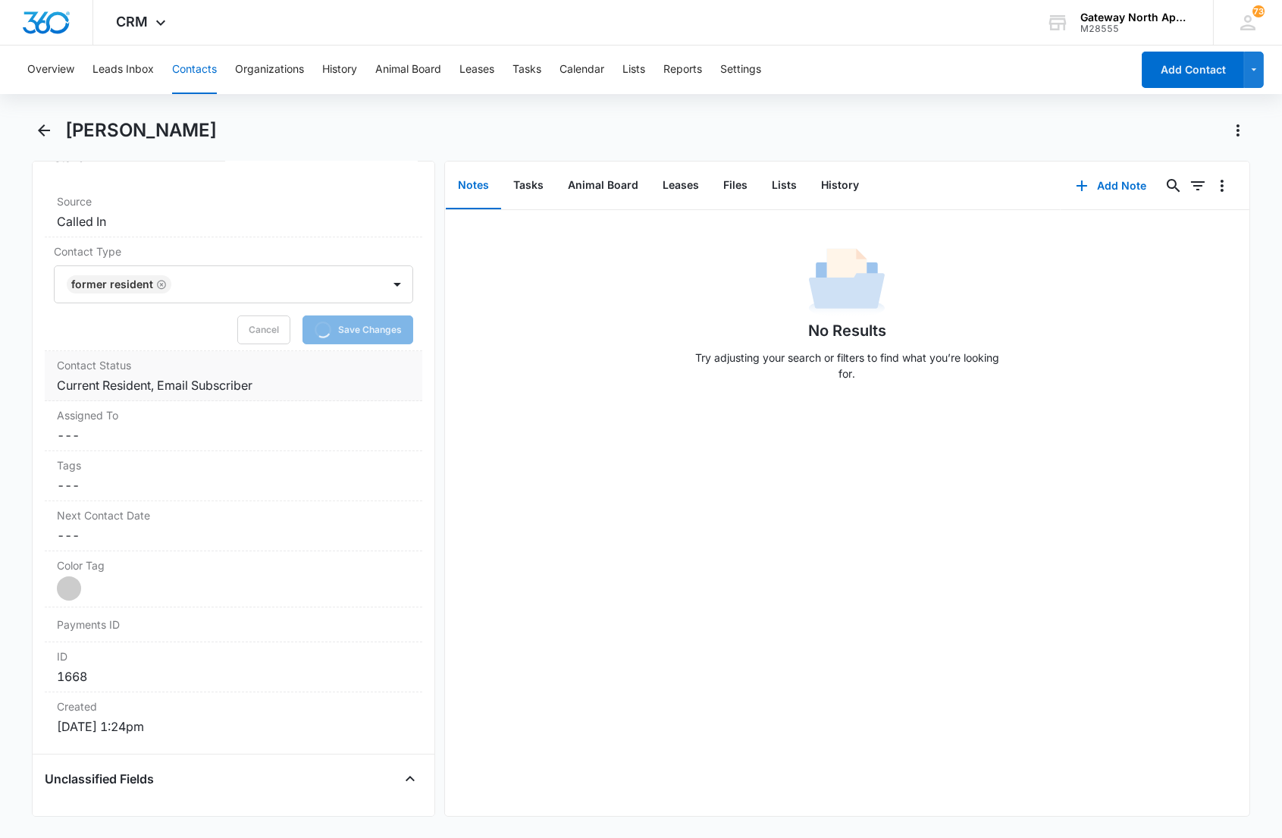
click at [297, 385] on dd "Cancel Save Changes Current Resident, Email Subscriber" at bounding box center [233, 385] width 352 height 18
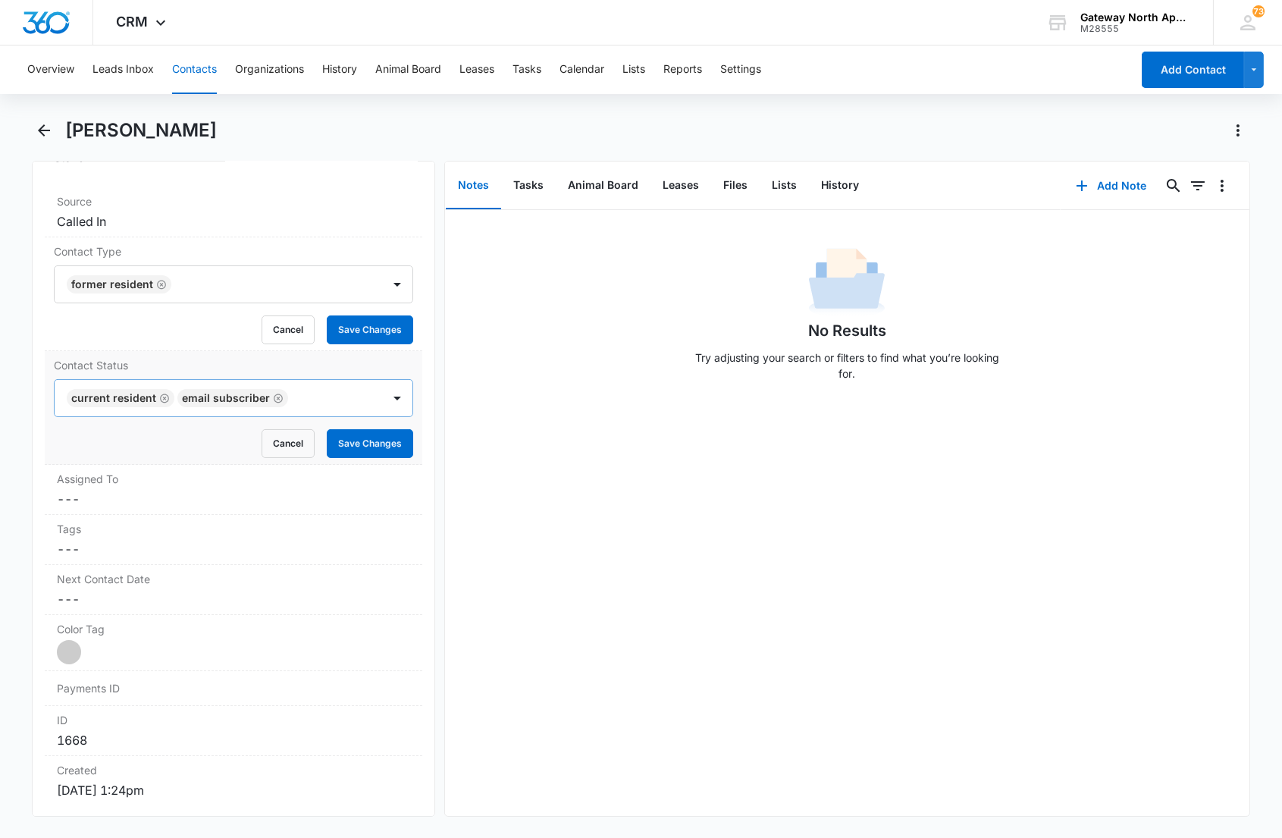
click at [293, 400] on div at bounding box center [327, 397] width 69 height 21
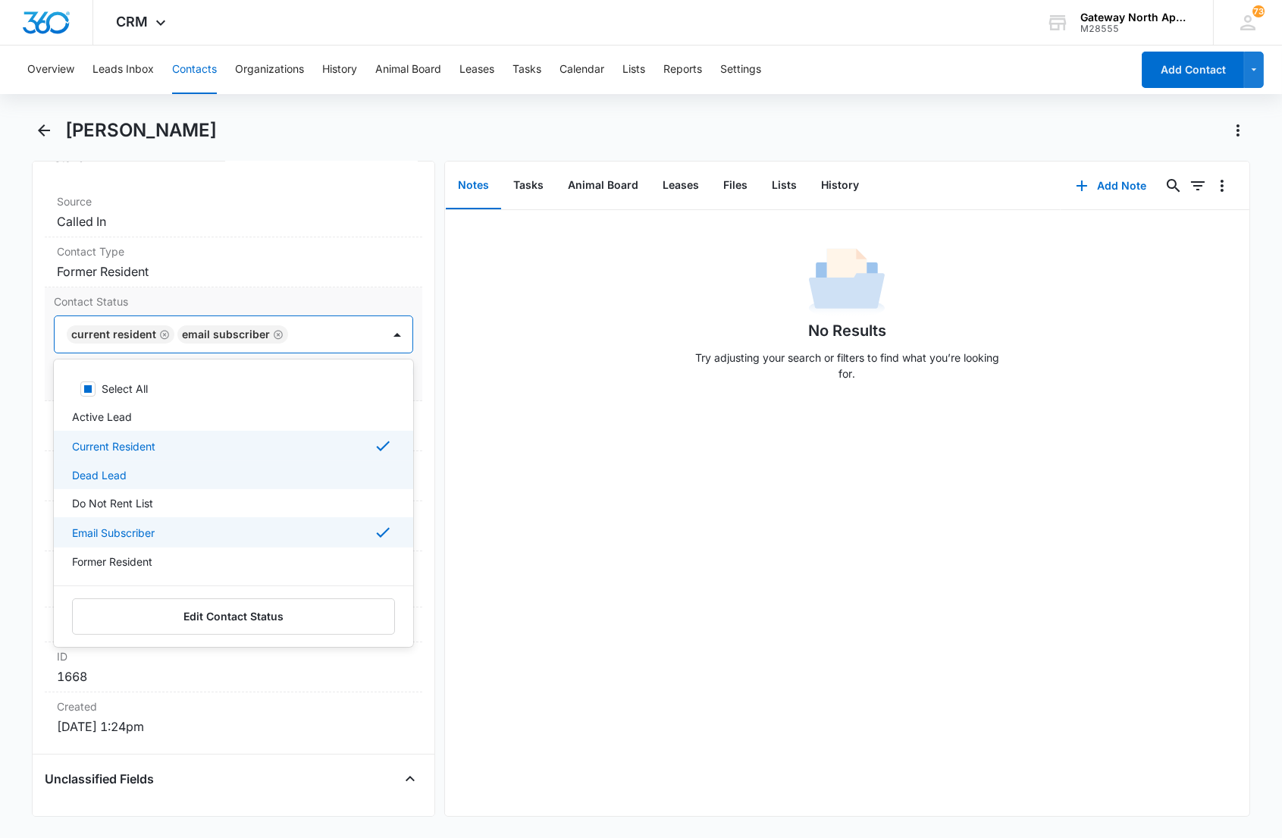
click at [168, 501] on div "Select All Active Lead Current Resident Dead Lead Do Not Rent List Email Subscr…" at bounding box center [233, 475] width 359 height 208
click at [146, 532] on p "Email Subscriber" at bounding box center [113, 533] width 83 height 16
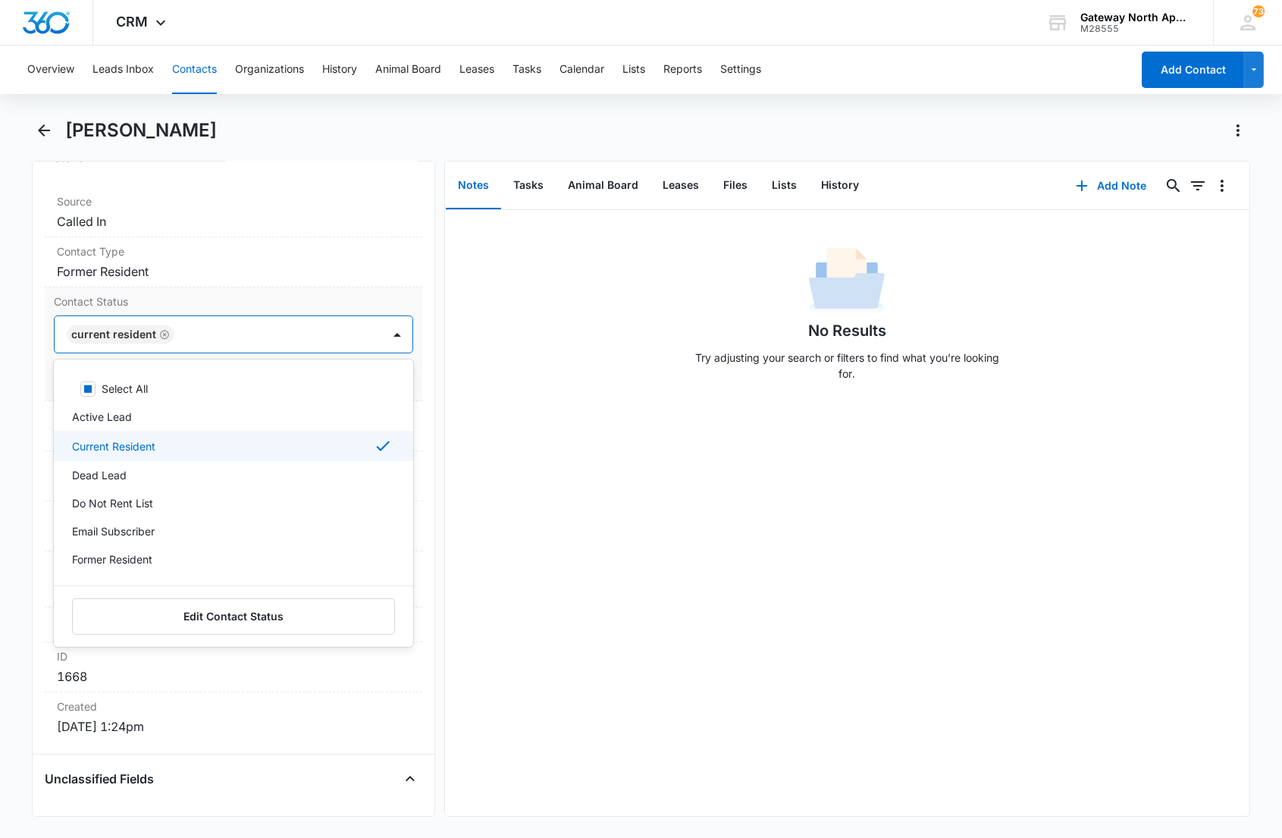
click at [146, 447] on p "Current Resident" at bounding box center [113, 446] width 83 height 16
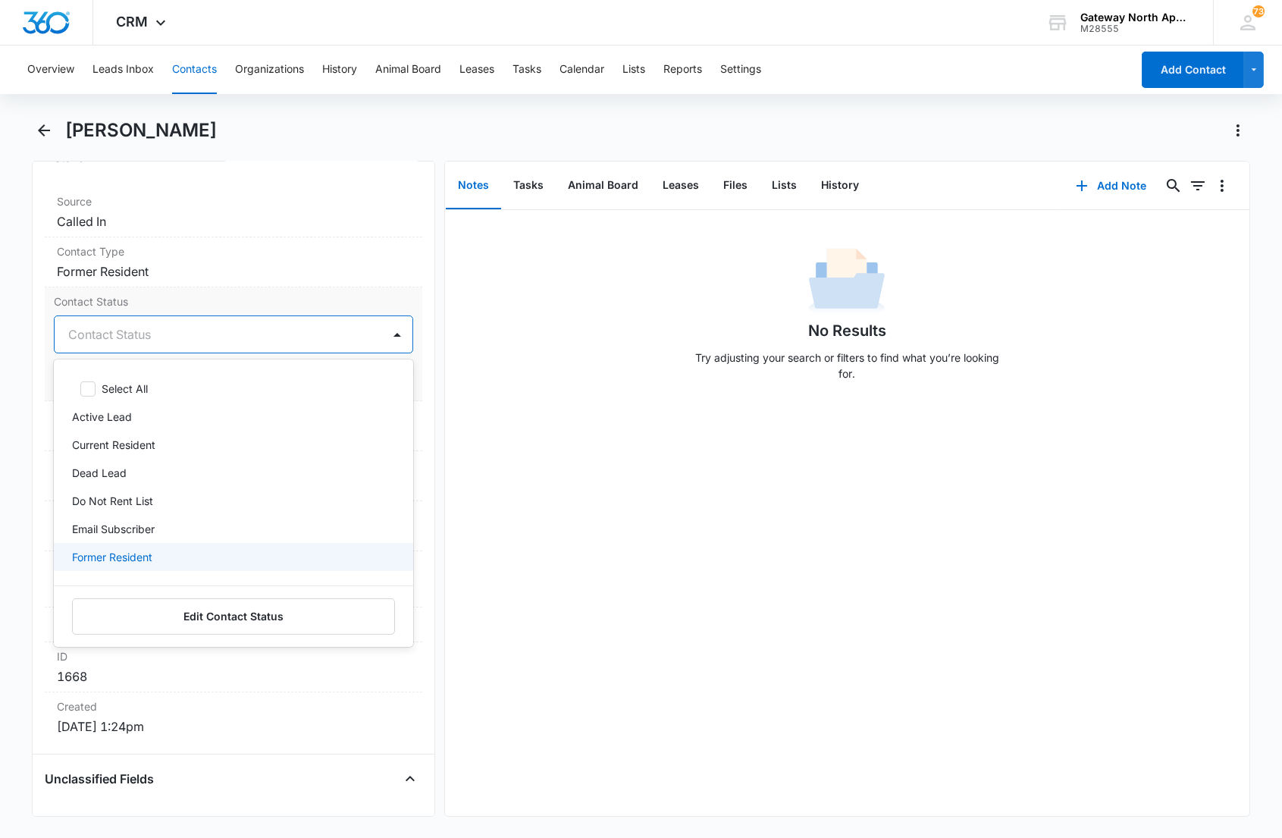
click at [126, 549] on p "Former Resident" at bounding box center [112, 557] width 80 height 16
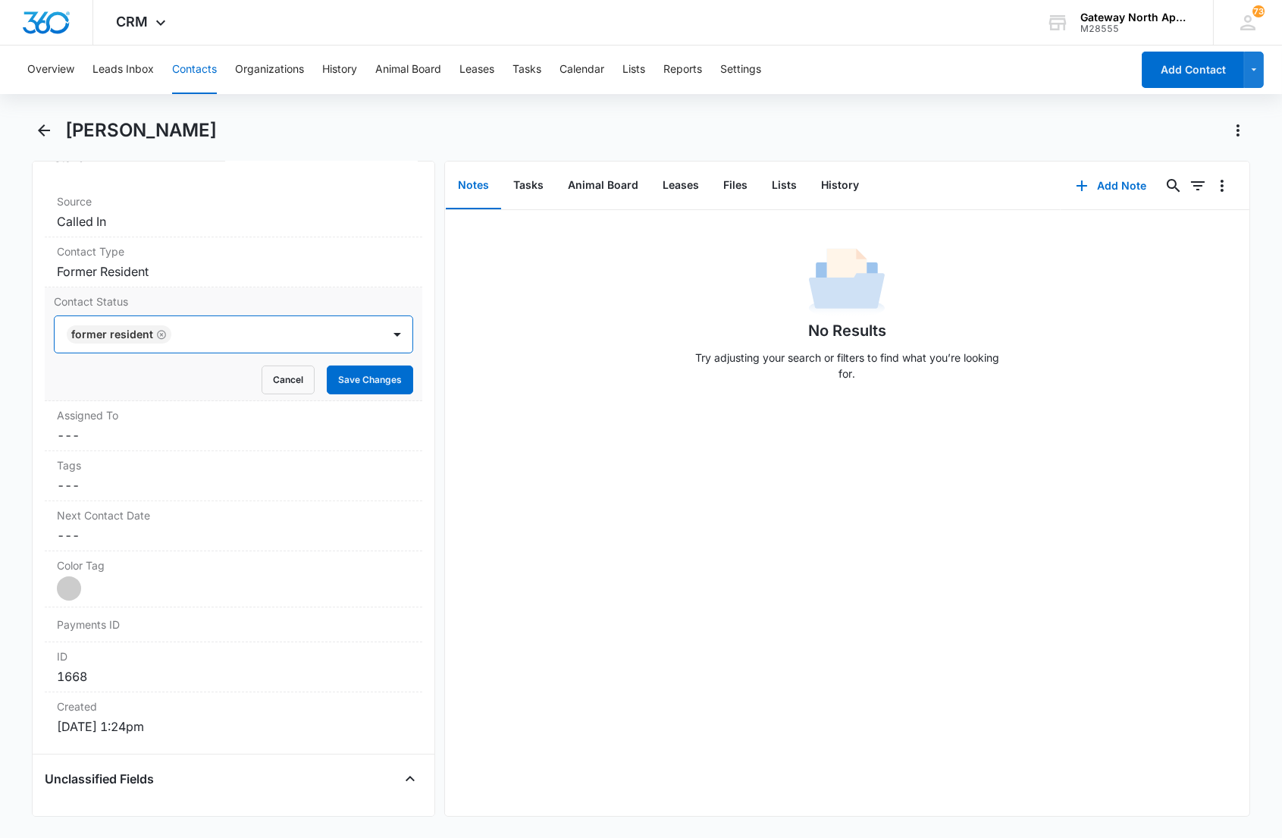
drag, startPoint x: 215, startPoint y: 336, endPoint x: 324, endPoint y: 395, distance: 123.5
click at [216, 335] on div at bounding box center [269, 334] width 186 height 21
click at [331, 381] on button "Save Changes" at bounding box center [370, 379] width 86 height 29
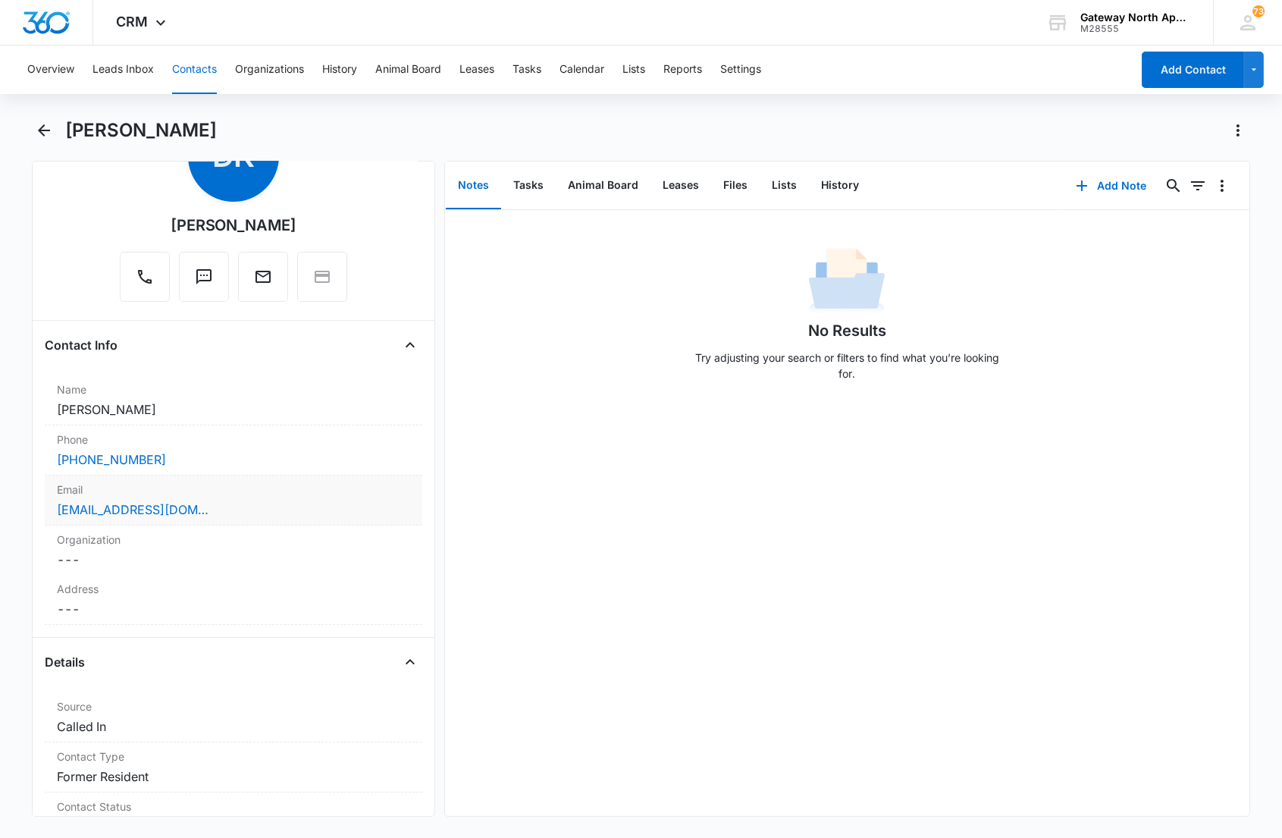
scroll to position [0, 0]
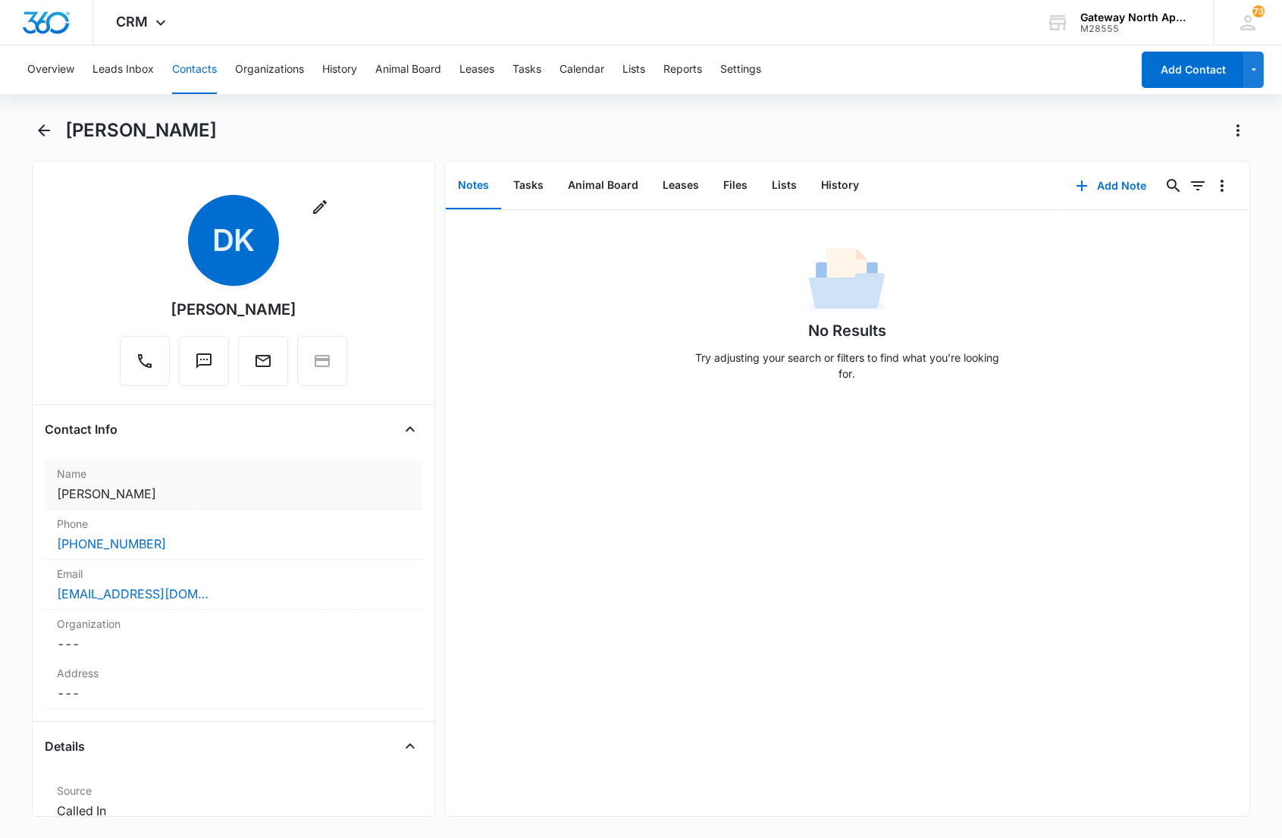
click at [214, 505] on div "Name Cancel Save Changes [PERSON_NAME]" at bounding box center [233, 484] width 377 height 50
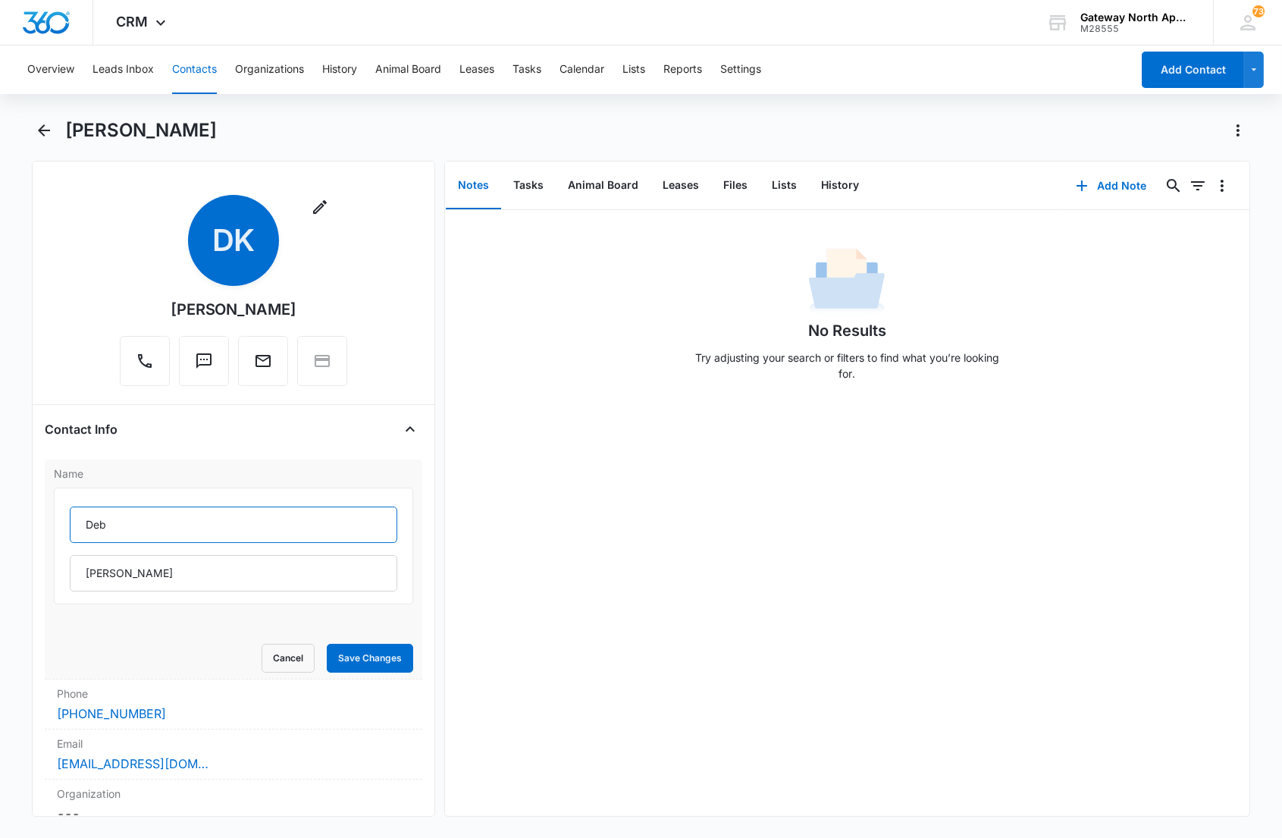
click at [86, 531] on input "Deb" at bounding box center [233, 524] width 327 height 36
type input "(F) Deb"
click at [347, 653] on button "Save Changes" at bounding box center [370, 658] width 86 height 29
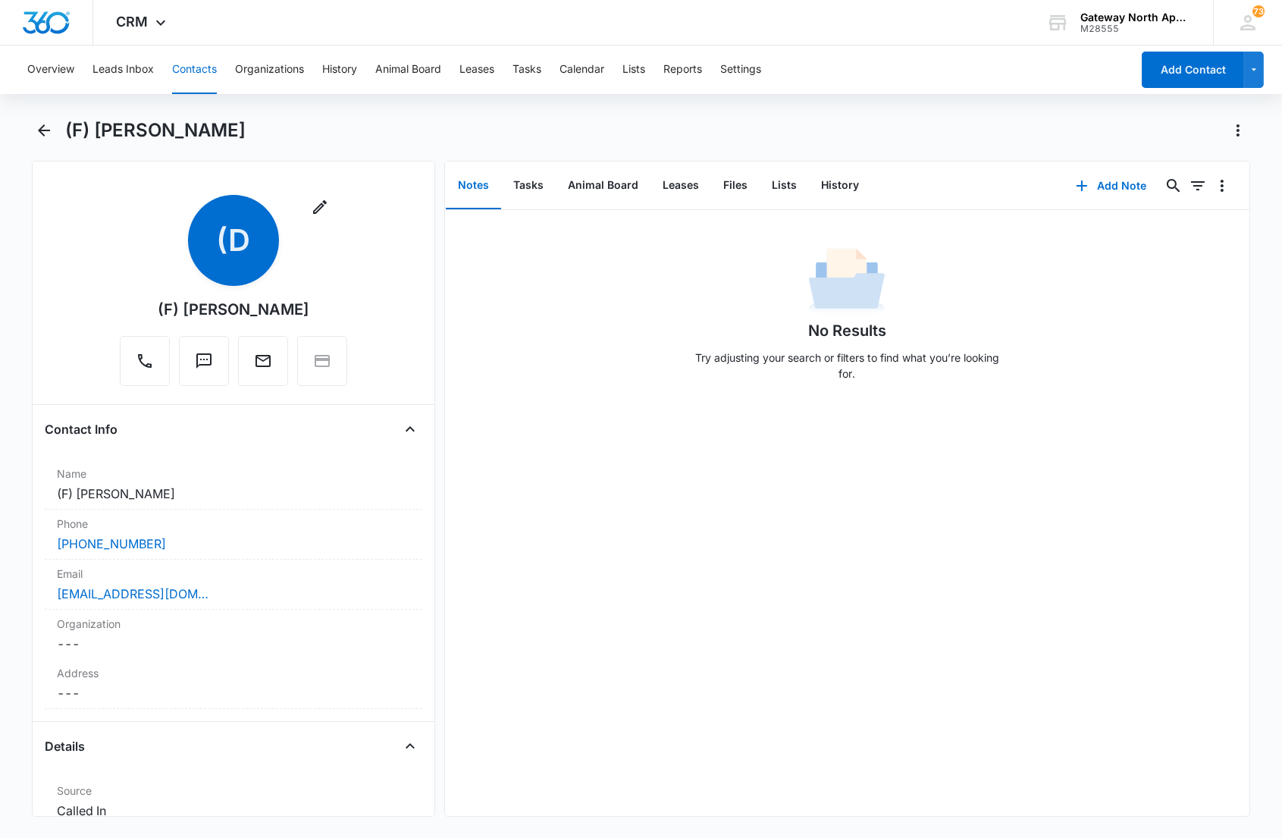
click at [58, 134] on div "(F) [PERSON_NAME]" at bounding box center [640, 139] width 1217 height 42
click at [49, 127] on icon "Back" at bounding box center [44, 130] width 18 height 18
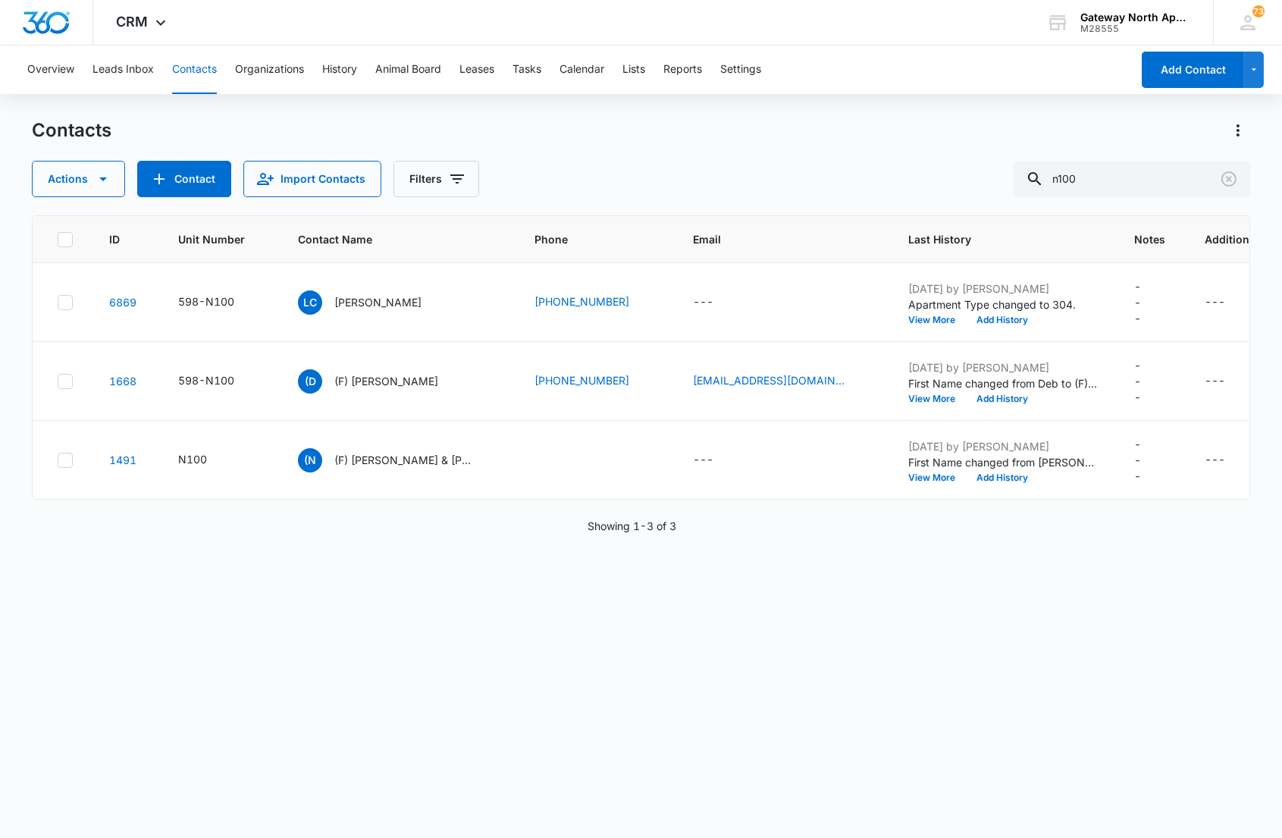
click at [375, 301] on p "[PERSON_NAME]" at bounding box center [377, 302] width 87 height 16
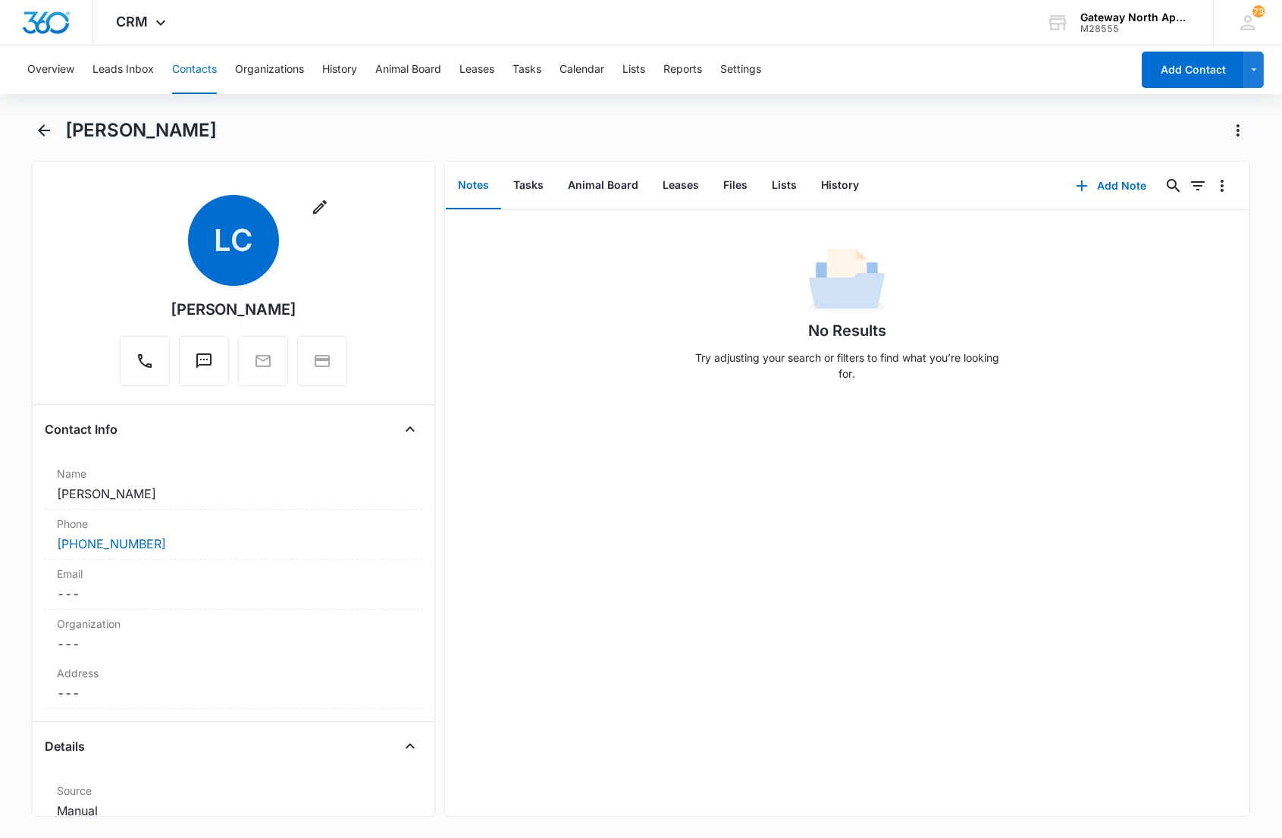
click at [645, 290] on div "No Results Try adjusting your search or filters to find what you’re looking for." at bounding box center [847, 318] width 804 height 150
click at [744, 185] on button "Files" at bounding box center [735, 185] width 49 height 47
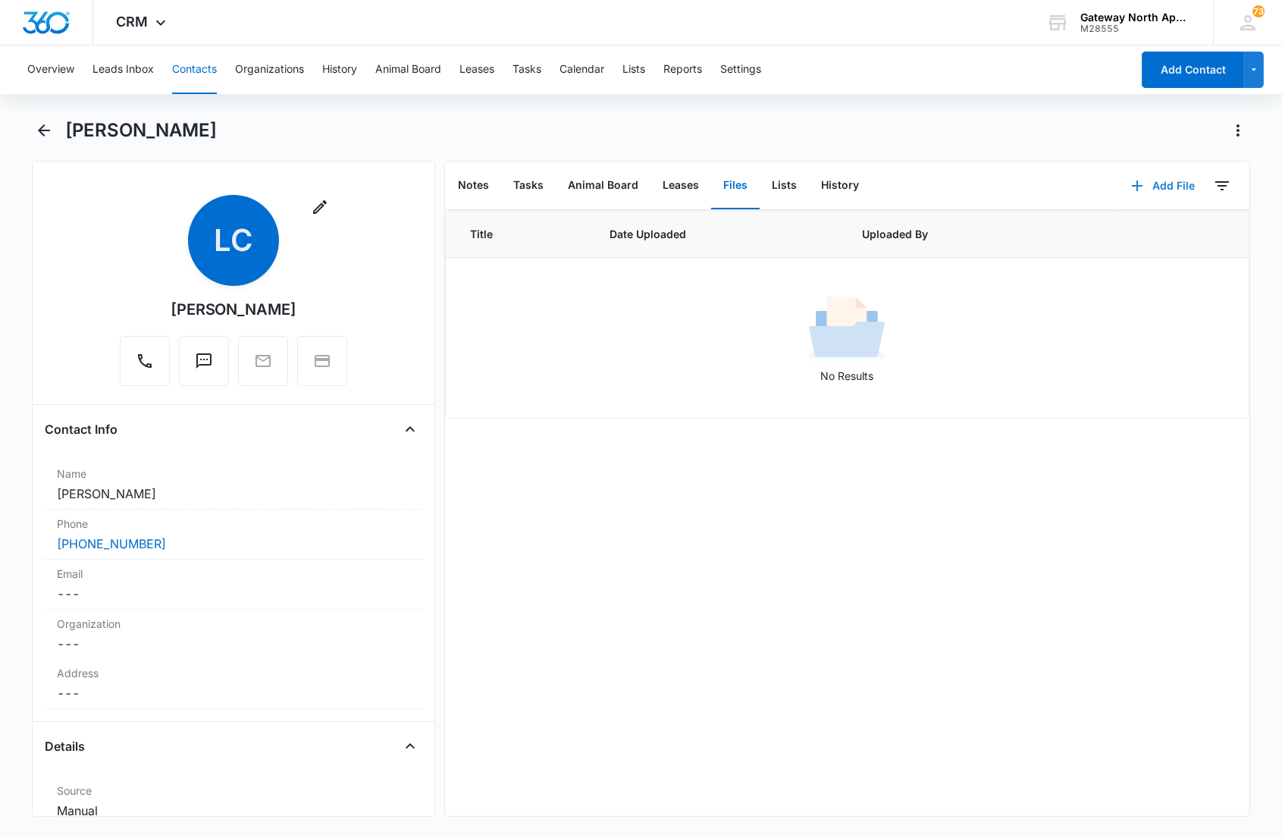
click at [1164, 177] on button "Add File" at bounding box center [1163, 186] width 94 height 36
click at [1127, 237] on div "Upload Files" at bounding box center [1141, 233] width 61 height 11
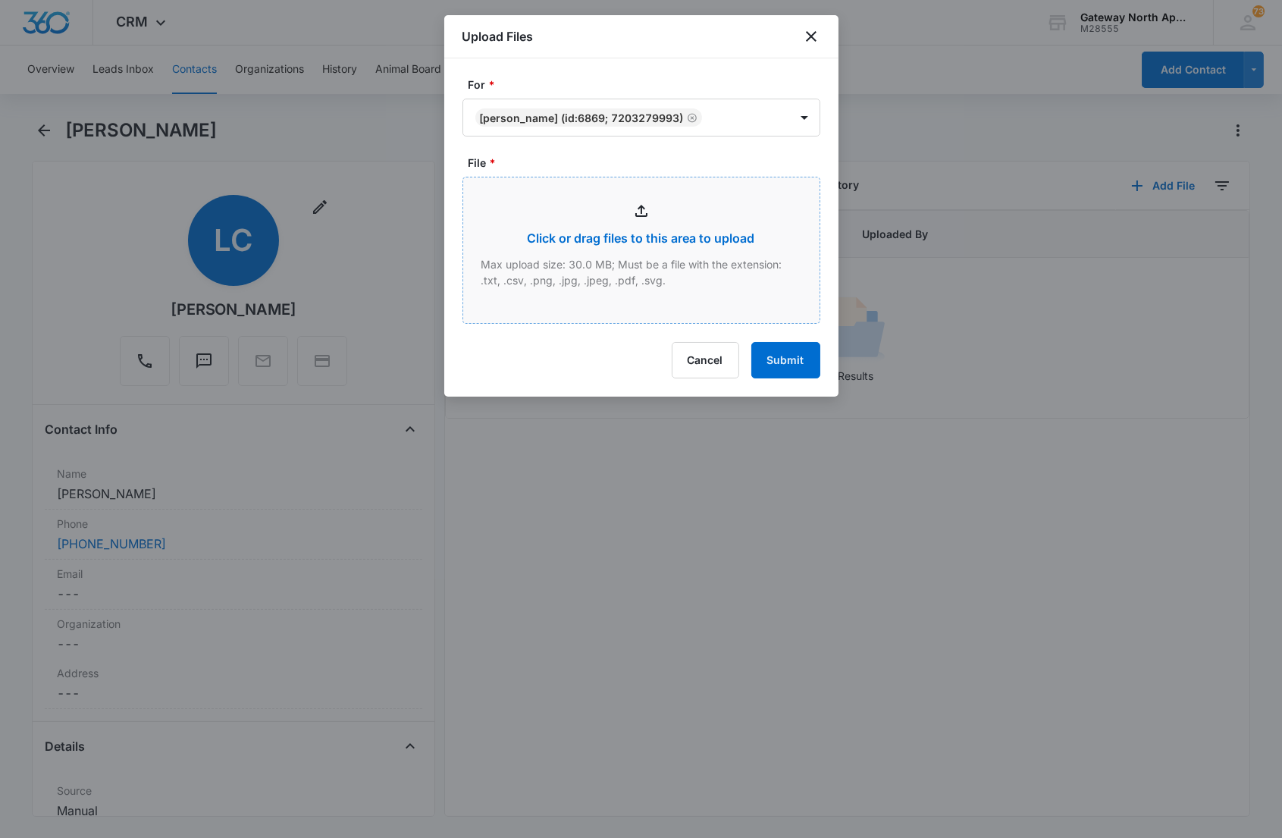
type input "C:\fakepath\N100_09032025151746.pdf"
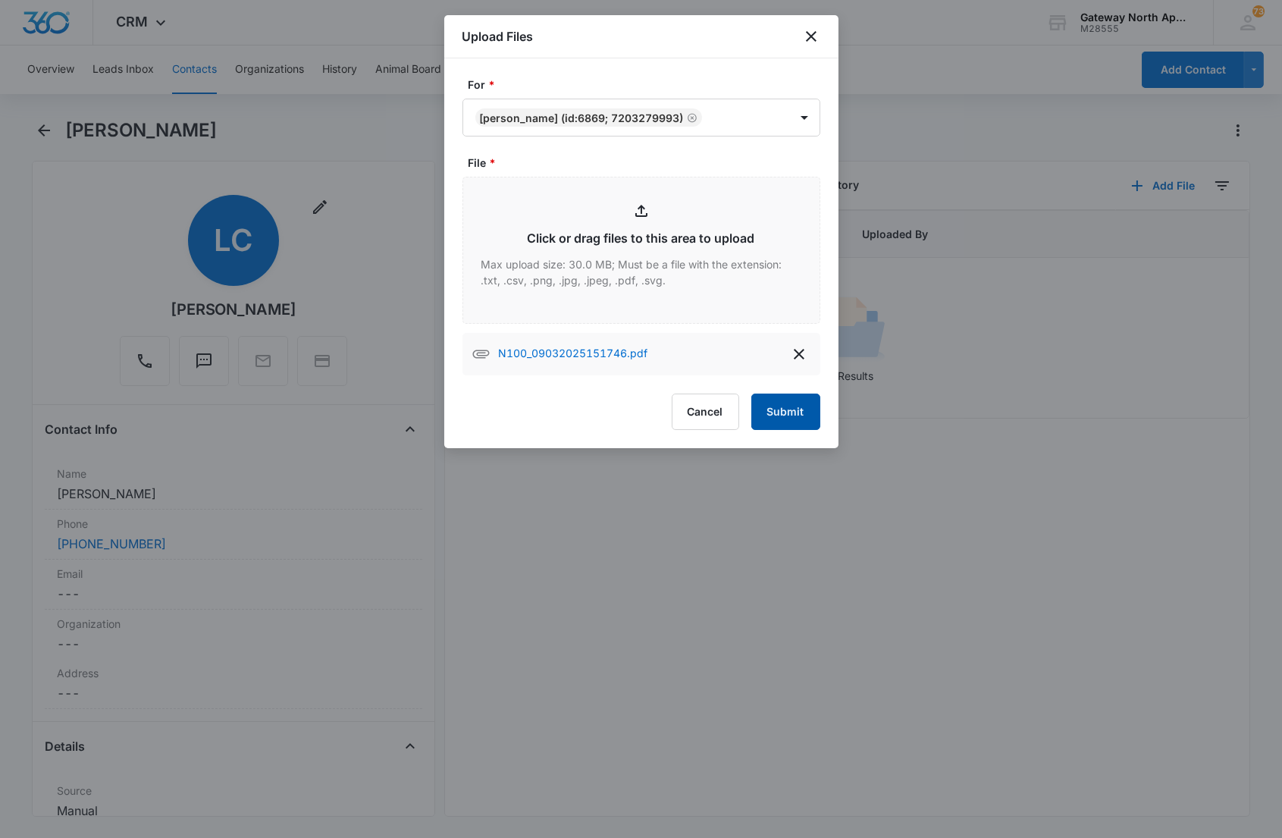
click at [797, 420] on button "Submit" at bounding box center [785, 411] width 69 height 36
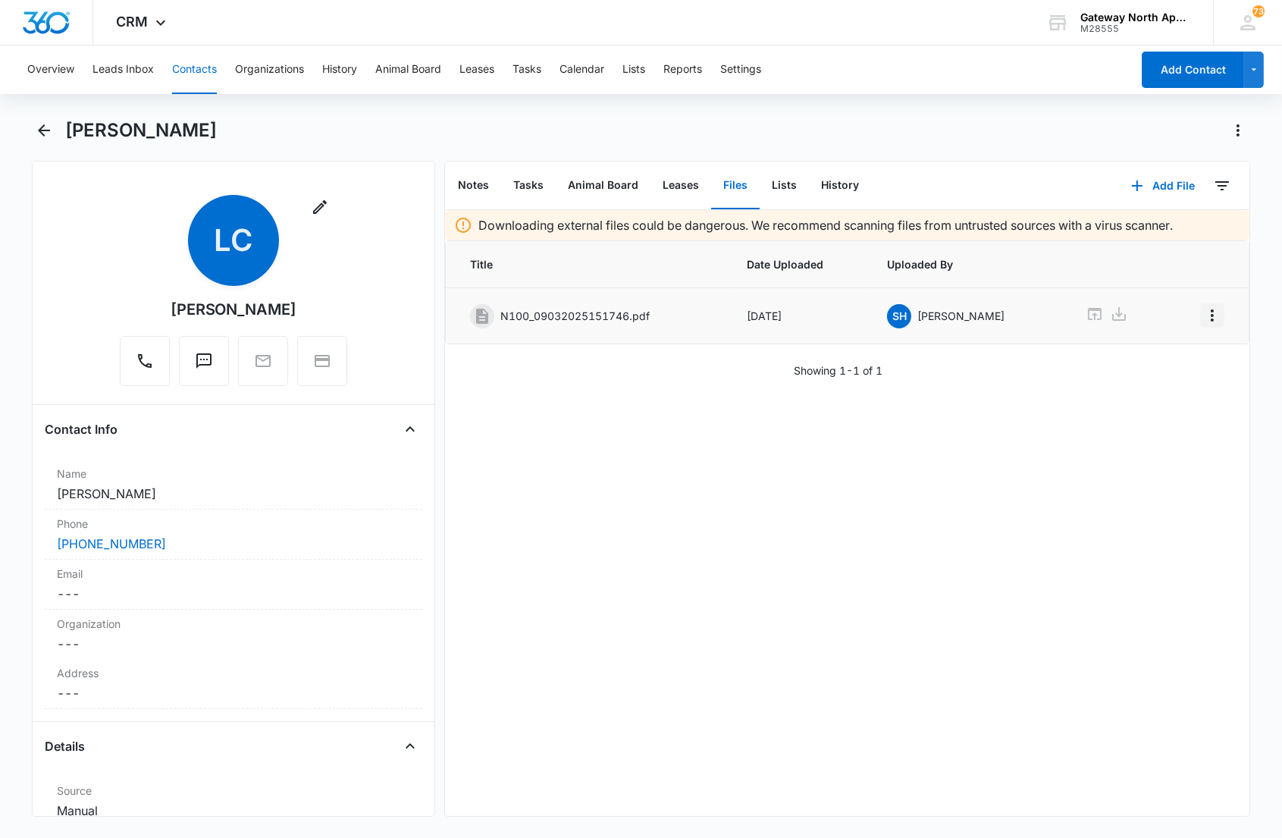
click at [1211, 312] on icon "Overflow Menu" at bounding box center [1212, 315] width 3 height 12
click at [1165, 354] on div "Edit" at bounding box center [1158, 357] width 32 height 11
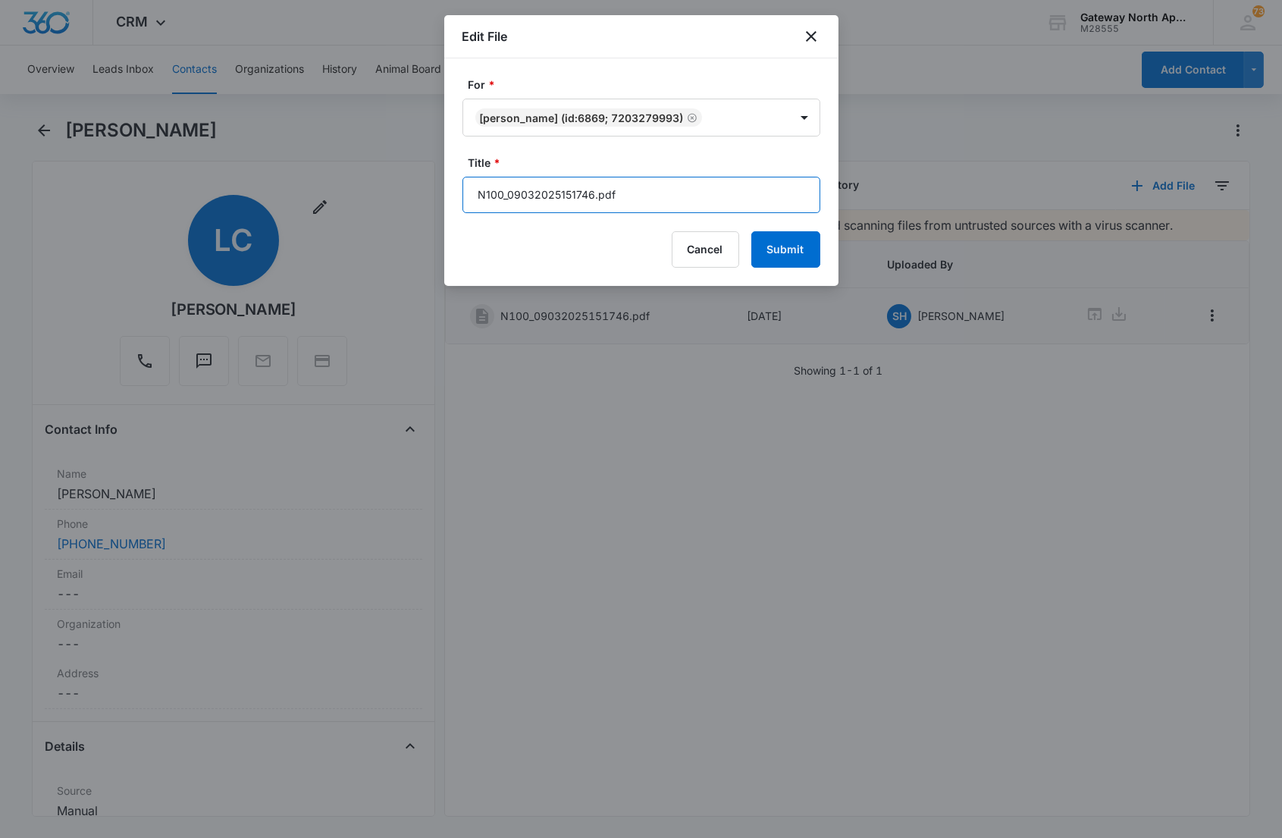
drag, startPoint x: 628, startPoint y: 195, endPoint x: 383, endPoint y: 161, distance: 247.2
click at [383, 169] on body "CRM Apps Reputation Websites Forms CRM Email Social Content Ads Intelligence Fi…" at bounding box center [641, 419] width 1282 height 838
type input "598-N100 Application"
click at [751, 231] on button "Submit" at bounding box center [785, 249] width 69 height 36
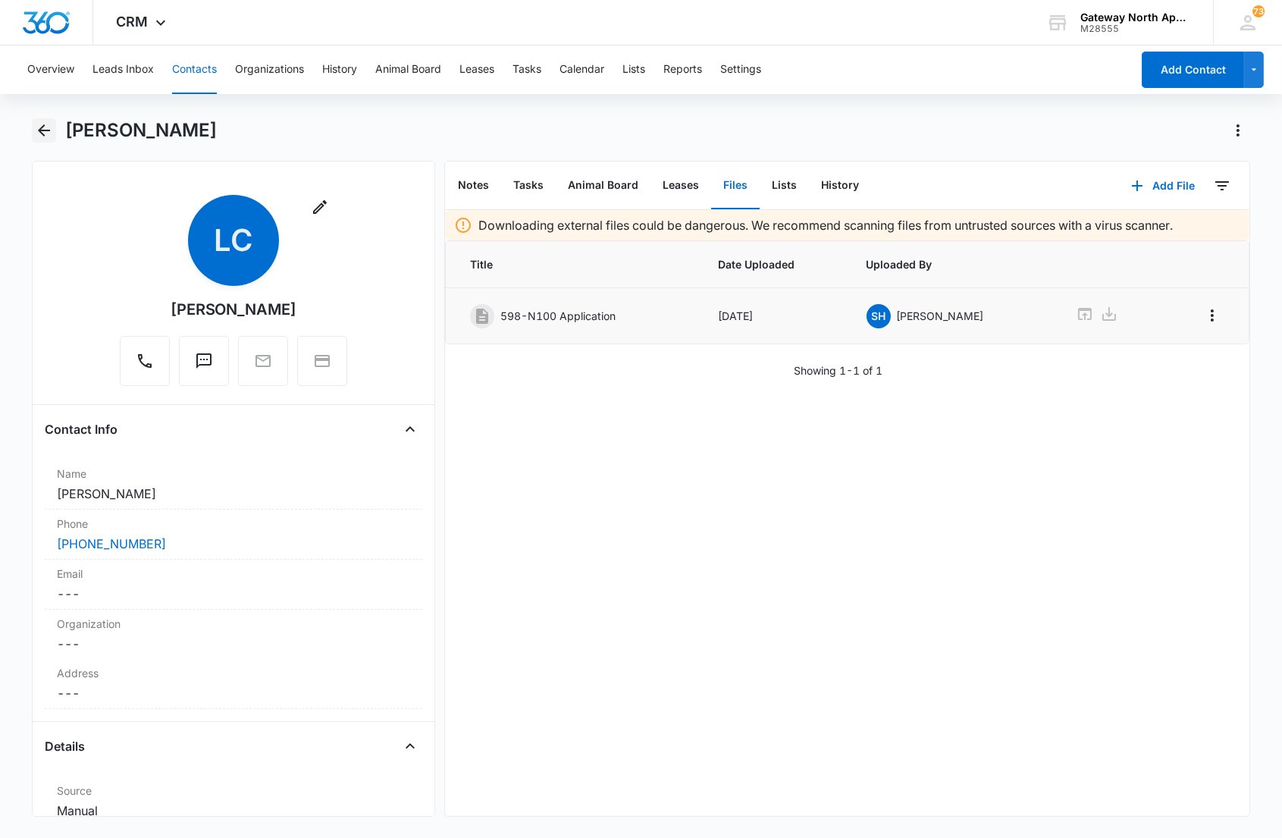
click at [36, 127] on icon "Back" at bounding box center [44, 130] width 18 height 18
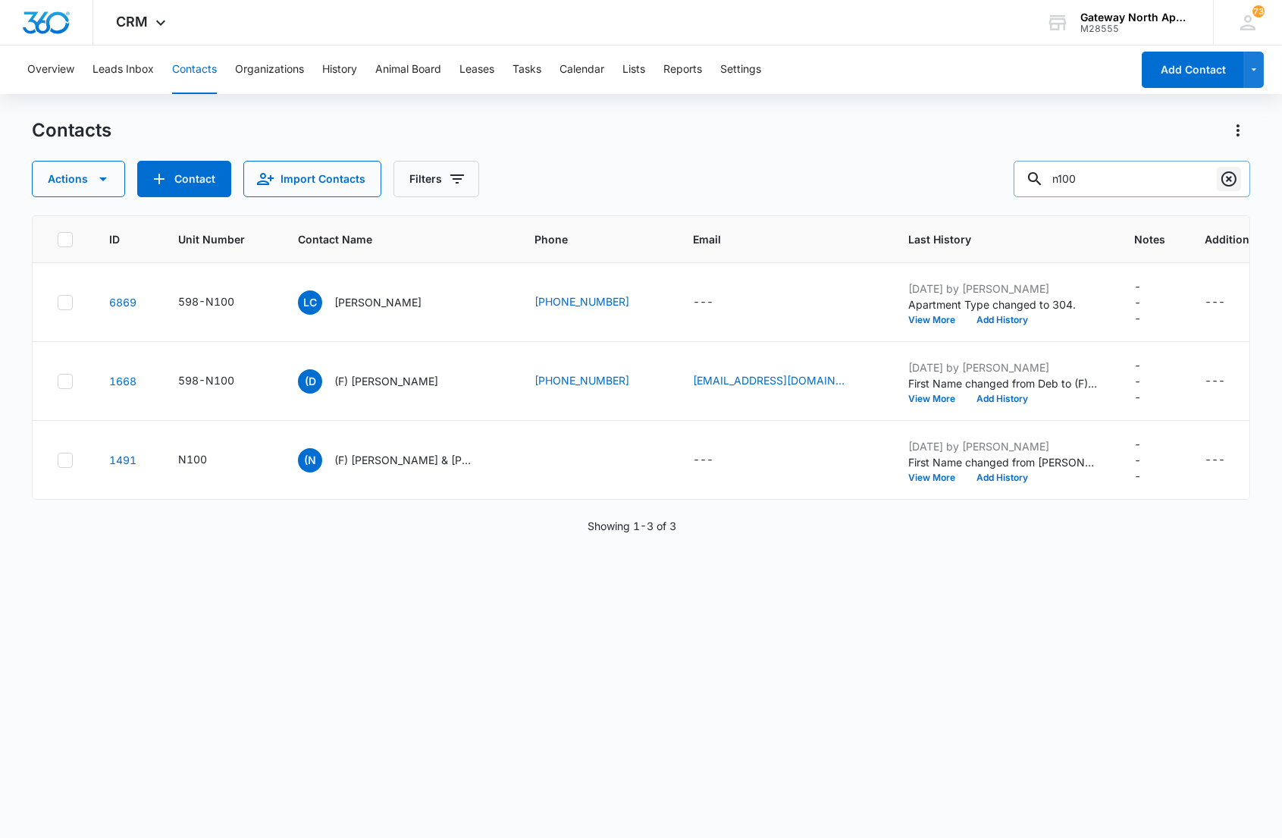
click at [1236, 177] on icon "Clear" at bounding box center [1229, 179] width 18 height 18
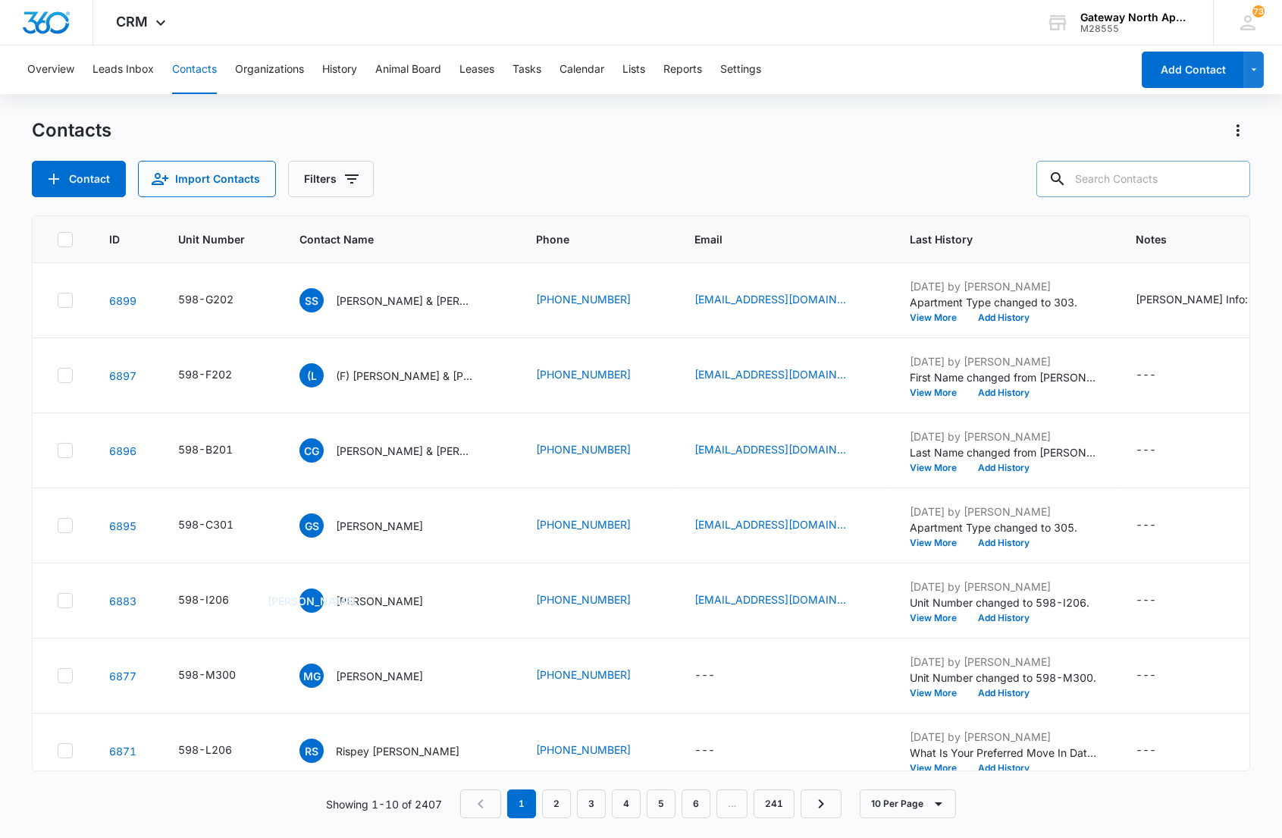
drag, startPoint x: 1161, startPoint y: 183, endPoint x: 1169, endPoint y: 160, distance: 24.2
click at [1161, 180] on input "text" at bounding box center [1143, 179] width 214 height 36
type input "q305"
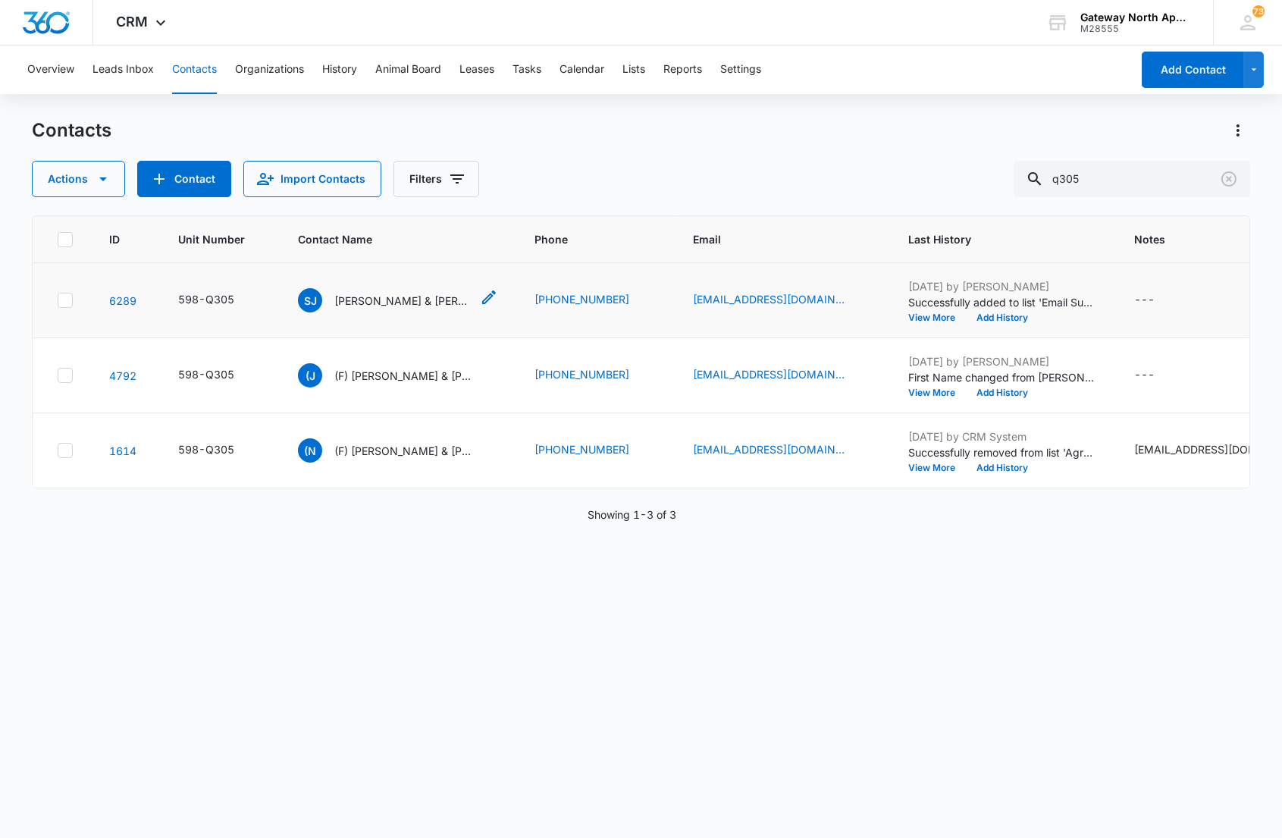
click at [393, 299] on p "[PERSON_NAME] & [PERSON_NAME]" at bounding box center [402, 301] width 136 height 16
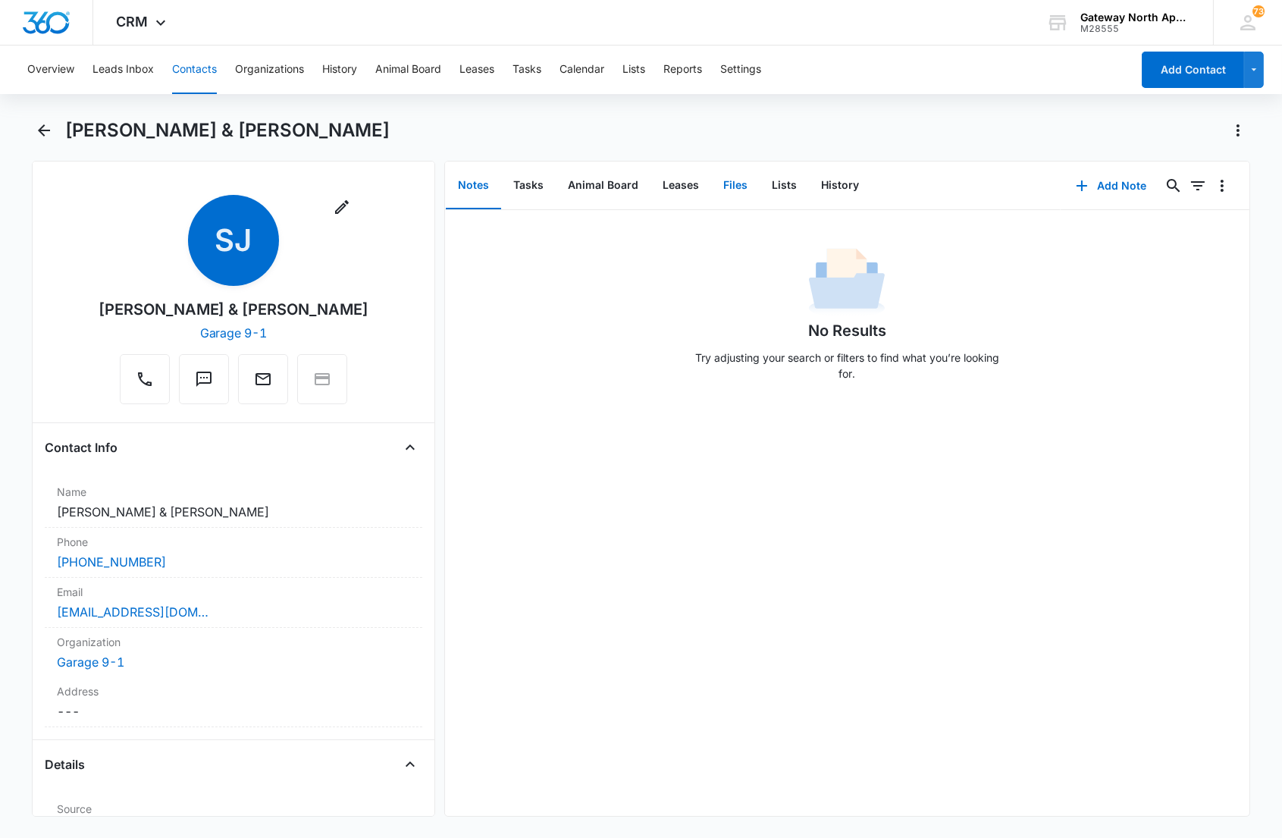
click at [738, 190] on button "Files" at bounding box center [735, 185] width 49 height 47
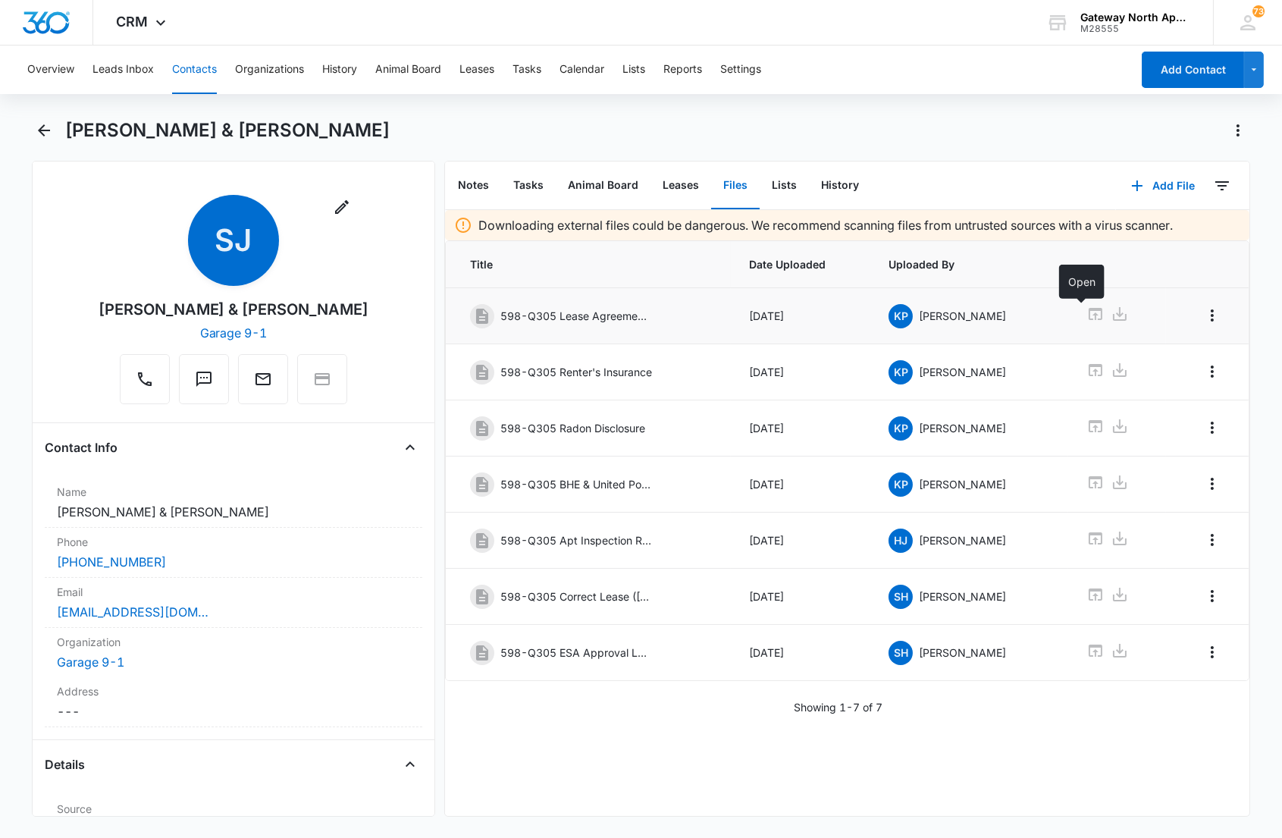
click at [1086, 312] on icon at bounding box center [1095, 314] width 18 height 18
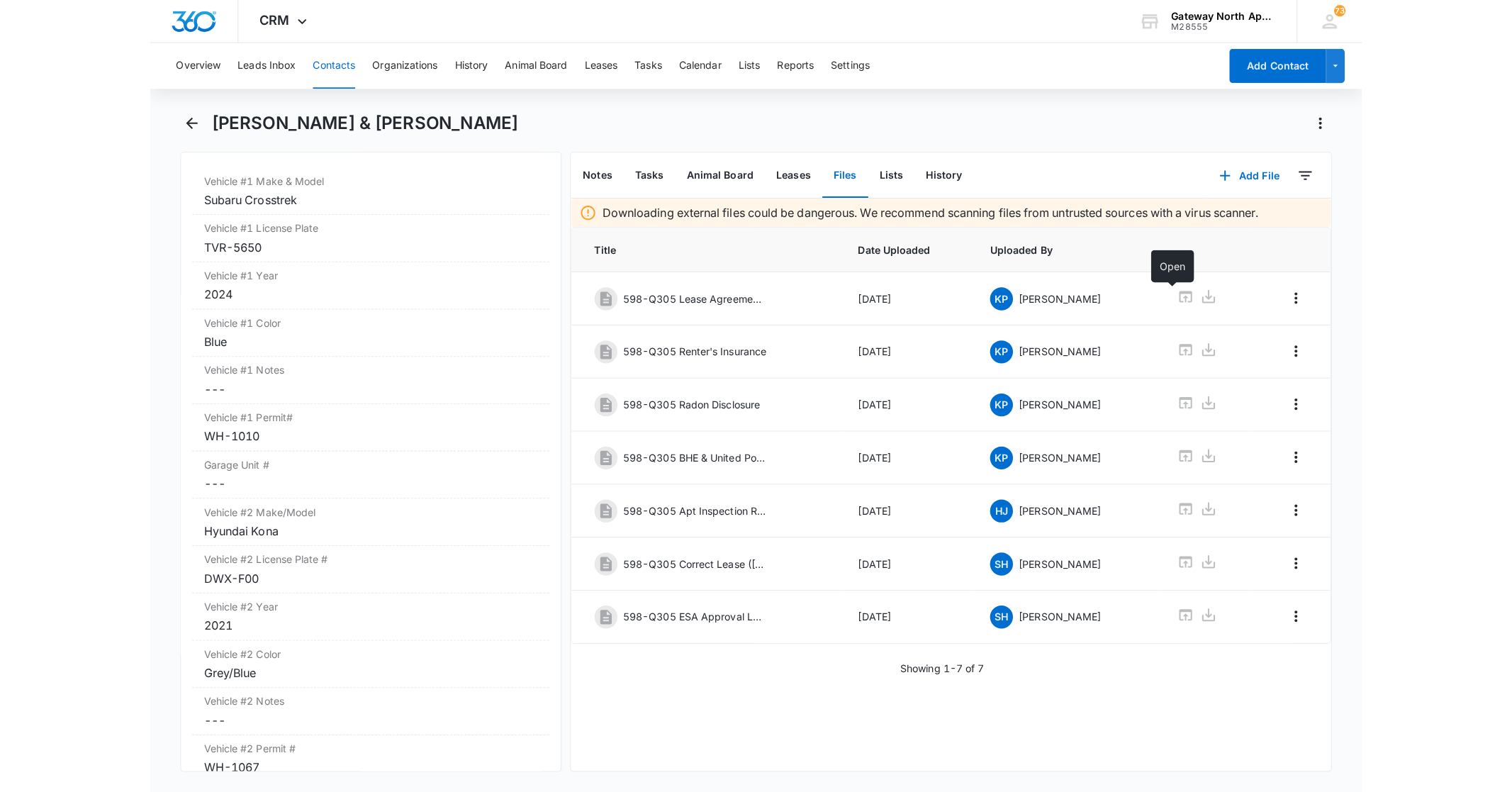
scroll to position [2298, 0]
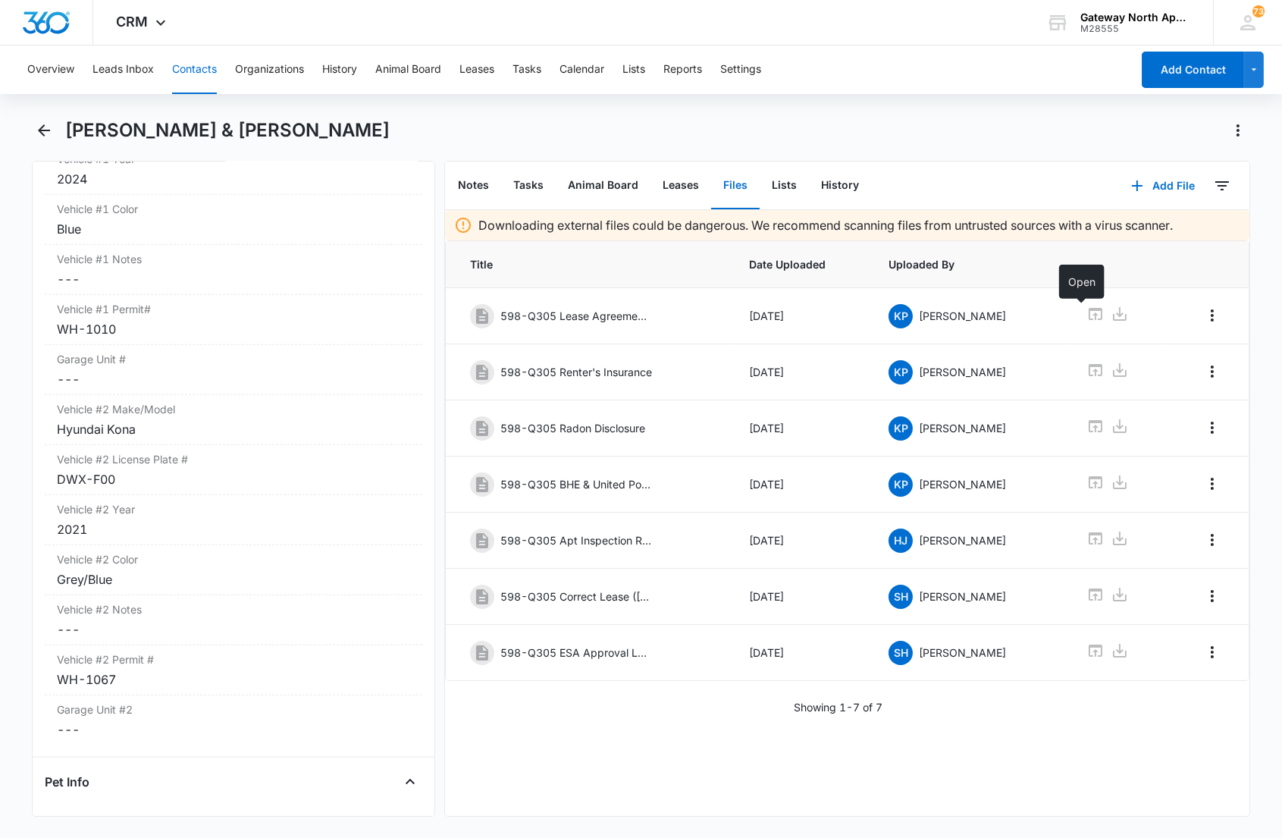
click at [546, 141] on div "[PERSON_NAME] & [PERSON_NAME]" at bounding box center [657, 130] width 1185 height 24
click at [180, 68] on button "Contacts" at bounding box center [194, 69] width 45 height 49
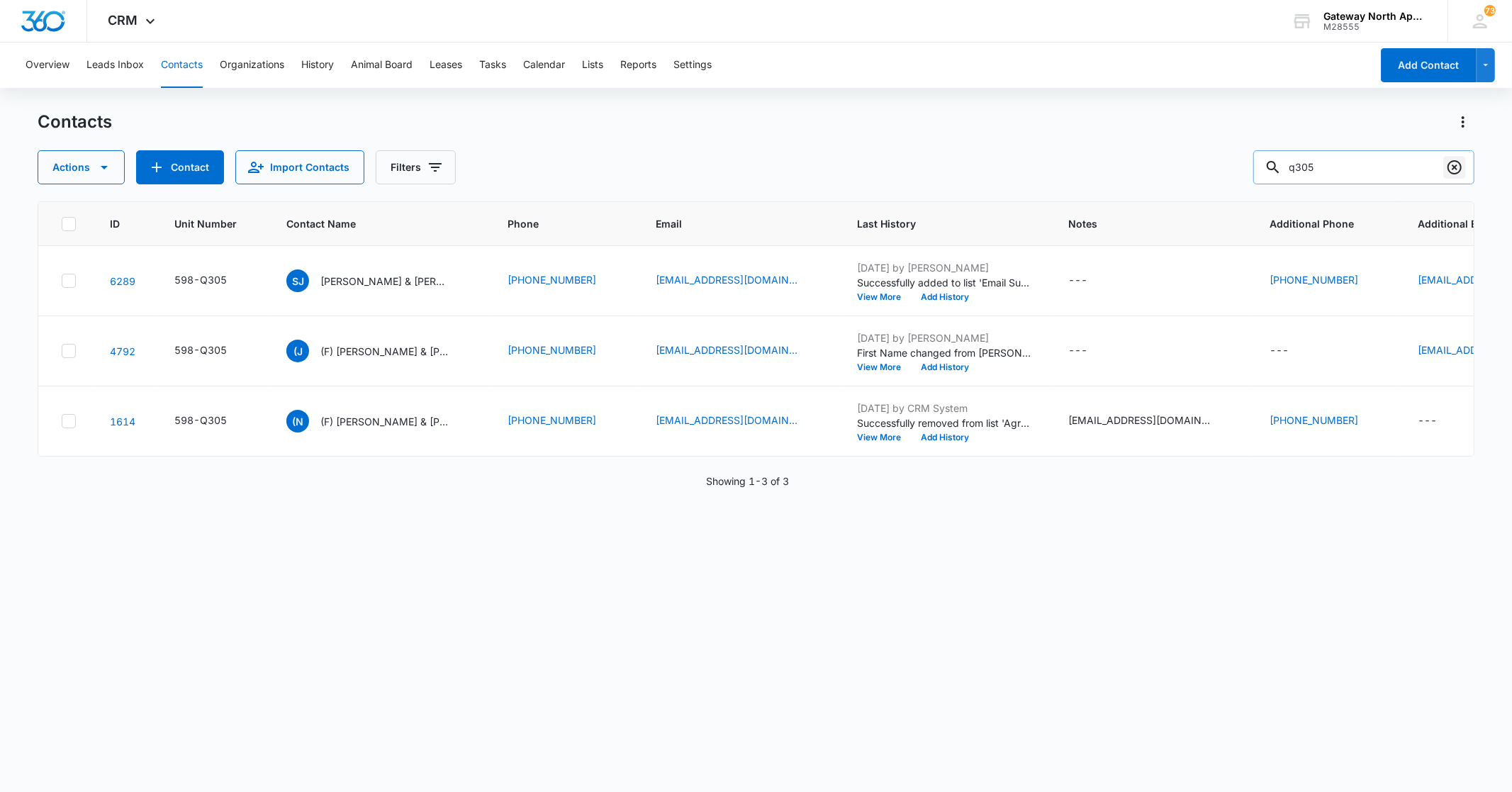
click at [1198, 166] on icon "Clear" at bounding box center [1454, 167] width 17 height 17
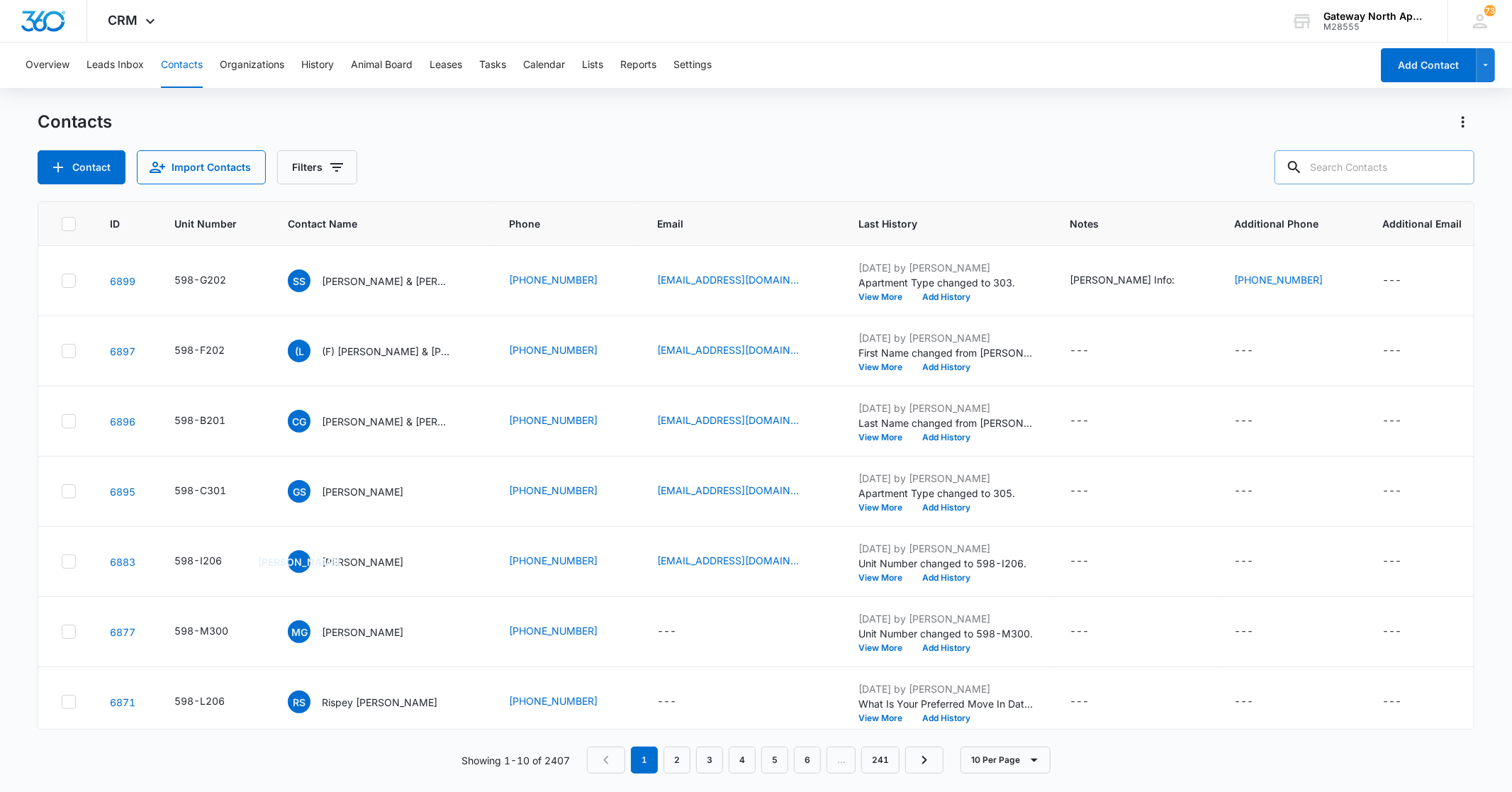
click at [1198, 171] on input "text" at bounding box center [1375, 167] width 200 height 34
type input "l206"
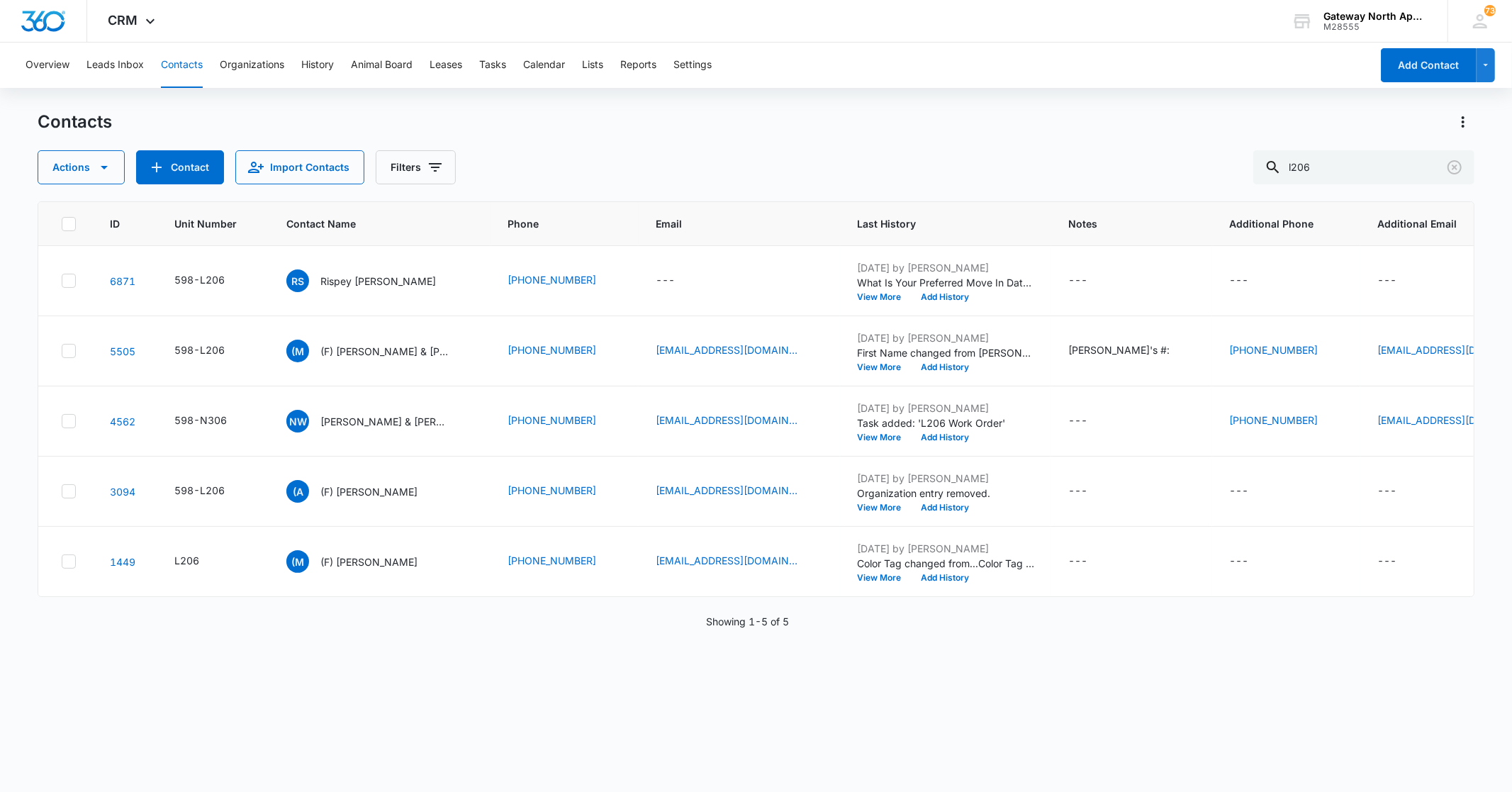
click at [370, 280] on p "Rispey [PERSON_NAME]" at bounding box center [379, 281] width 116 height 15
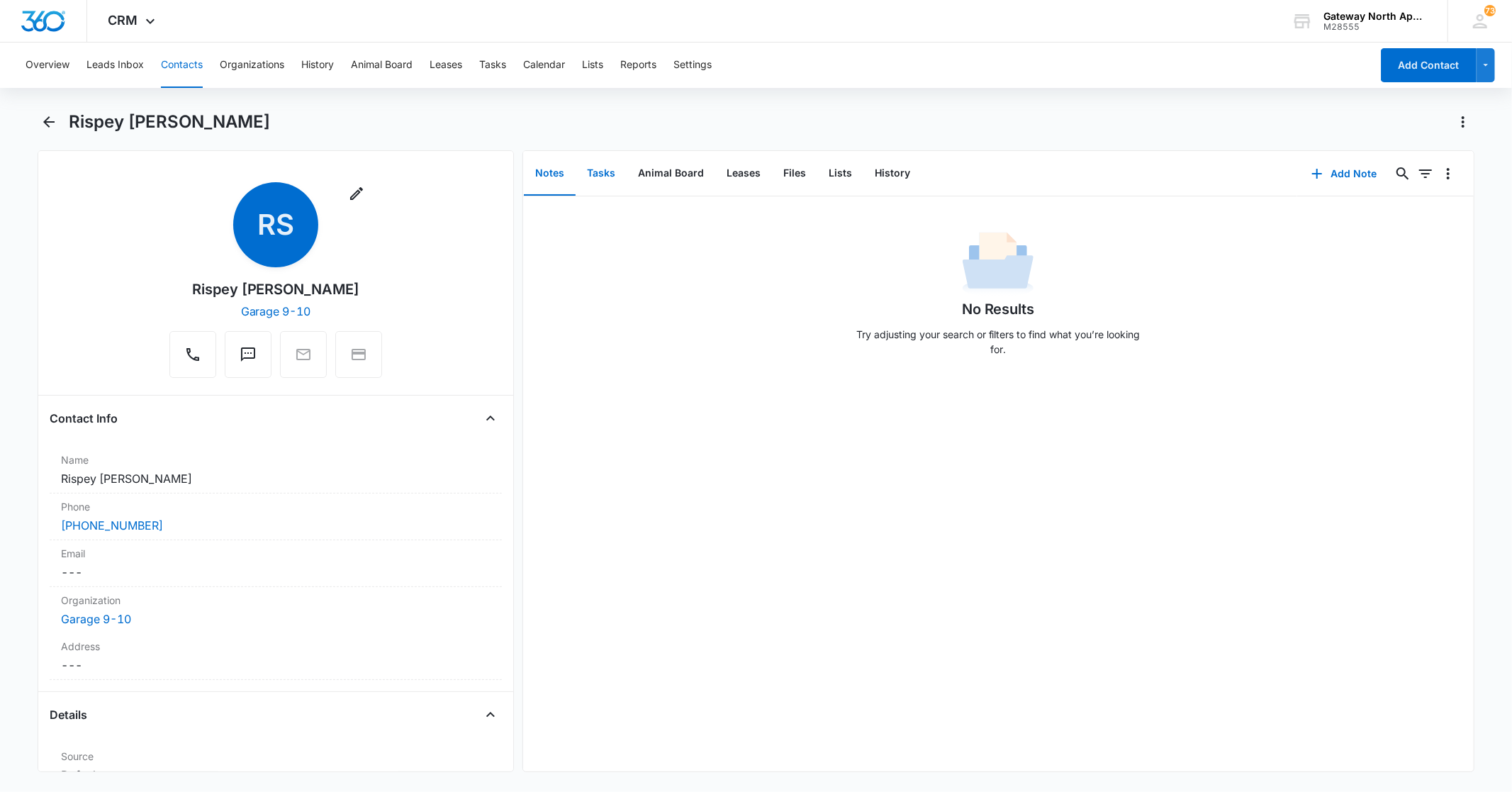
click at [603, 172] on button "Tasks" at bounding box center [601, 173] width 51 height 44
click at [1198, 171] on button "Add Task" at bounding box center [1345, 174] width 94 height 34
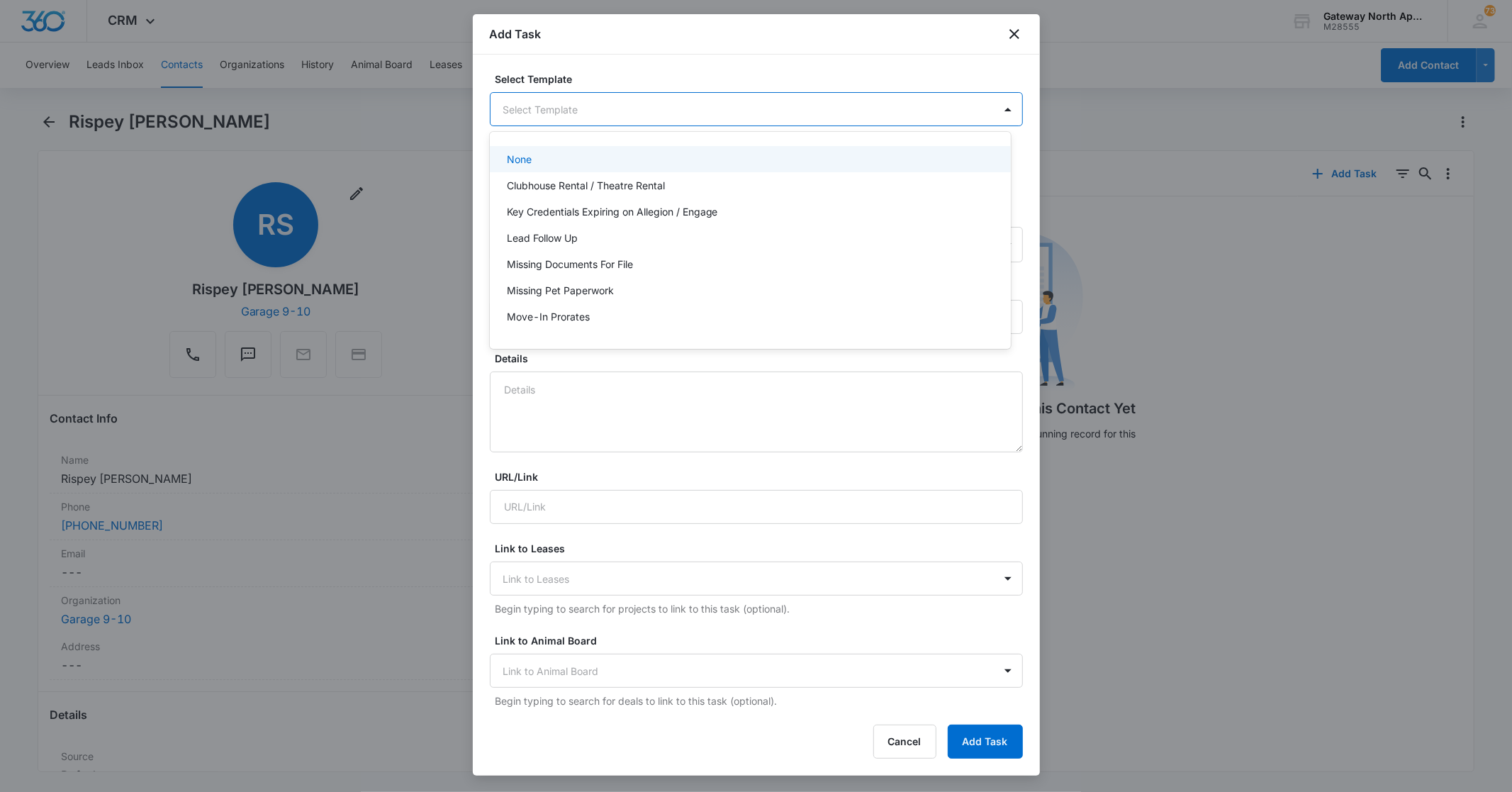
click at [768, 119] on body "CRM Apps Reputation Websites Forms CRM Email Social Content Ads Intelligence Fi…" at bounding box center [756, 396] width 1512 height 792
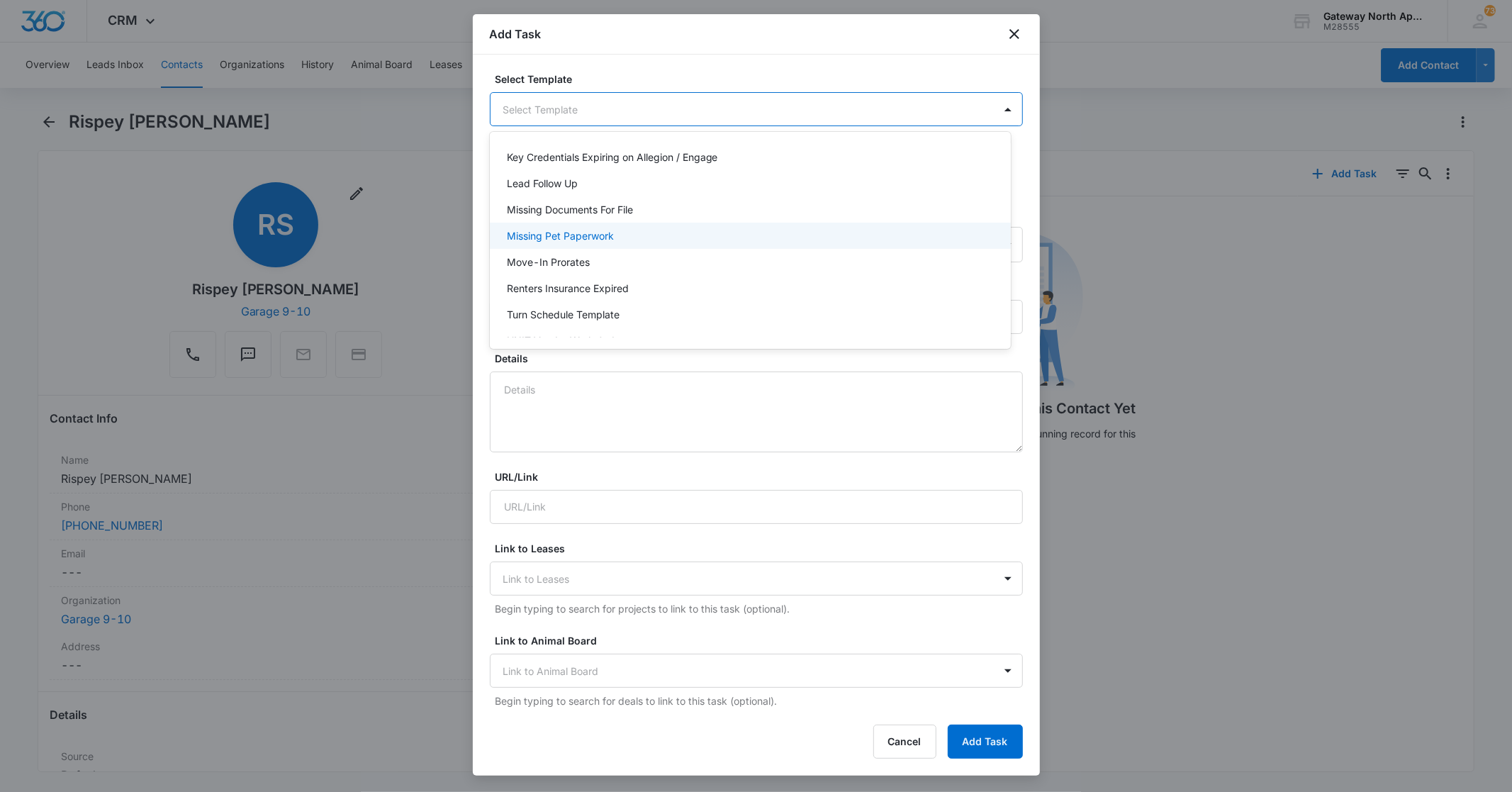
scroll to position [124, 0]
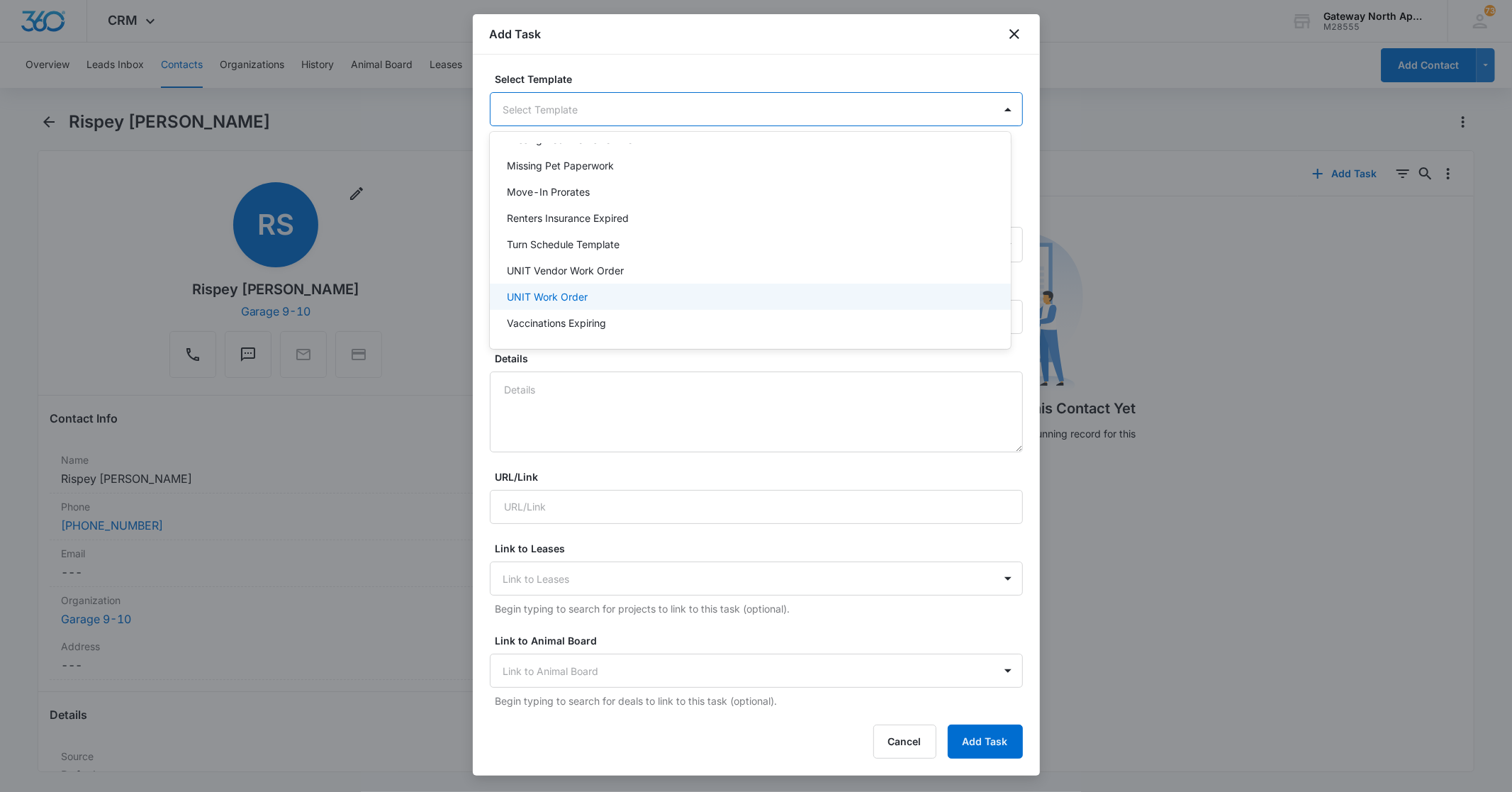
click at [578, 285] on div "UNIT Work Order" at bounding box center [750, 296] width 521 height 26
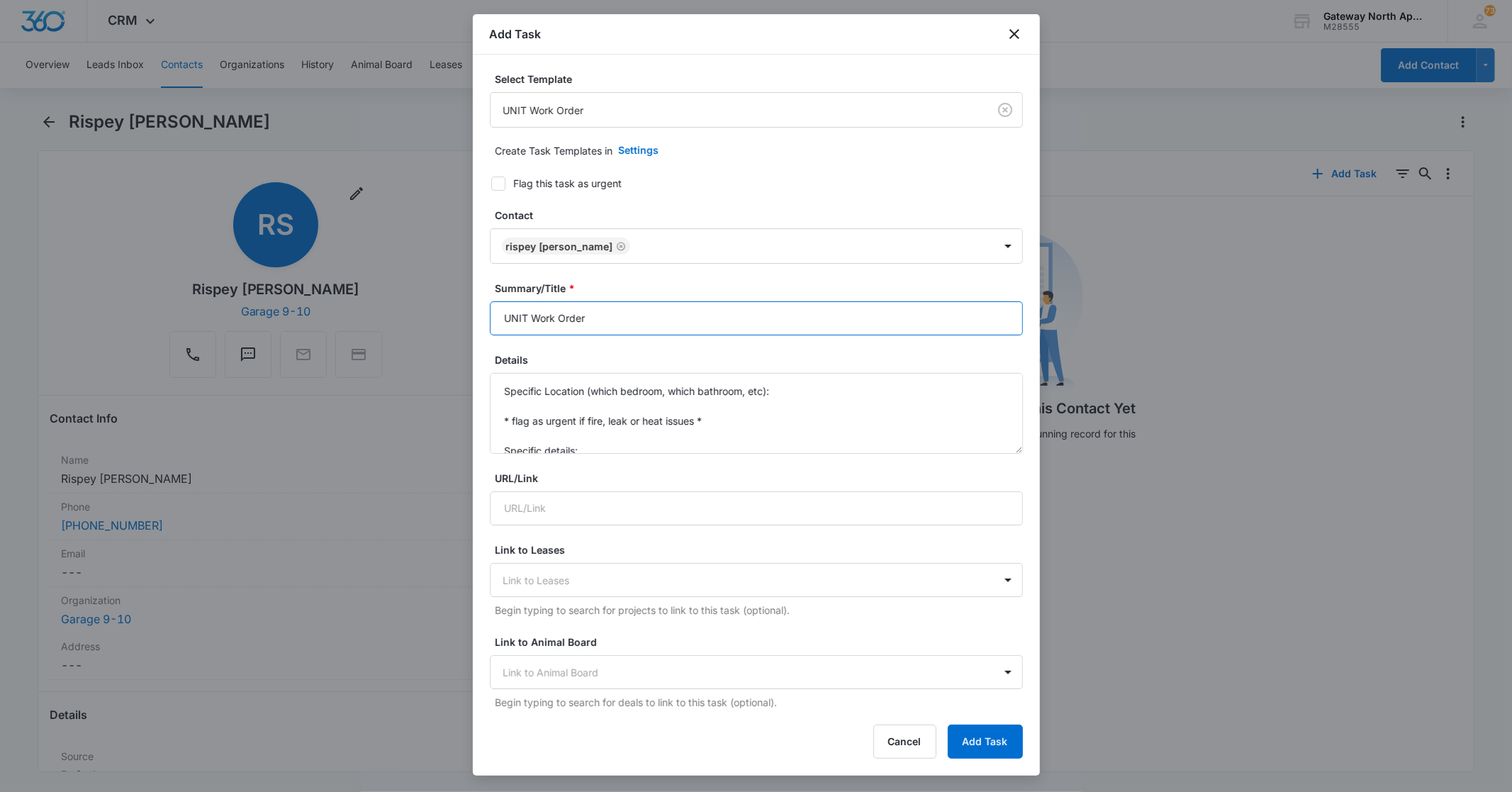
drag, startPoint x: 528, startPoint y: 321, endPoint x: 485, endPoint y: 289, distance: 53.6
click at [484, 321] on div "Select Template UNIT Work Order Create Task Templates in Settings Flag this tas…" at bounding box center [756, 382] width 567 height 655
type input "L206 Work Order"
drag, startPoint x: 591, startPoint y: 449, endPoint x: 486, endPoint y: 367, distance: 133.2
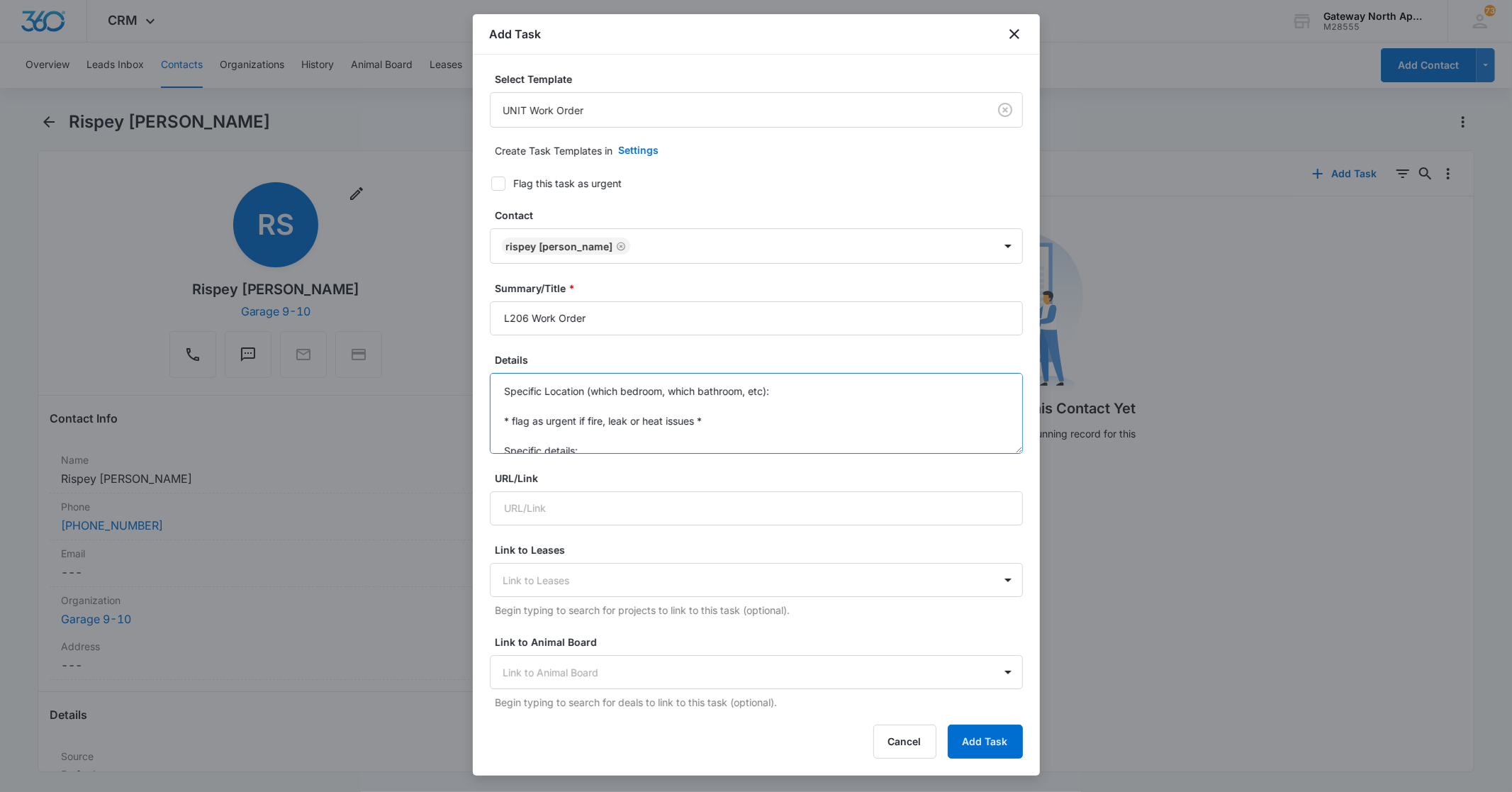
click at [486, 385] on div "Select Template UNIT Work Order Create Task Templates in Settings Flag this tas…" at bounding box center [756, 382] width 567 height 655
click at [511, 418] on textarea "-Toilet not flushing" at bounding box center [756, 413] width 533 height 80
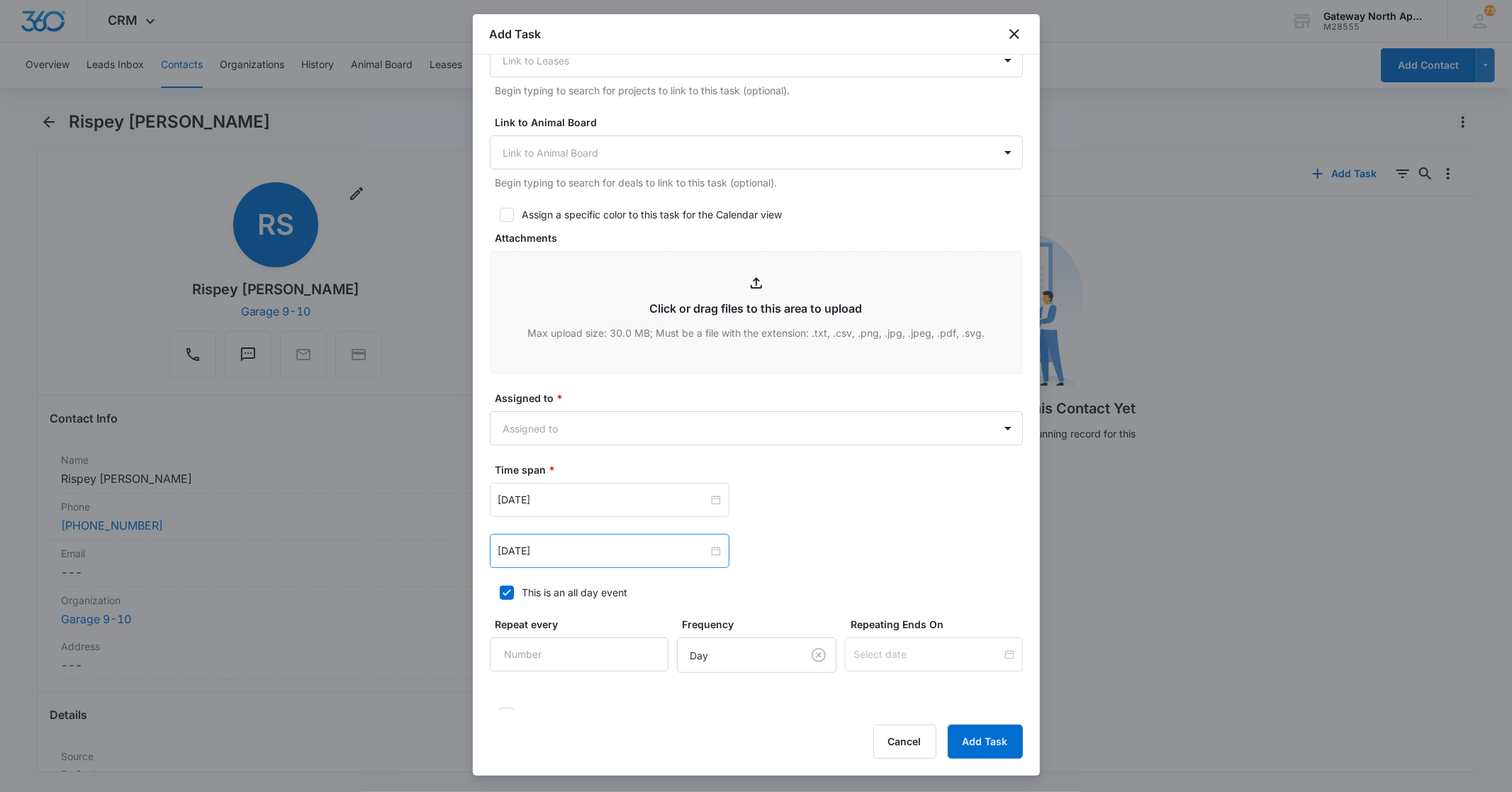
scroll to position [551, 0]
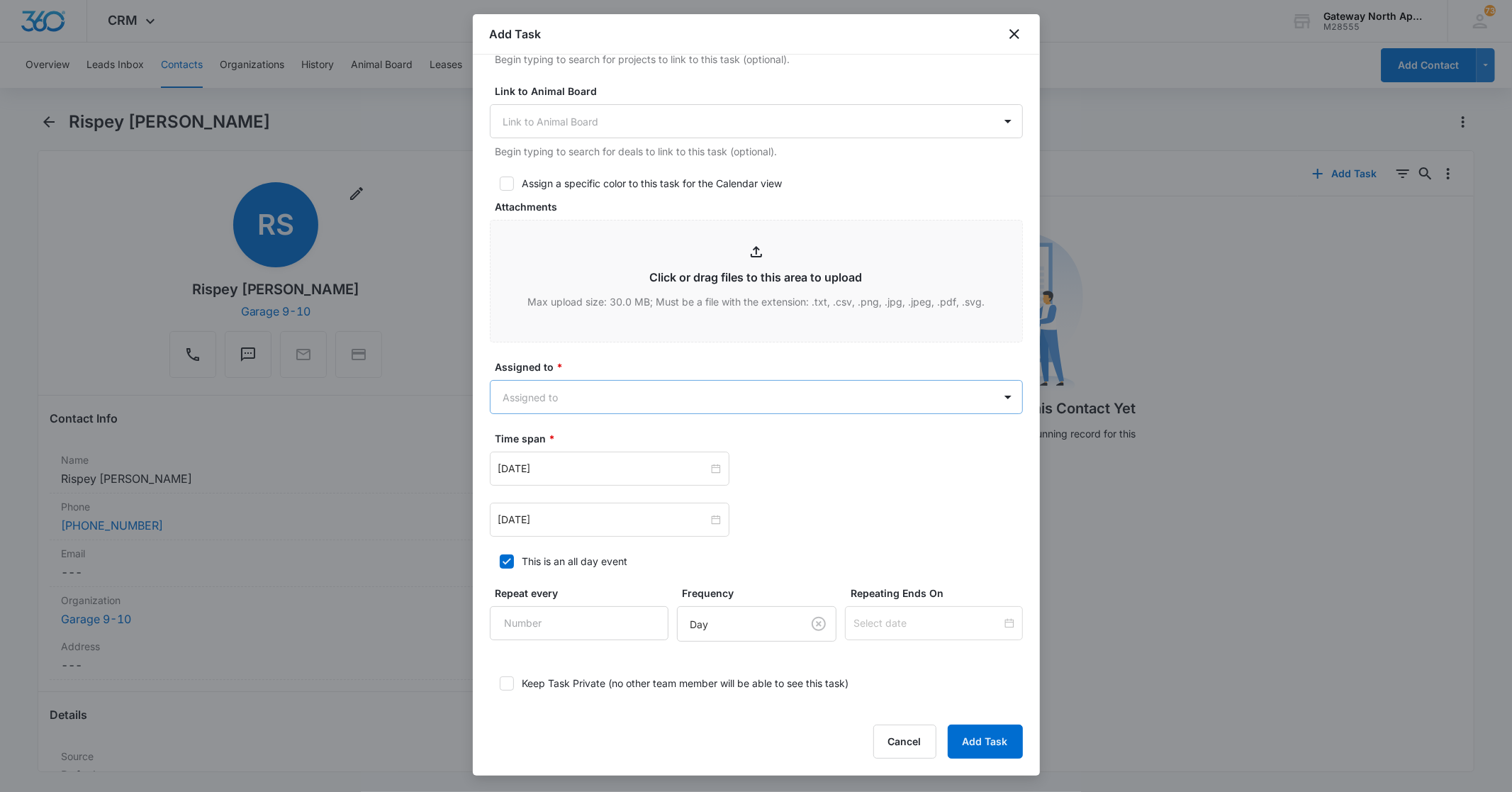
type textarea "-Toilet not flushing -Fridge doesnt shut all the way on the bottom"
click at [575, 394] on body "CRM Apps Reputation Websites Forms CRM Email Social Content Ads Intelligence Fi…" at bounding box center [756, 396] width 1512 height 792
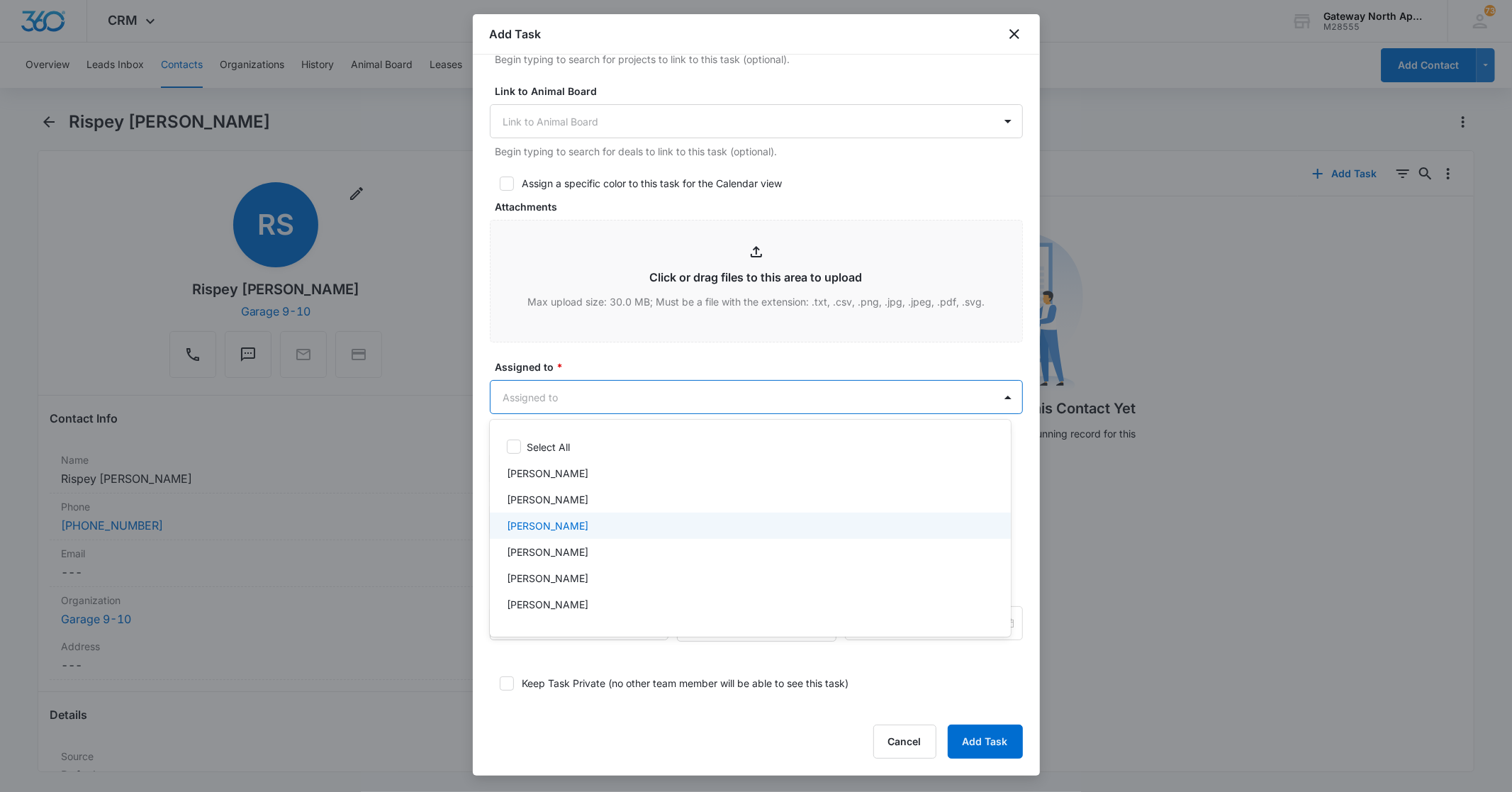
click at [549, 521] on p "[PERSON_NAME]" at bounding box center [547, 526] width 81 height 15
click at [621, 407] on div at bounding box center [756, 396] width 1512 height 792
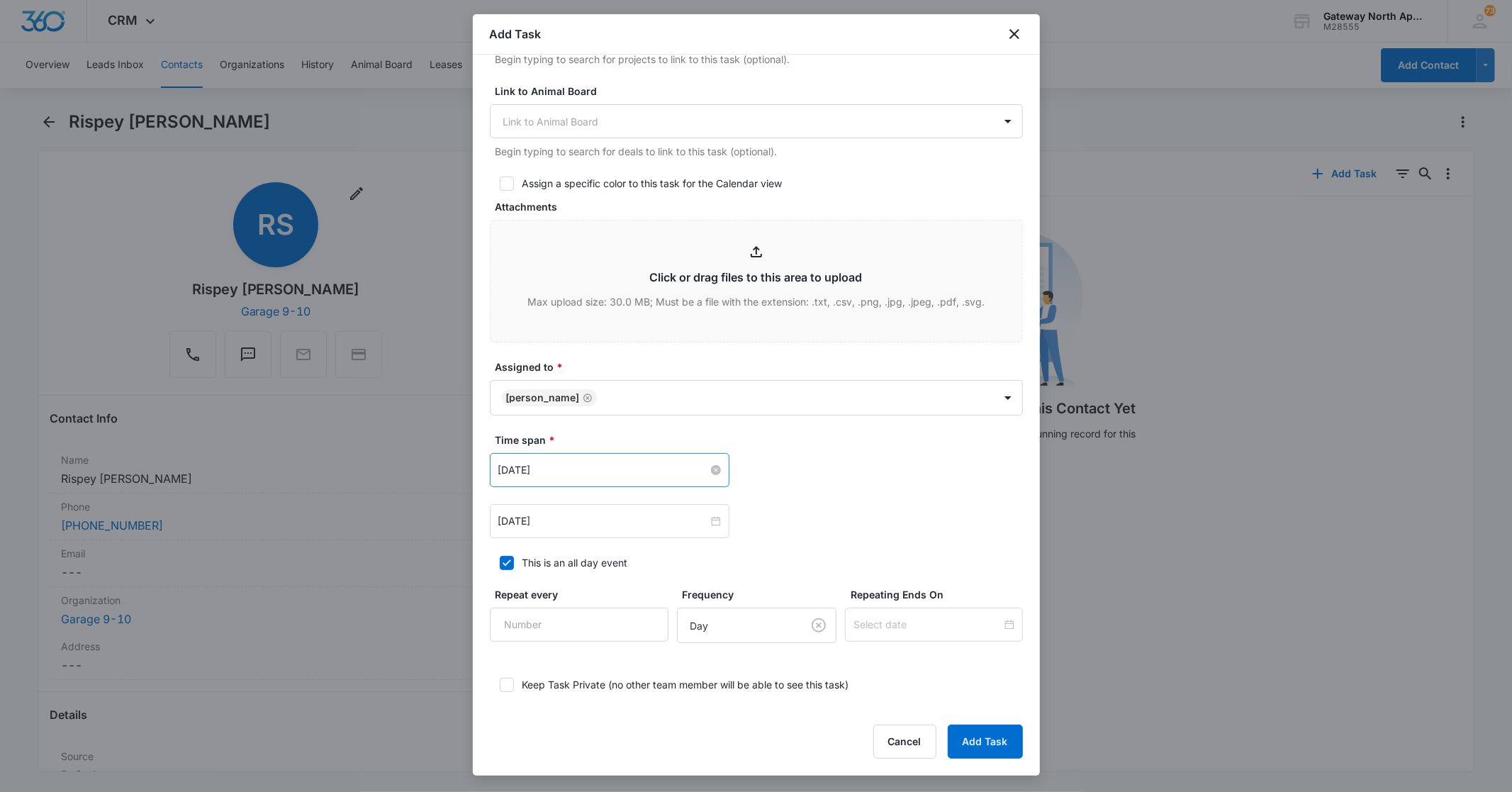
click at [601, 470] on input "[DATE]" at bounding box center [603, 469] width 209 height 16
click at [598, 695] on link "[DATE]" at bounding box center [588, 693] width 33 height 12
type input "[DATE]"
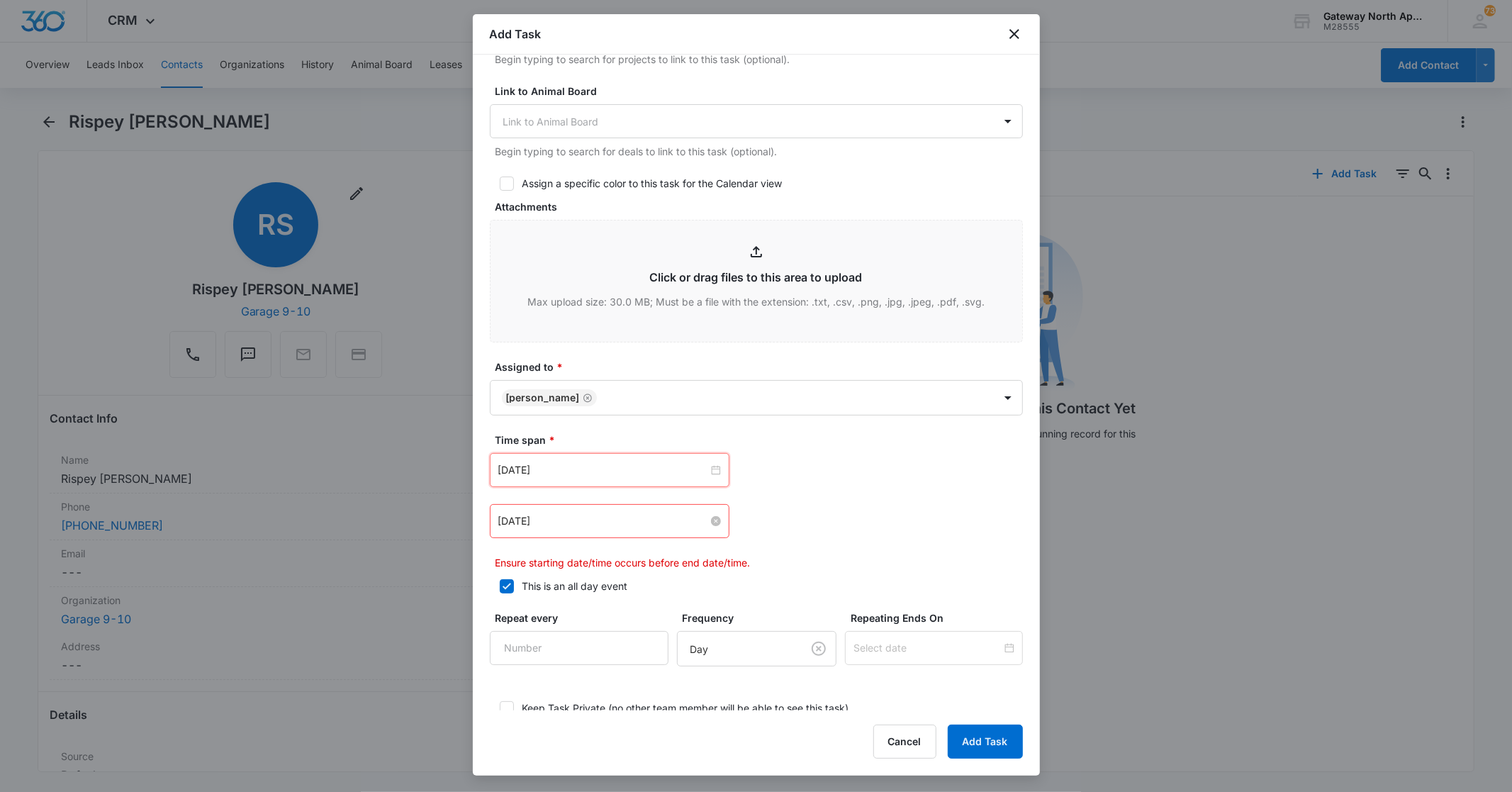
click at [653, 518] on input "[DATE]" at bounding box center [603, 521] width 209 height 16
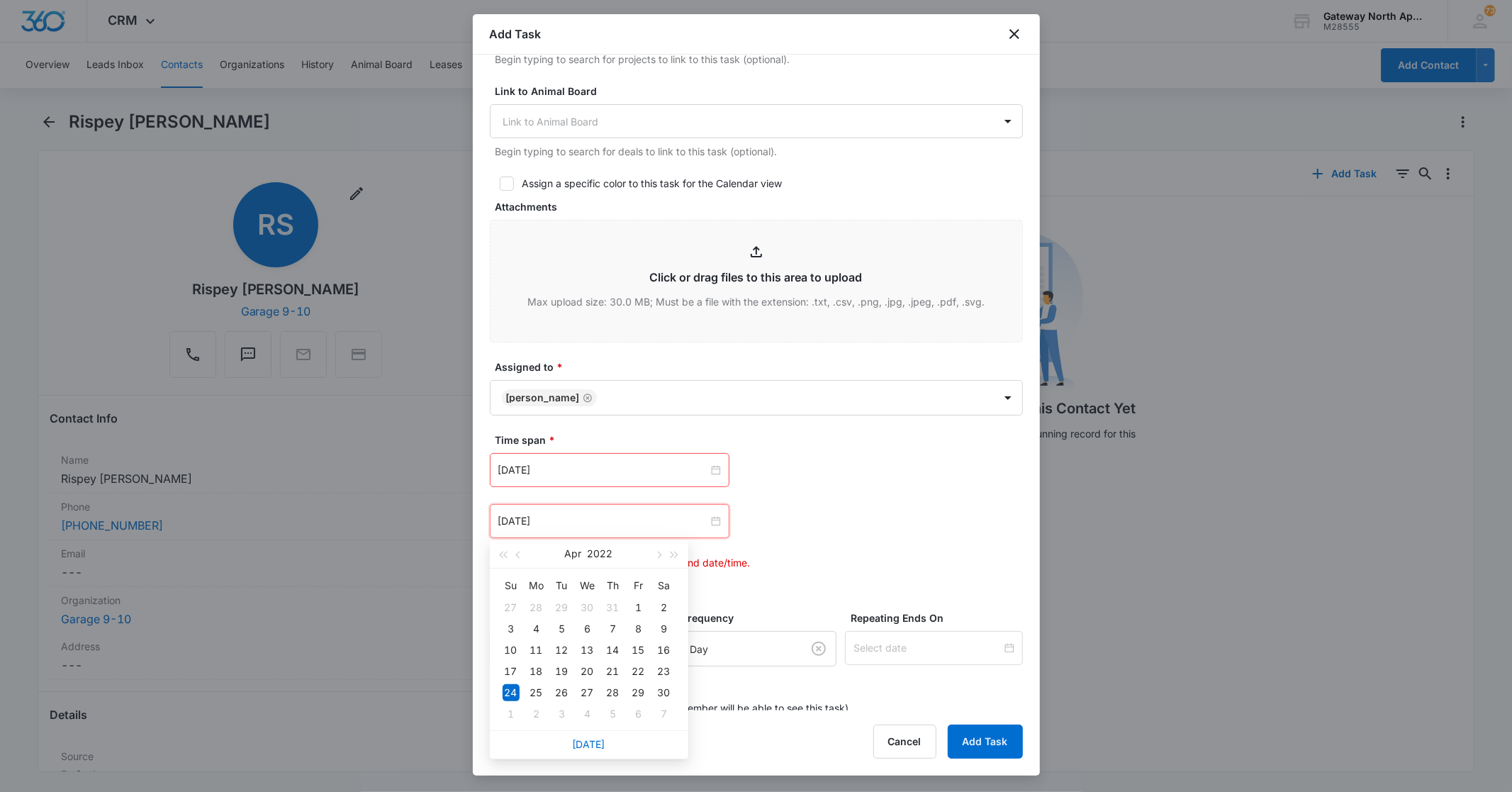
drag, startPoint x: 584, startPoint y: 742, endPoint x: 727, endPoint y: 703, distance: 148.2
click at [586, 741] on link "[DATE]" at bounding box center [588, 743] width 33 height 12
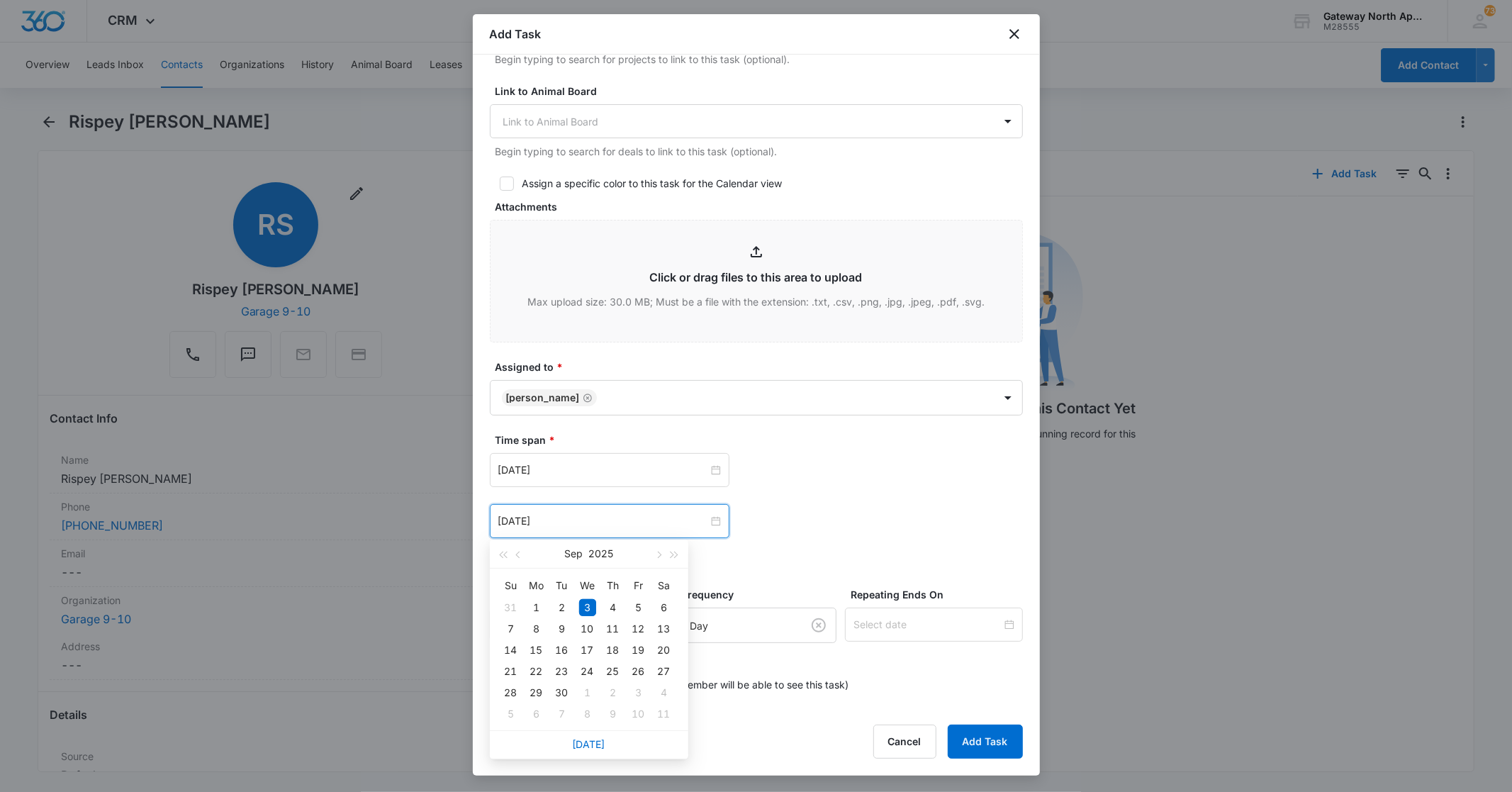
type input "[DATE]"
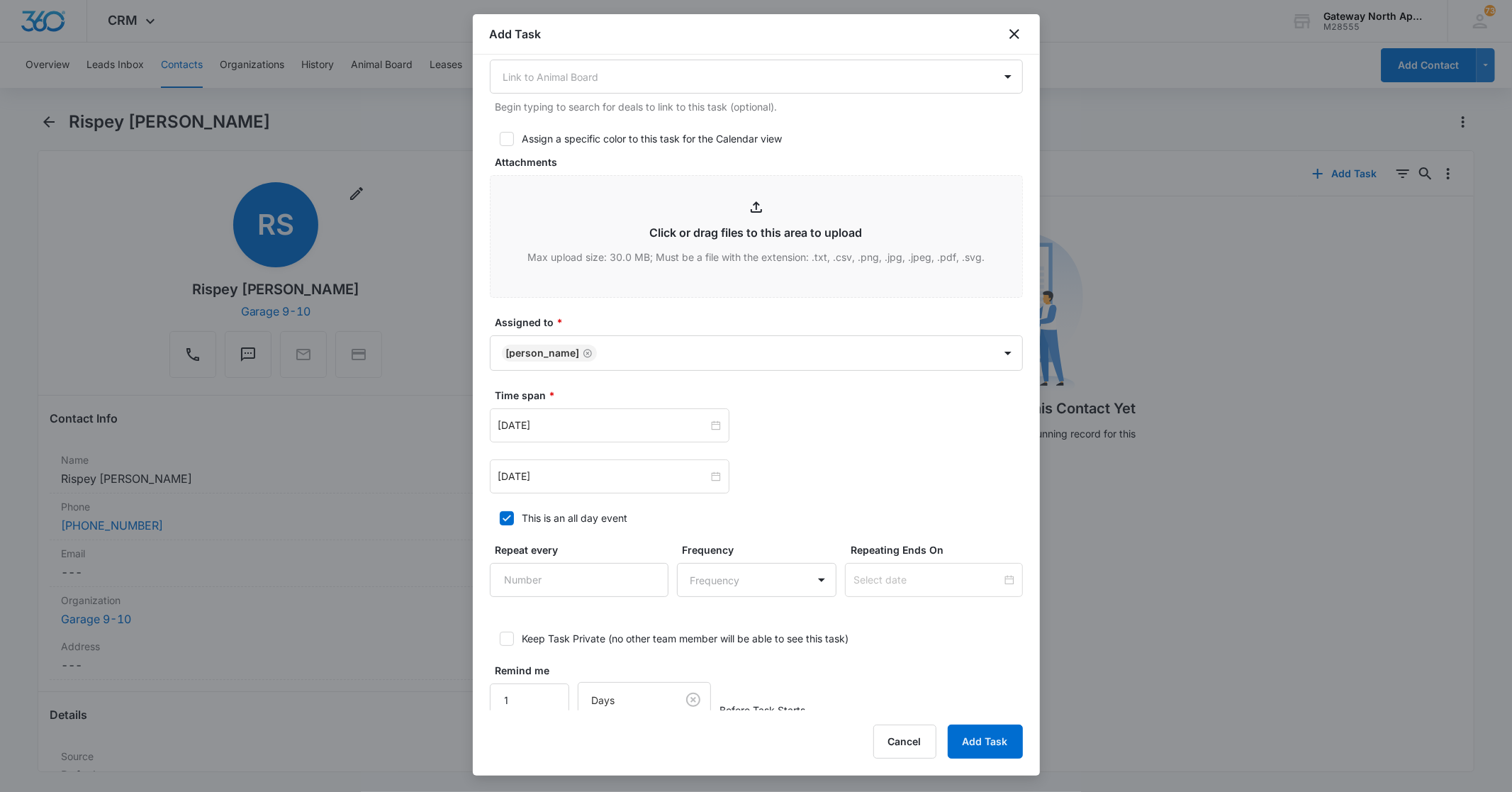
scroll to position [619, 0]
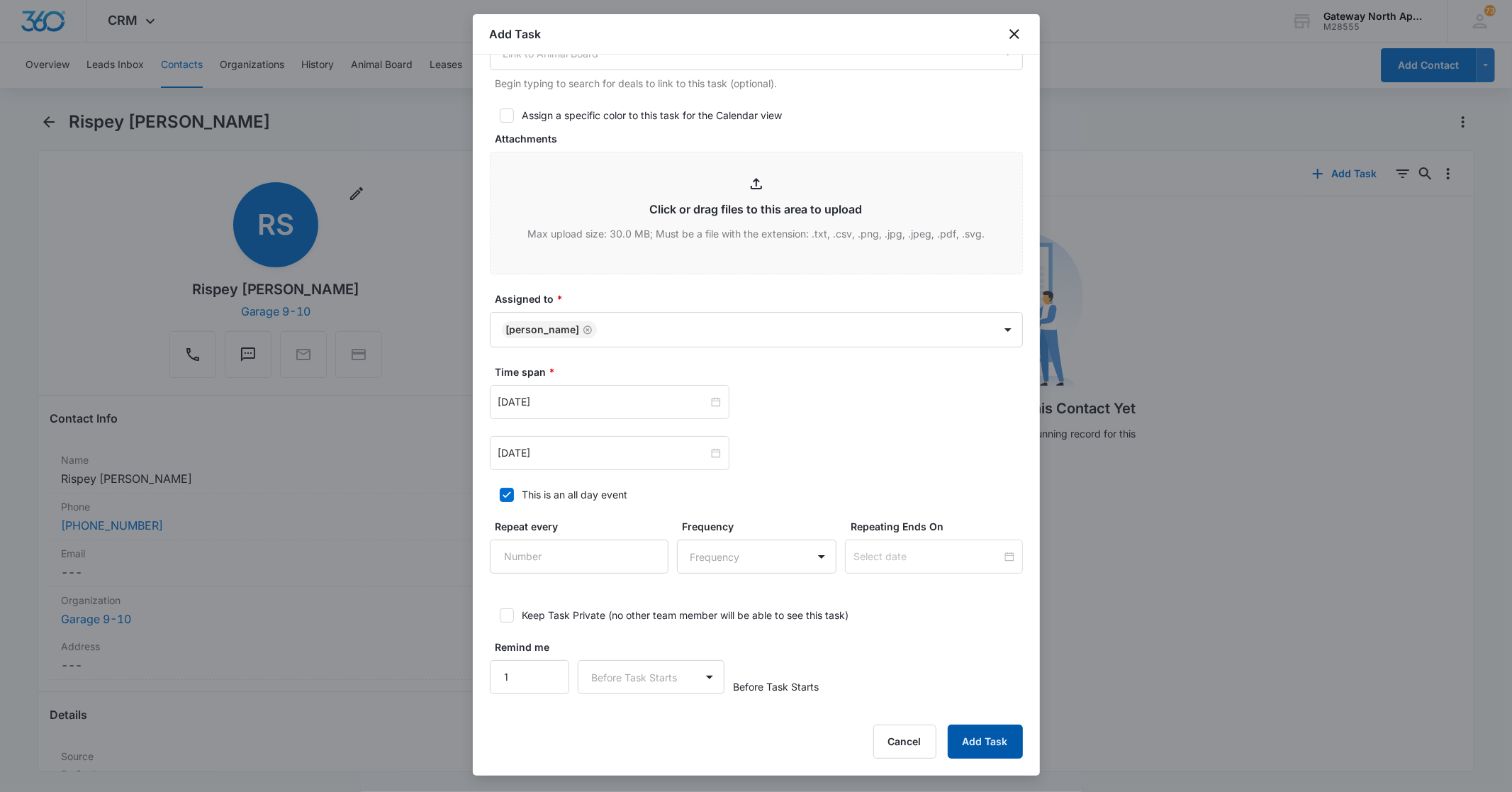
click at [974, 742] on button "Add Task" at bounding box center [985, 742] width 75 height 34
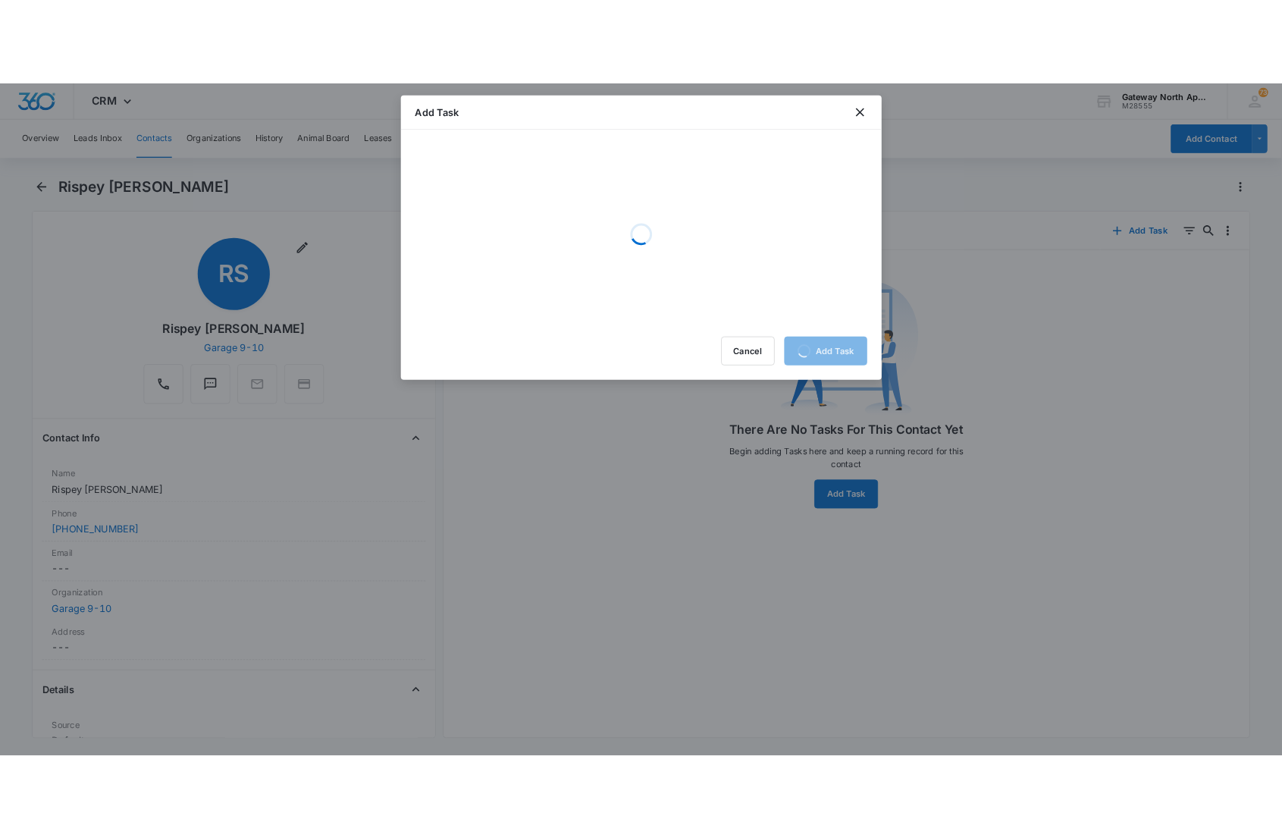
scroll to position [0, 0]
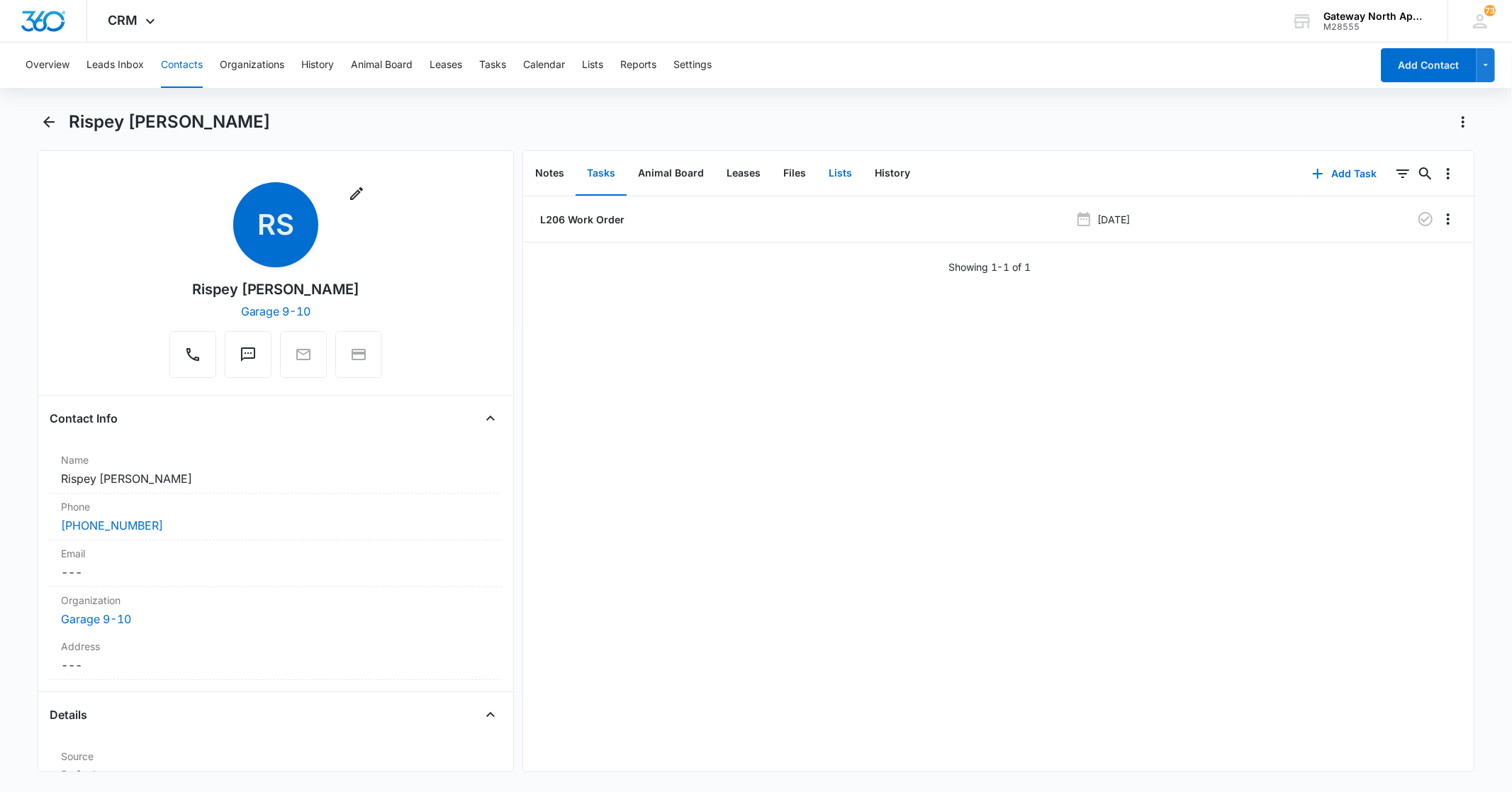
drag, startPoint x: 611, startPoint y: 180, endPoint x: 829, endPoint y: 154, distance: 219.5
click at [611, 180] on button "Tasks" at bounding box center [601, 173] width 51 height 44
click at [50, 122] on icon "Back" at bounding box center [49, 122] width 17 height 17
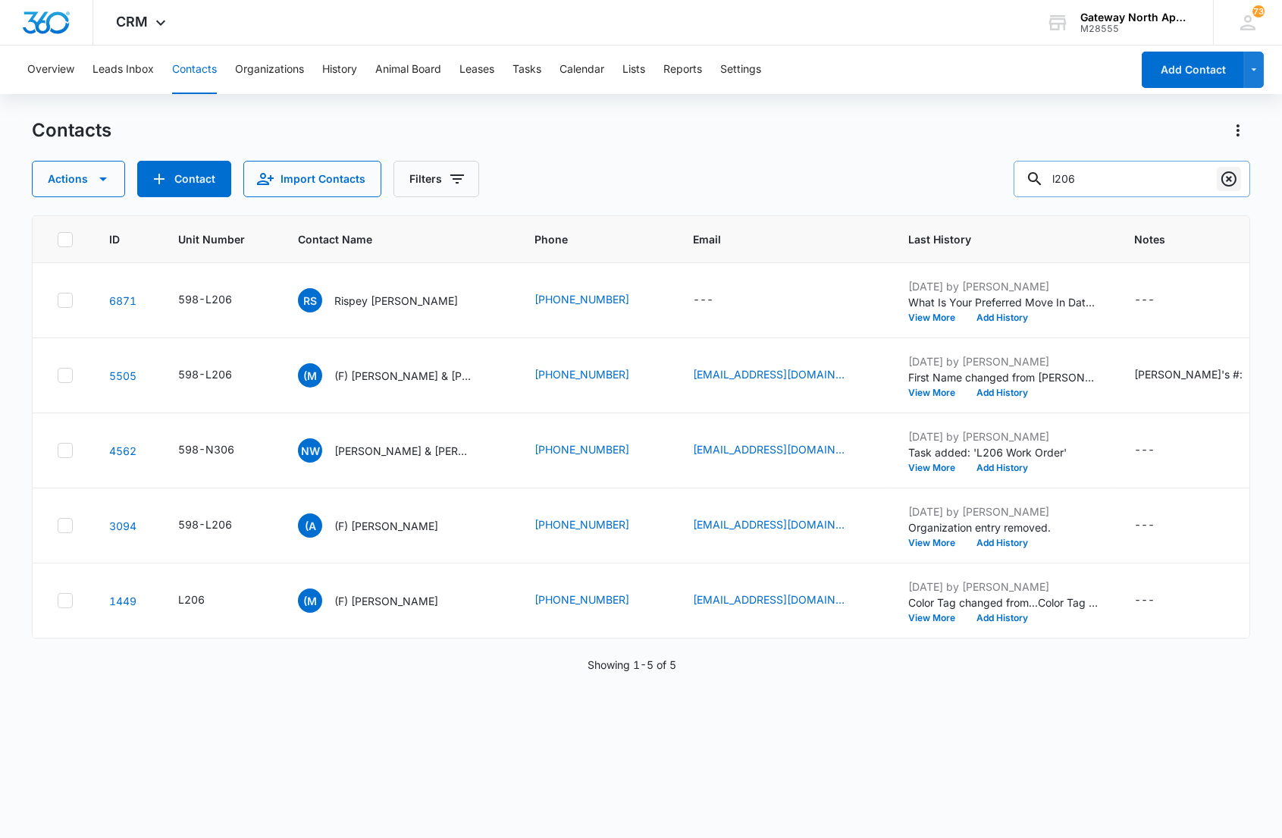
click at [1220, 179] on icon "Clear" at bounding box center [1229, 179] width 18 height 18
